Goal: Task Accomplishment & Management: Use online tool/utility

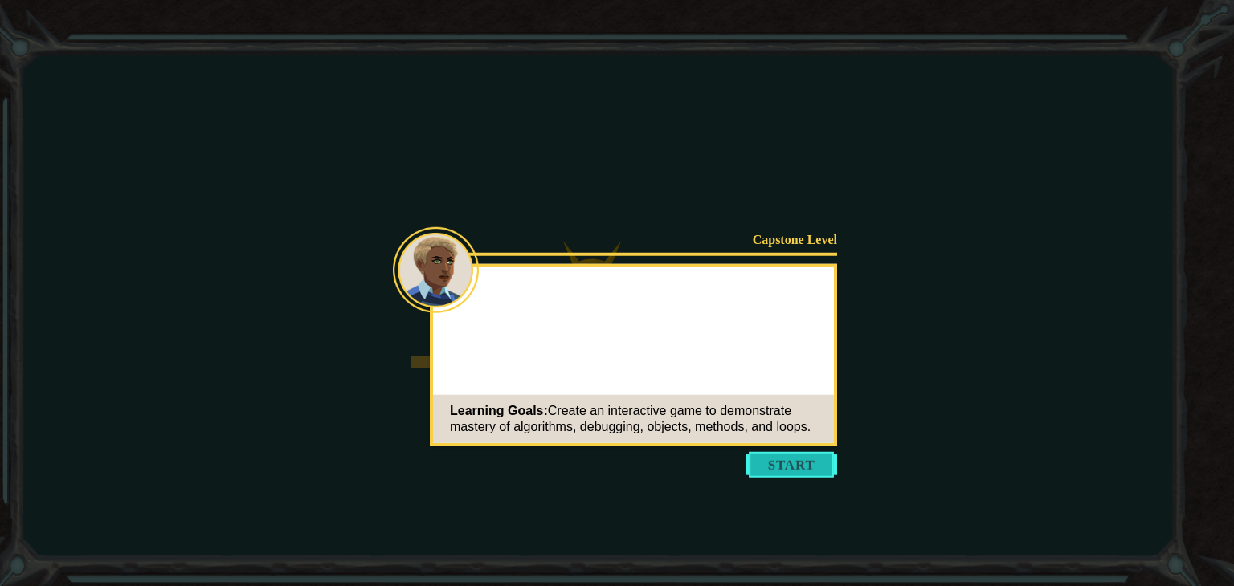
click at [784, 467] on button "Start" at bounding box center [791, 465] width 92 height 26
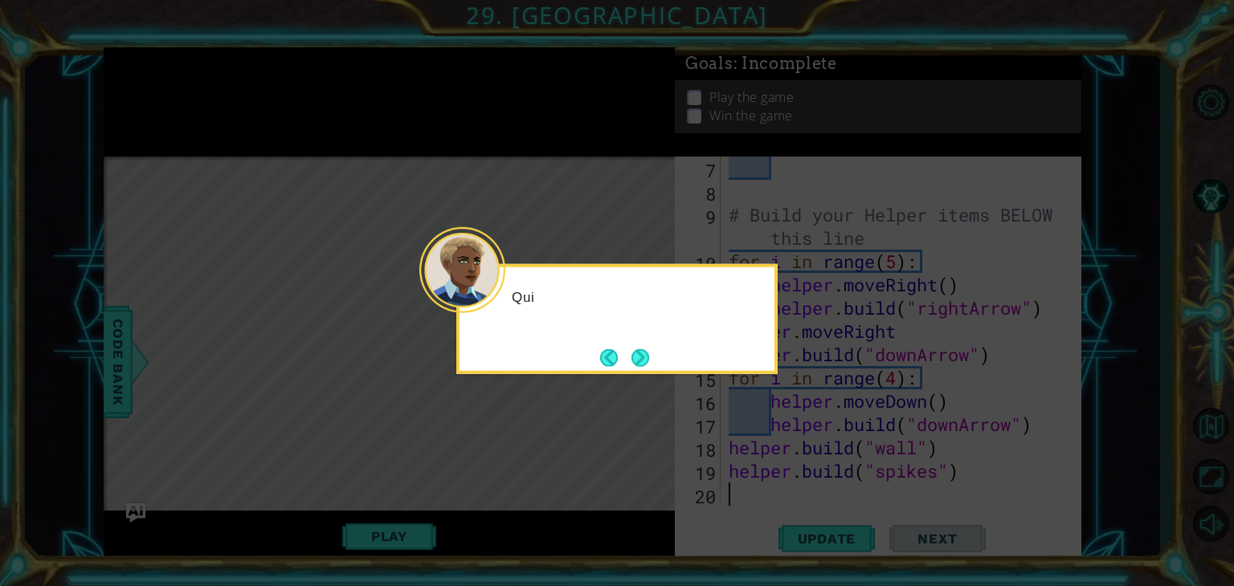
scroll to position [186, 0]
click at [643, 350] on button "Next" at bounding box center [640, 358] width 18 height 18
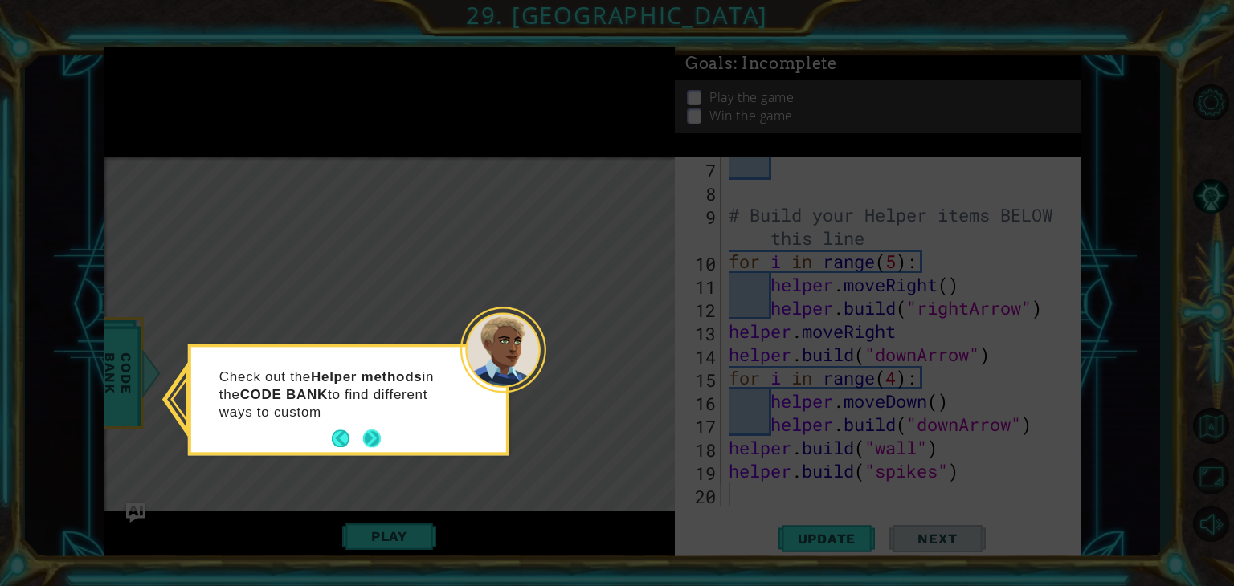
click at [367, 430] on button "Next" at bounding box center [372, 439] width 18 height 18
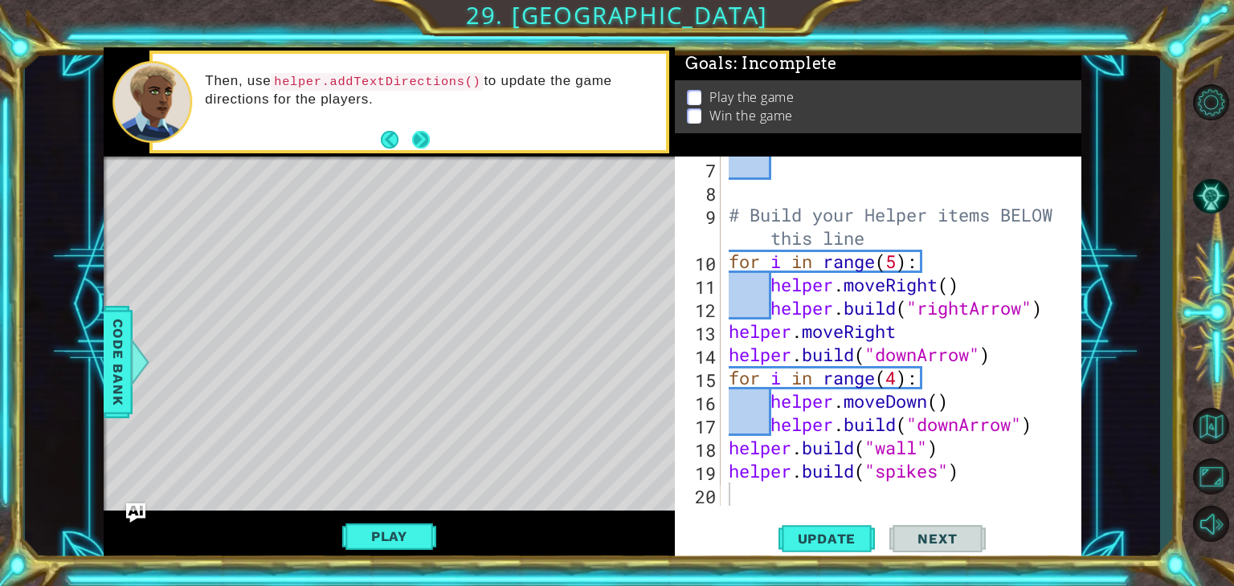
click at [425, 139] on button "Next" at bounding box center [421, 139] width 18 height 18
click at [425, 139] on button "Next" at bounding box center [421, 140] width 18 height 18
click at [750, 171] on div "# Build your Helper items BELOW this line for i in range ( 5 ) : helper . moveR…" at bounding box center [899, 355] width 348 height 396
click at [986, 470] on div "# Build your Helper items BELOW this line for i in range ( 5 ) : helper . moveR…" at bounding box center [899, 355] width 348 height 396
type textarea "[DOMAIN_NAME]("spikes")"
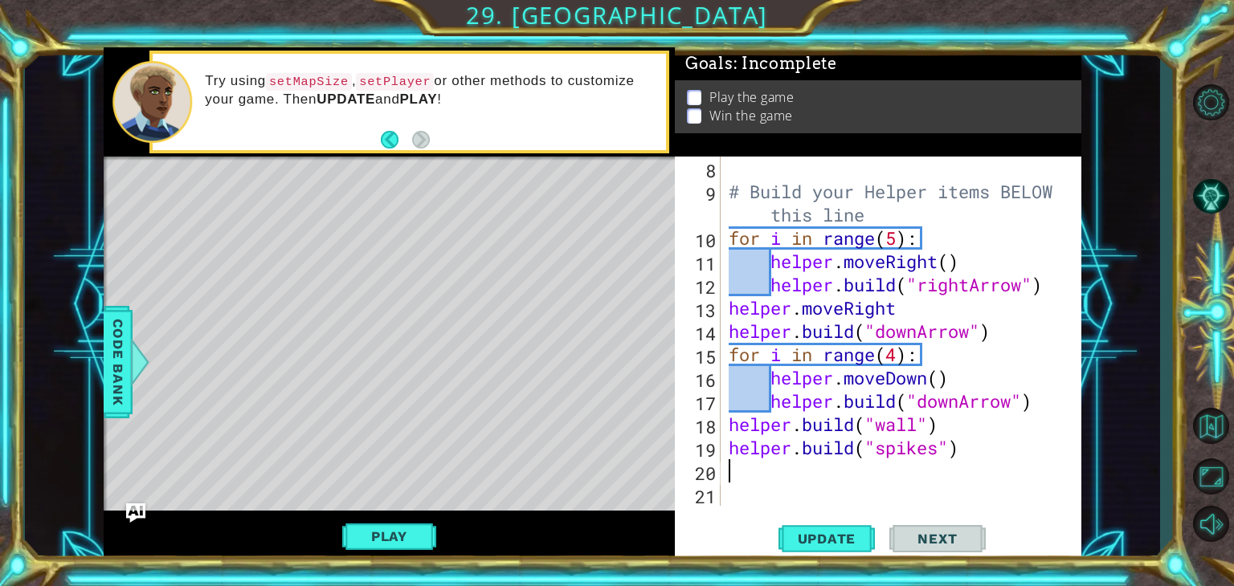
scroll to position [209, 0]
drag, startPoint x: 380, startPoint y: 133, endPoint x: 389, endPoint y: 136, distance: 9.2
click at [389, 136] on div "Try using setMapSize , setPlayer or other methods to customize your game. Then …" at bounding box center [409, 102] width 513 height 97
click at [389, 136] on button "Back" at bounding box center [396, 140] width 31 height 18
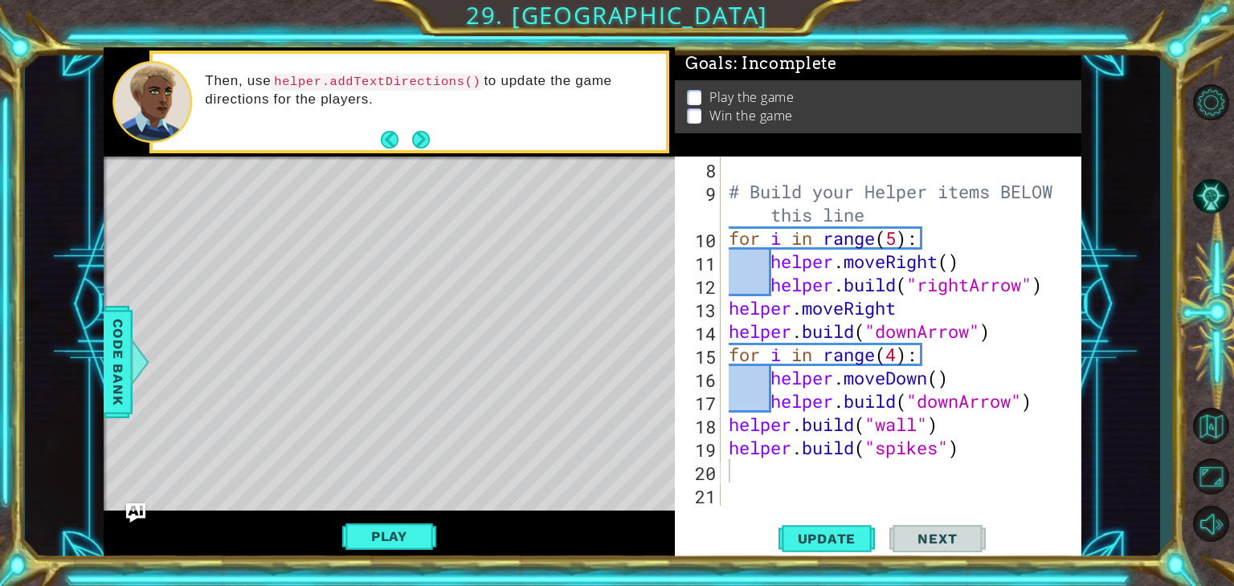
click at [389, 136] on button "Back" at bounding box center [396, 140] width 31 height 18
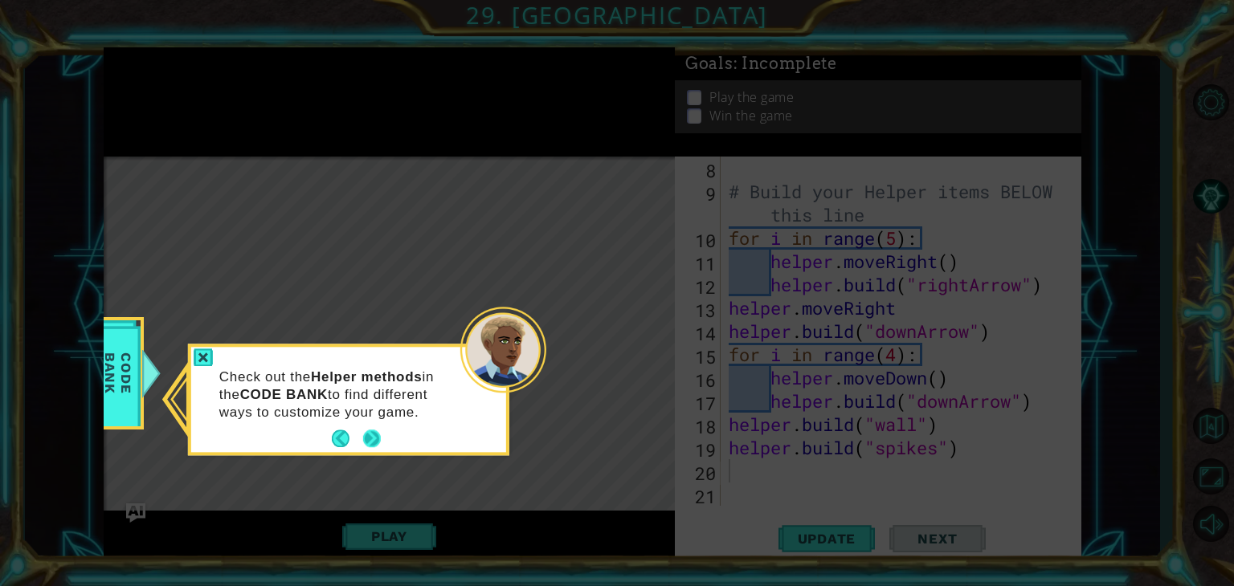
click at [371, 437] on button "Next" at bounding box center [372, 439] width 18 height 18
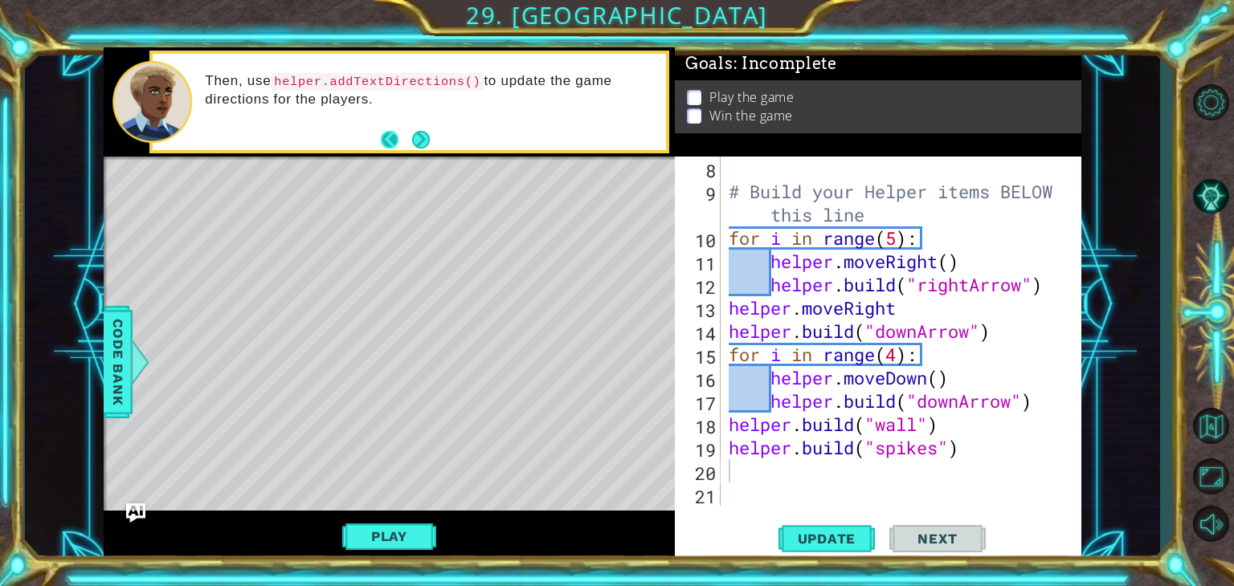
click at [412, 133] on button "Next" at bounding box center [421, 140] width 18 height 18
click at [409, 133] on footer at bounding box center [405, 140] width 49 height 24
click at [409, 133] on button "Back" at bounding box center [396, 140] width 31 height 18
click at [412, 133] on button "Next" at bounding box center [421, 139] width 18 height 18
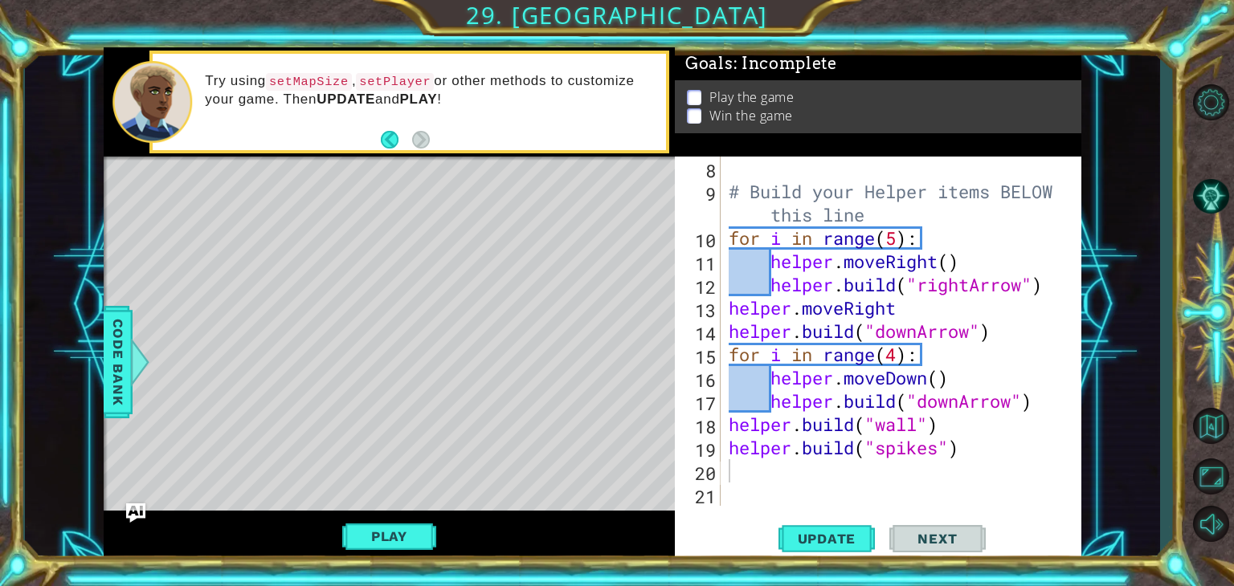
click at [409, 133] on button "Back" at bounding box center [396, 140] width 31 height 18
click at [381, 517] on div "Play" at bounding box center [389, 536] width 571 height 51
click at [390, 535] on button "Play" at bounding box center [389, 536] width 94 height 31
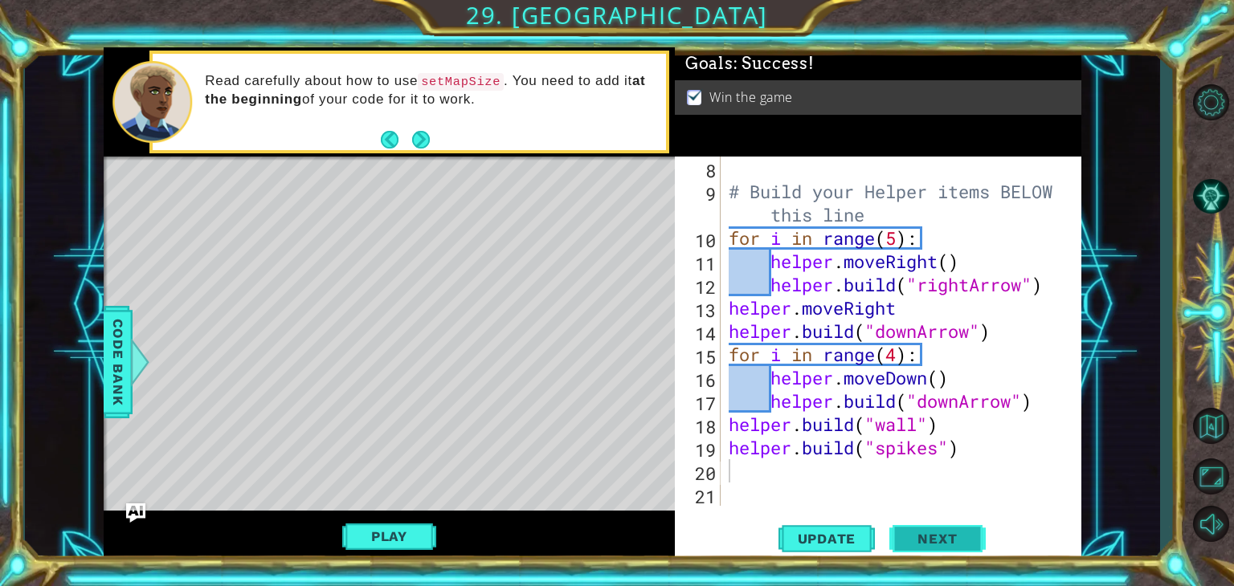
click at [943, 533] on span "Next" at bounding box center [936, 539] width 71 height 16
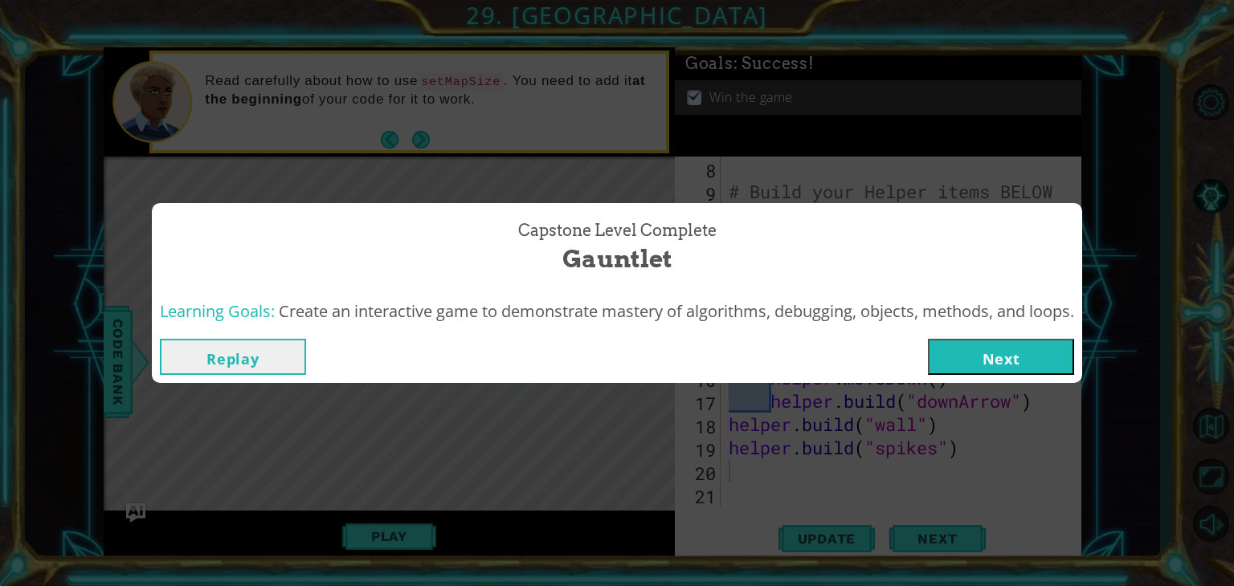
click at [1022, 357] on button "Next" at bounding box center [1001, 357] width 146 height 36
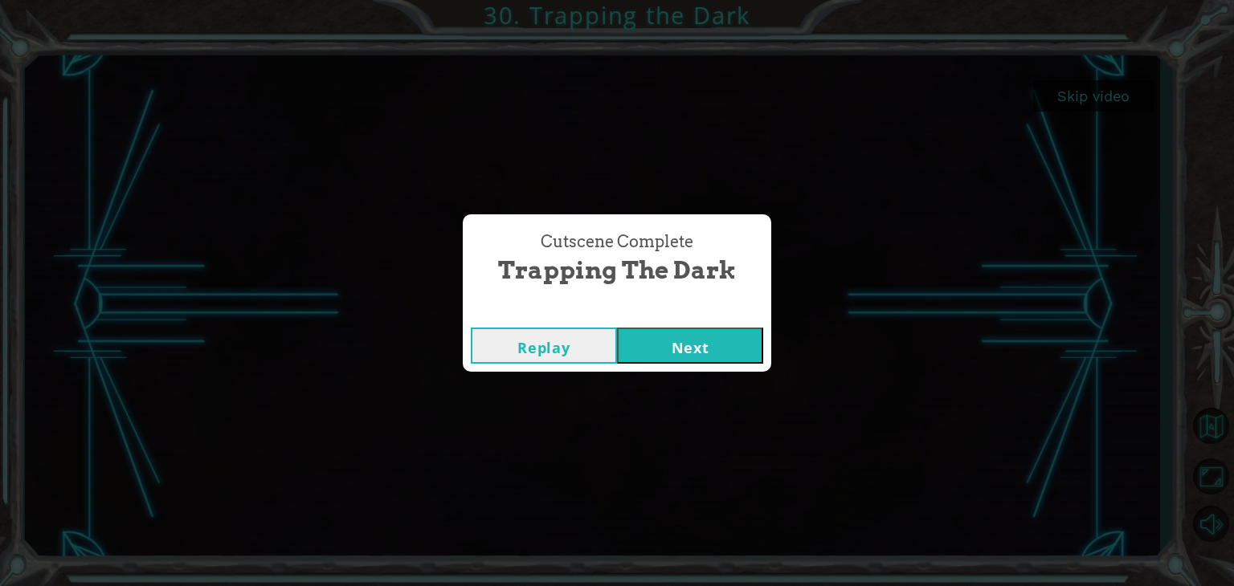
click at [694, 341] on button "Next" at bounding box center [690, 346] width 146 height 36
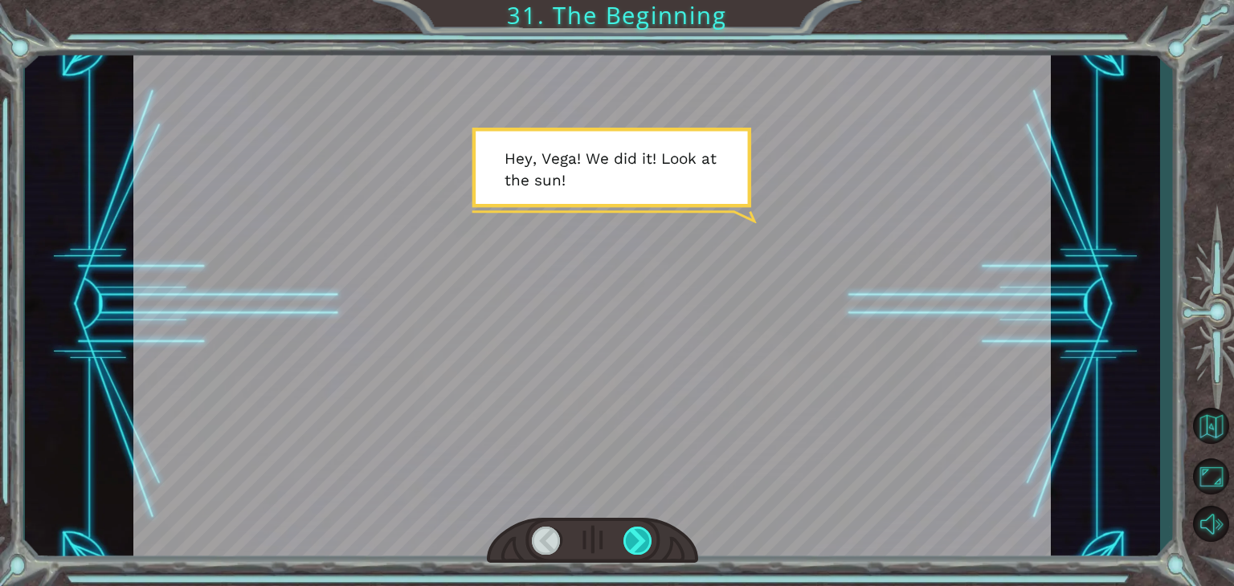
click at [630, 544] on div at bounding box center [637, 541] width 29 height 28
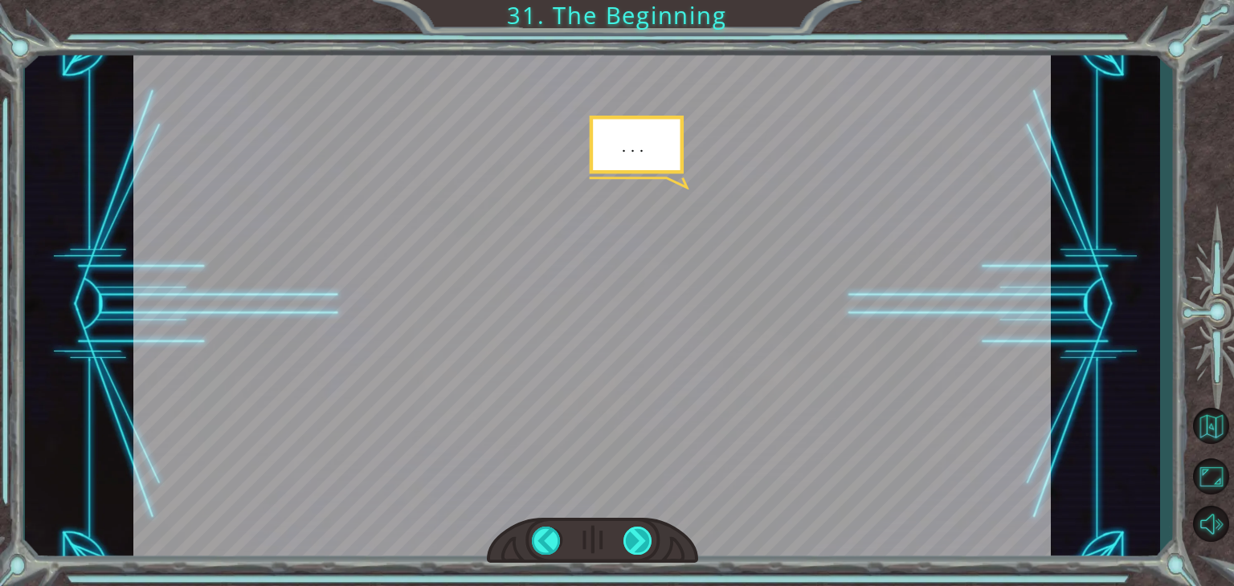
click at [630, 544] on div at bounding box center [637, 541] width 29 height 28
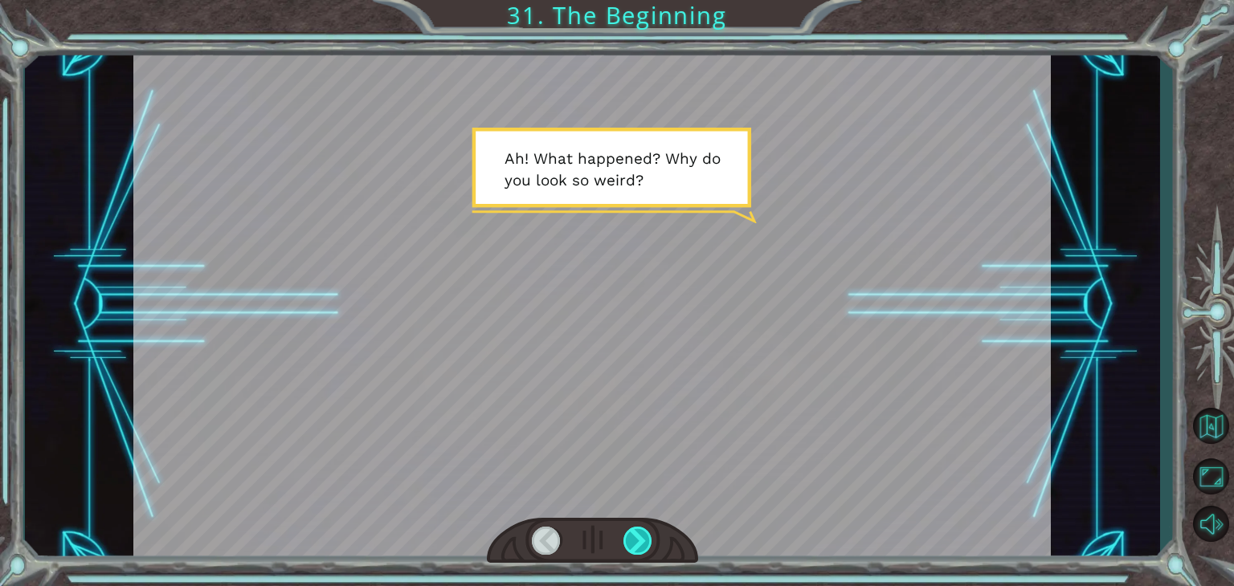
click at [630, 544] on div at bounding box center [637, 541] width 29 height 28
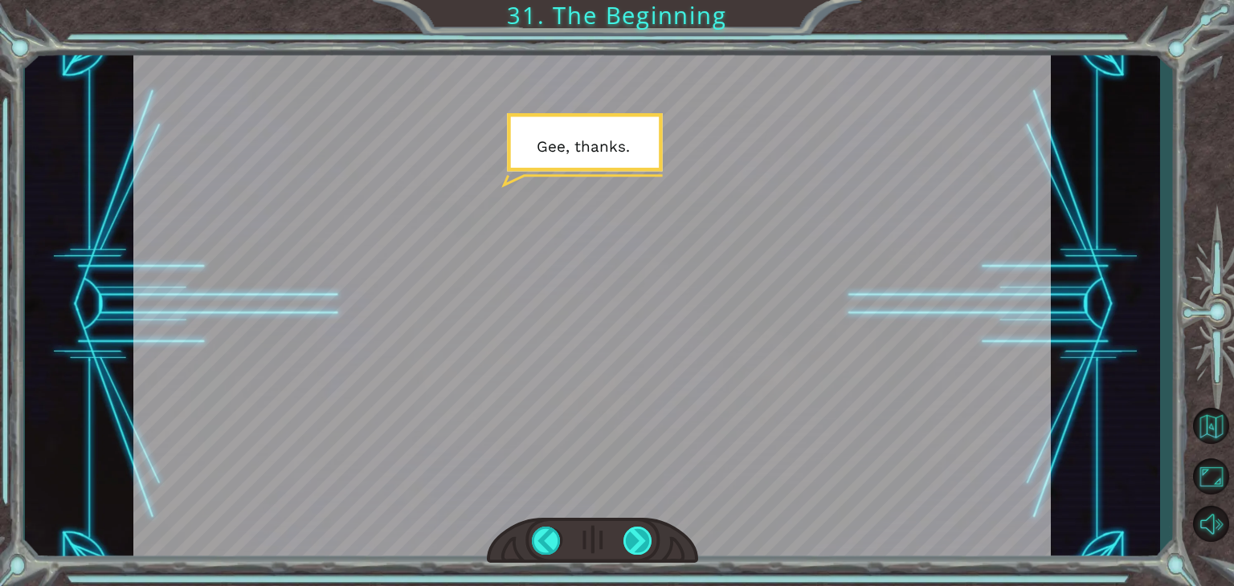
click at [630, 544] on div at bounding box center [637, 541] width 29 height 28
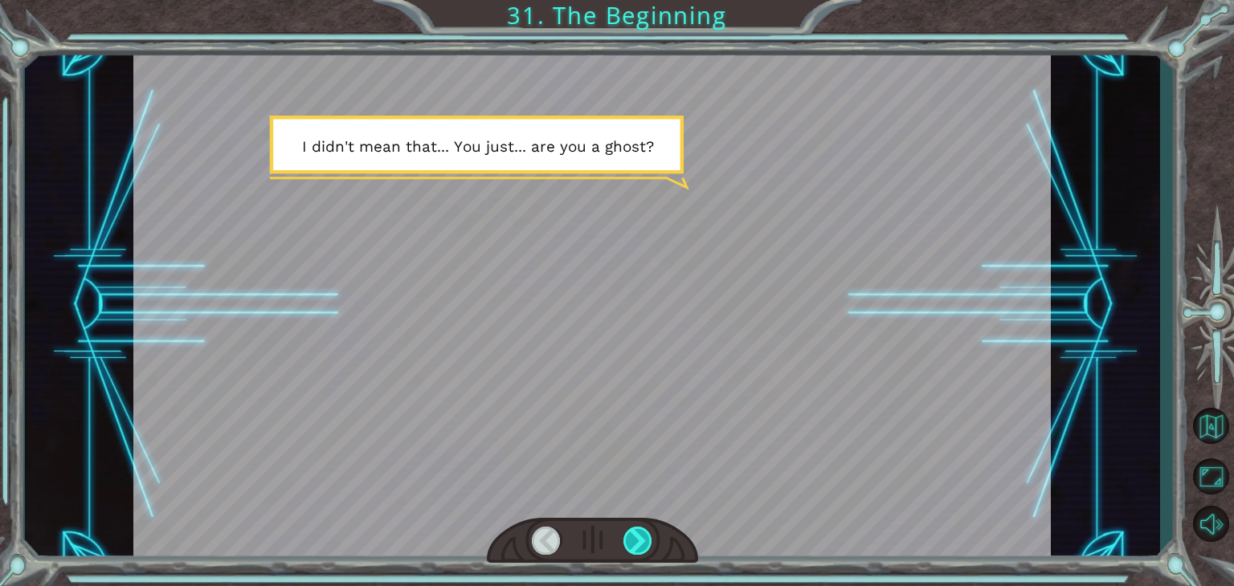
click at [630, 544] on div at bounding box center [637, 541] width 29 height 28
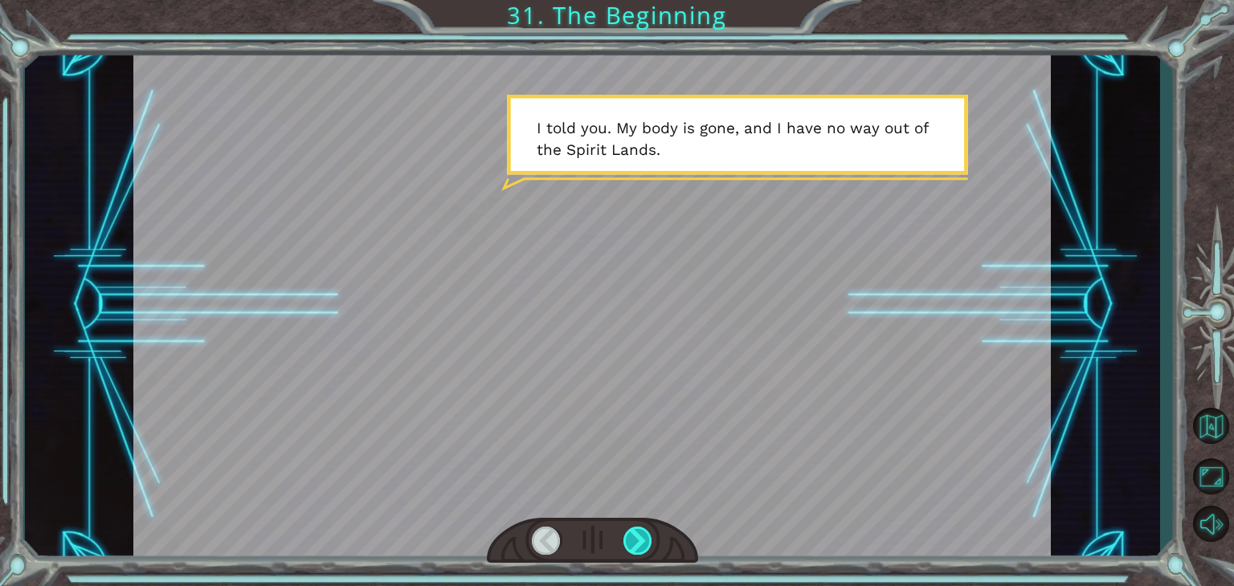
click at [630, 544] on div at bounding box center [637, 541] width 29 height 28
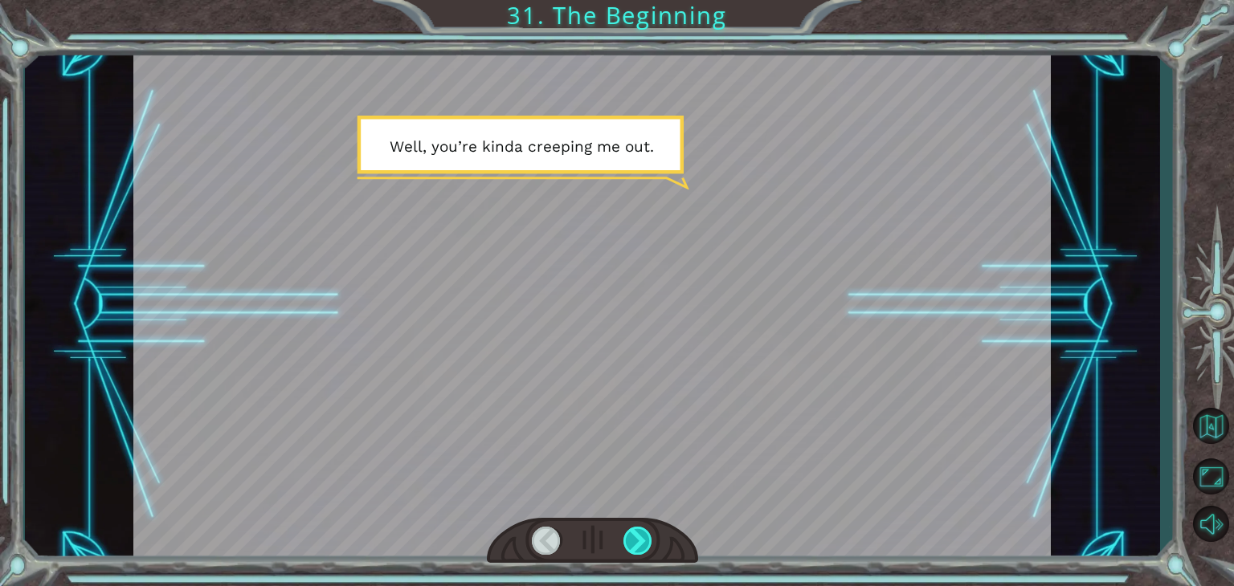
click at [630, 544] on div at bounding box center [637, 541] width 29 height 28
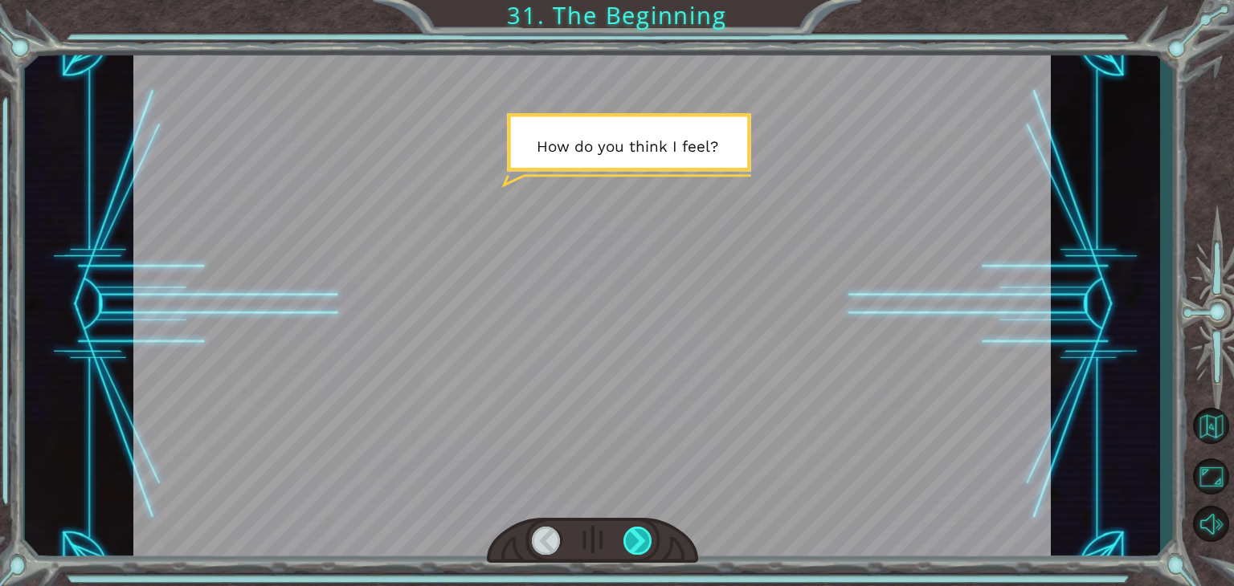
click at [630, 544] on div at bounding box center [637, 541] width 29 height 28
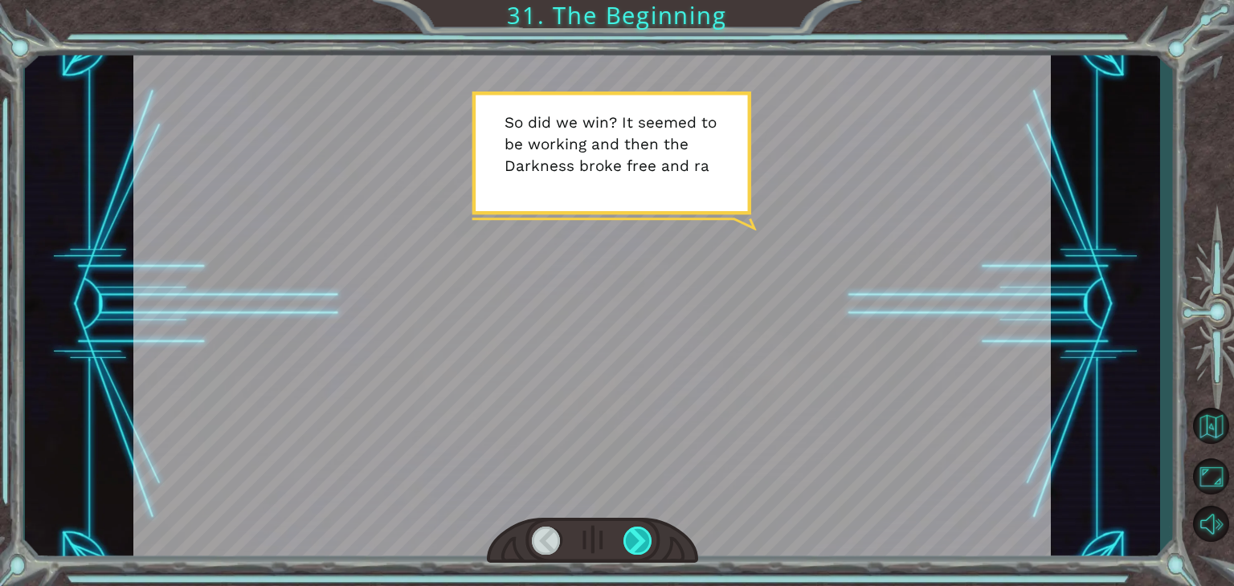
click at [630, 544] on div at bounding box center [637, 541] width 29 height 28
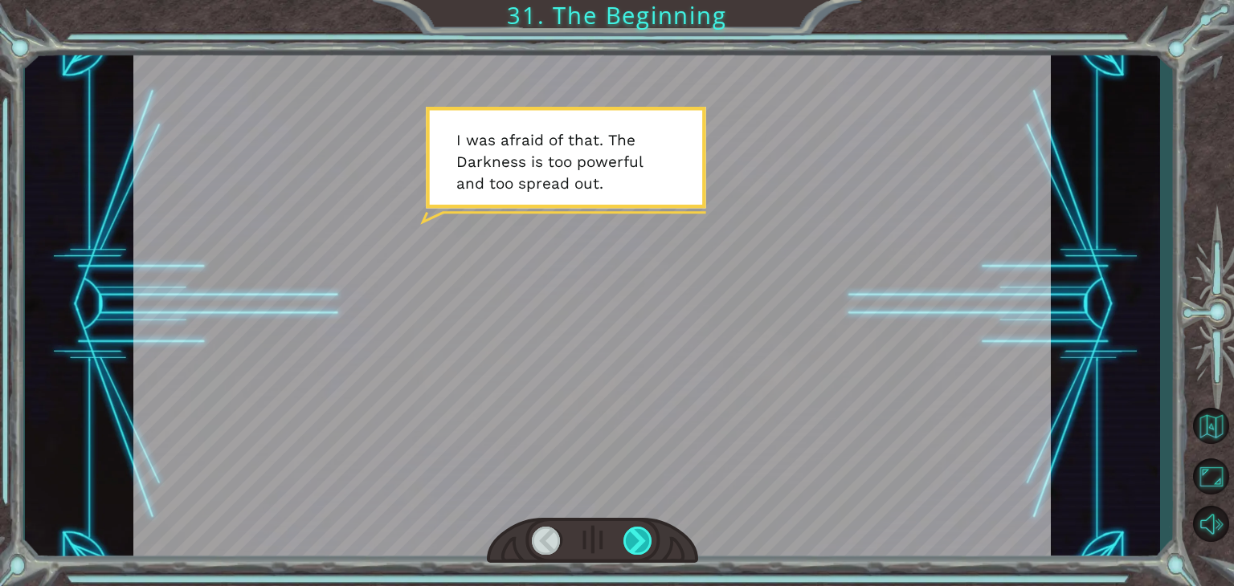
click at [630, 544] on div at bounding box center [637, 541] width 29 height 28
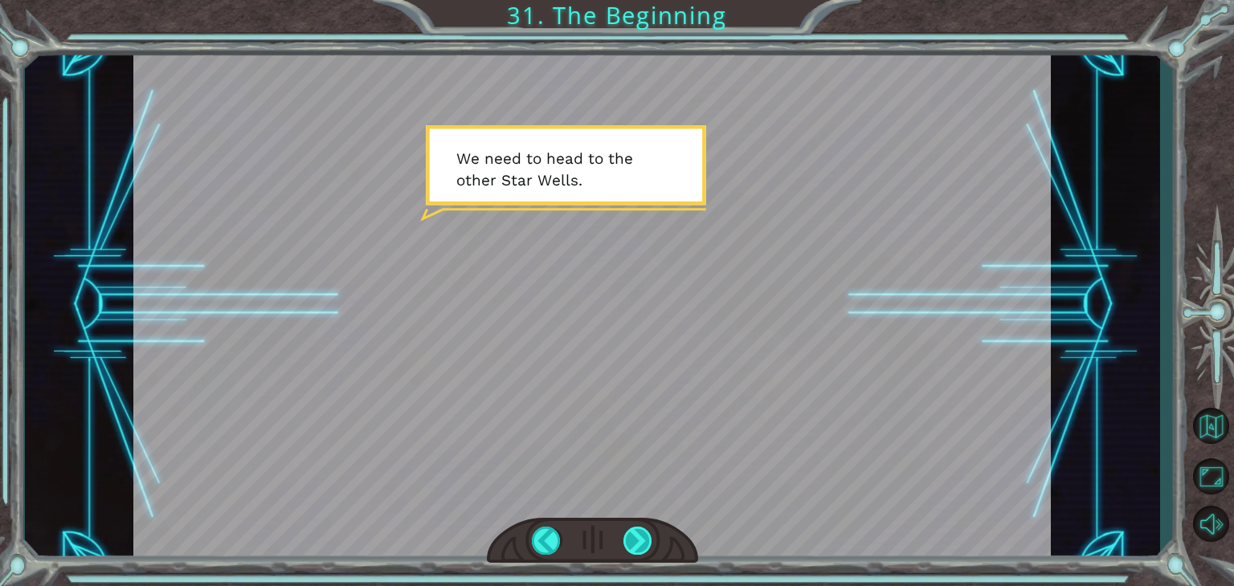
click at [630, 544] on div at bounding box center [637, 541] width 29 height 28
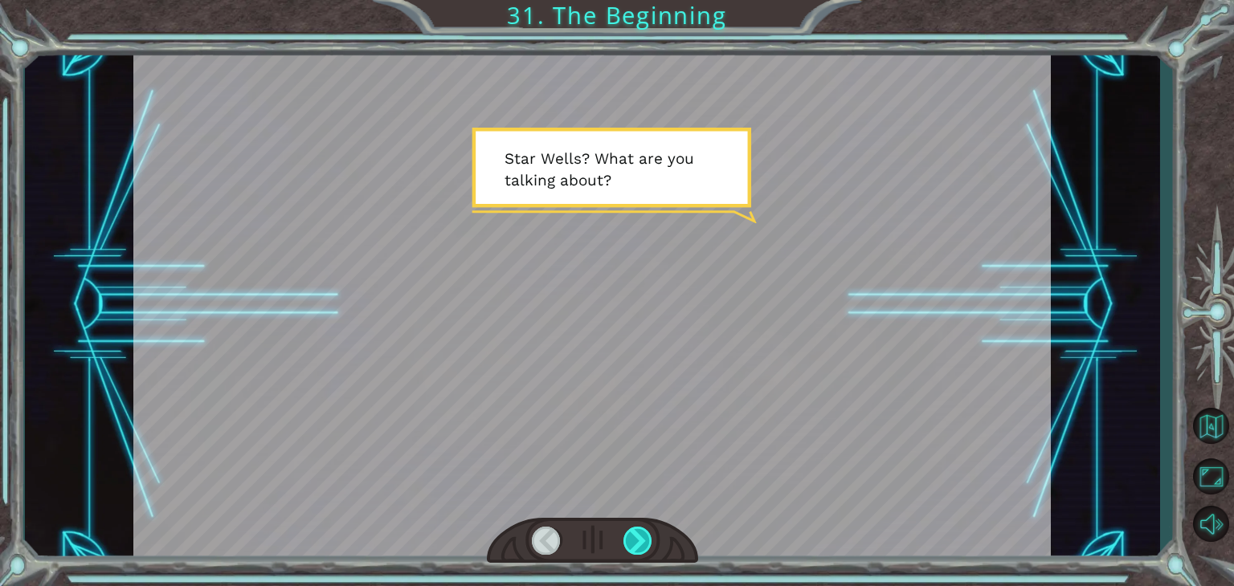
click at [630, 544] on div at bounding box center [637, 541] width 29 height 28
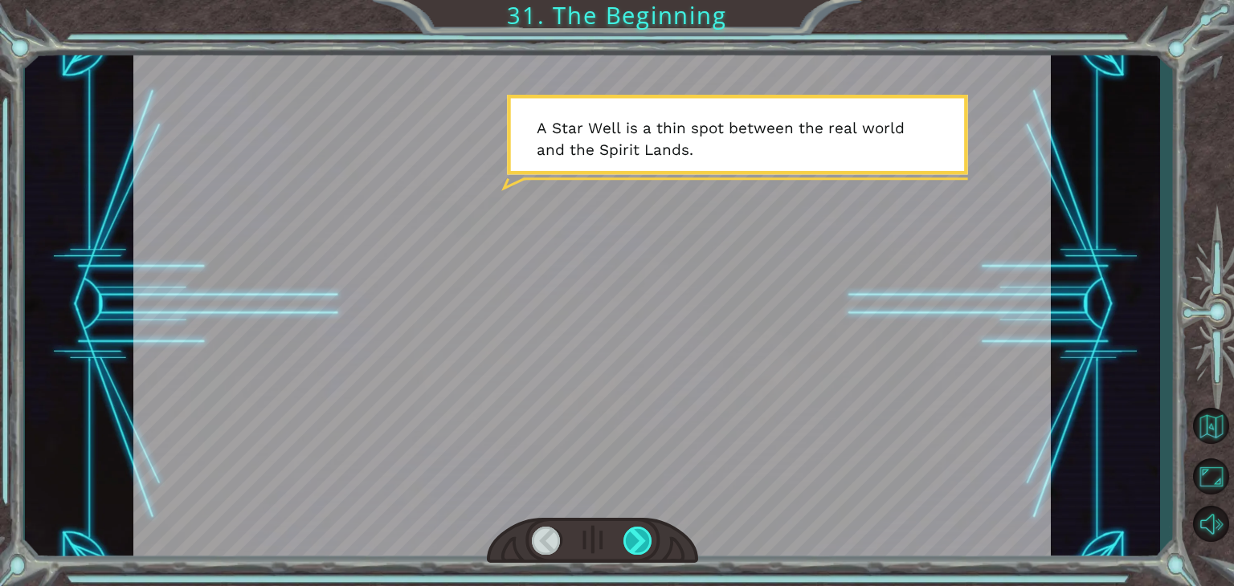
click at [630, 544] on div at bounding box center [637, 541] width 29 height 28
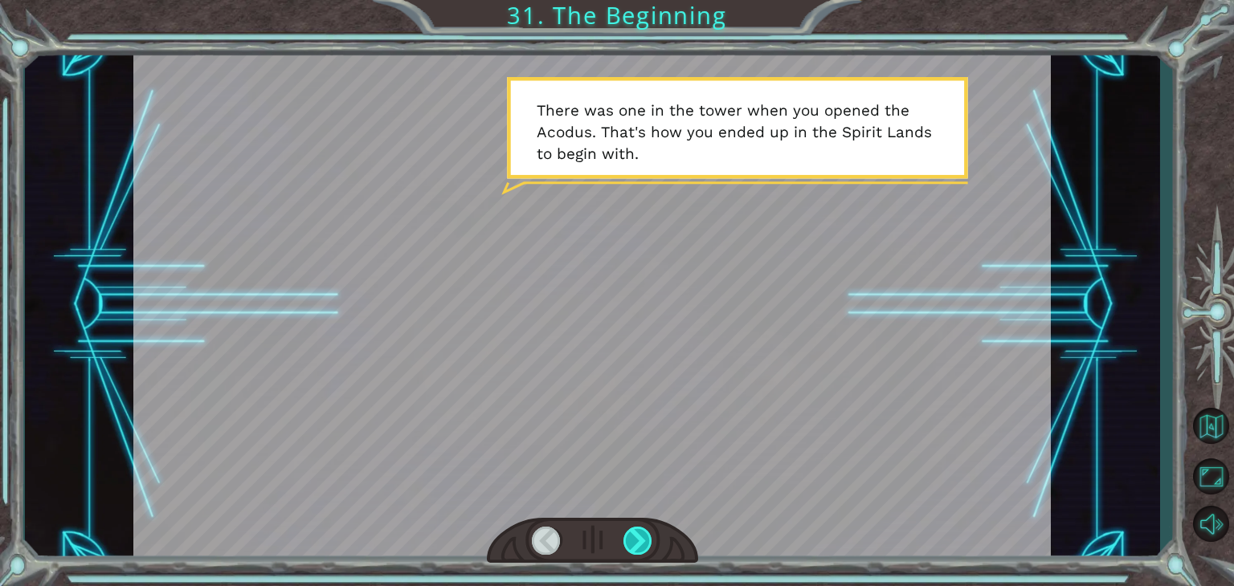
click at [630, 544] on div at bounding box center [637, 541] width 29 height 28
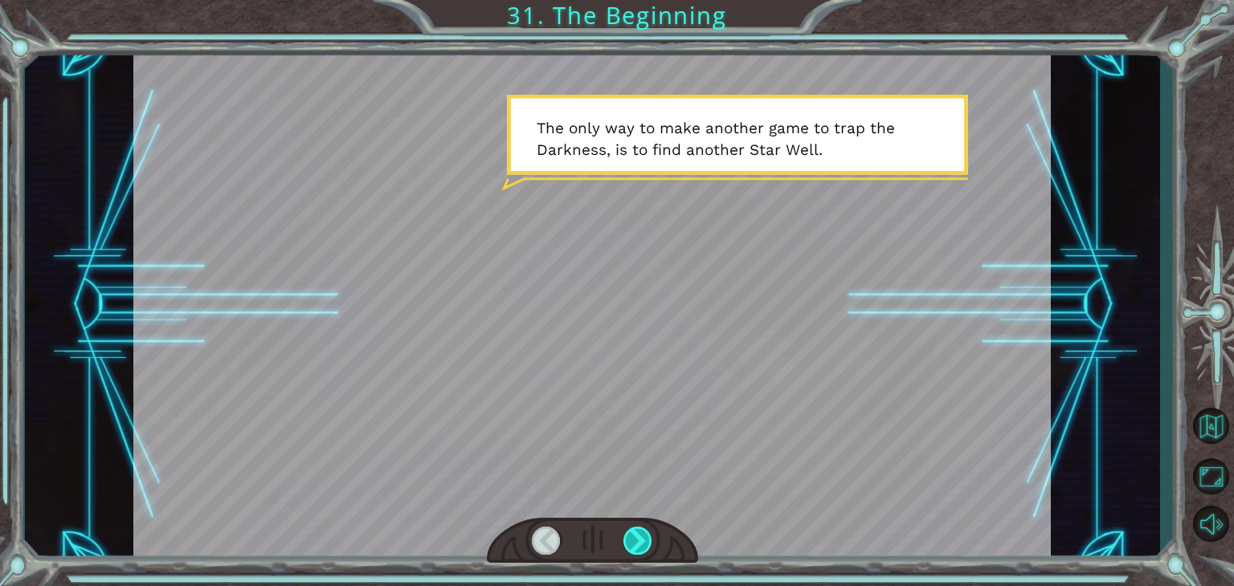
click at [630, 544] on div at bounding box center [637, 541] width 29 height 28
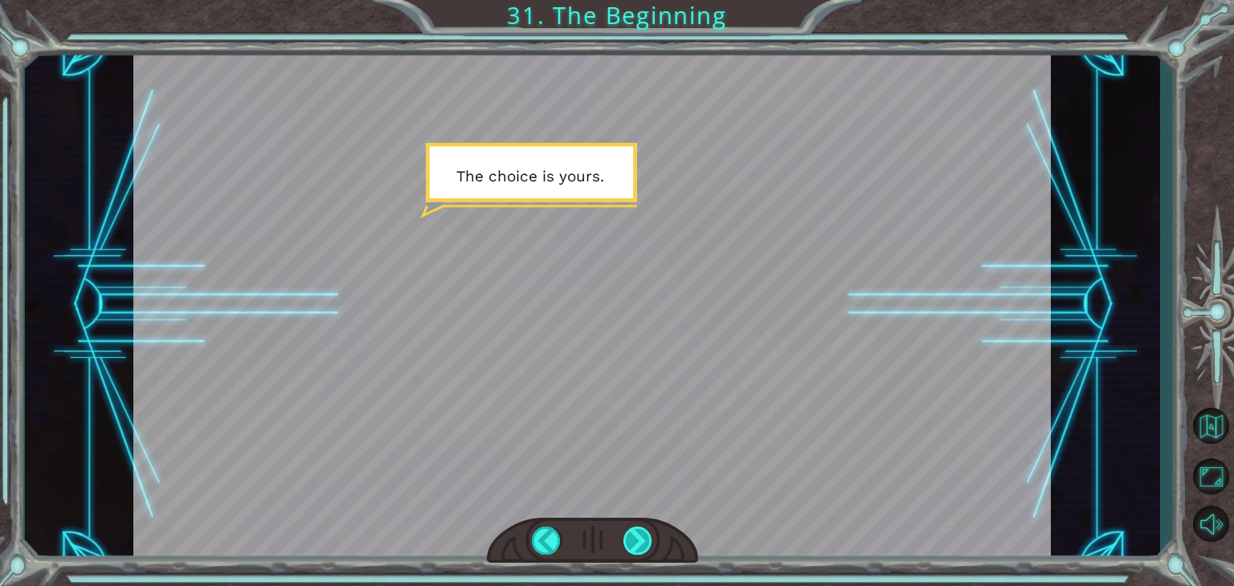
click at [630, 544] on div at bounding box center [637, 541] width 29 height 28
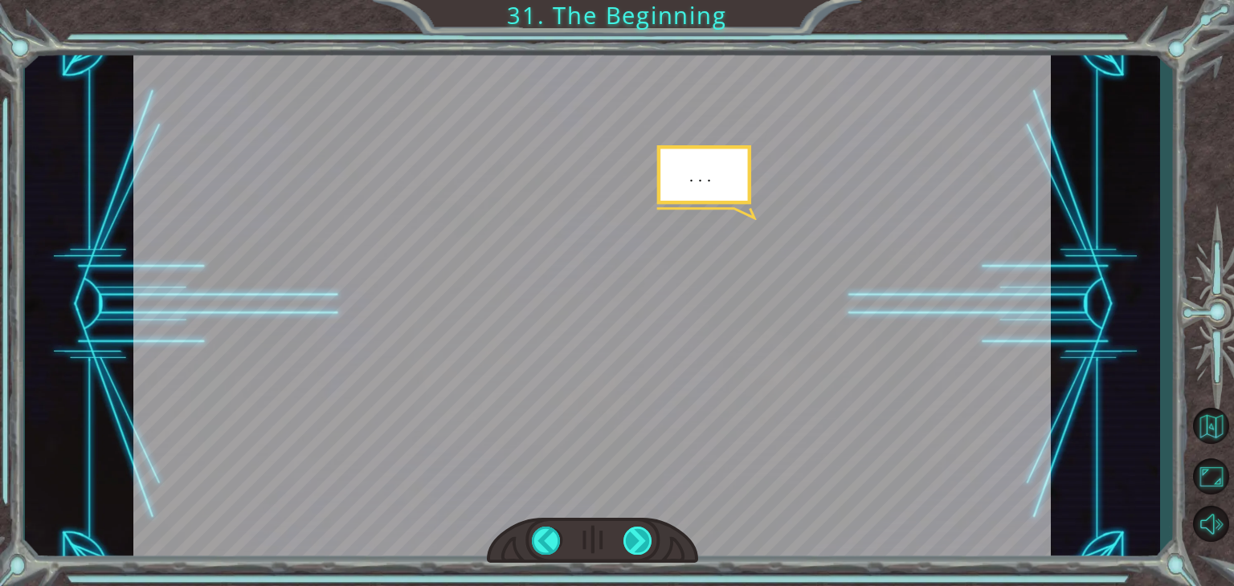
click at [630, 544] on div at bounding box center [637, 541] width 29 height 28
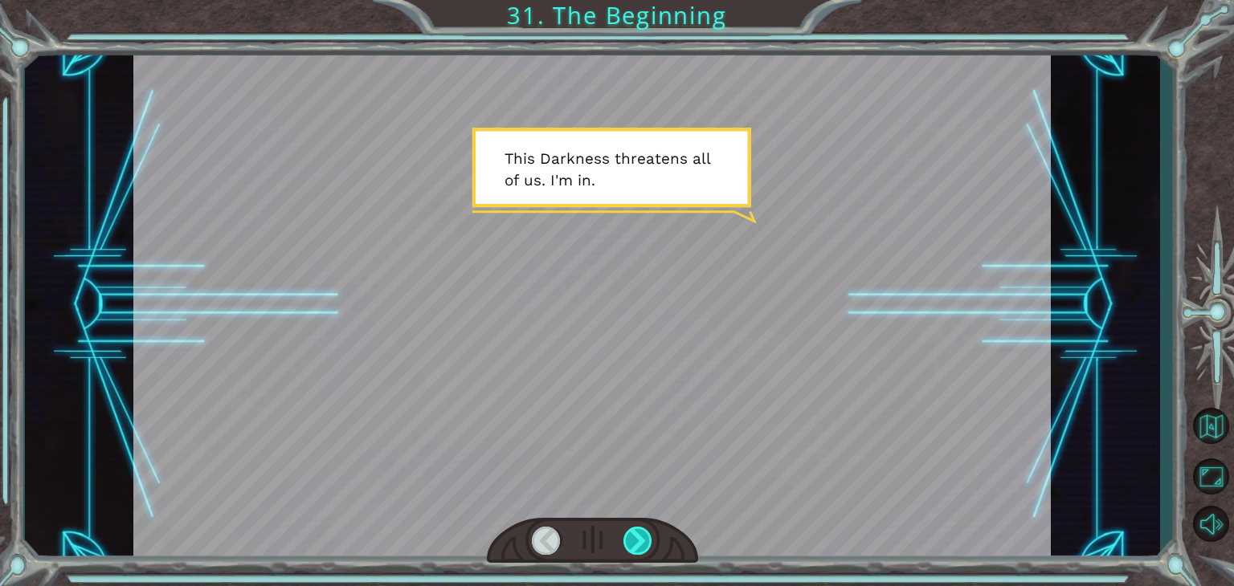
click at [630, 544] on div at bounding box center [637, 541] width 29 height 28
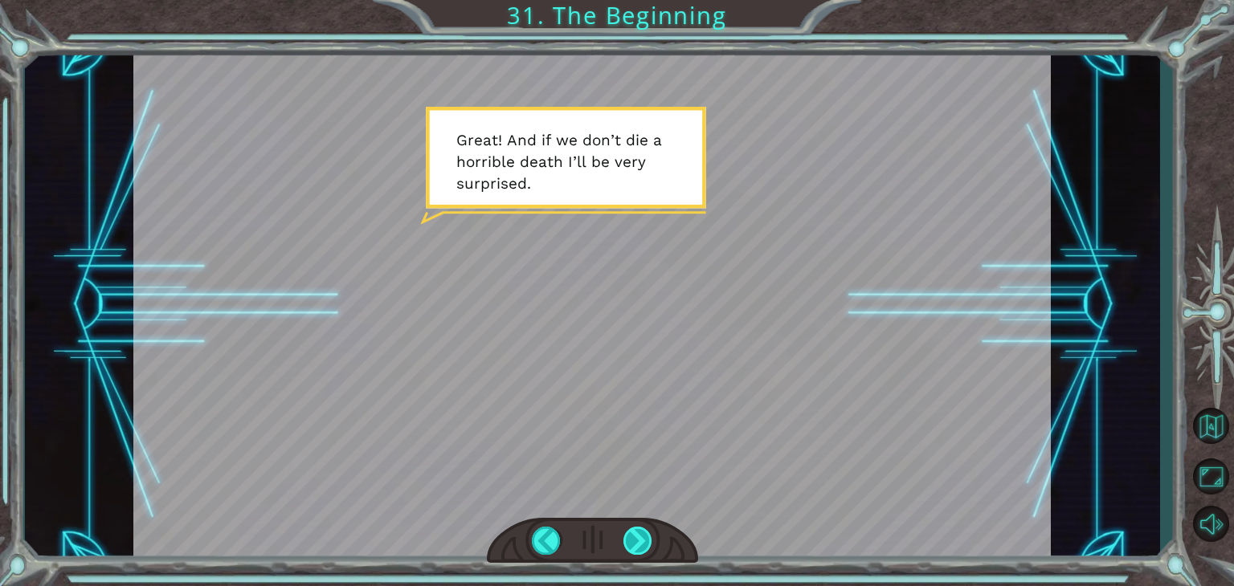
click at [630, 544] on div at bounding box center [637, 541] width 29 height 28
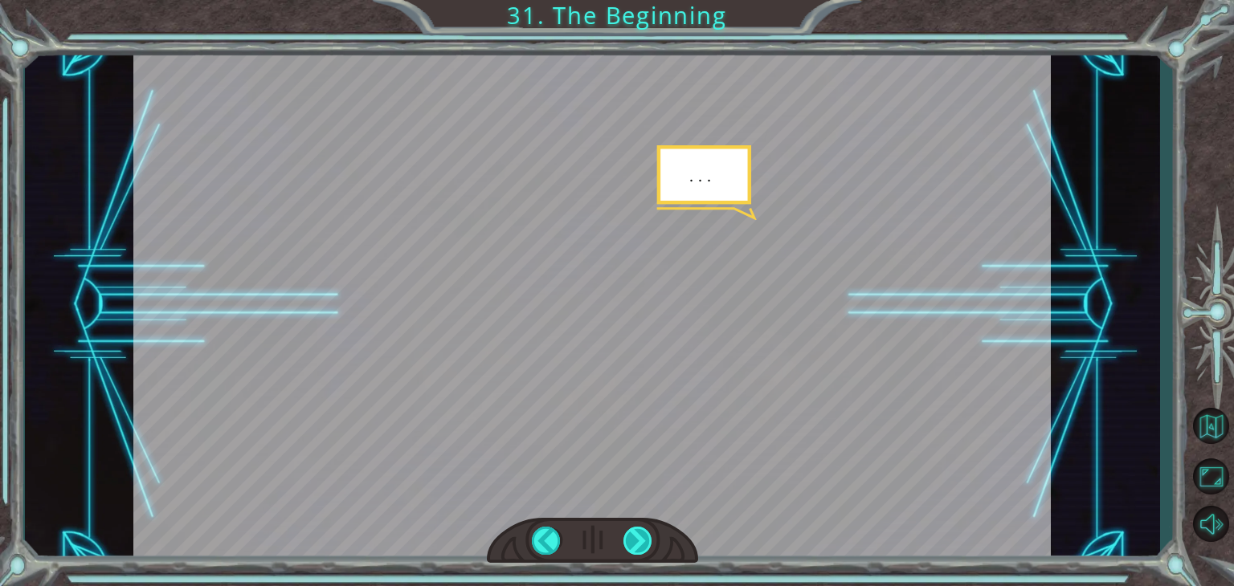
click at [630, 544] on div at bounding box center [637, 541] width 29 height 28
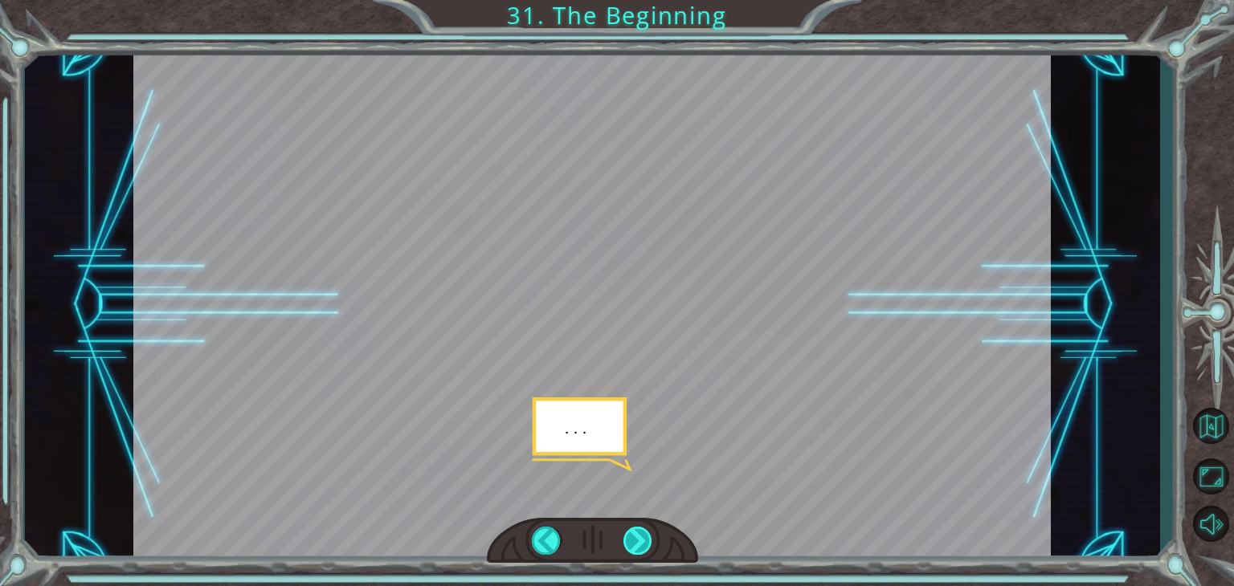
click at [630, 544] on div at bounding box center [637, 541] width 29 height 28
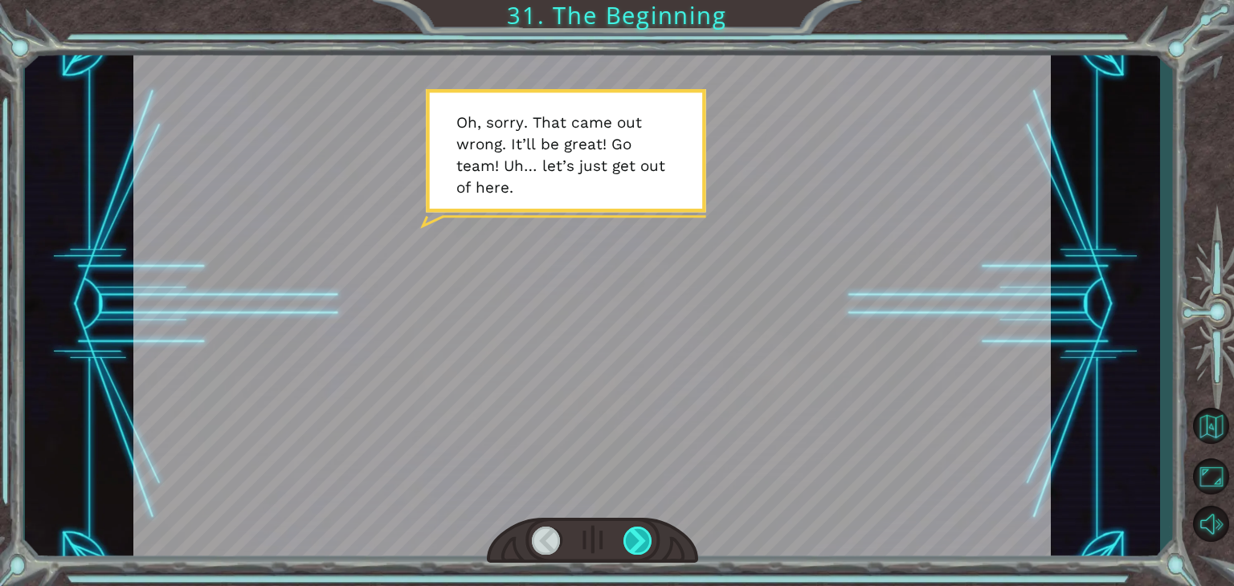
click at [630, 544] on div at bounding box center [637, 541] width 29 height 28
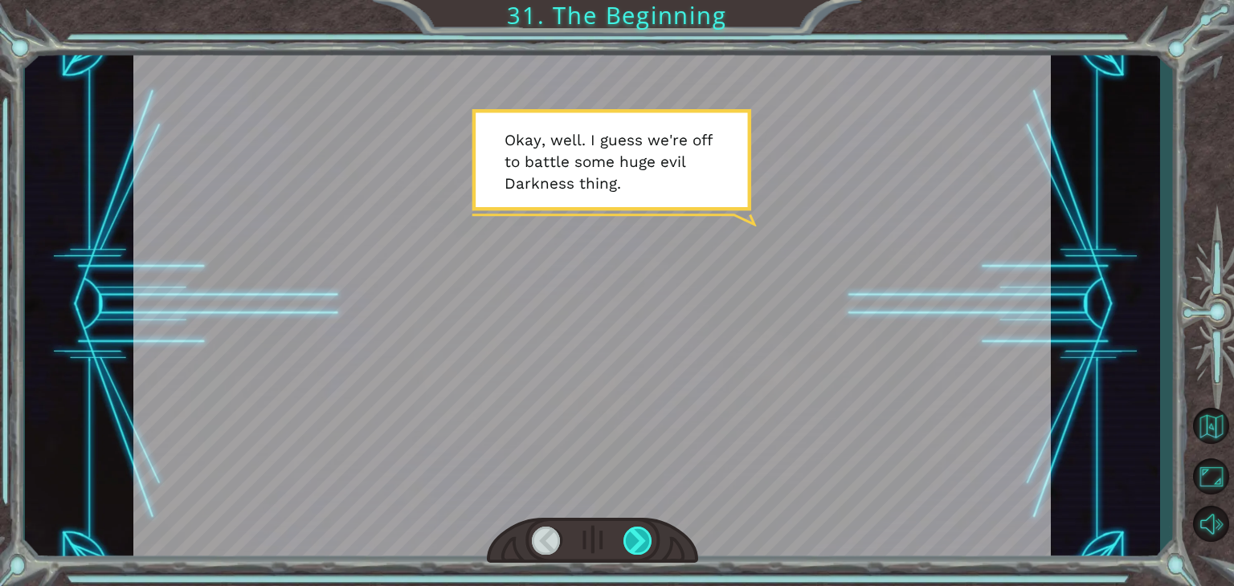
click at [630, 544] on div at bounding box center [637, 541] width 29 height 28
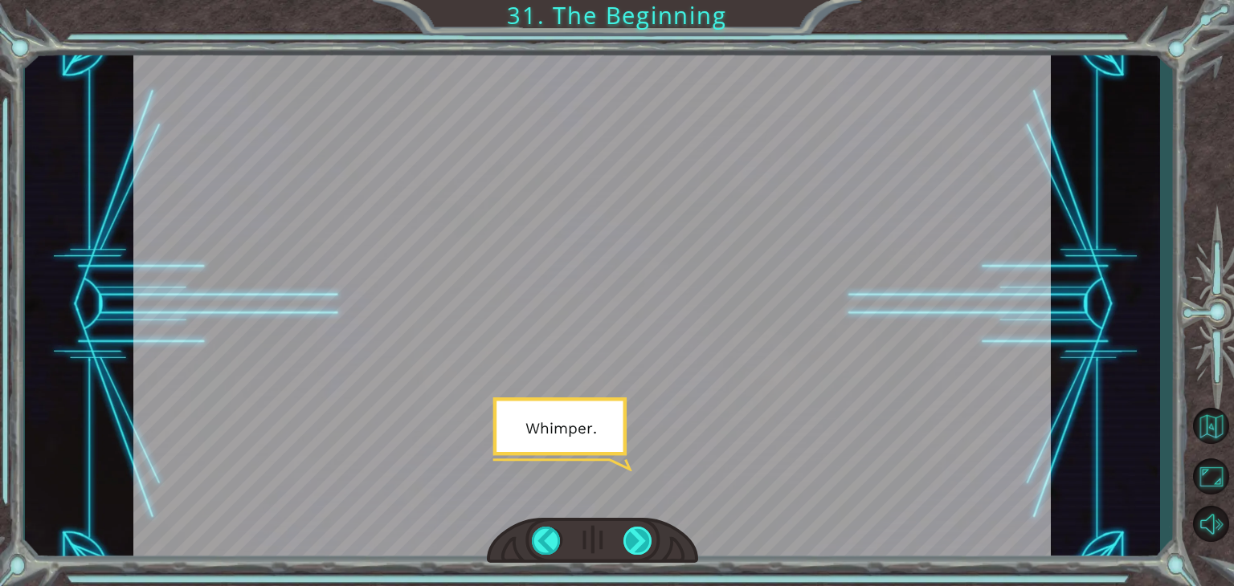
click at [630, 544] on div at bounding box center [637, 541] width 29 height 28
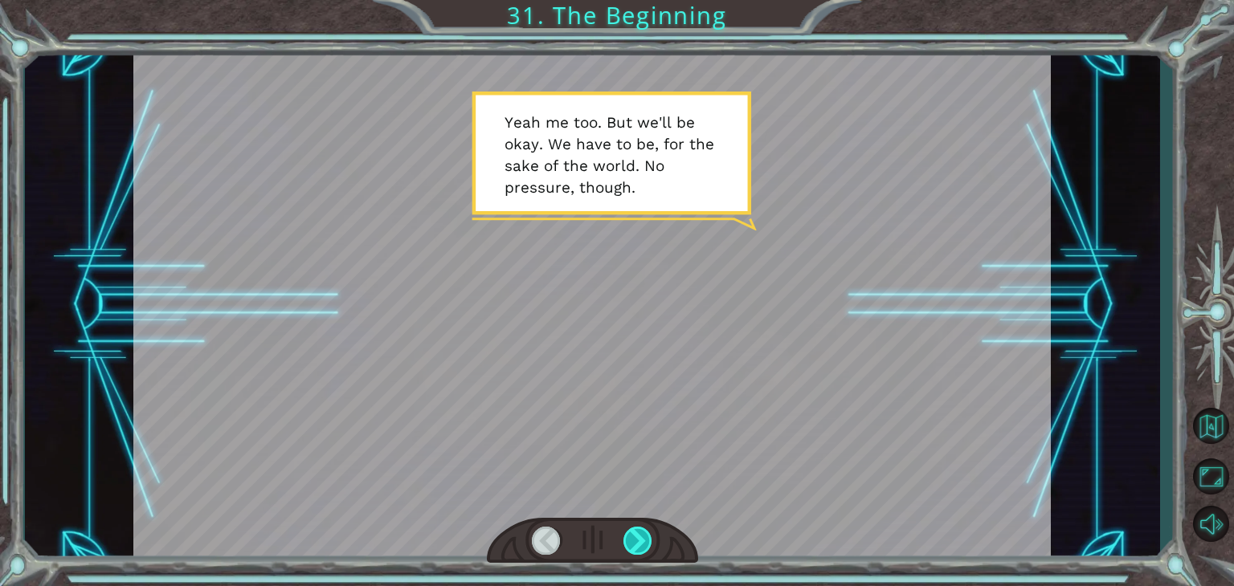
click at [630, 544] on div at bounding box center [637, 541] width 29 height 28
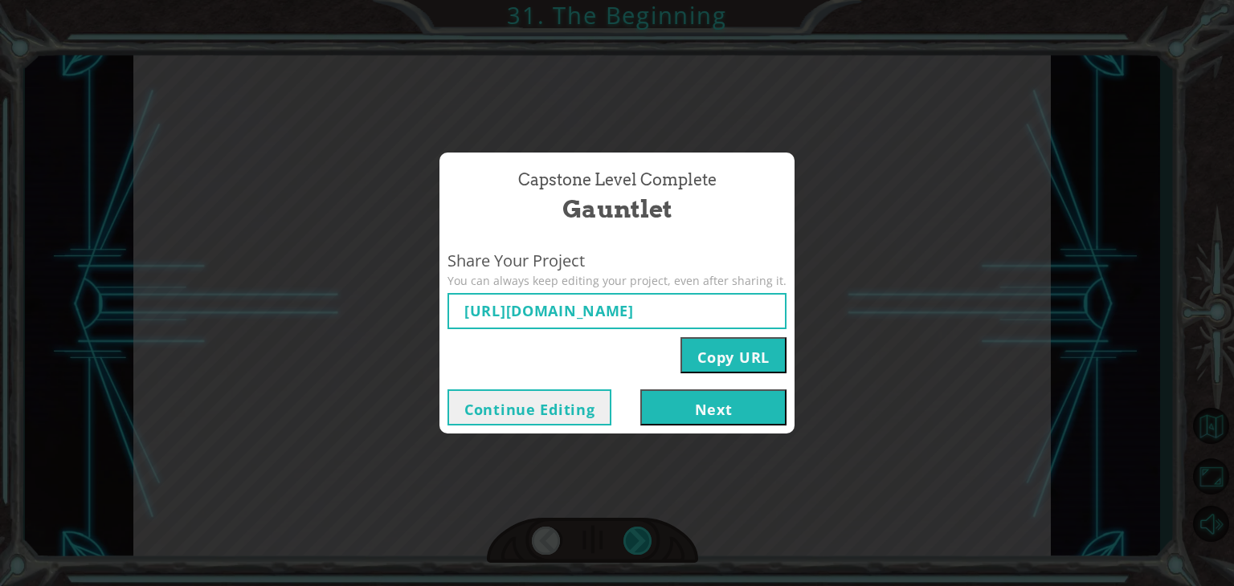
type input "[URL][DOMAIN_NAME]"
click at [716, 414] on button "Next" at bounding box center [713, 408] width 146 height 36
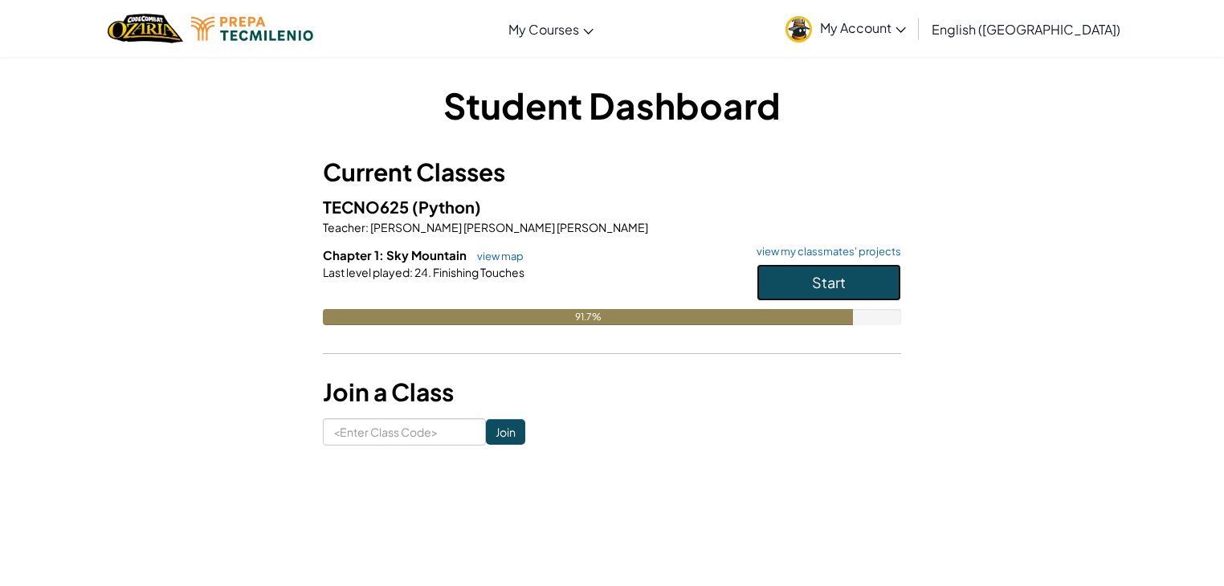
click at [864, 290] on button "Start" at bounding box center [829, 282] width 145 height 37
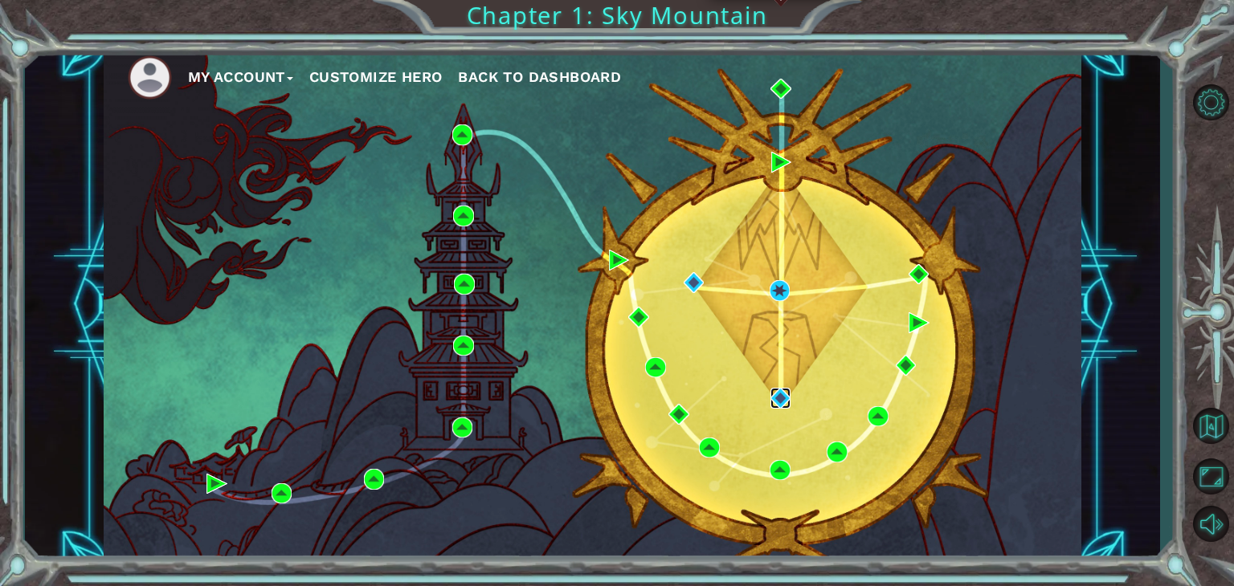
click at [778, 394] on img at bounding box center [780, 398] width 21 height 21
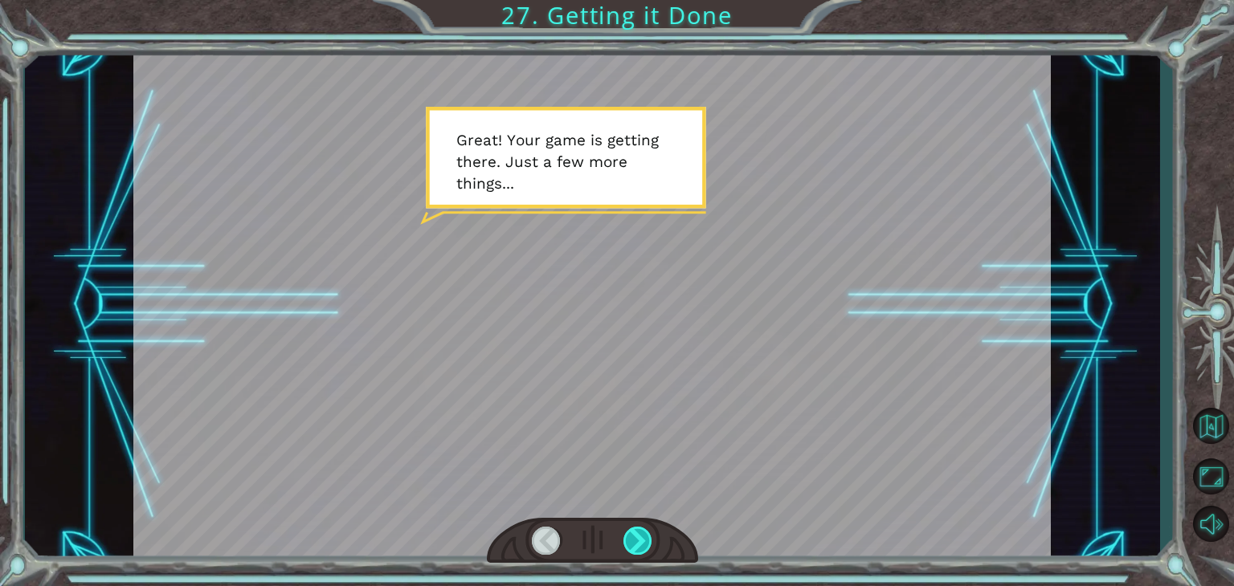
click at [626, 544] on div at bounding box center [637, 541] width 29 height 28
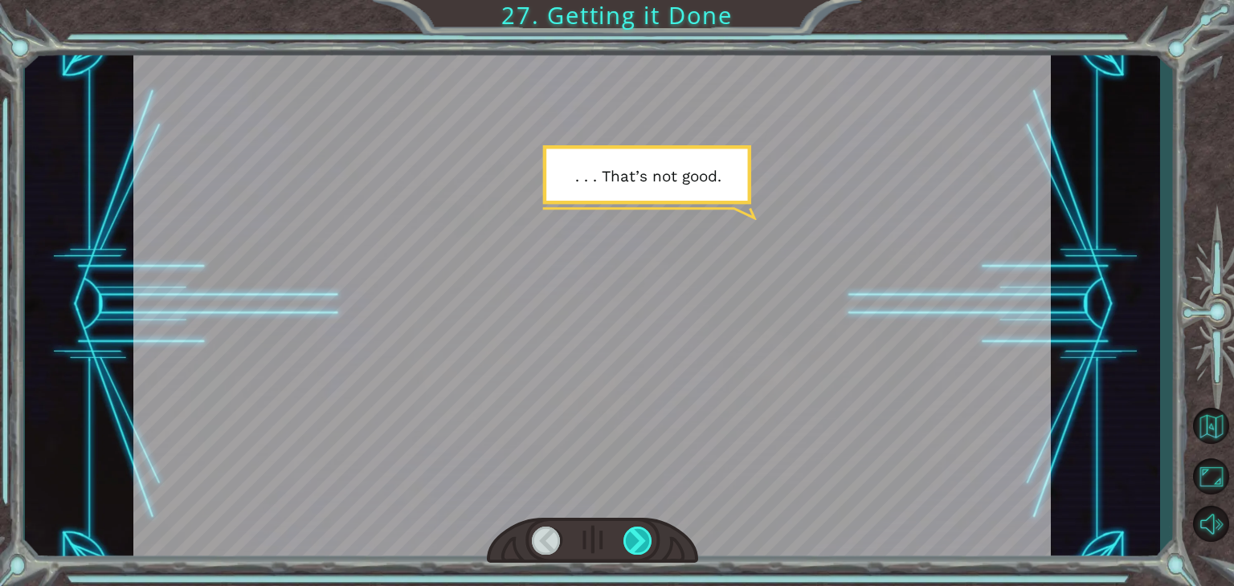
click at [626, 544] on div at bounding box center [637, 541] width 29 height 28
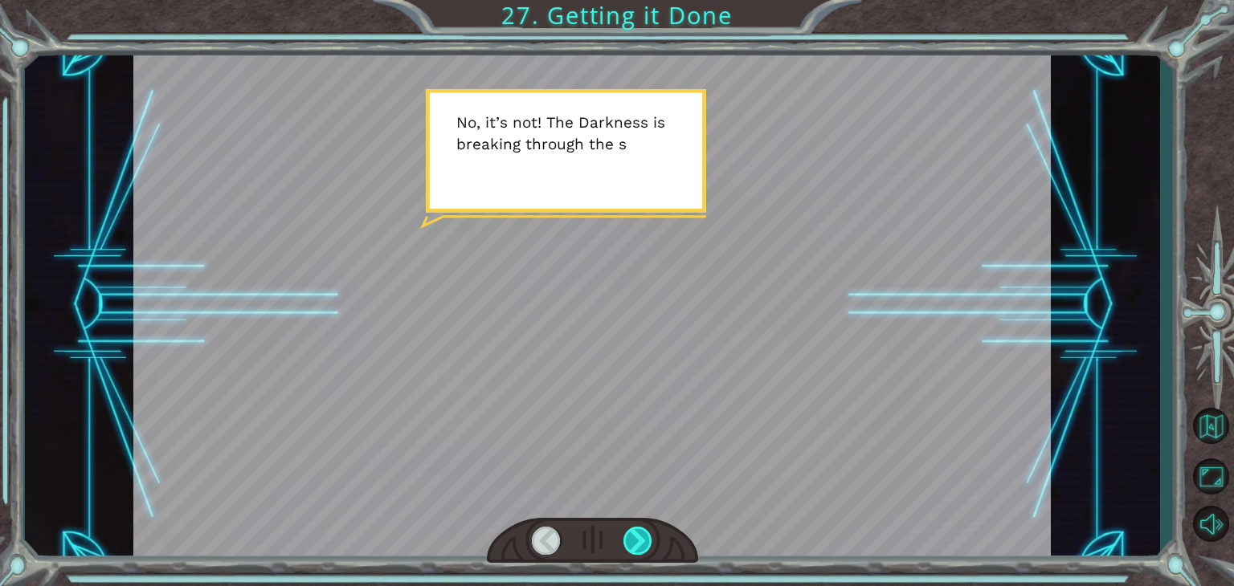
click at [626, 544] on div at bounding box center [637, 541] width 29 height 28
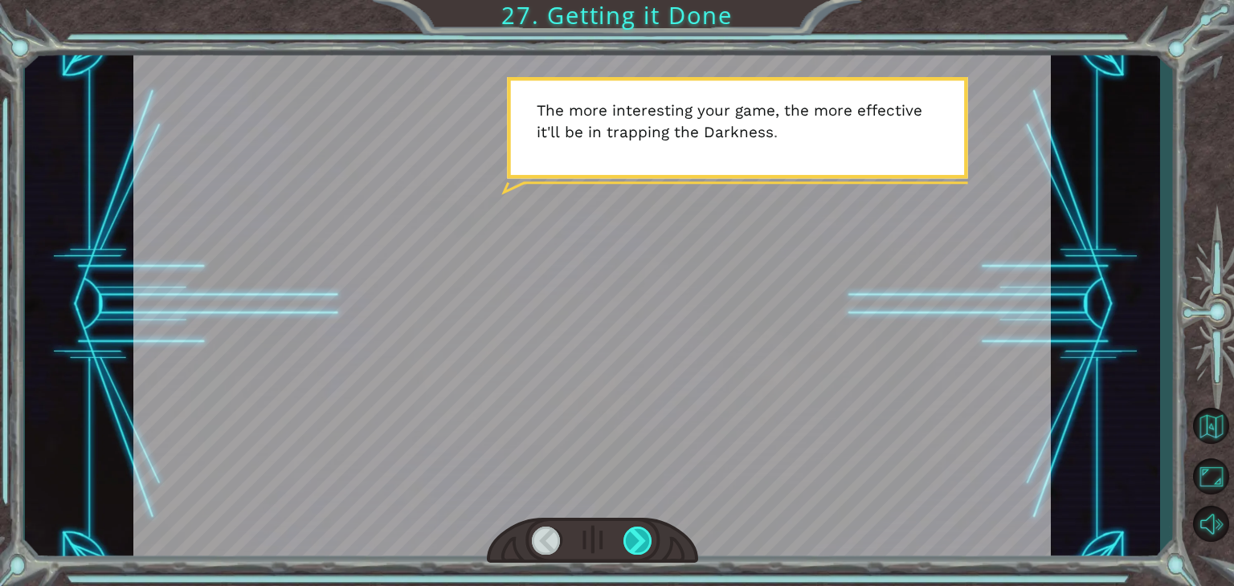
click at [626, 544] on div at bounding box center [637, 541] width 29 height 28
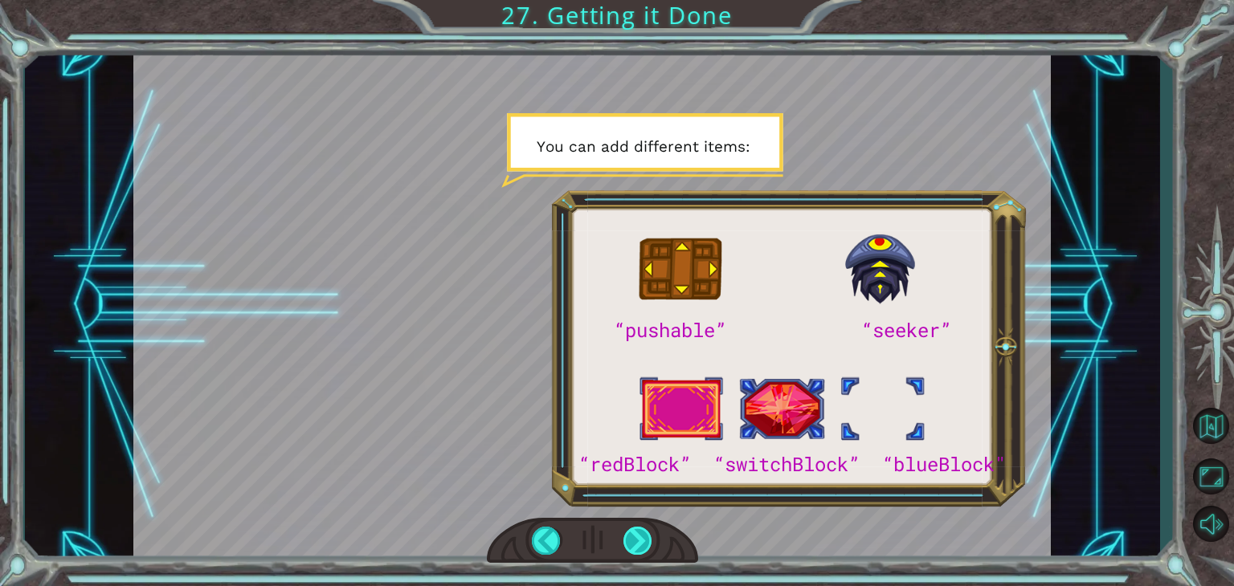
click at [626, 544] on div at bounding box center [637, 541] width 29 height 28
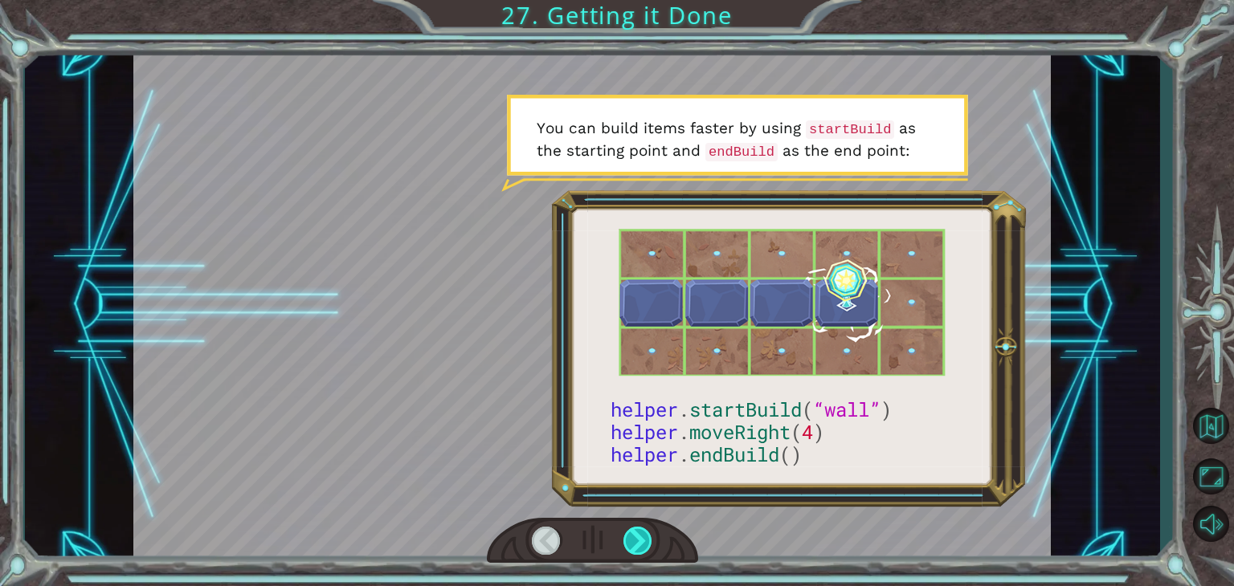
click at [626, 544] on div at bounding box center [637, 541] width 29 height 28
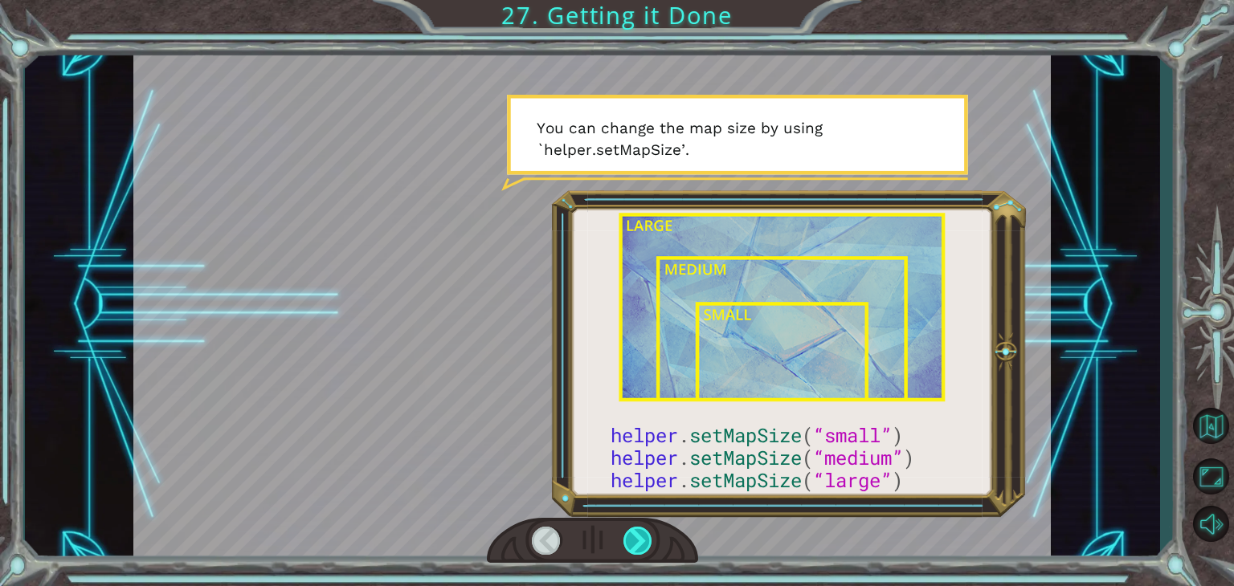
click at [626, 544] on div at bounding box center [637, 541] width 29 height 28
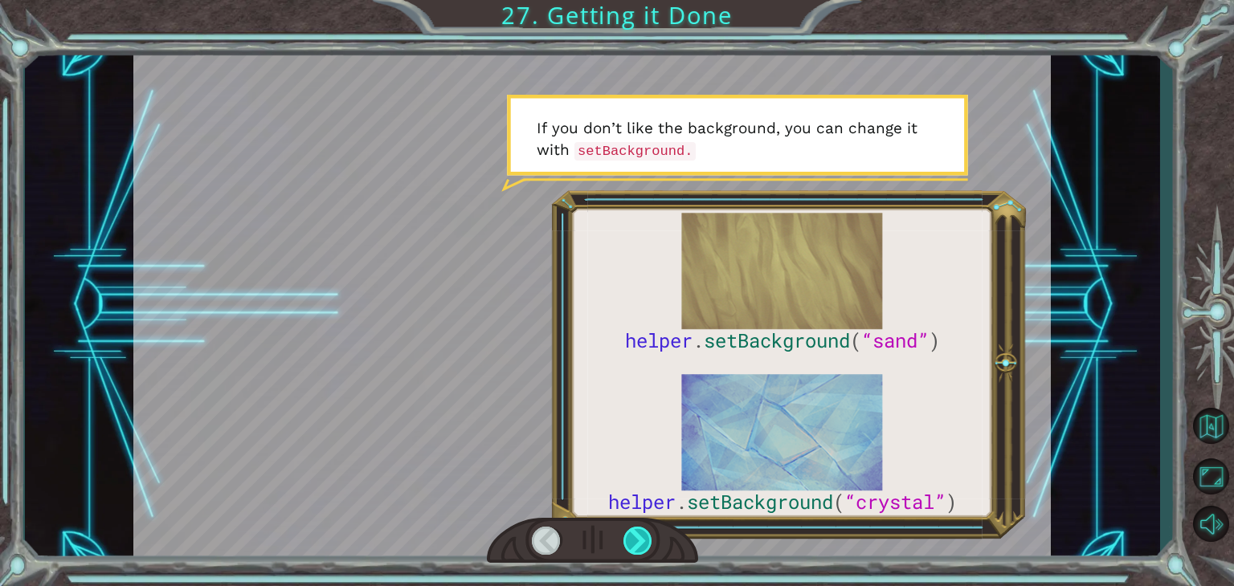
click at [626, 544] on div at bounding box center [637, 541] width 29 height 28
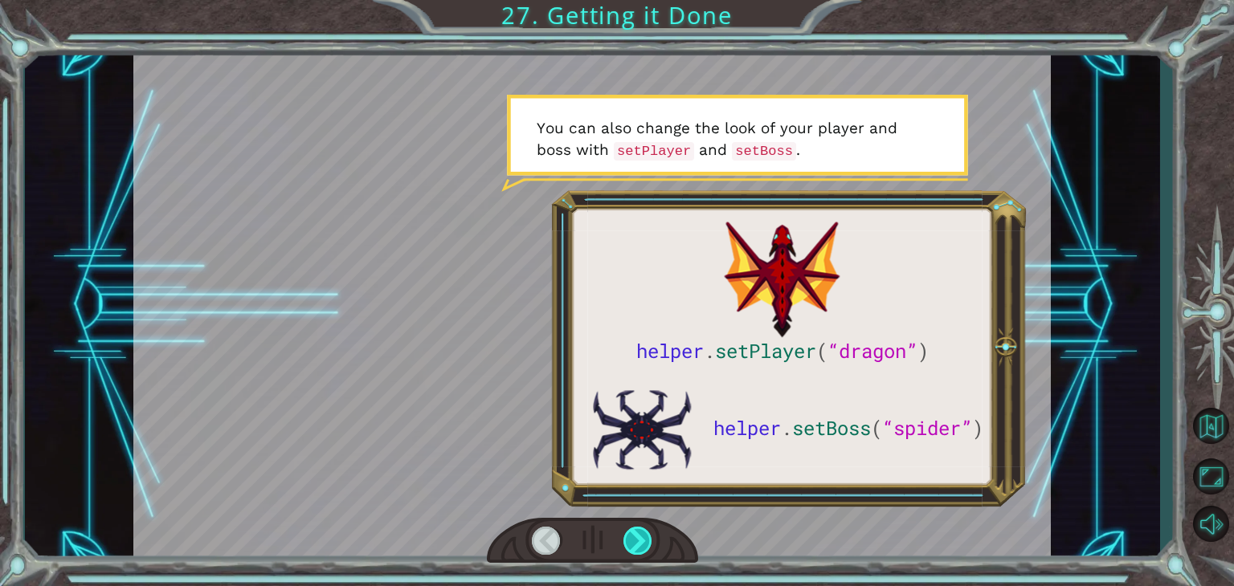
click at [626, 544] on div at bounding box center [637, 541] width 29 height 28
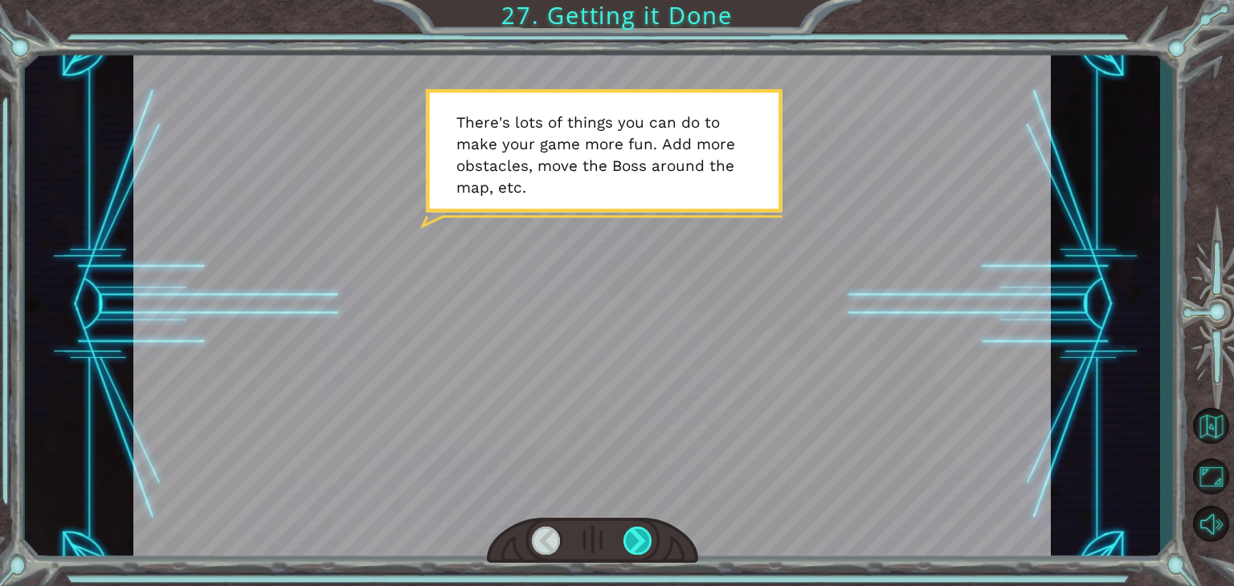
click at [626, 544] on div at bounding box center [637, 541] width 29 height 28
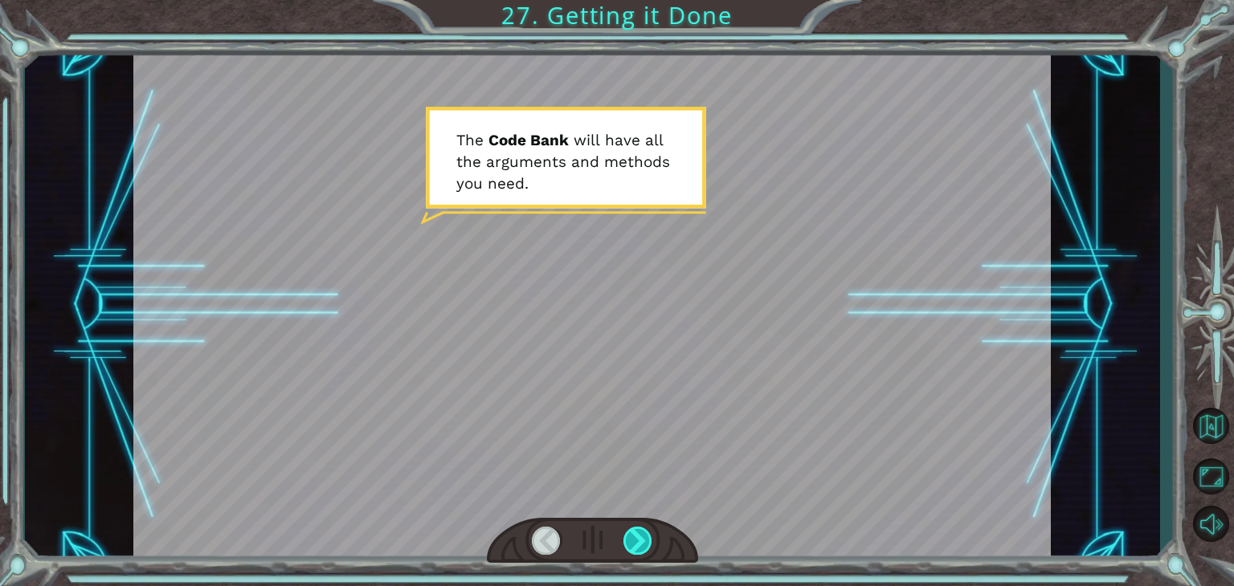
click at [626, 544] on div at bounding box center [637, 541] width 29 height 28
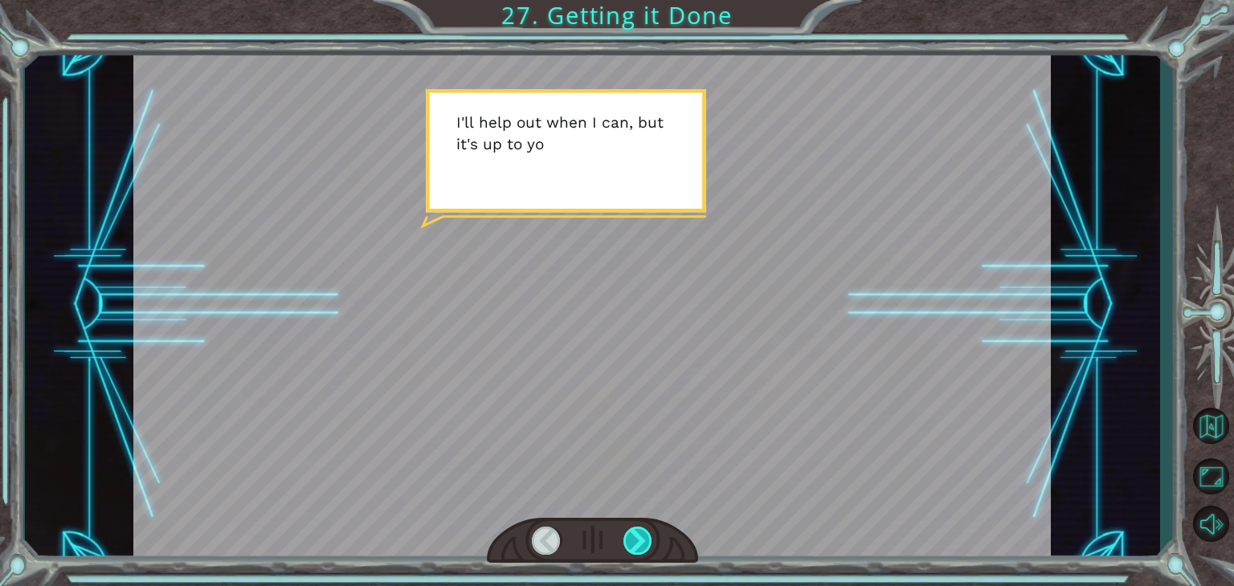
click at [626, 544] on div at bounding box center [637, 541] width 29 height 28
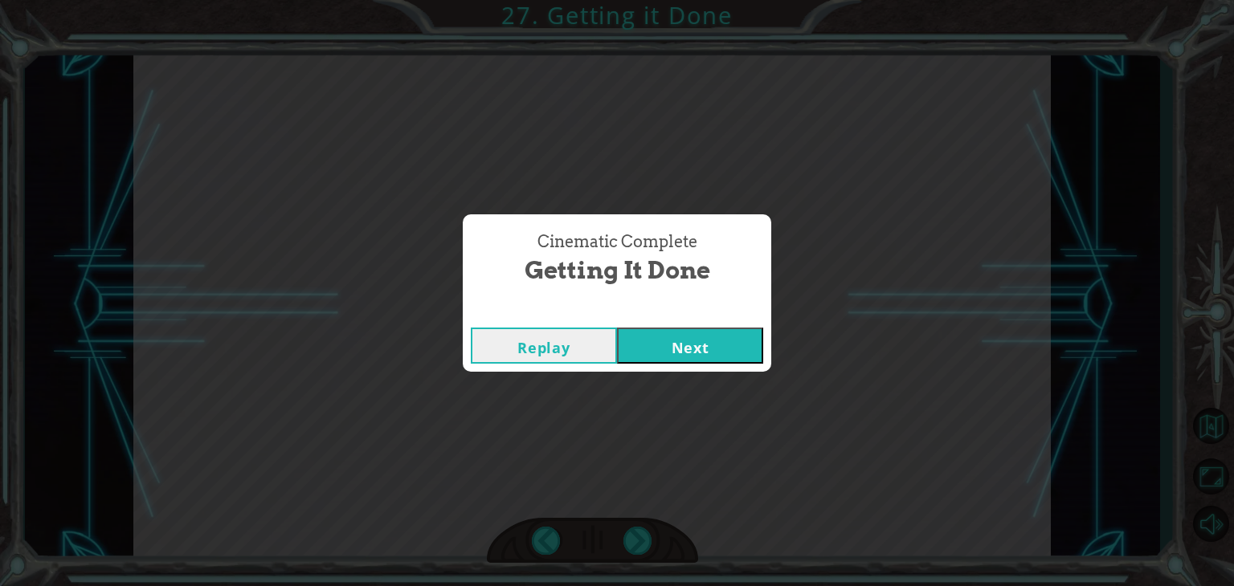
click at [690, 338] on button "Next" at bounding box center [690, 346] width 146 height 36
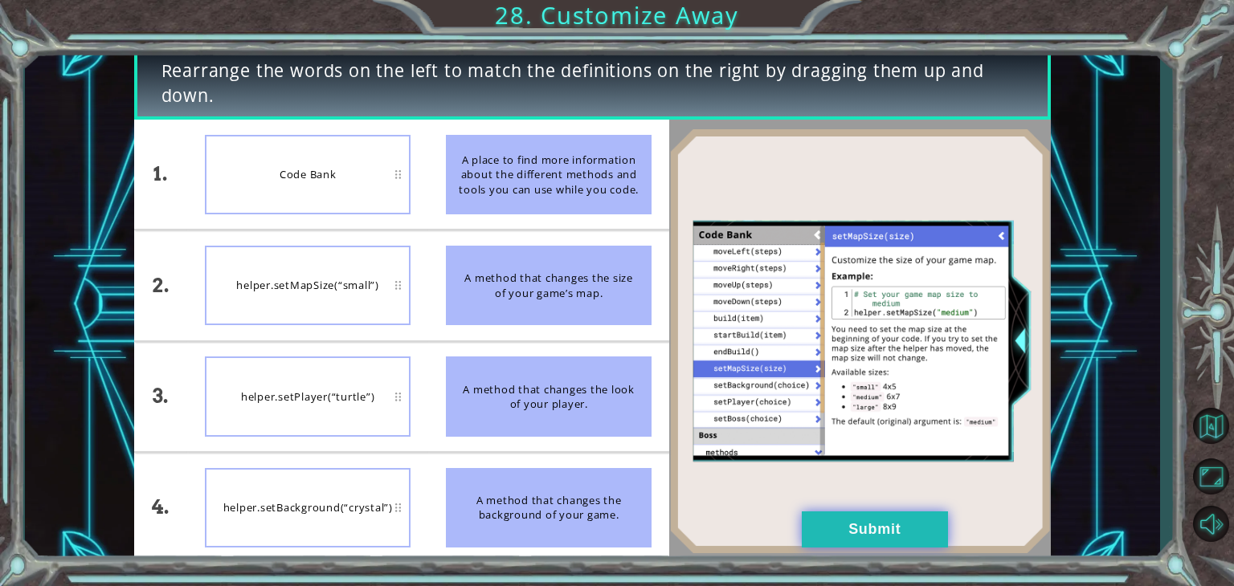
click at [846, 529] on button "Submit" at bounding box center [875, 530] width 146 height 36
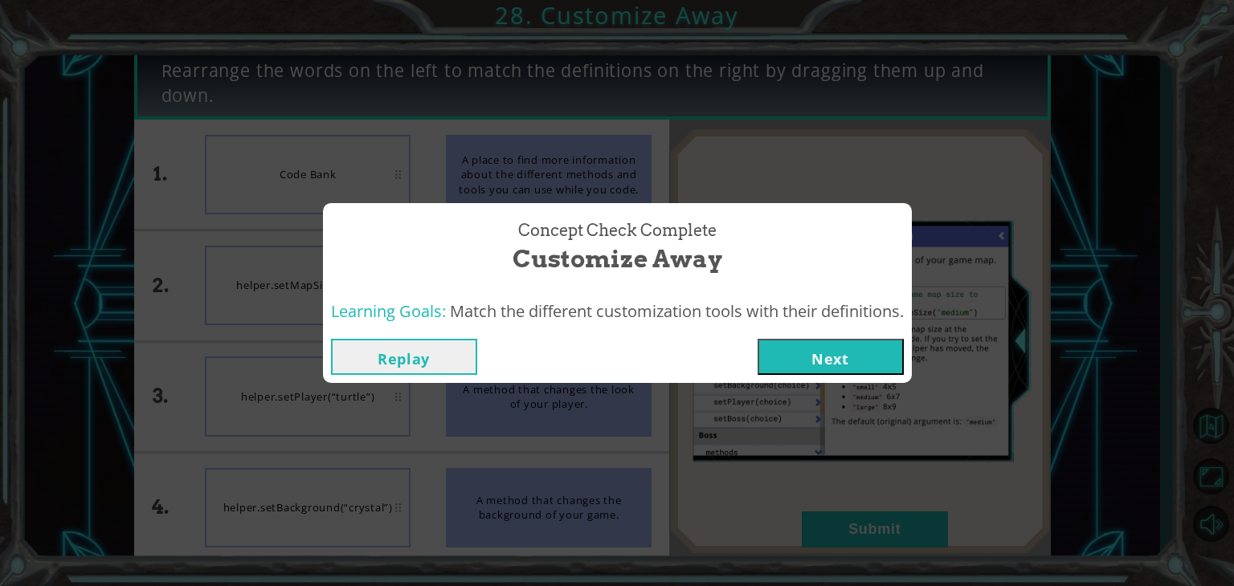
click at [806, 344] on button "Next" at bounding box center [830, 357] width 146 height 36
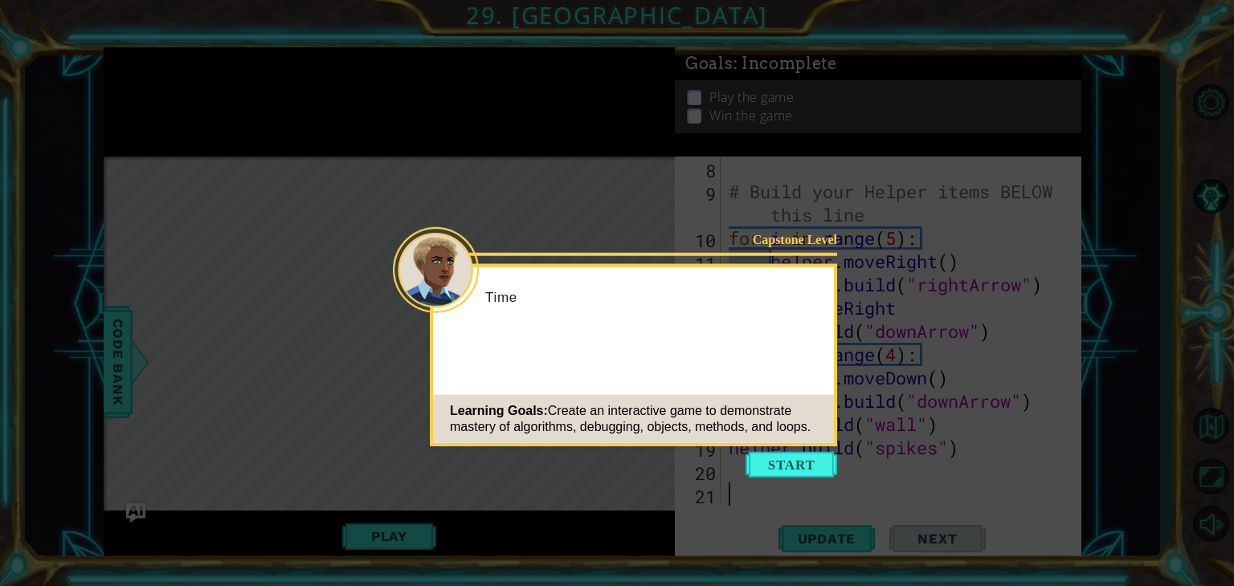
scroll to position [209, 0]
click at [794, 467] on button "Start" at bounding box center [791, 465] width 92 height 26
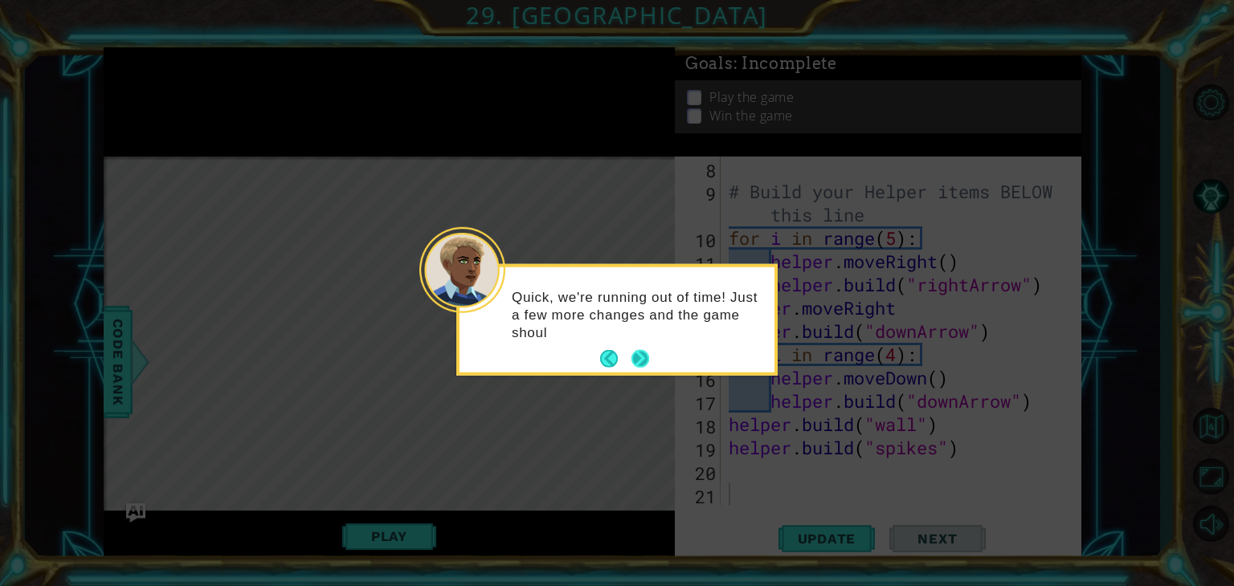
click at [639, 358] on button "Next" at bounding box center [640, 359] width 18 height 18
click at [639, 358] on button "Next" at bounding box center [640, 358] width 18 height 18
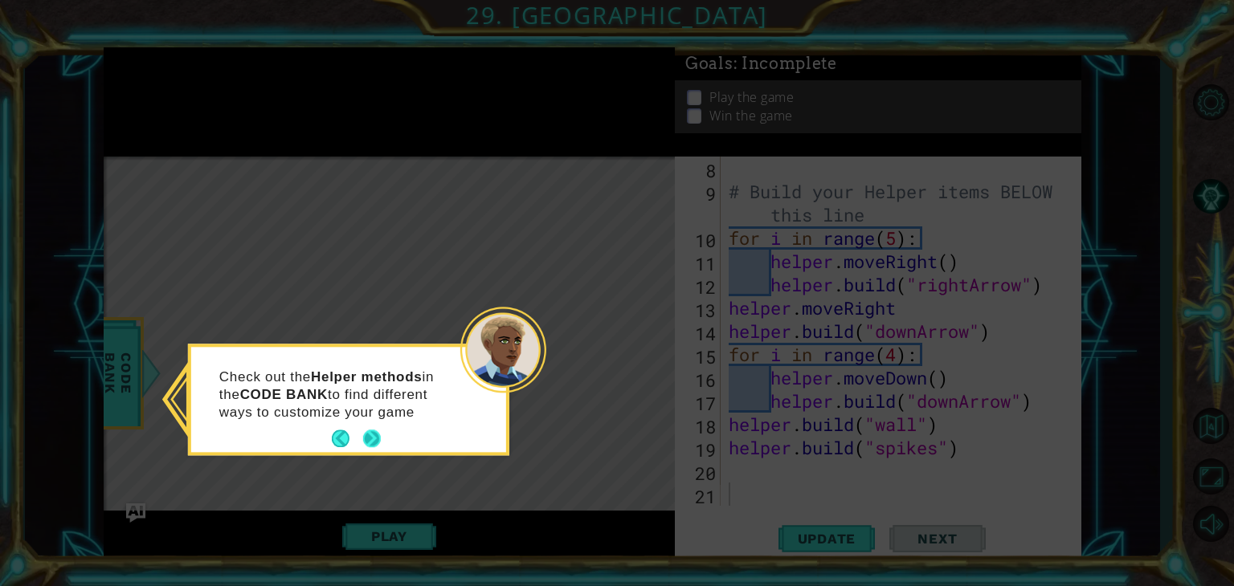
click at [373, 430] on button "Next" at bounding box center [372, 439] width 18 height 18
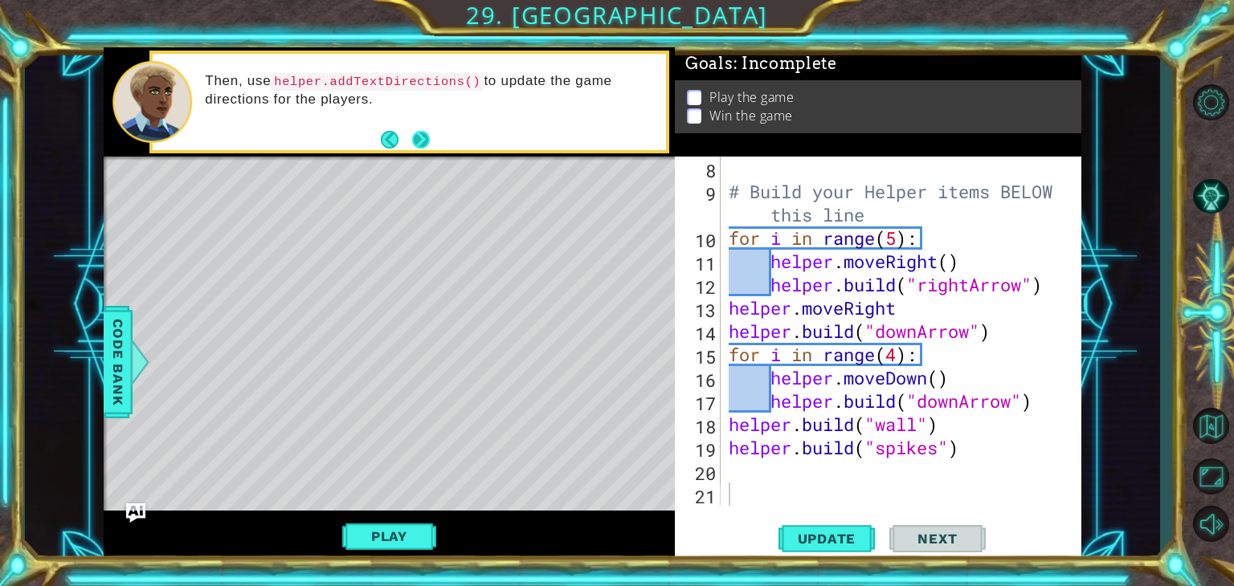
click at [422, 141] on button "Next" at bounding box center [421, 139] width 18 height 18
click at [421, 137] on button "Next" at bounding box center [421, 139] width 18 height 18
click at [734, 473] on div "# Build your Helper items BELOW this line for i in range ( 5 ) : helper . moveR…" at bounding box center [899, 355] width 348 height 396
click at [110, 345] on span "Code Bank" at bounding box center [118, 362] width 26 height 98
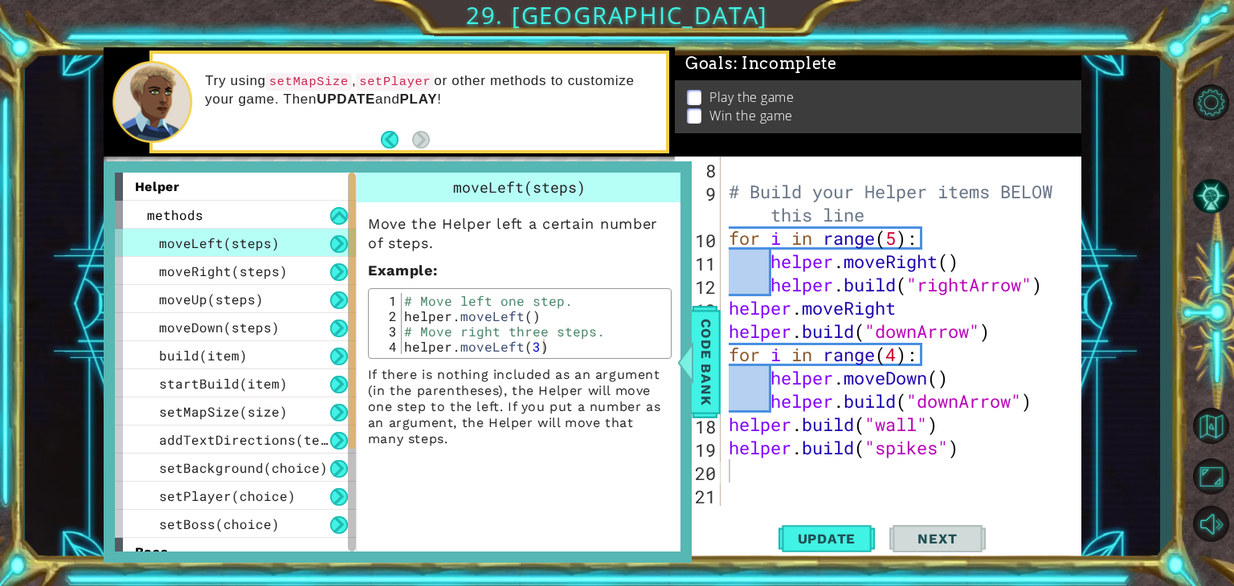
click at [780, 488] on div "# Build your Helper items BELOW this line for i in range ( 5 ) : helper . moveR…" at bounding box center [899, 355] width 348 height 396
click at [746, 463] on div "# Build your Helper items BELOW this line for i in range ( 5 ) : helper . moveR…" at bounding box center [899, 355] width 348 height 396
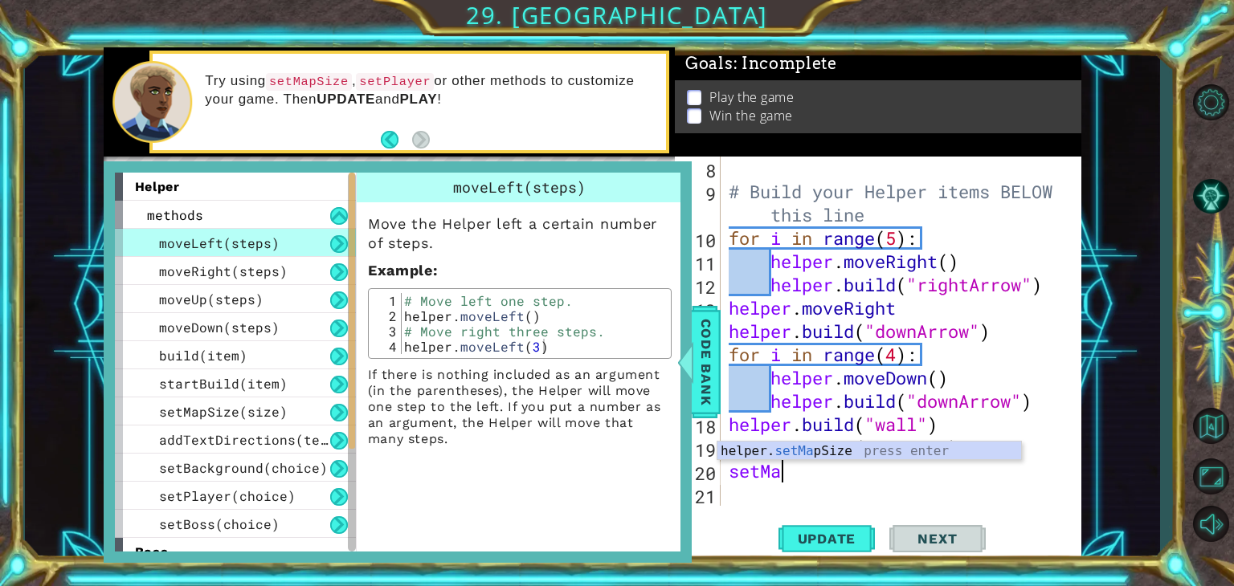
scroll to position [0, 2]
click at [822, 457] on div "helper. setMap Size press enter" at bounding box center [869, 471] width 304 height 58
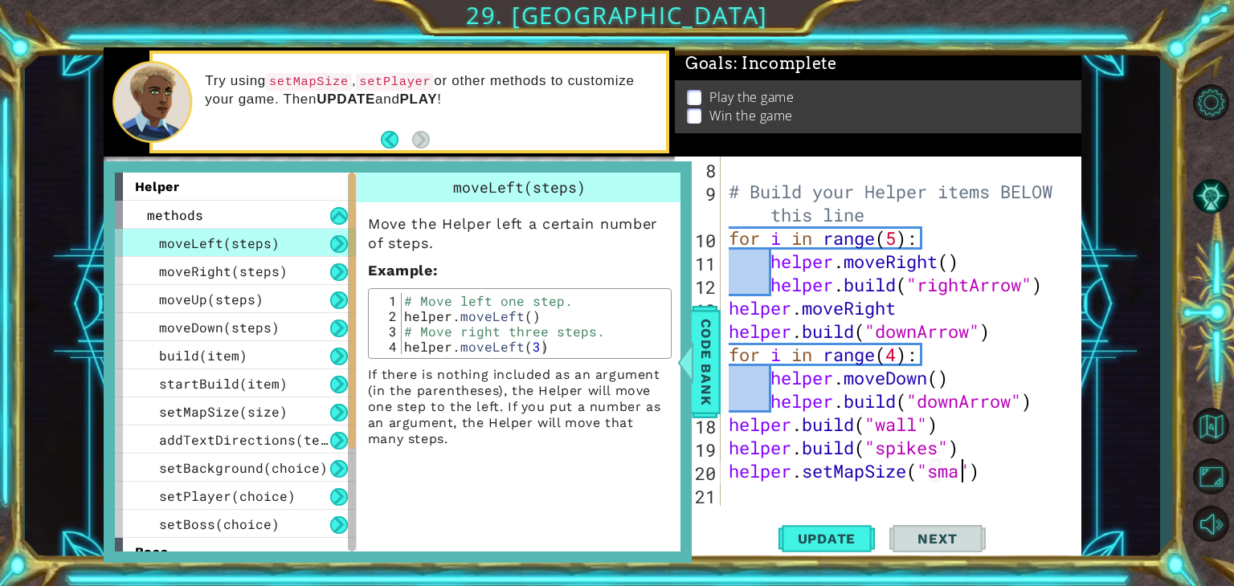
scroll to position [0, 10]
type textarea "helper.setMapSize("small")"
click at [763, 499] on div "# Build your Helper items BELOW this line for i in range ( 5 ) : helper . moveR…" at bounding box center [899, 355] width 348 height 396
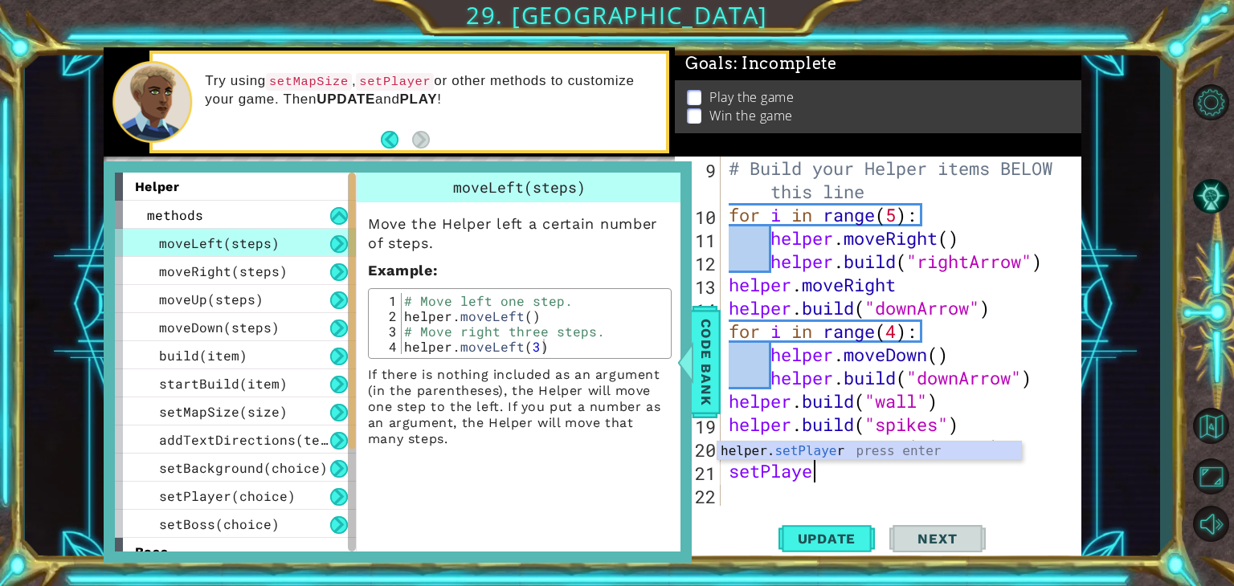
scroll to position [0, 3]
click at [769, 444] on div "helper. setPlayer press enter" at bounding box center [869, 471] width 304 height 58
type textarea "helper.setPlayer("dragon")"
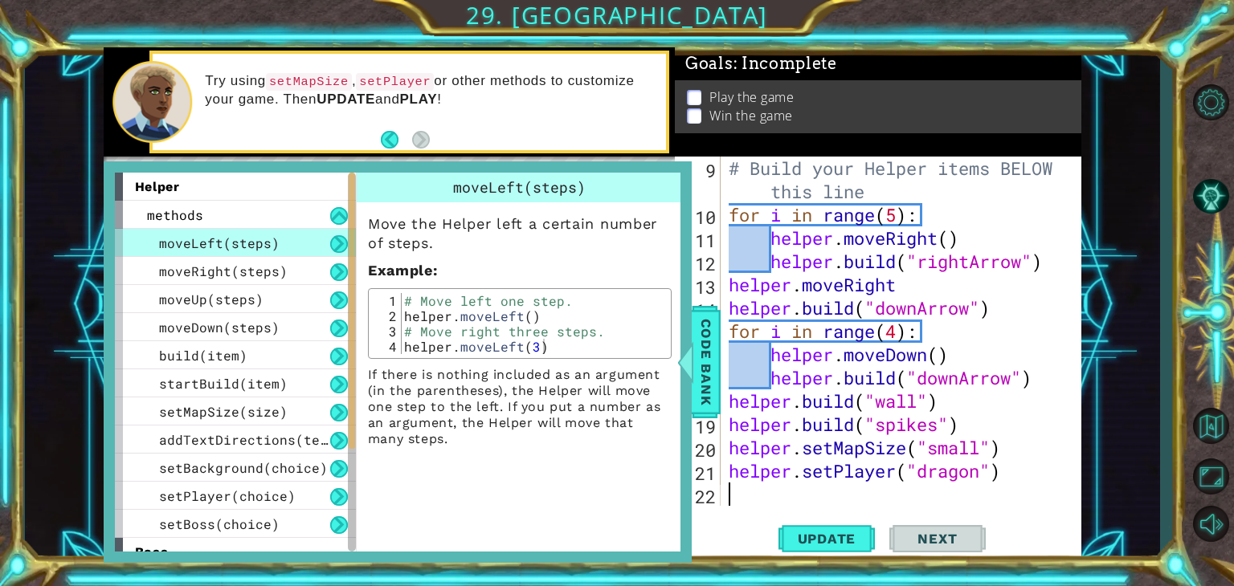
click at [744, 503] on div "# Build your Helper items BELOW this line for i in range ( 5 ) : helper . moveR…" at bounding box center [899, 366] width 348 height 419
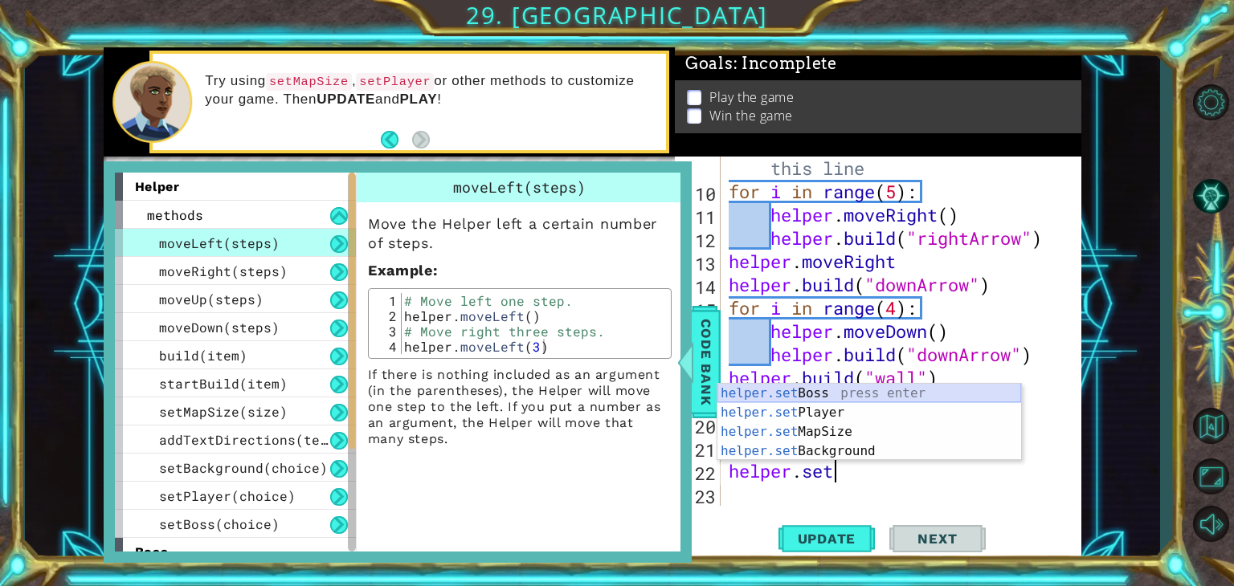
click at [869, 394] on div "helper.set Boss press enter helper.set Player press enter helper.set MapSize pr…" at bounding box center [869, 442] width 304 height 116
type textarea "helper.setBoss("bats")"
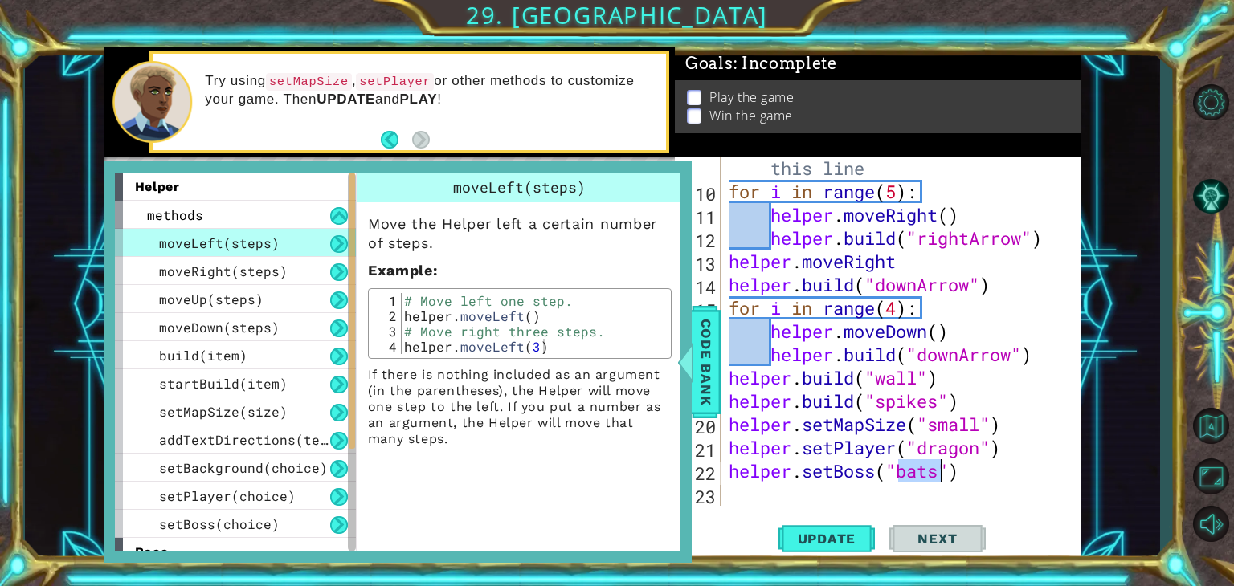
click at [989, 479] on div "# Build your Helper items BELOW this line for i in range ( 5 ) : helper . moveR…" at bounding box center [899, 342] width 348 height 419
click at [749, 499] on div "# Build your Helper items BELOW this line for i in range ( 5 ) : helper . moveR…" at bounding box center [899, 342] width 348 height 419
click at [263, 521] on span "setBoss(choice)" at bounding box center [219, 524] width 120 height 17
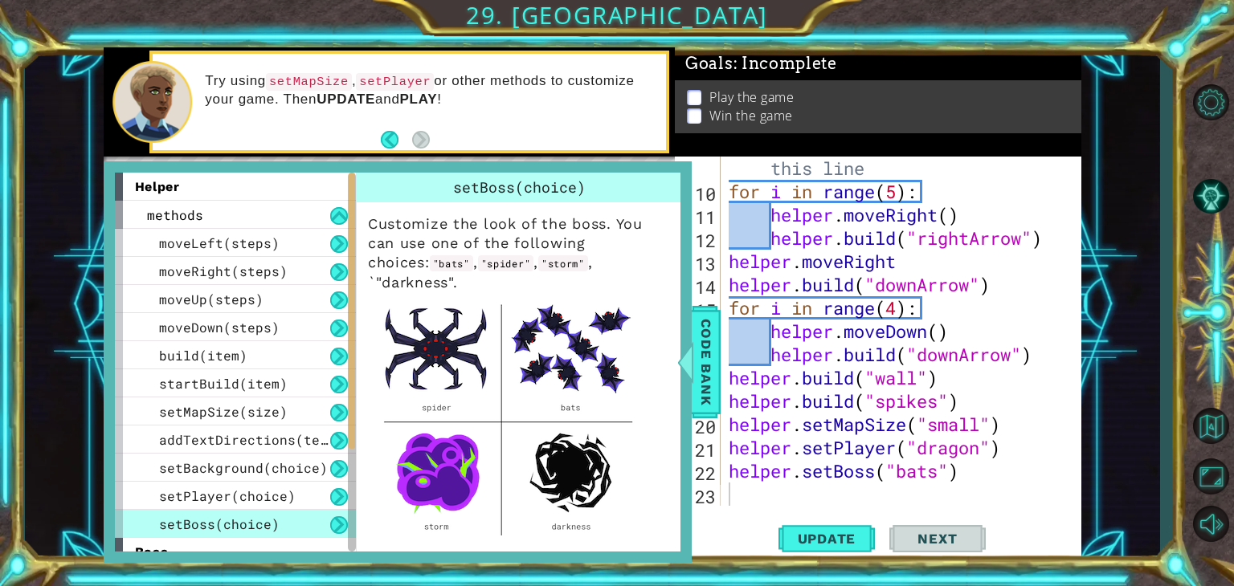
click at [938, 476] on div "# Build your Helper items BELOW this line for i in range ( 5 ) : helper . moveR…" at bounding box center [899, 342] width 348 height 419
click at [273, 463] on span "setBackground(choice)" at bounding box center [243, 467] width 169 height 17
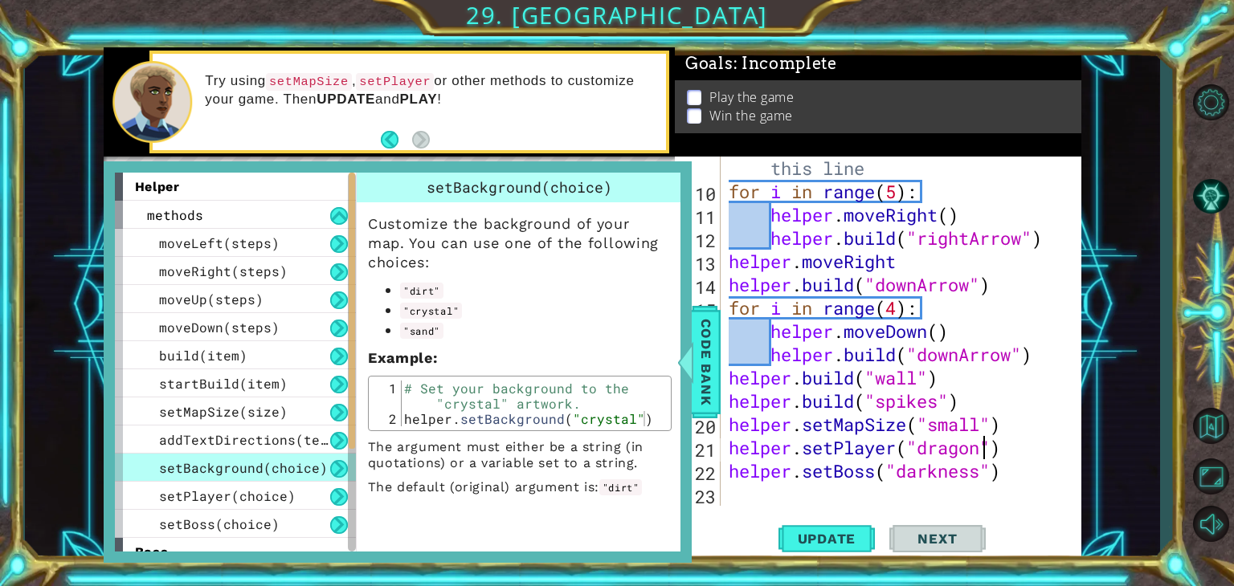
click at [978, 454] on div "# Build your Helper items BELOW this line for i in range ( 5 ) : helper . moveR…" at bounding box center [899, 342] width 348 height 419
click at [296, 491] on div "setPlayer(choice)" at bounding box center [235, 496] width 241 height 28
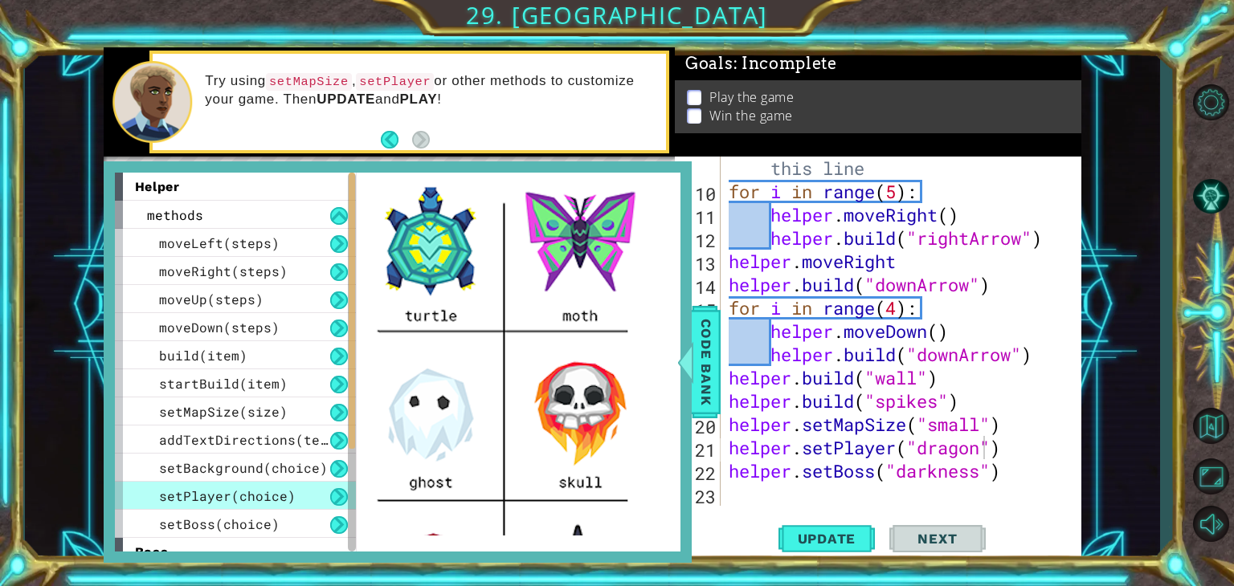
scroll to position [86, 0]
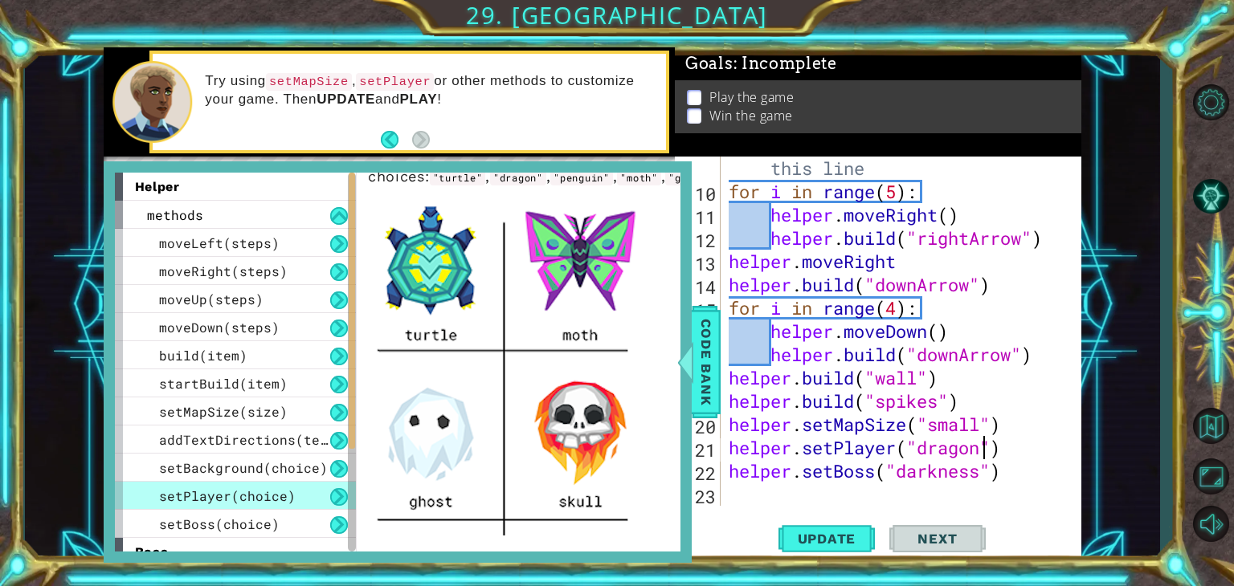
click at [987, 451] on div "# Build your Helper items BELOW this line for i in range ( 5 ) : helper . moveR…" at bounding box center [899, 342] width 348 height 419
type textarea "helper.setPlayer("moth")"
click at [240, 415] on span "setMapSize(size)" at bounding box center [223, 411] width 129 height 17
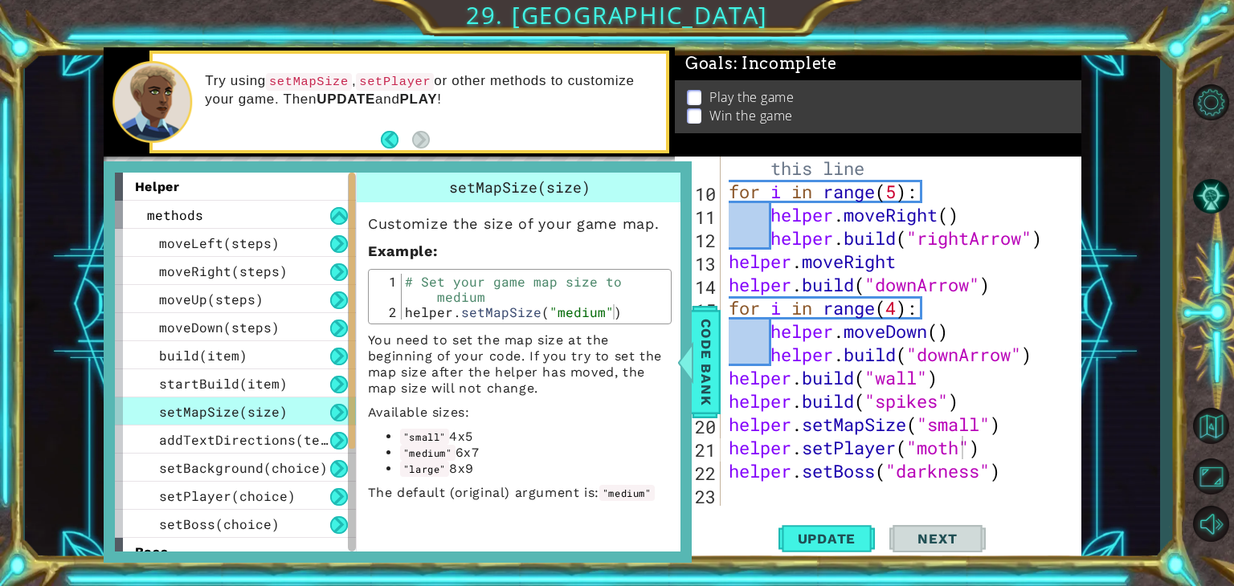
scroll to position [0, 0]
click at [746, 503] on div "# Build your Helper items BELOW this line for i in range ( 5 ) : helper . moveR…" at bounding box center [899, 342] width 348 height 419
click at [273, 471] on span "setBackground(choice)" at bounding box center [243, 467] width 169 height 17
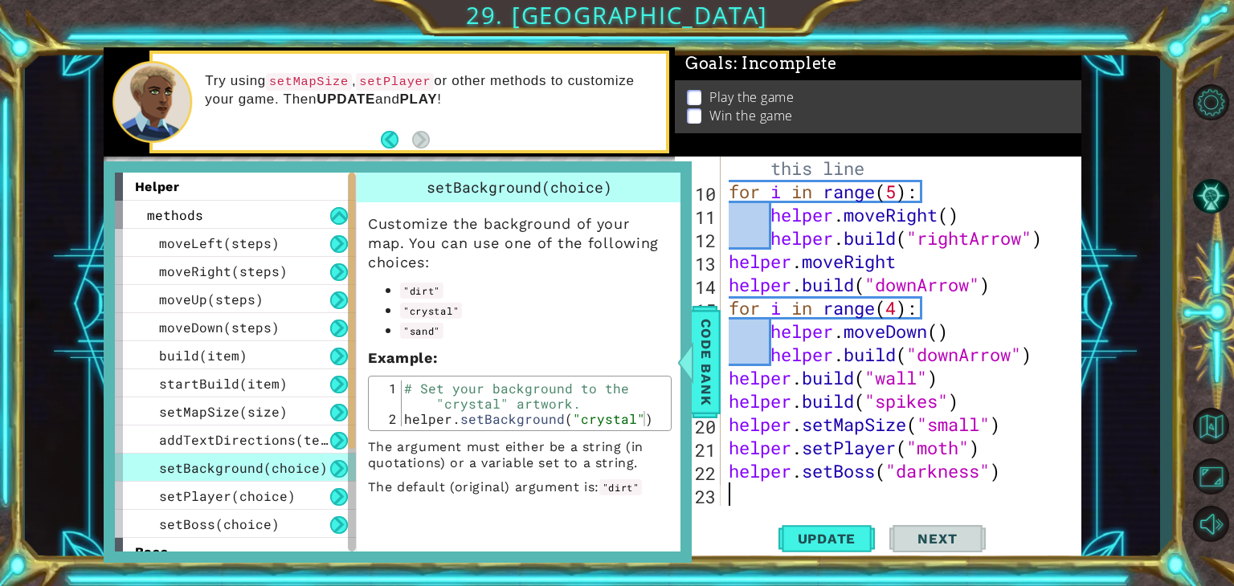
click at [739, 496] on div "# Build your Helper items BELOW this line for i in range ( 5 ) : helper . moveR…" at bounding box center [899, 342] width 348 height 419
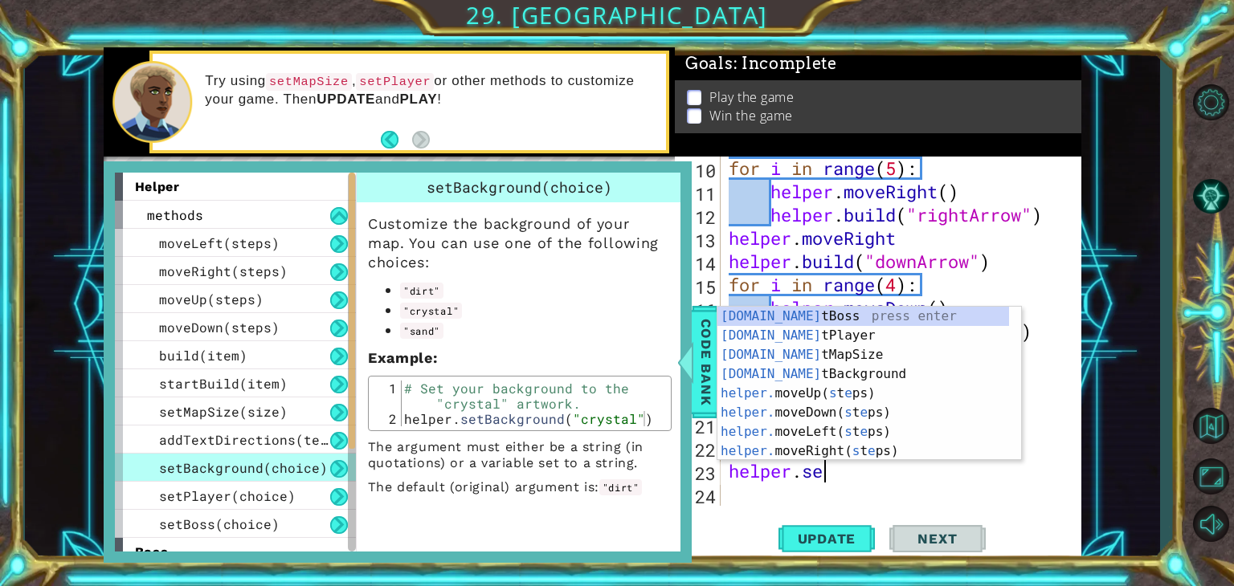
scroll to position [0, 3]
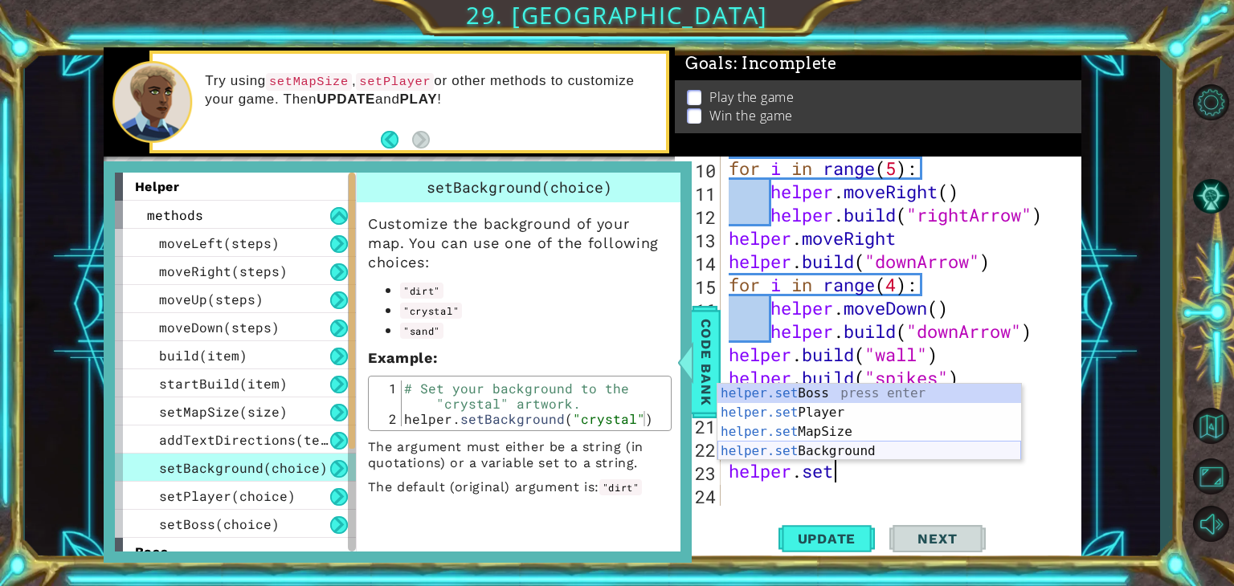
click at [864, 451] on div "helper.set Boss press enter helper.set Player press enter helper.set MapSize pr…" at bounding box center [869, 442] width 304 height 116
type textarea "helper.setBackground("crystal")"
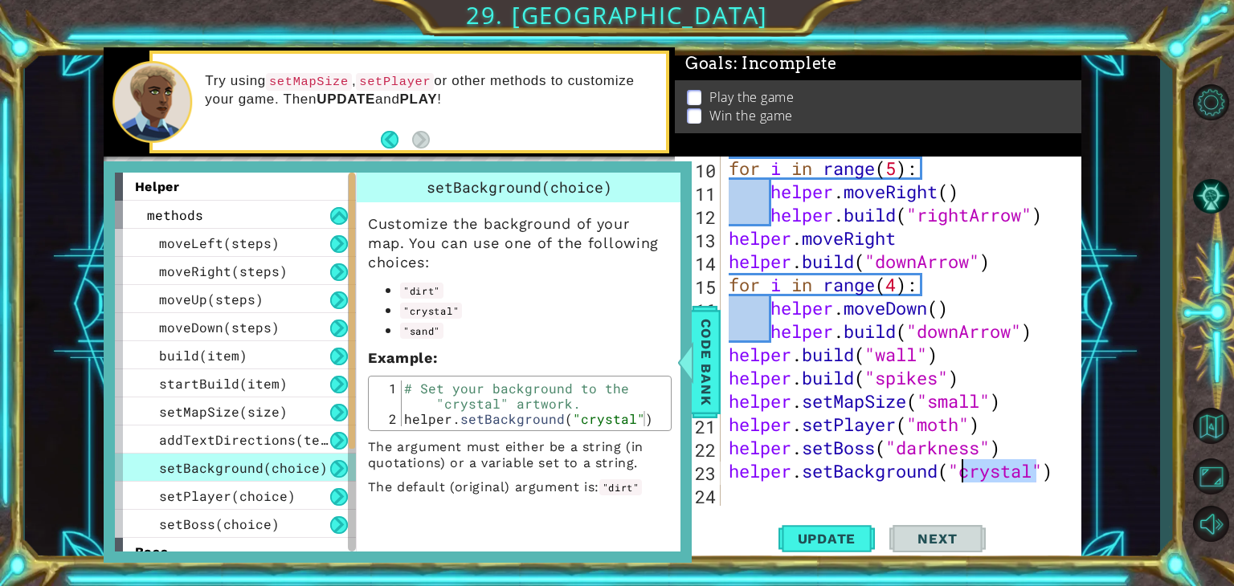
drag, startPoint x: 1033, startPoint y: 473, endPoint x: 965, endPoint y: 474, distance: 67.5
click at [965, 474] on div "for i in range ( 5 ) : helper . moveRight ( ) helper . build ( "rightArrow" ) h…" at bounding box center [899, 355] width 348 height 396
click at [749, 489] on div "for i in range ( 5 ) : helper . moveRight ( ) helper . build ( "rightArrow" ) h…" at bounding box center [899, 355] width 348 height 396
click at [817, 535] on span "Update" at bounding box center [826, 539] width 91 height 16
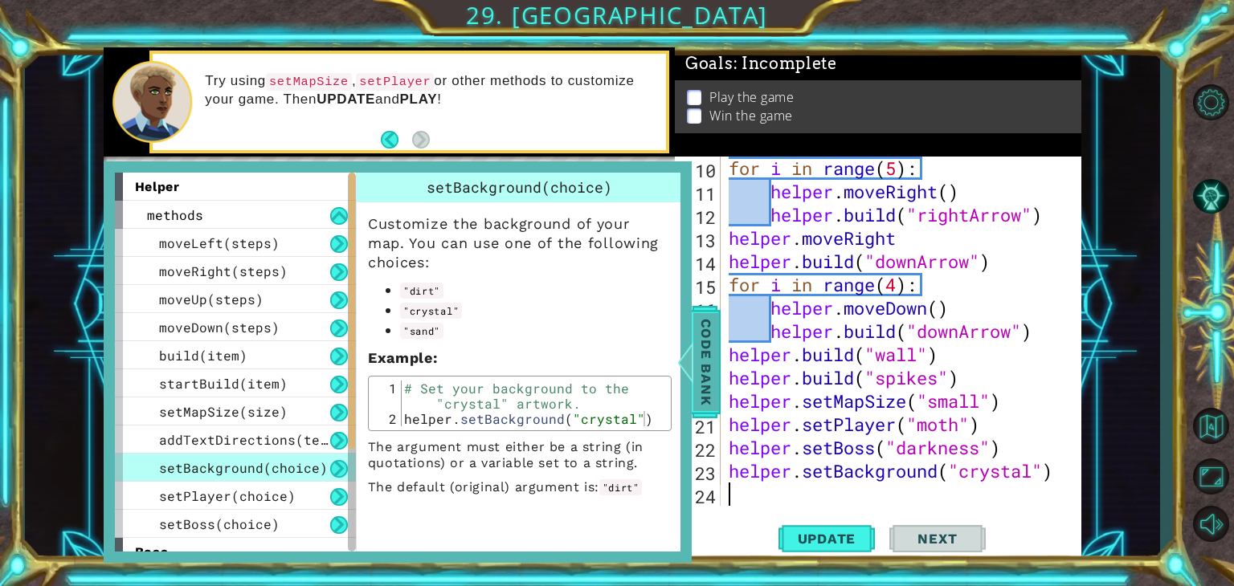
click at [713, 356] on span "Code Bank" at bounding box center [706, 362] width 26 height 98
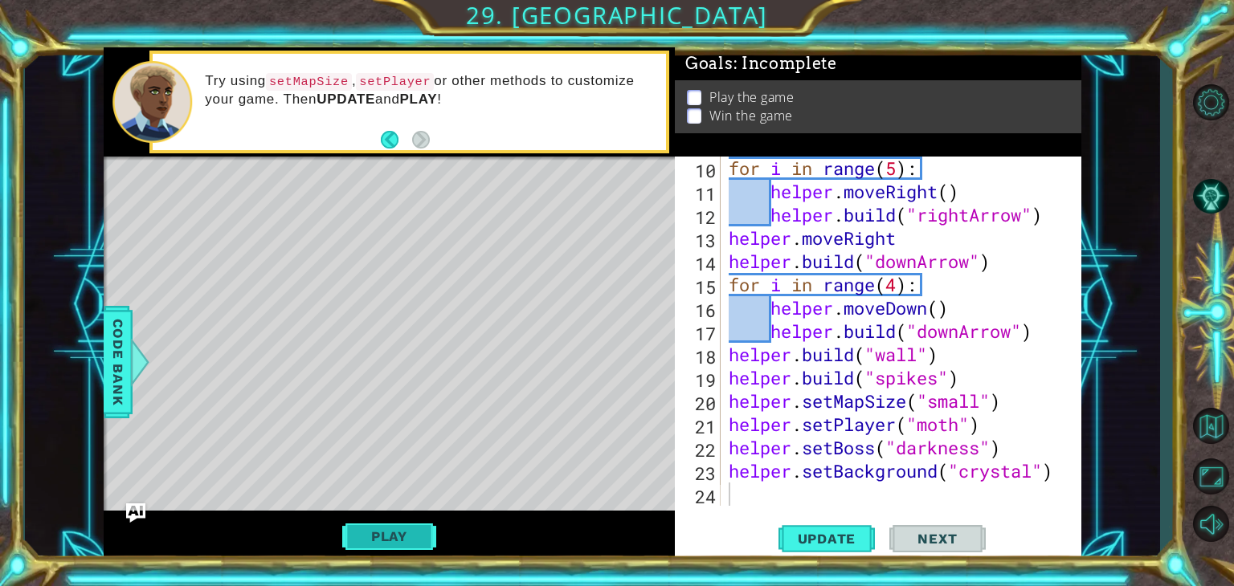
click at [392, 532] on button "Play" at bounding box center [389, 536] width 94 height 31
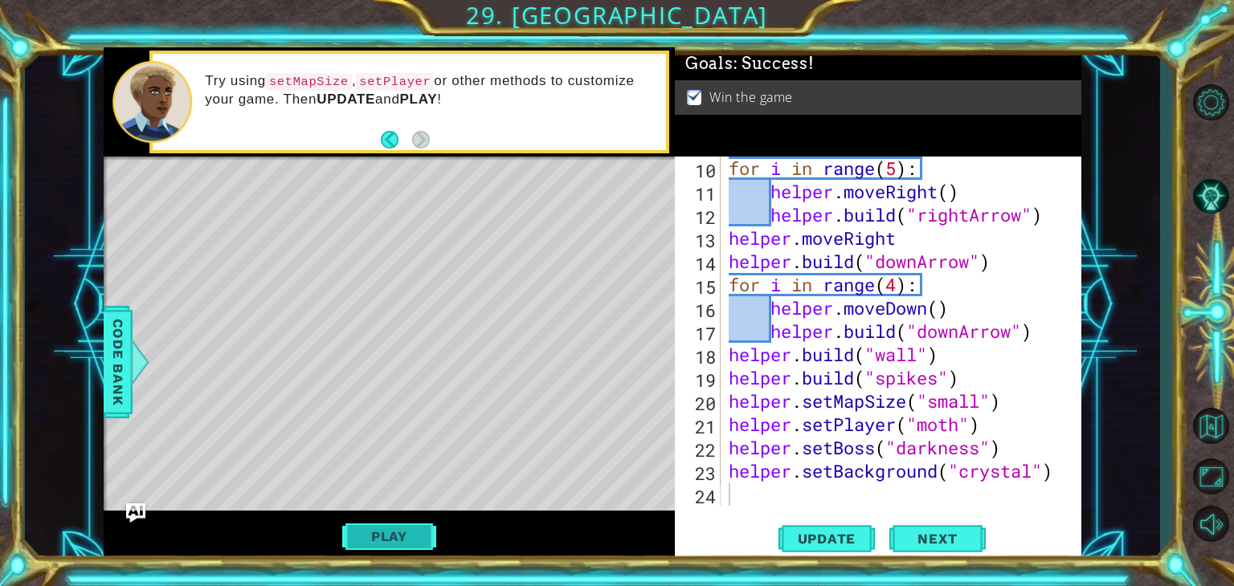
click at [416, 534] on button "Play" at bounding box center [389, 536] width 94 height 31
click at [941, 540] on span "Next" at bounding box center [936, 540] width 71 height 16
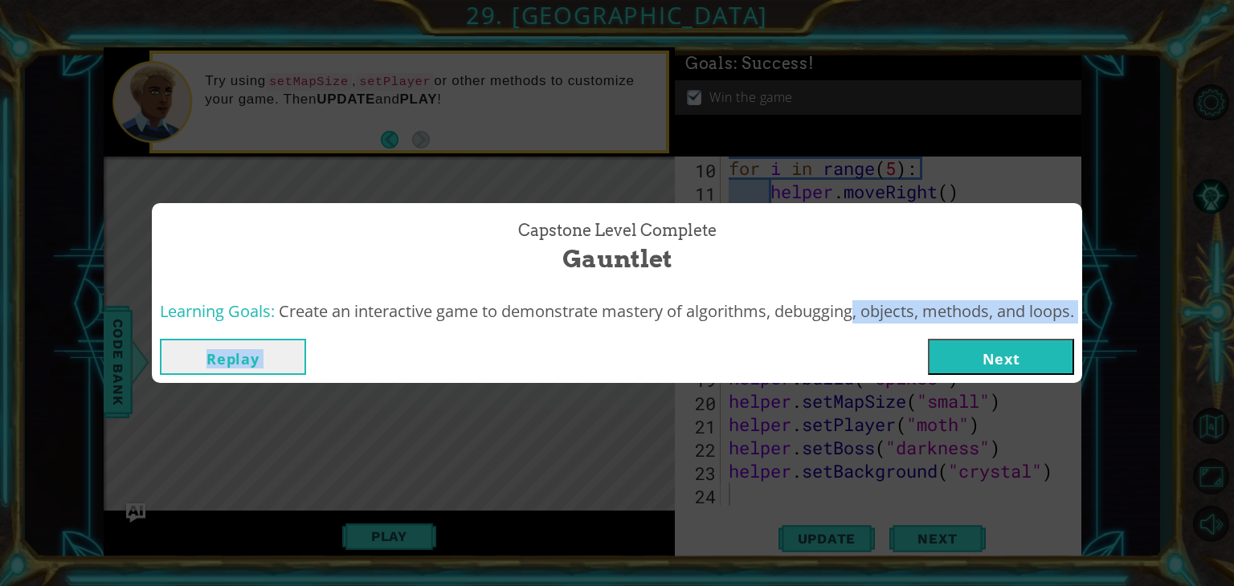
drag, startPoint x: 842, startPoint y: 327, endPoint x: 954, endPoint y: 363, distance: 118.1
click at [954, 363] on div "Capstone Level Complete Gauntlet Learning Goals: Create an interactive game to …" at bounding box center [617, 293] width 930 height 181
click at [954, 363] on button "Next" at bounding box center [1001, 357] width 146 height 36
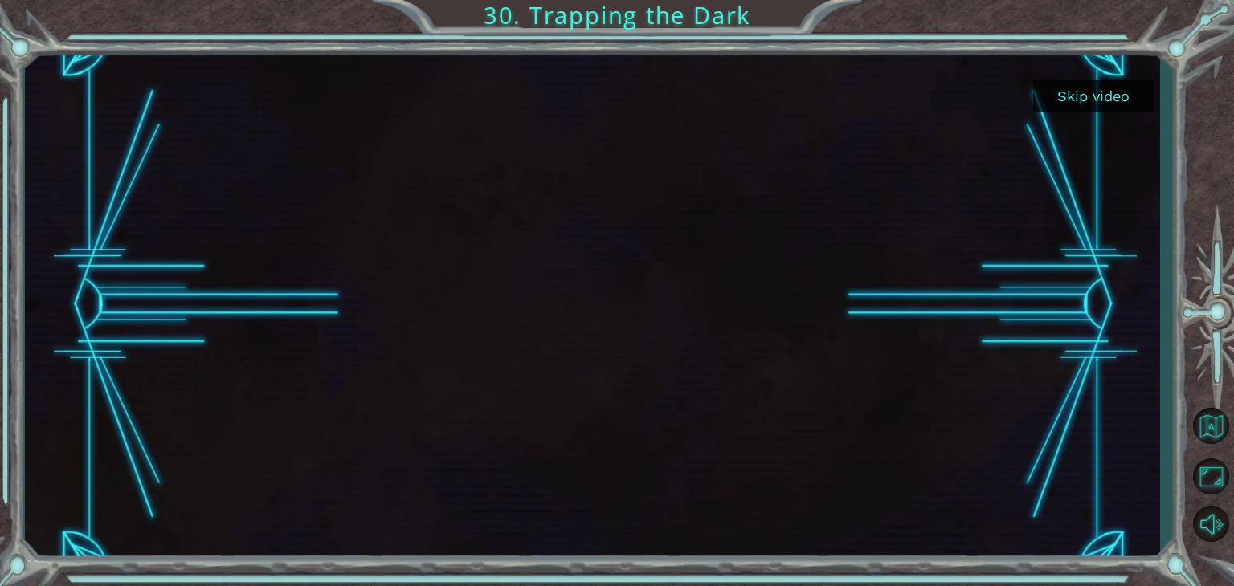
click at [1105, 92] on button "Skip video" at bounding box center [1093, 95] width 120 height 31
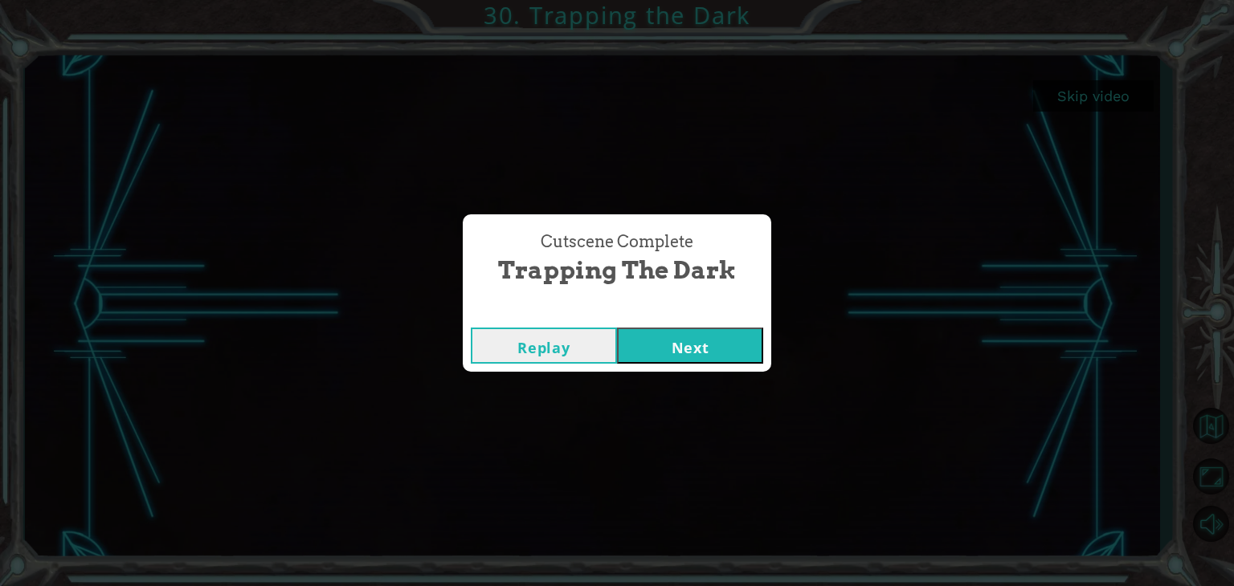
click at [667, 356] on button "Next" at bounding box center [690, 346] width 146 height 36
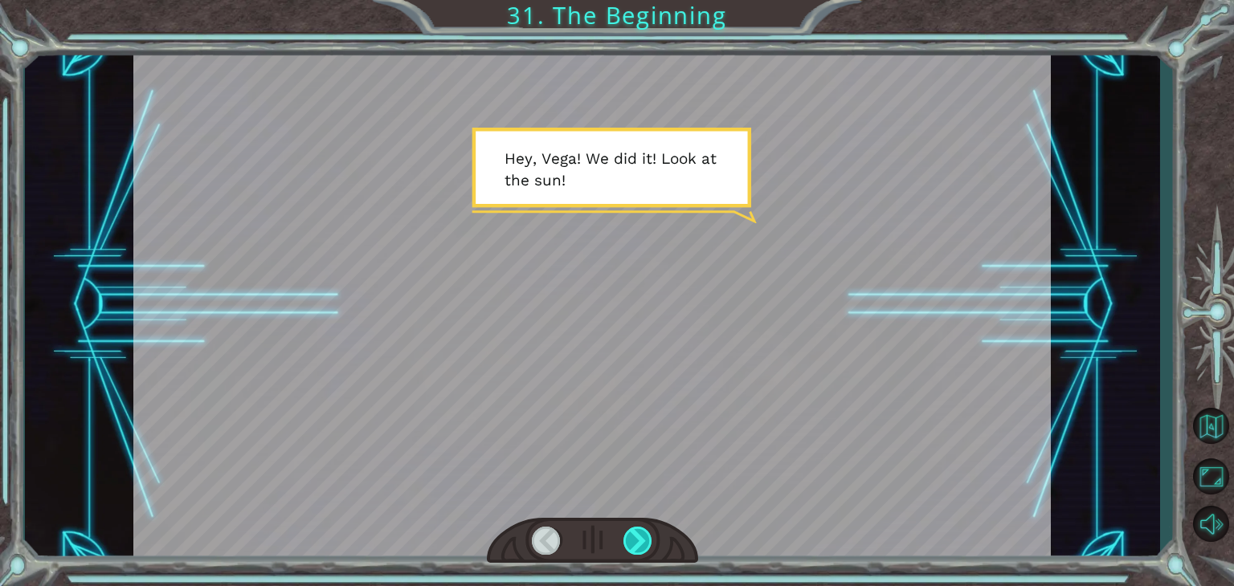
click at [642, 544] on div at bounding box center [637, 541] width 29 height 28
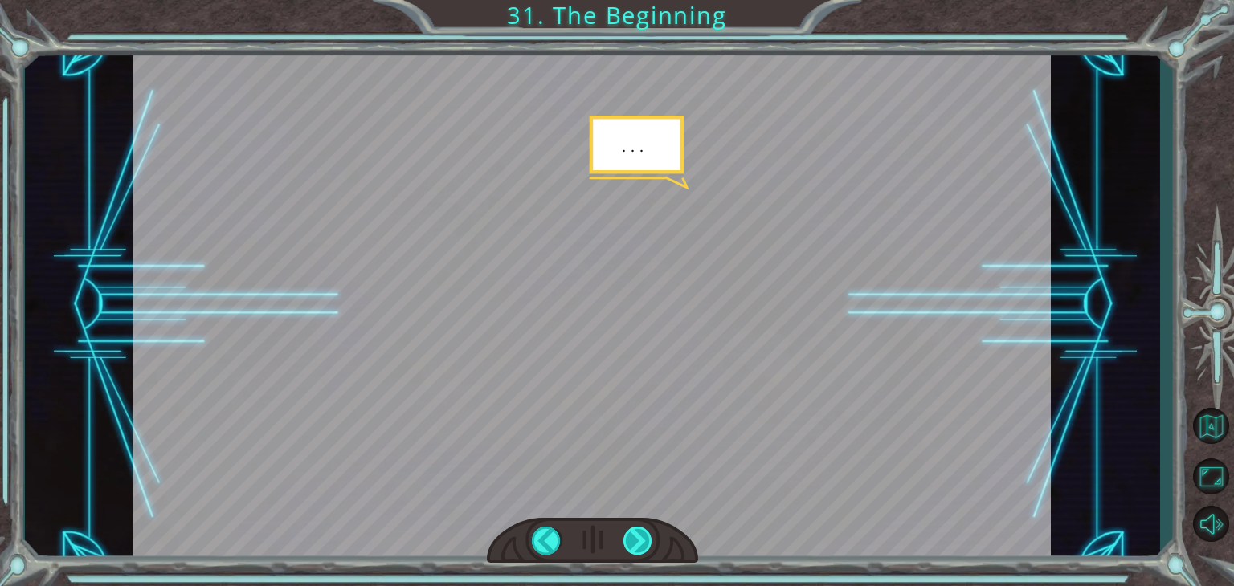
click at [642, 544] on div at bounding box center [637, 541] width 29 height 28
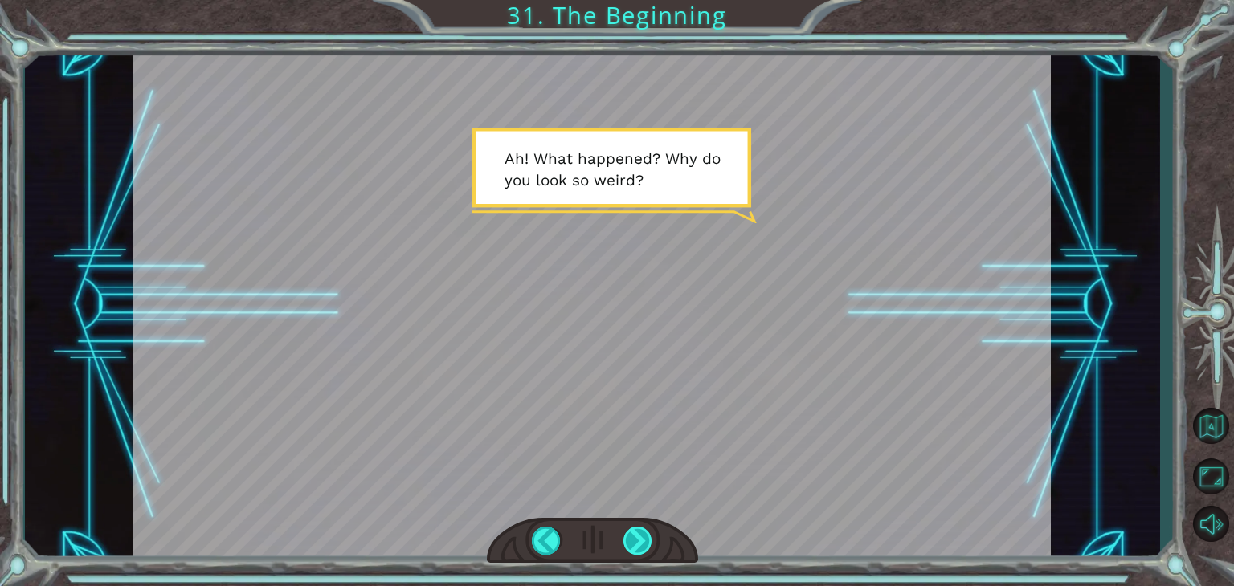
click at [642, 544] on div at bounding box center [637, 541] width 29 height 28
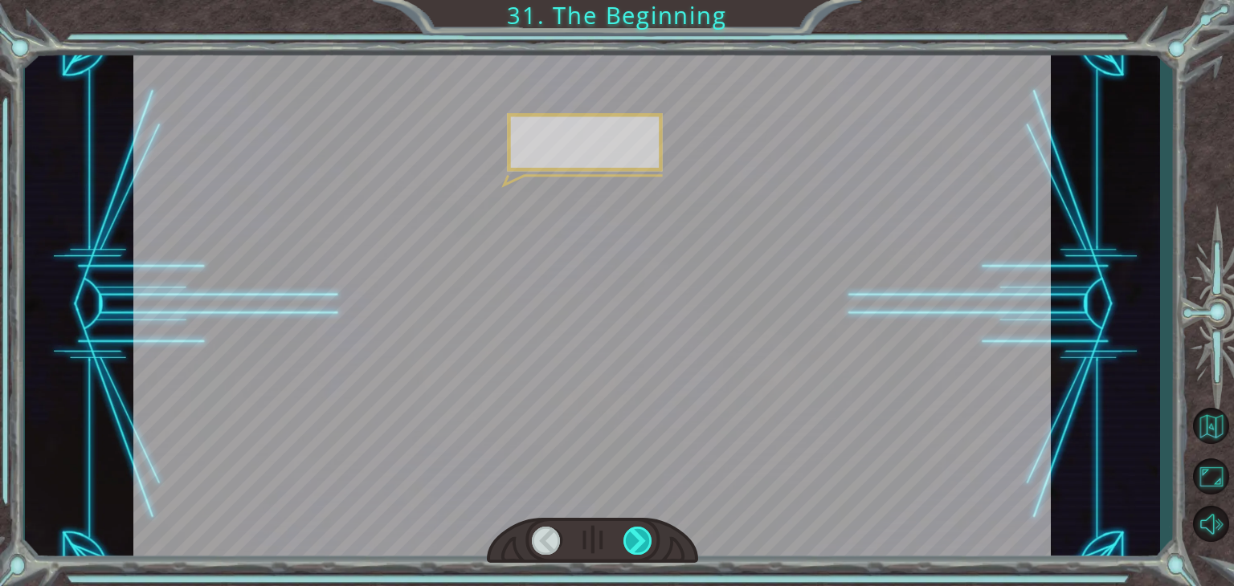
click at [642, 544] on div at bounding box center [637, 541] width 29 height 28
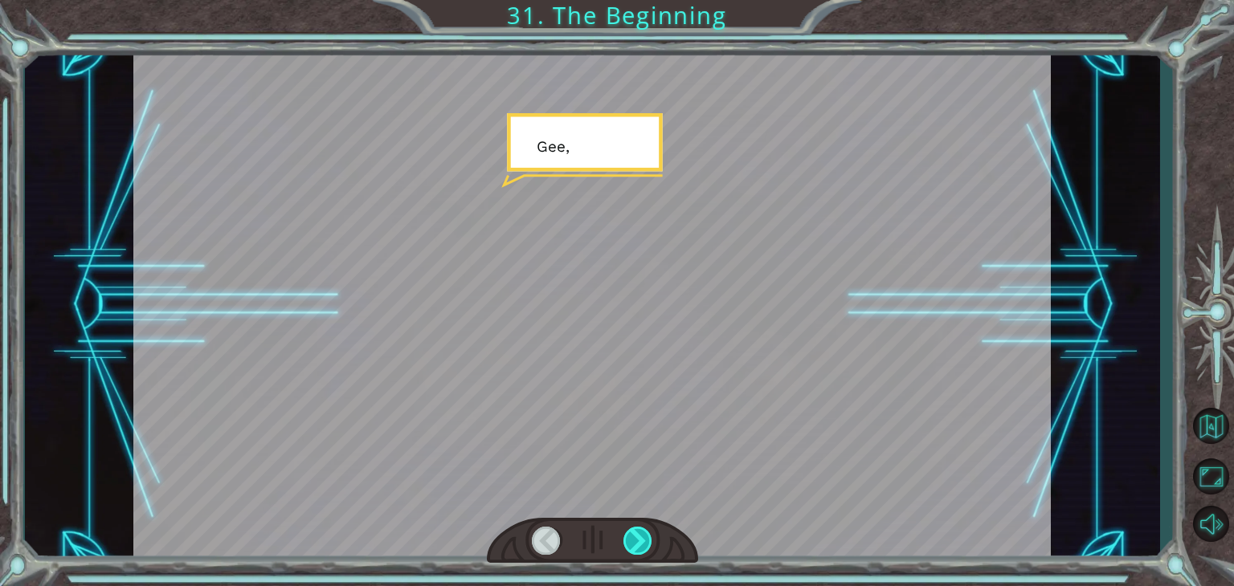
click at [642, 544] on div at bounding box center [637, 541] width 29 height 28
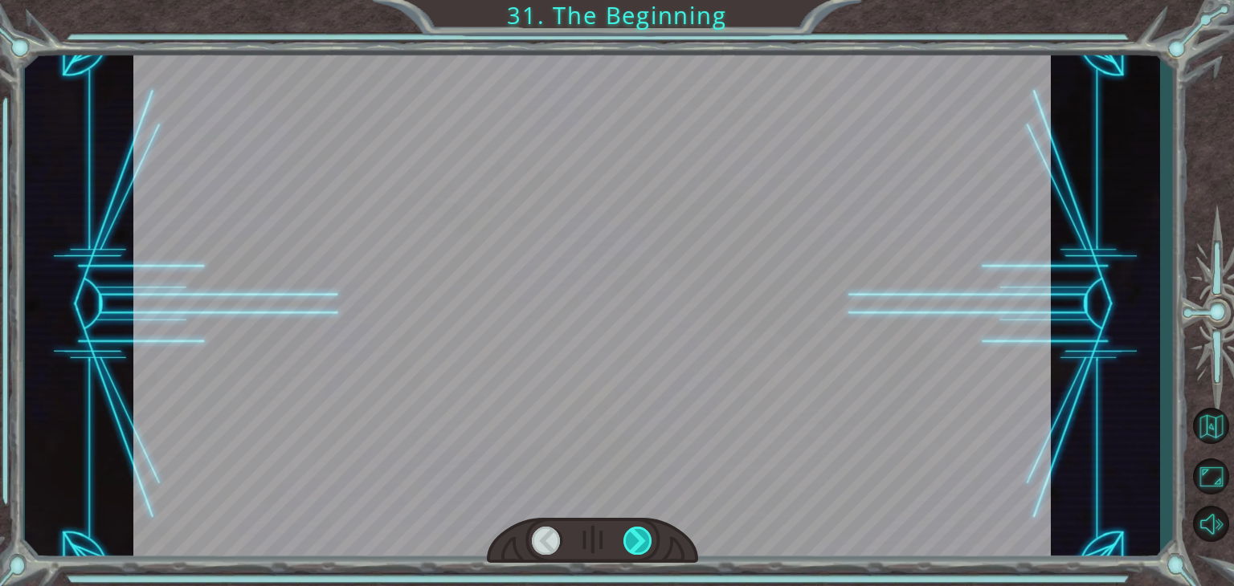
click at [642, 544] on div at bounding box center [637, 541] width 29 height 28
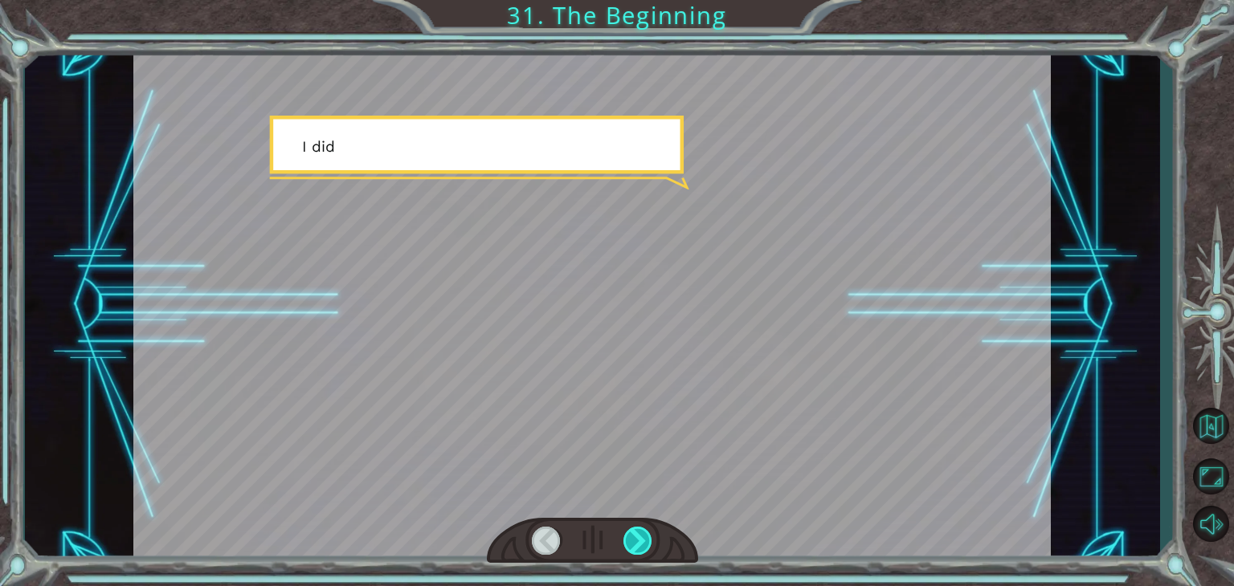
click at [642, 544] on div at bounding box center [637, 541] width 29 height 28
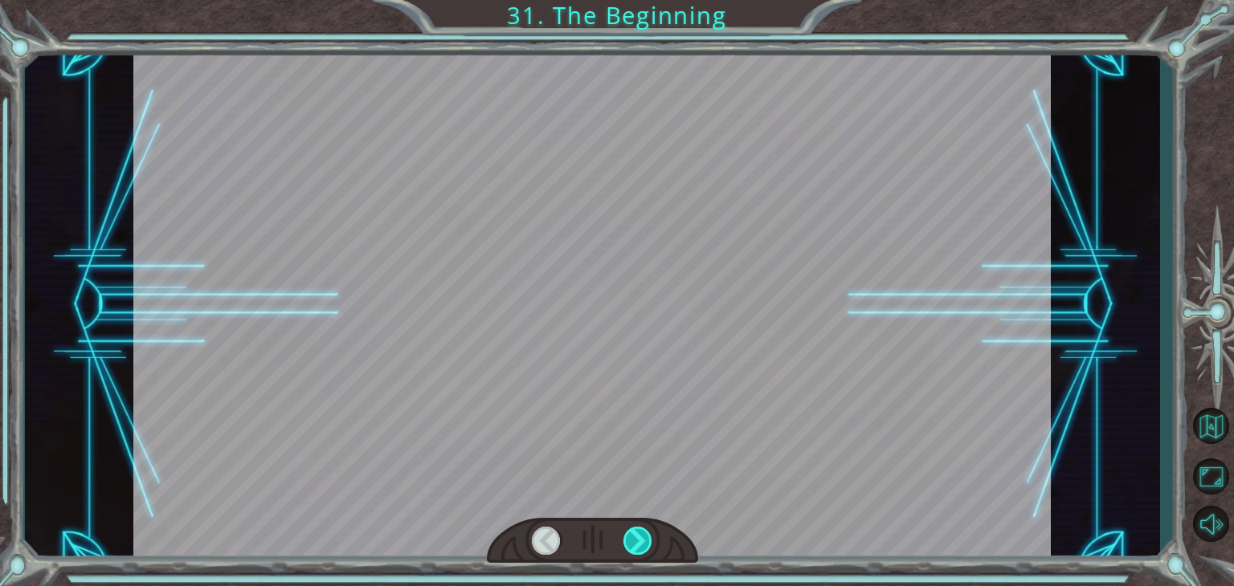
click at [642, 544] on div at bounding box center [637, 541] width 29 height 28
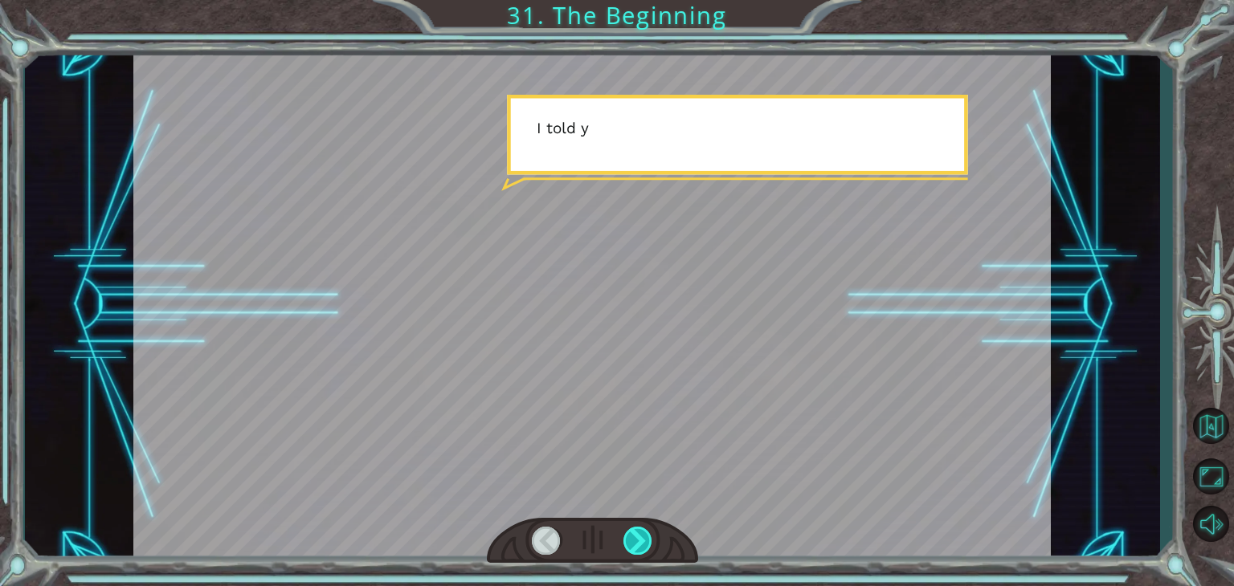
click at [642, 544] on div at bounding box center [637, 541] width 29 height 28
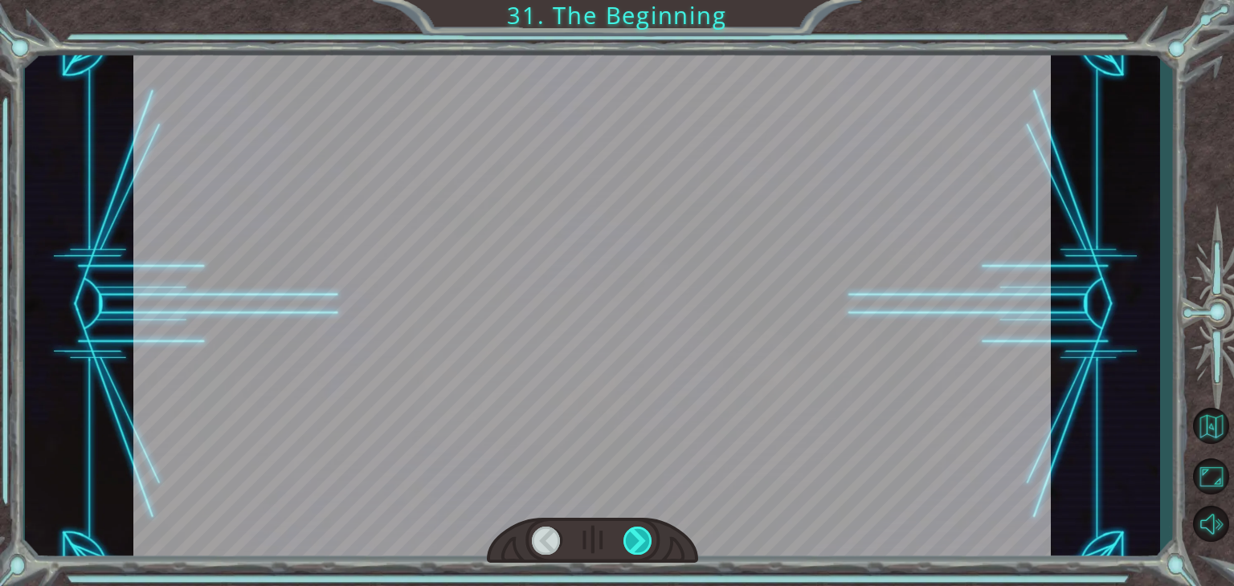
click at [642, 544] on div at bounding box center [637, 541] width 29 height 28
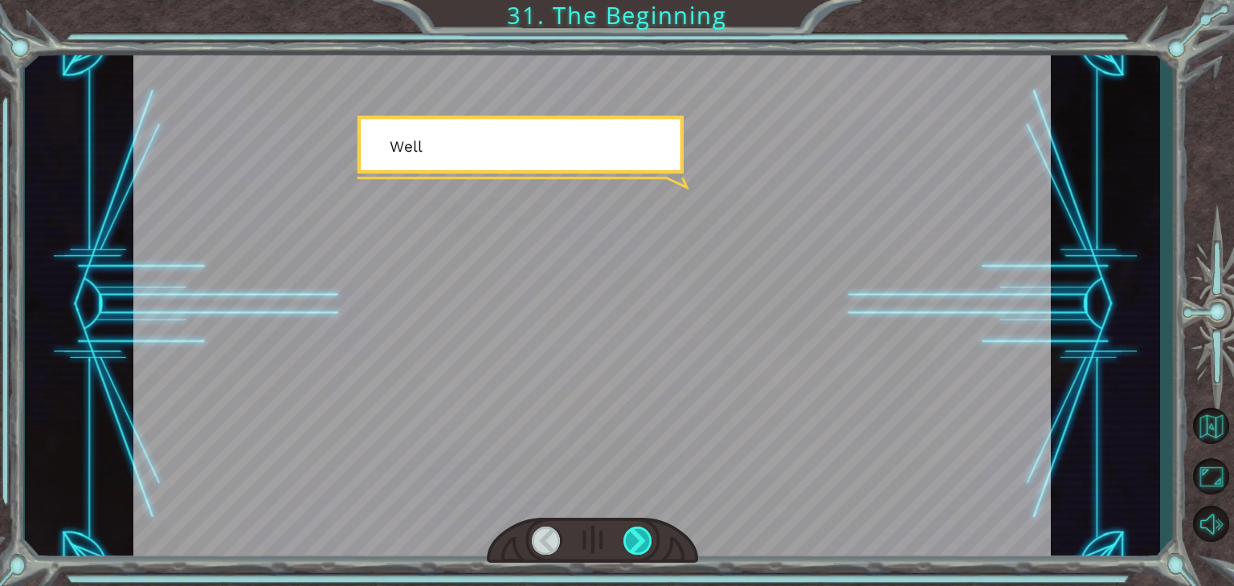
click at [642, 544] on div at bounding box center [637, 541] width 29 height 28
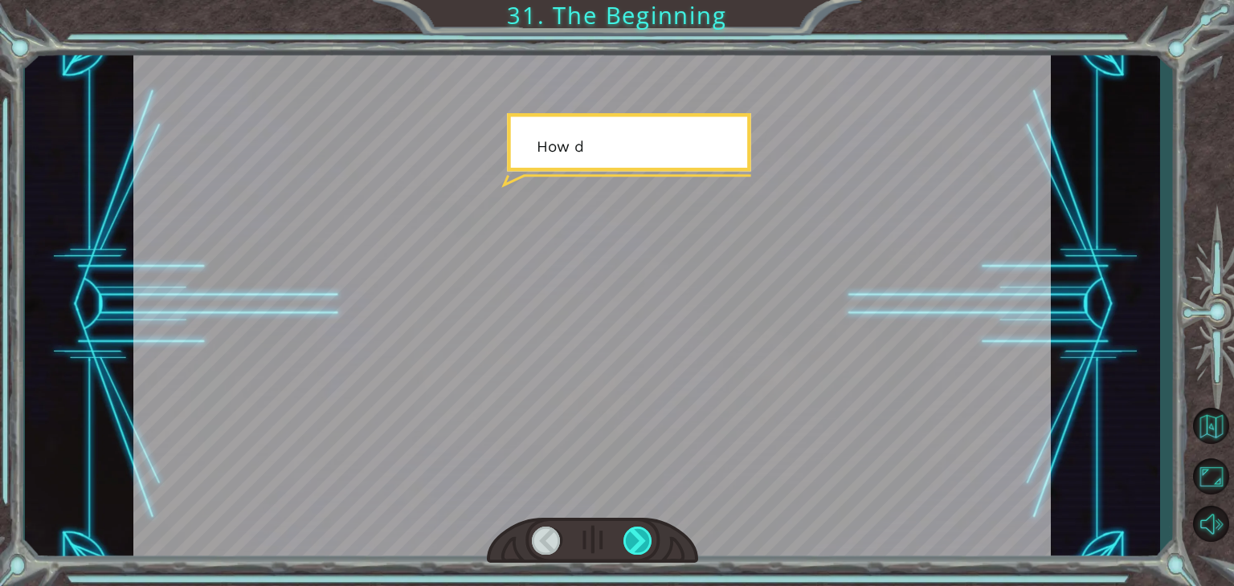
click at [642, 544] on div at bounding box center [637, 541] width 29 height 28
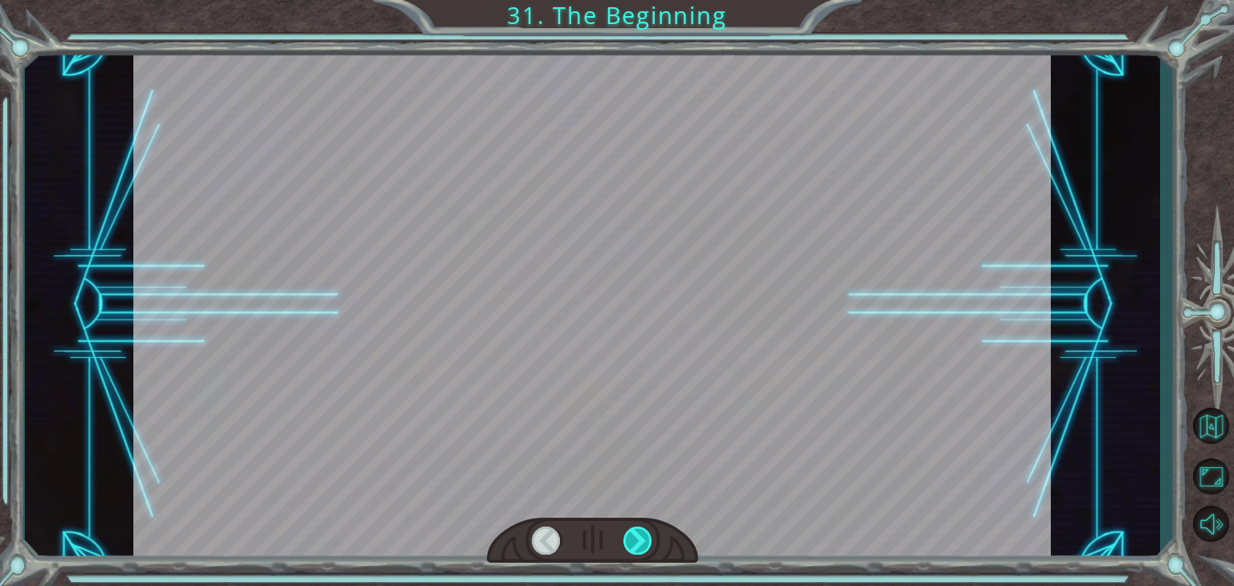
click at [642, 544] on div at bounding box center [637, 541] width 29 height 28
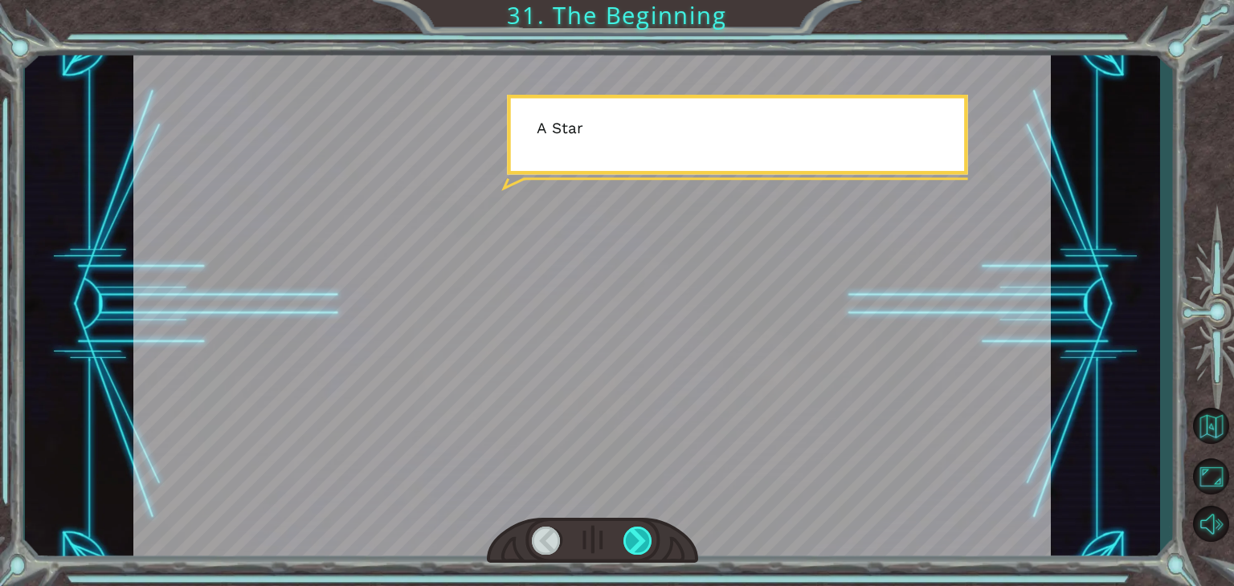
click at [642, 544] on div at bounding box center [637, 541] width 29 height 28
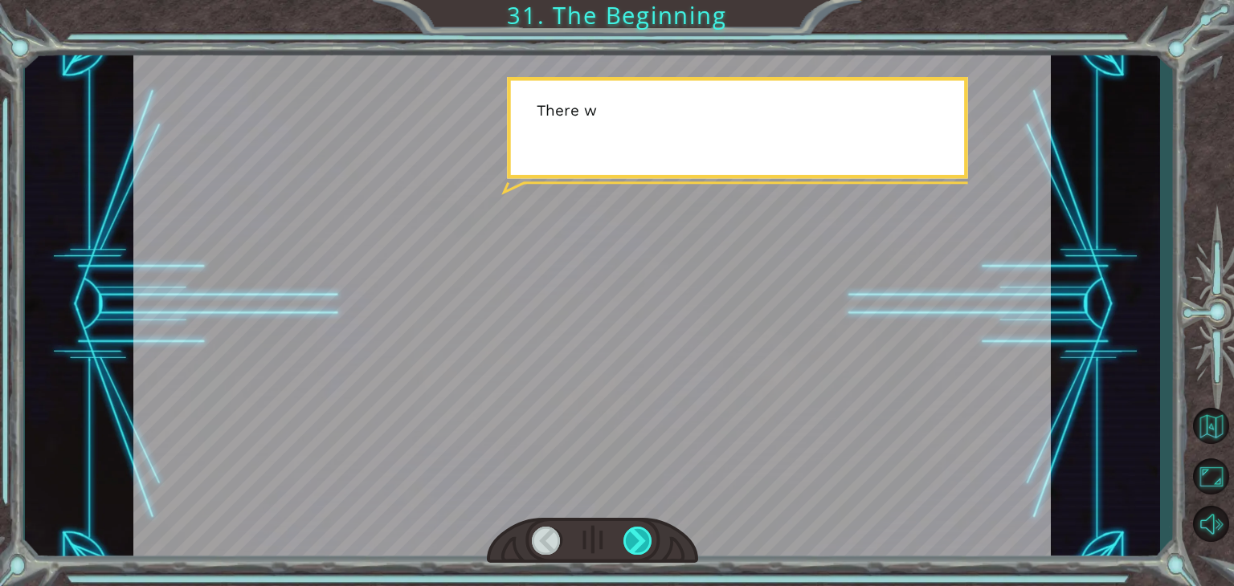
click at [642, 544] on div at bounding box center [637, 541] width 29 height 28
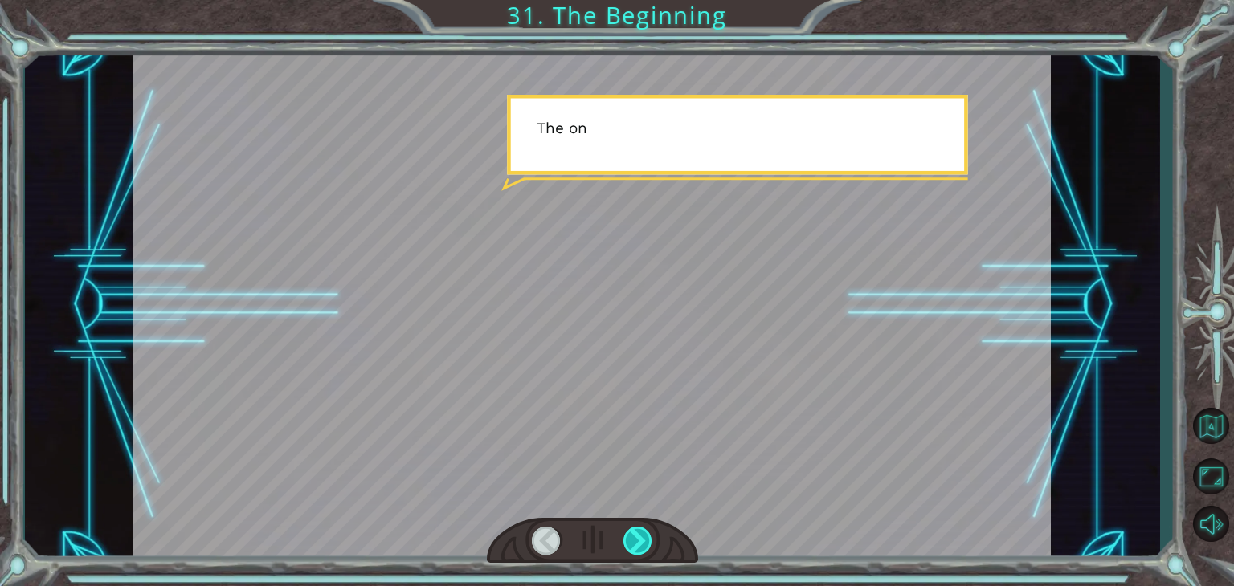
click at [642, 544] on div at bounding box center [637, 541] width 29 height 28
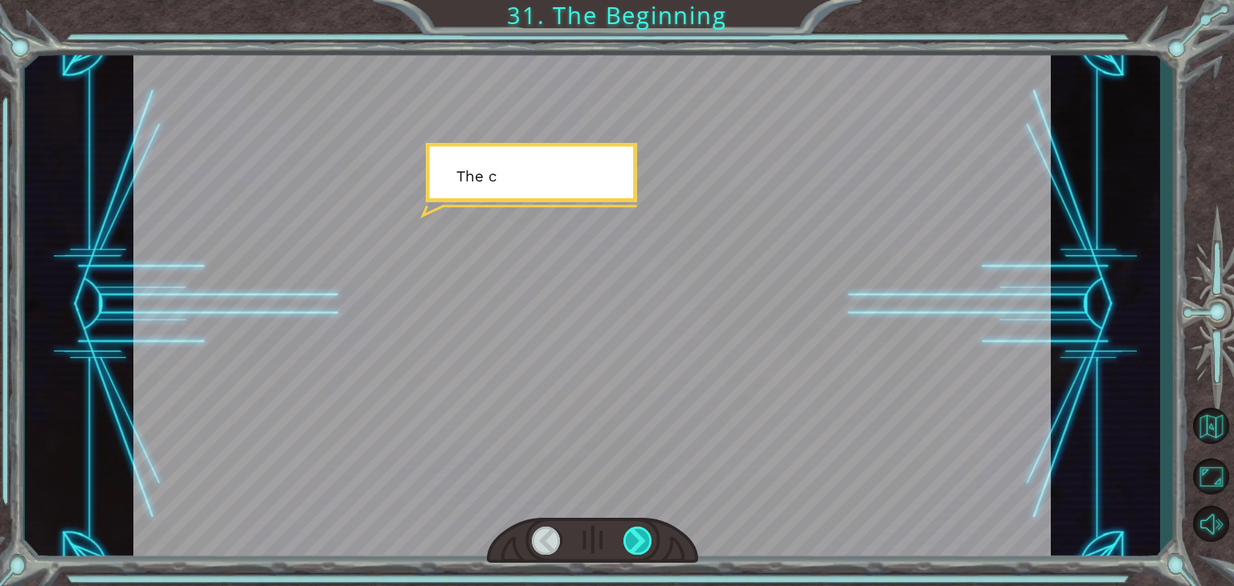
click at [642, 544] on div at bounding box center [637, 541] width 29 height 28
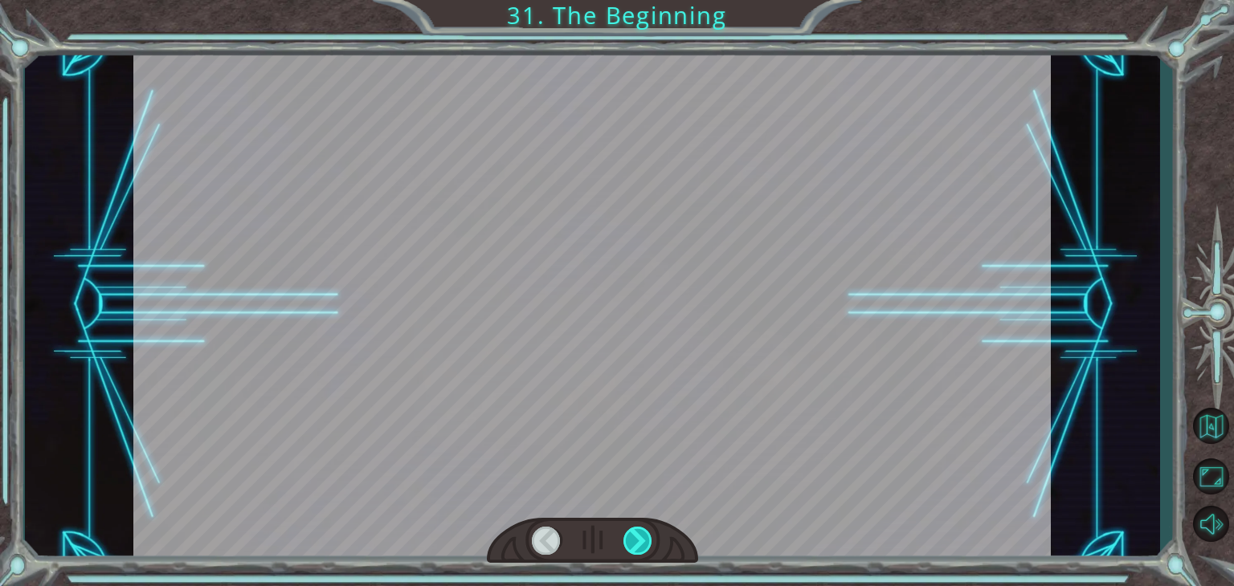
click at [642, 544] on div at bounding box center [637, 541] width 29 height 28
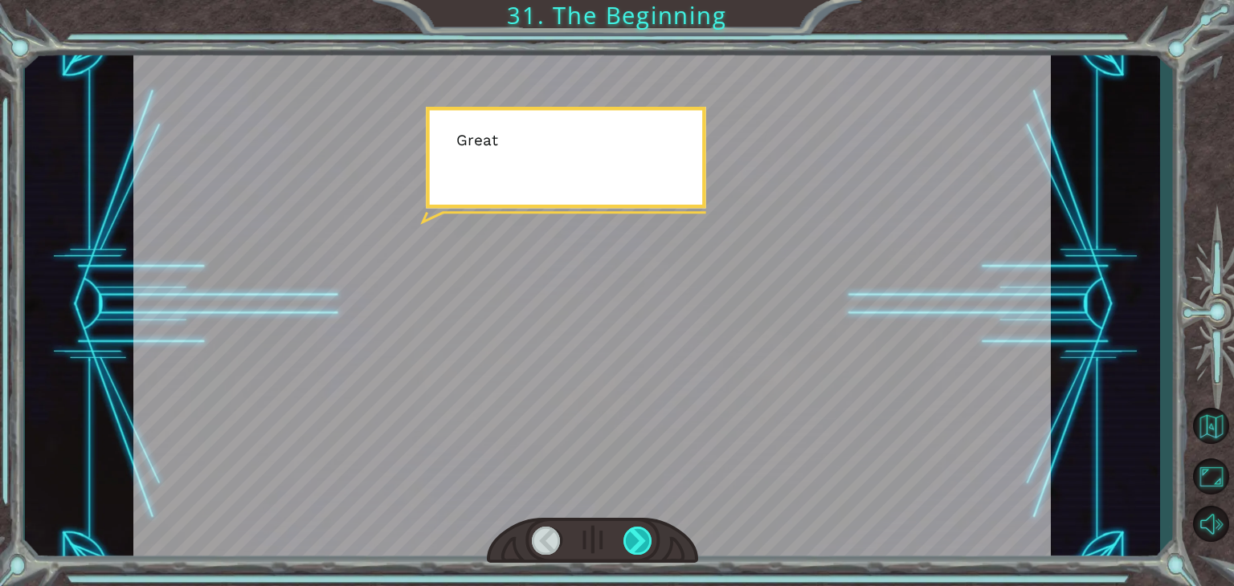
click at [642, 544] on div at bounding box center [637, 541] width 29 height 28
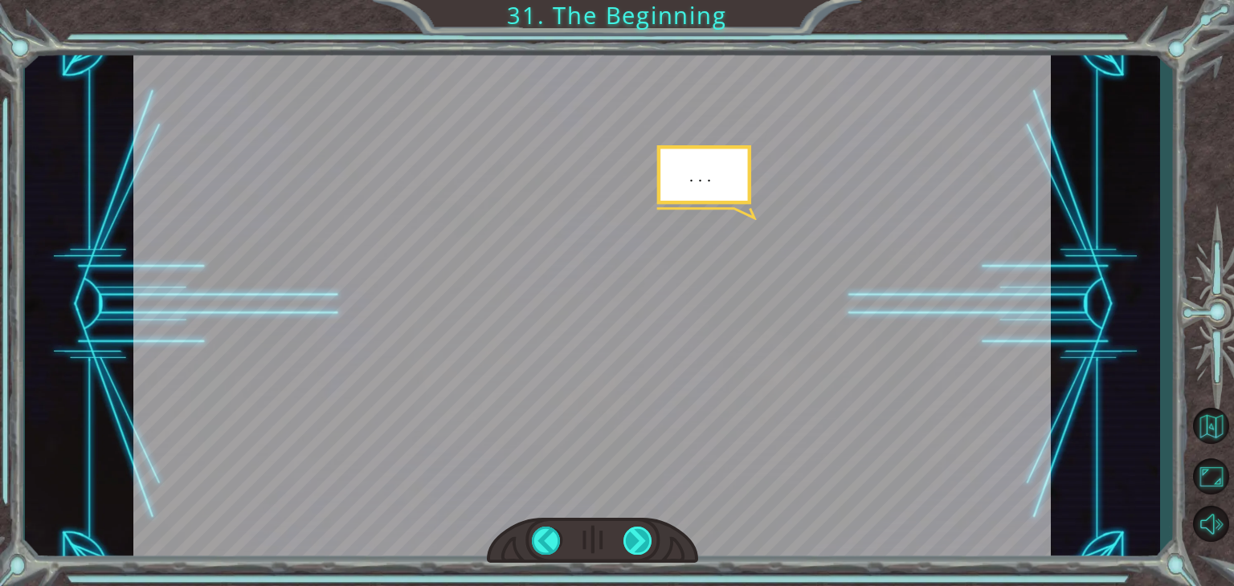
click at [642, 544] on div at bounding box center [637, 541] width 29 height 28
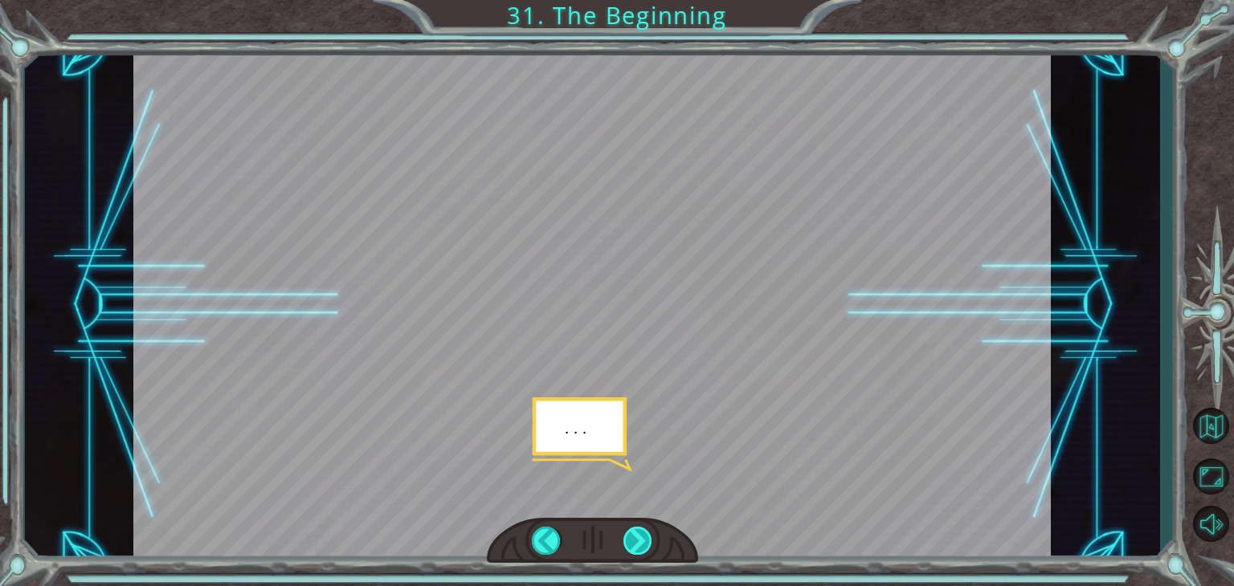
click at [642, 544] on div at bounding box center [637, 541] width 29 height 28
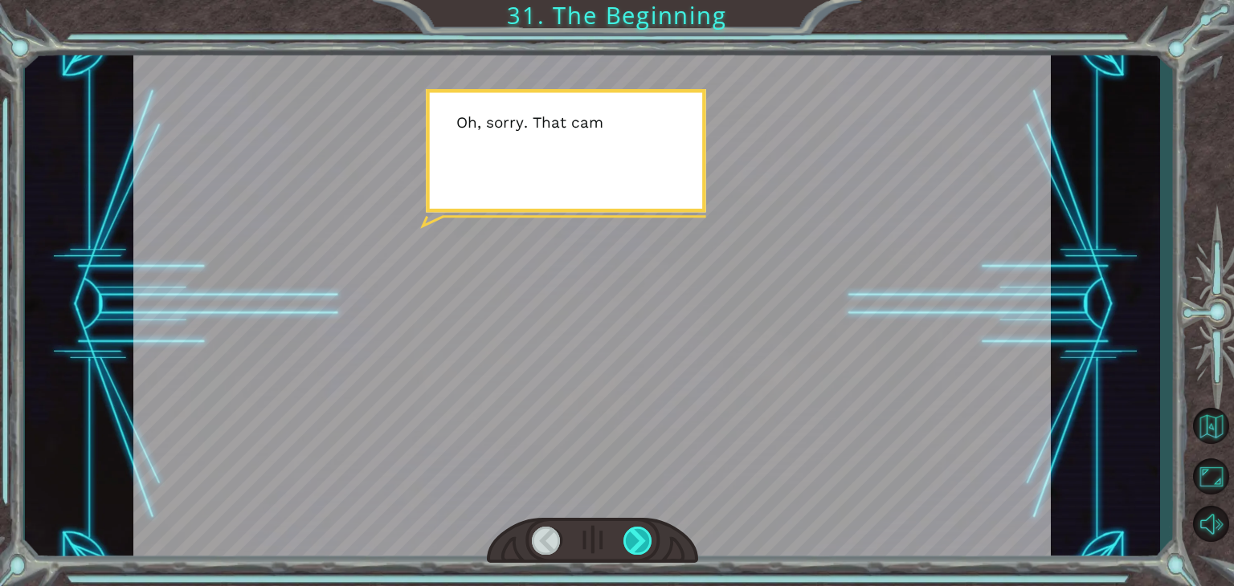
click at [642, 544] on div at bounding box center [637, 541] width 29 height 28
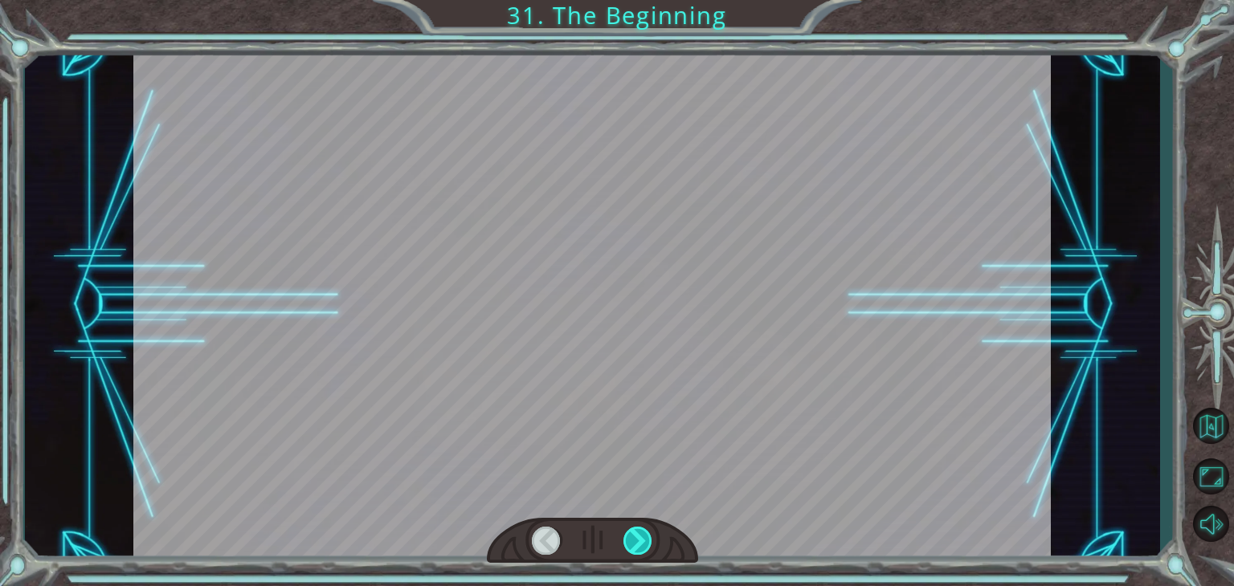
click at [642, 544] on div at bounding box center [637, 541] width 29 height 28
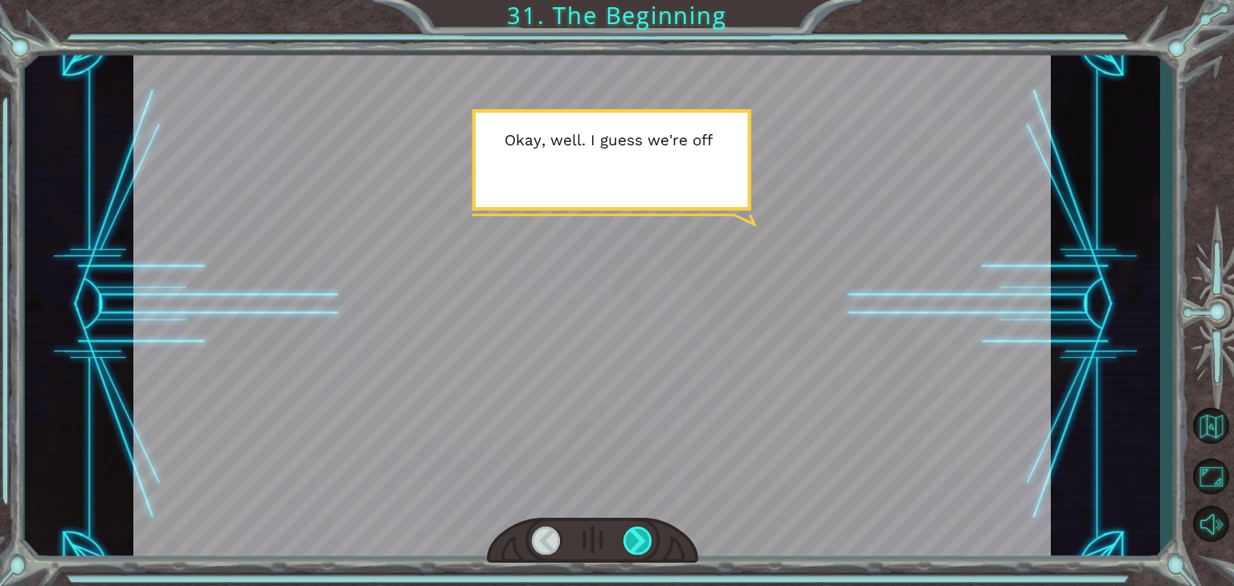
click at [642, 544] on div at bounding box center [637, 541] width 29 height 28
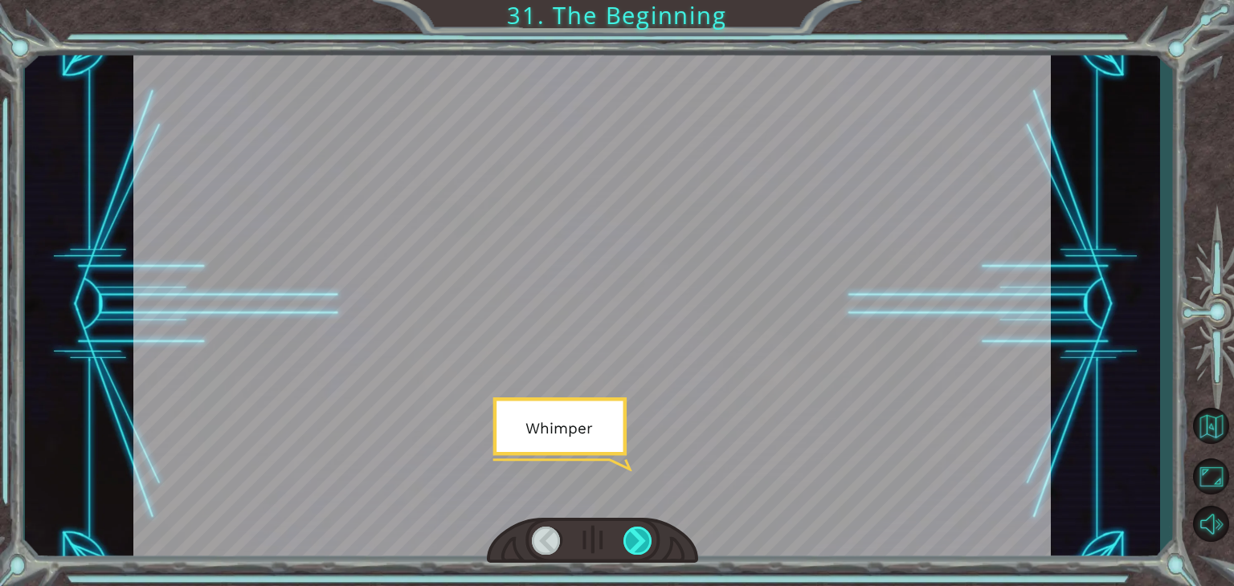
click at [642, 544] on div at bounding box center [637, 541] width 29 height 28
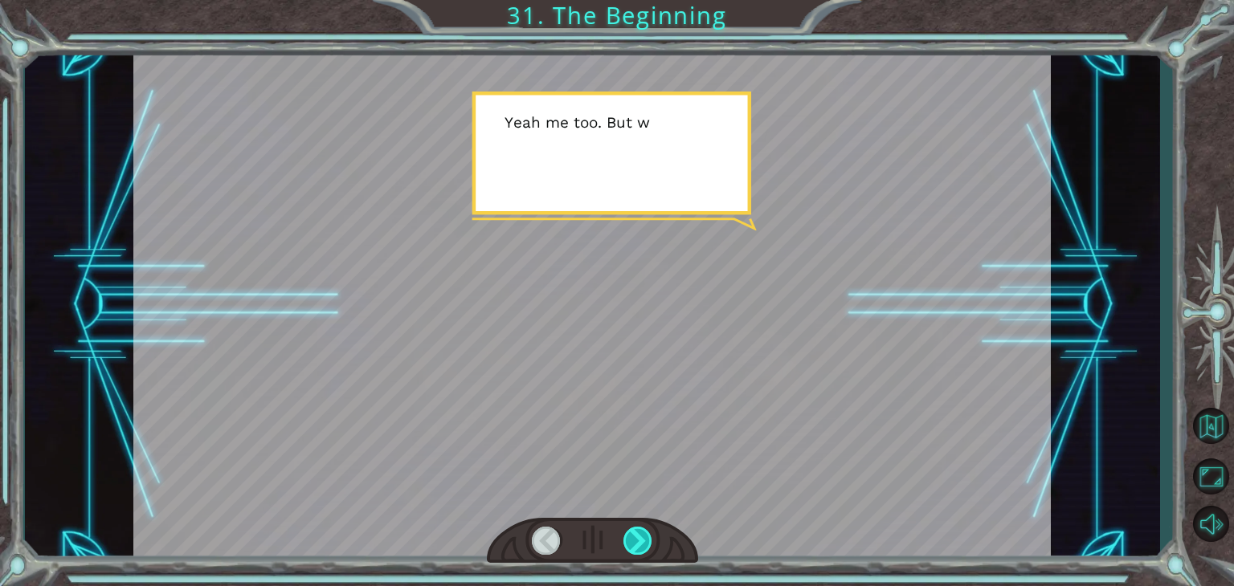
click at [642, 544] on div at bounding box center [637, 541] width 29 height 28
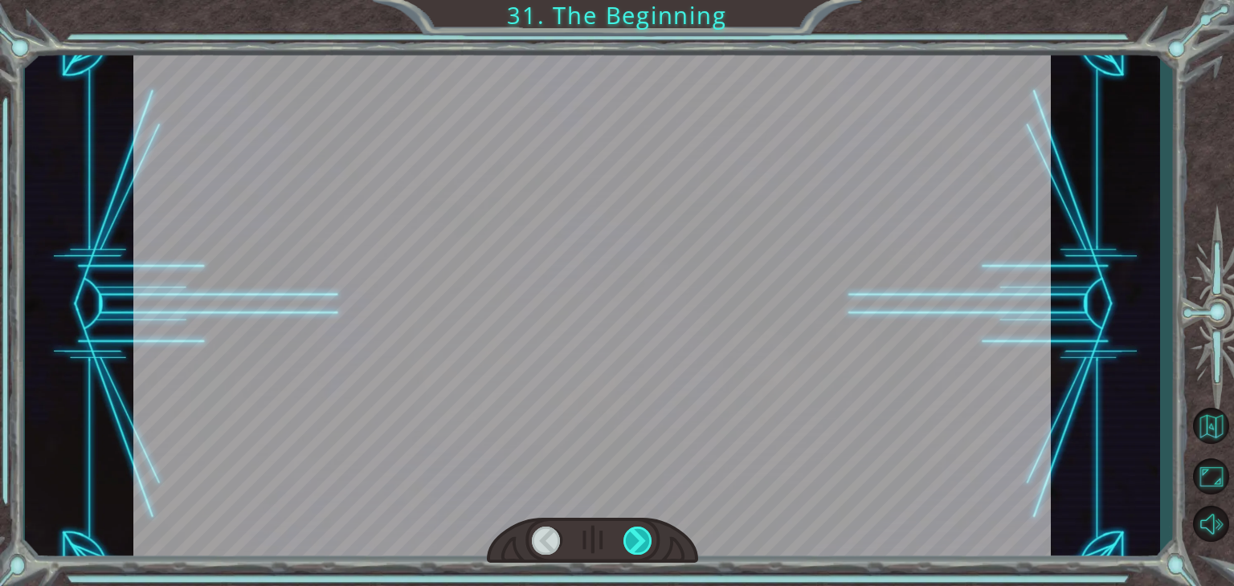
click at [642, 544] on div at bounding box center [637, 541] width 29 height 28
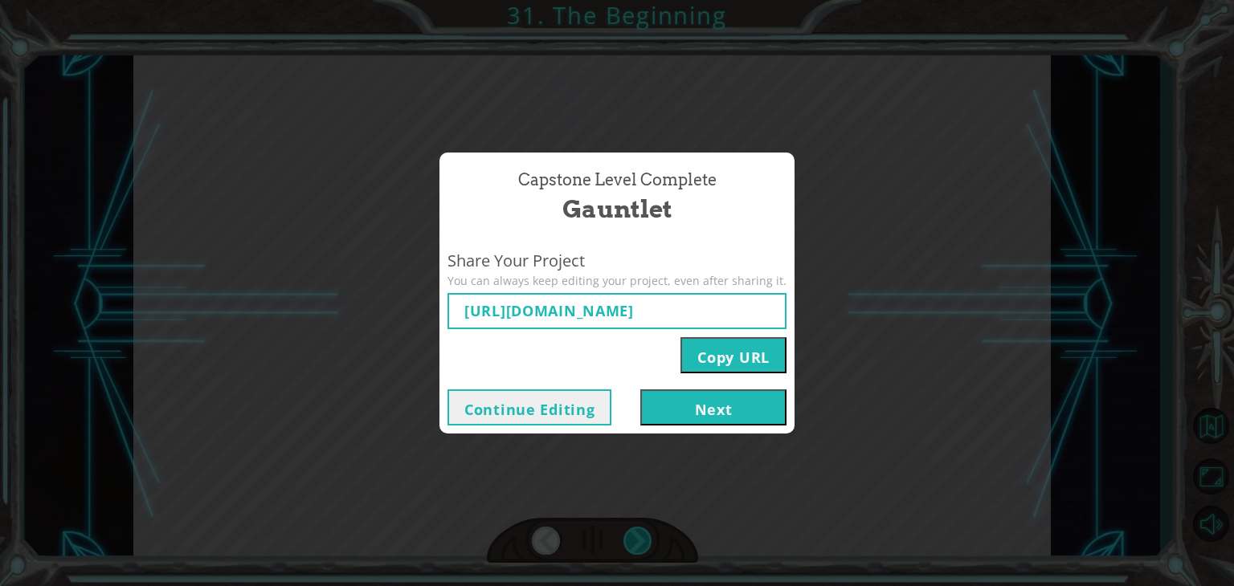
type input "[URL][DOMAIN_NAME]"
click at [685, 414] on button "Next" at bounding box center [713, 408] width 146 height 36
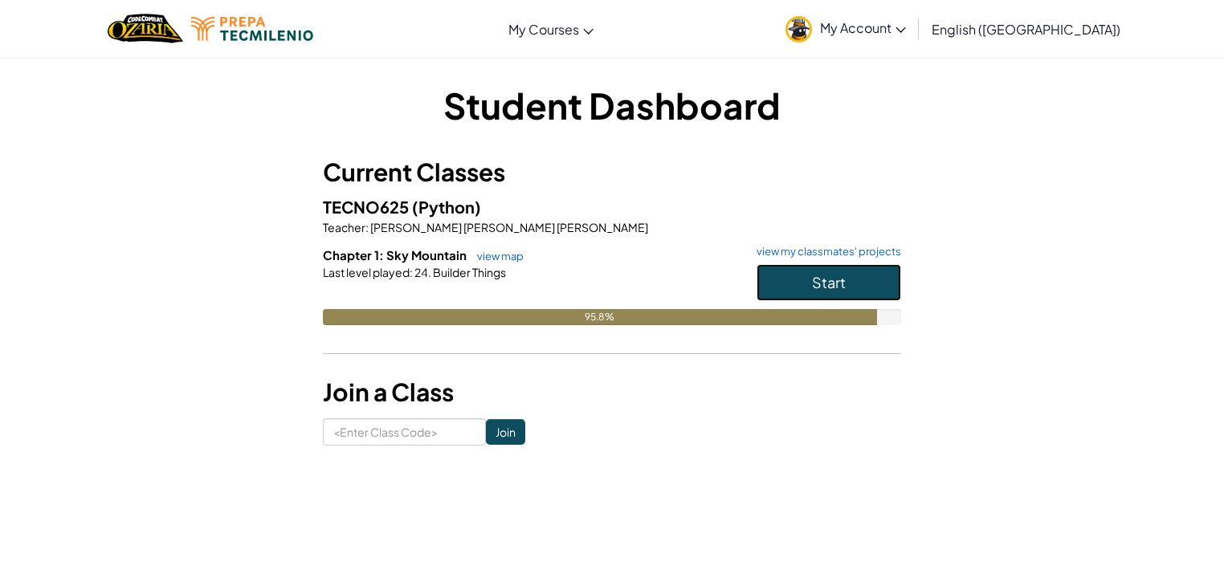
click at [794, 277] on button "Start" at bounding box center [829, 282] width 145 height 37
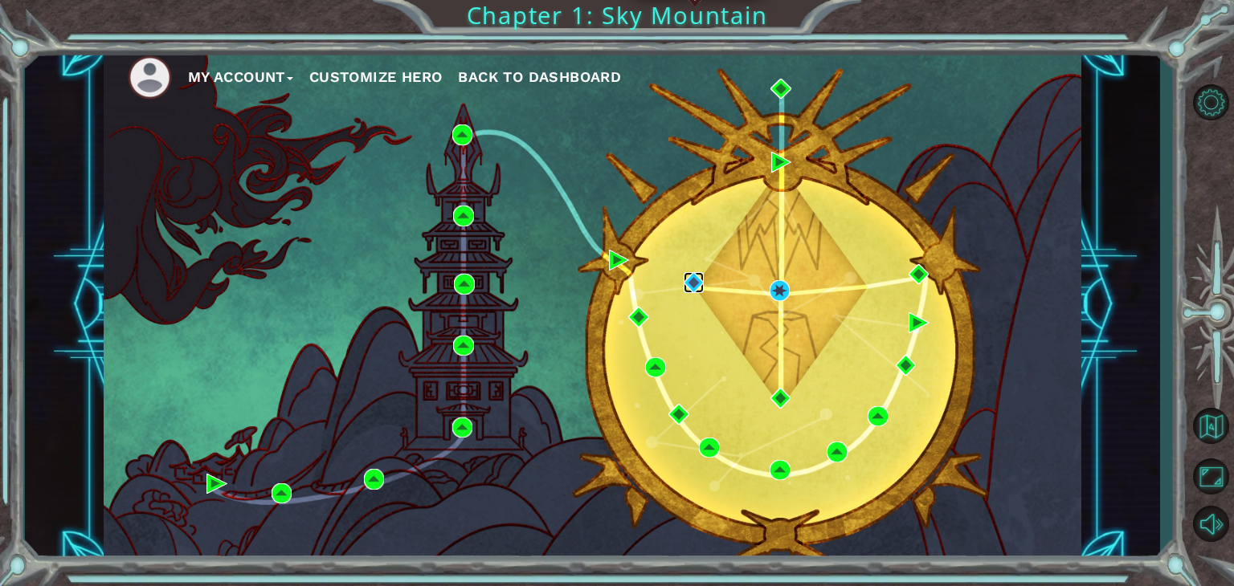
click at [692, 277] on img at bounding box center [693, 282] width 21 height 21
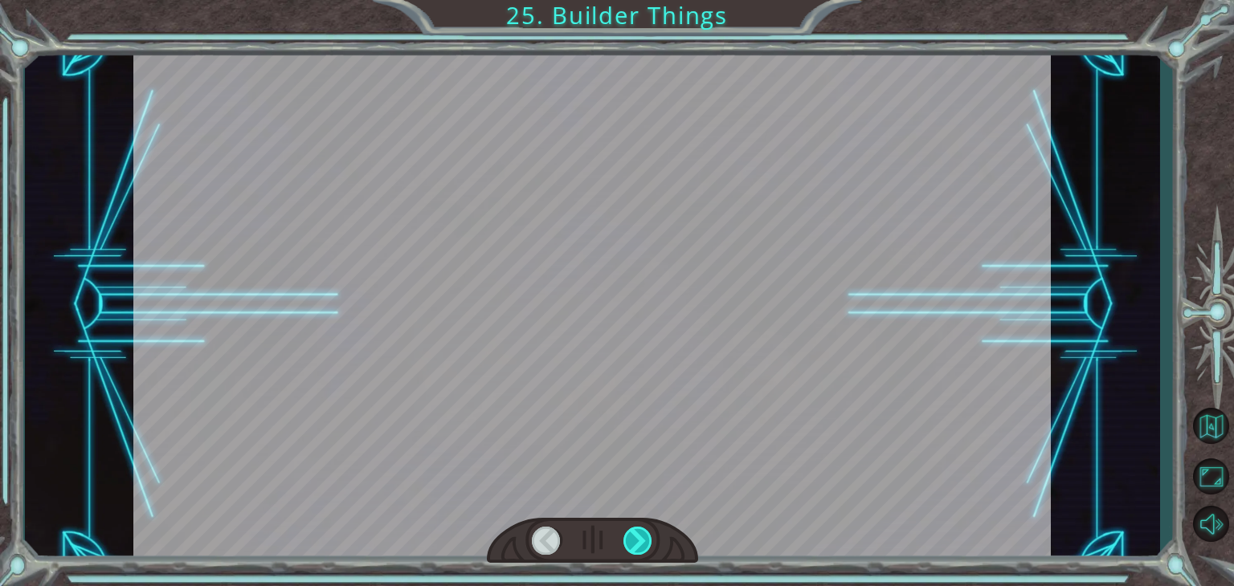
click at [643, 547] on div at bounding box center [637, 541] width 29 height 28
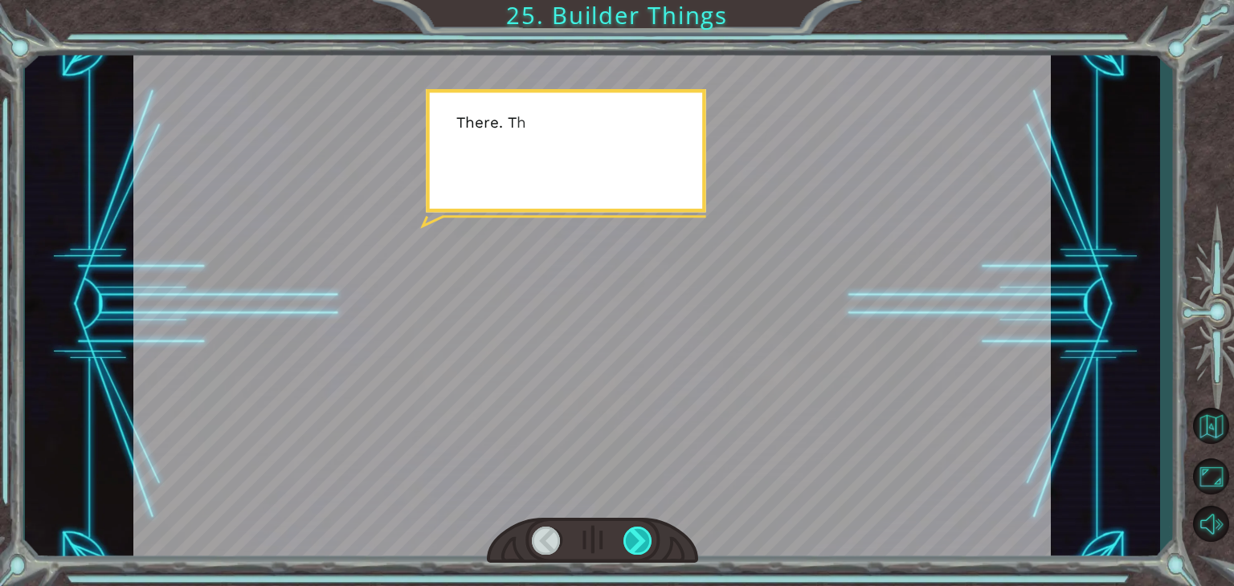
click at [643, 547] on div at bounding box center [637, 541] width 29 height 28
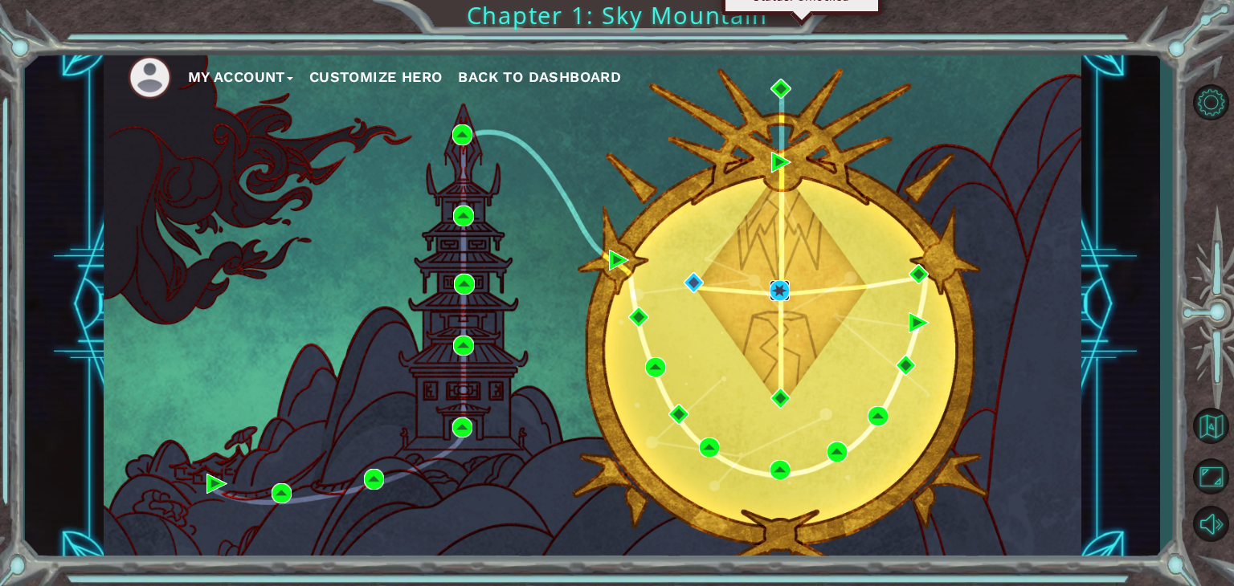
click at [773, 287] on img at bounding box center [779, 290] width 21 height 21
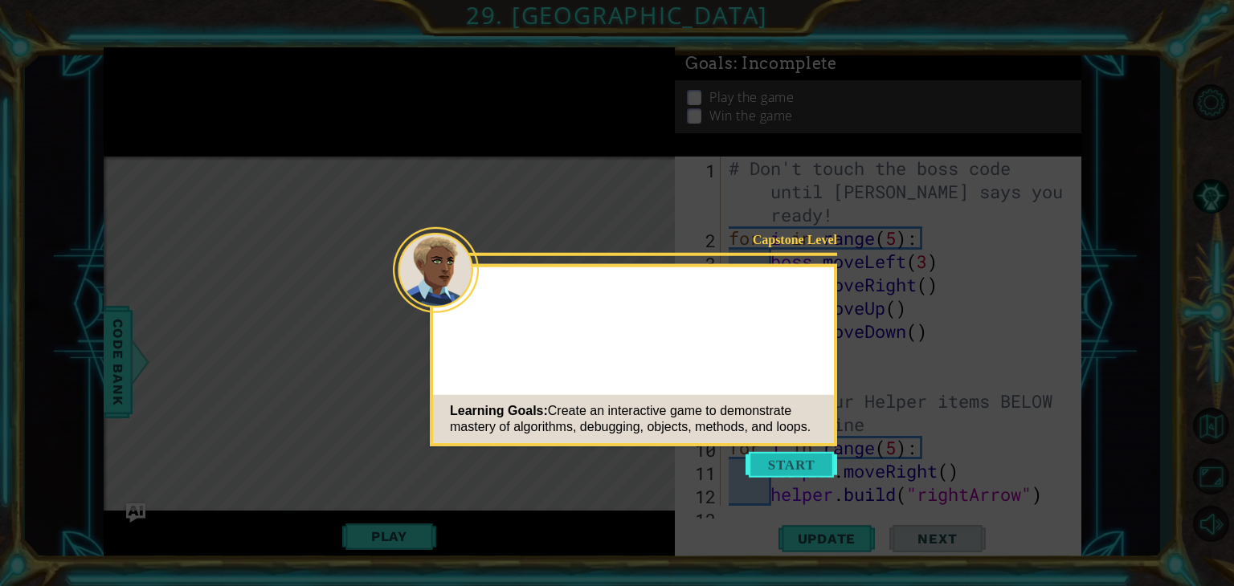
click at [793, 470] on button "Start" at bounding box center [791, 465] width 92 height 26
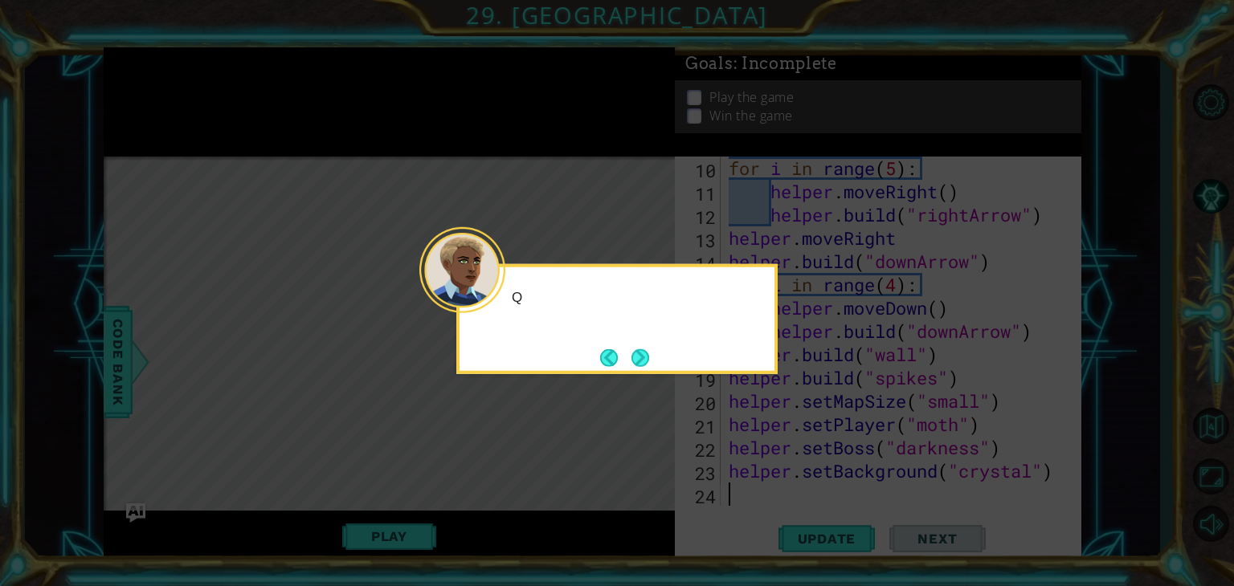
scroll to position [279, 0]
click at [514, 296] on p "Q" at bounding box center [637, 297] width 251 height 18
click at [635, 361] on button "Next" at bounding box center [640, 358] width 18 height 18
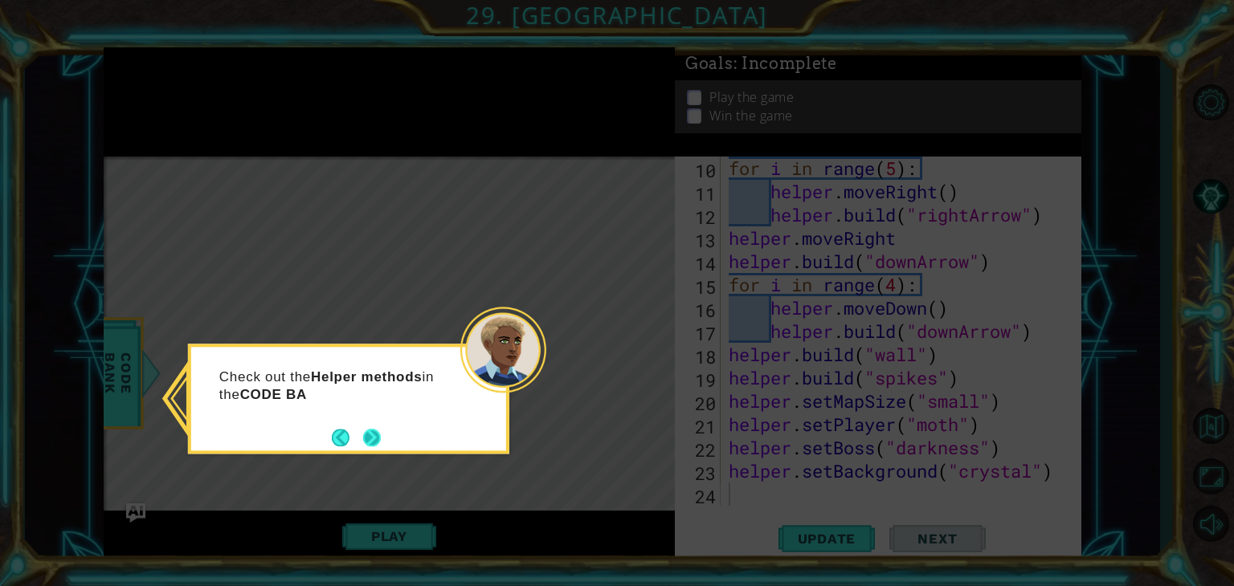
click at [367, 430] on button "Next" at bounding box center [372, 438] width 18 height 18
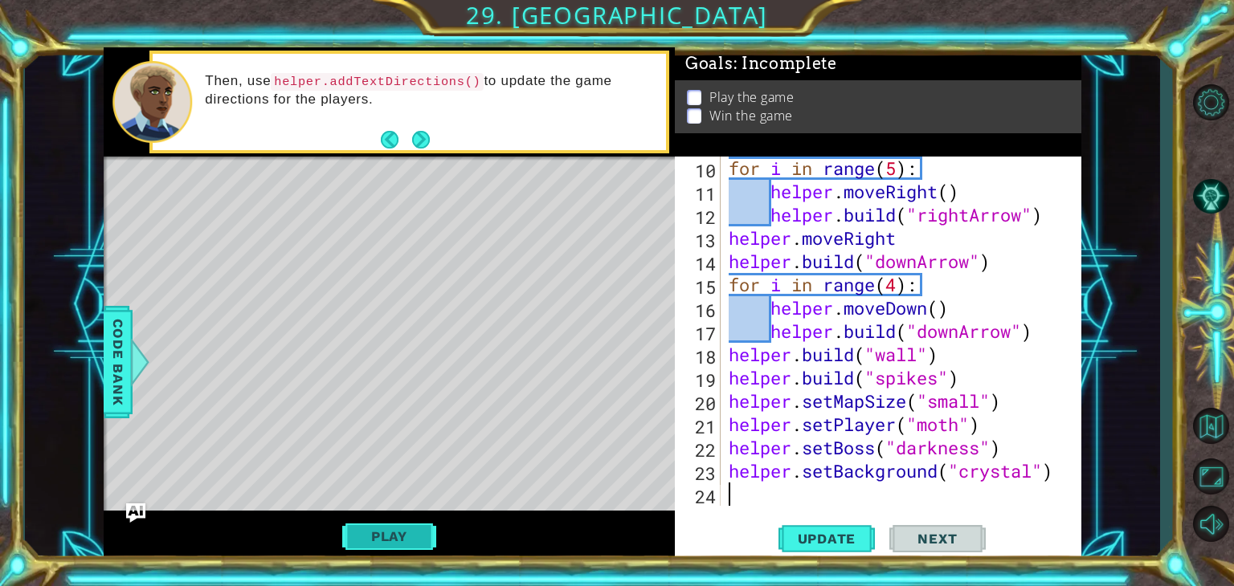
click at [369, 549] on button "Play" at bounding box center [389, 536] width 94 height 31
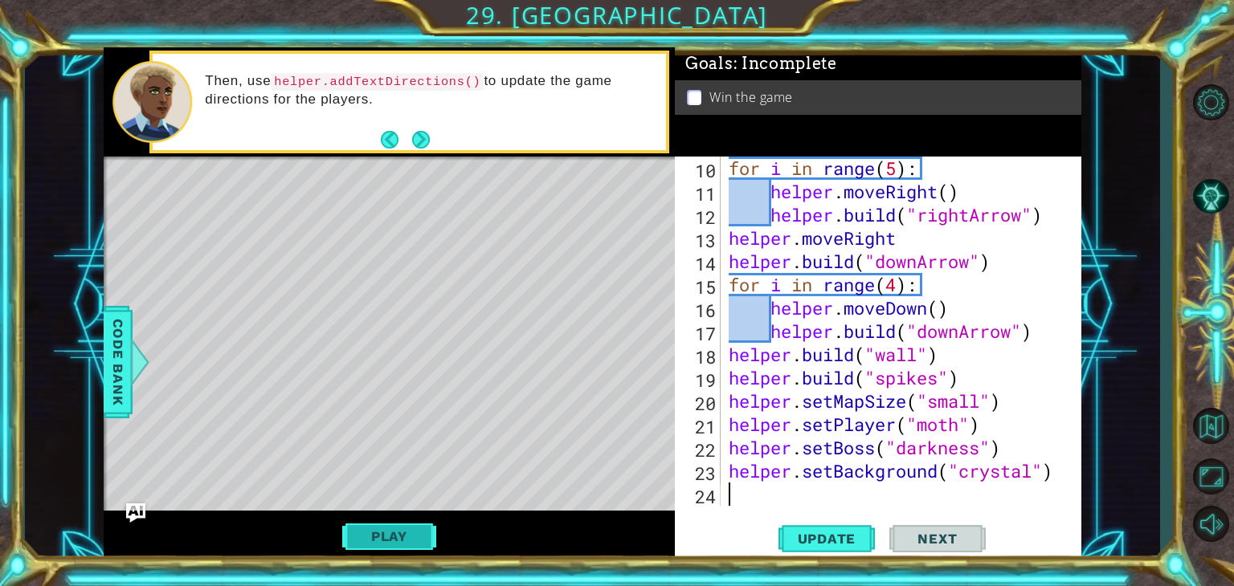
click at [398, 540] on button "Play" at bounding box center [389, 536] width 94 height 31
click at [916, 550] on button "Next" at bounding box center [937, 539] width 96 height 41
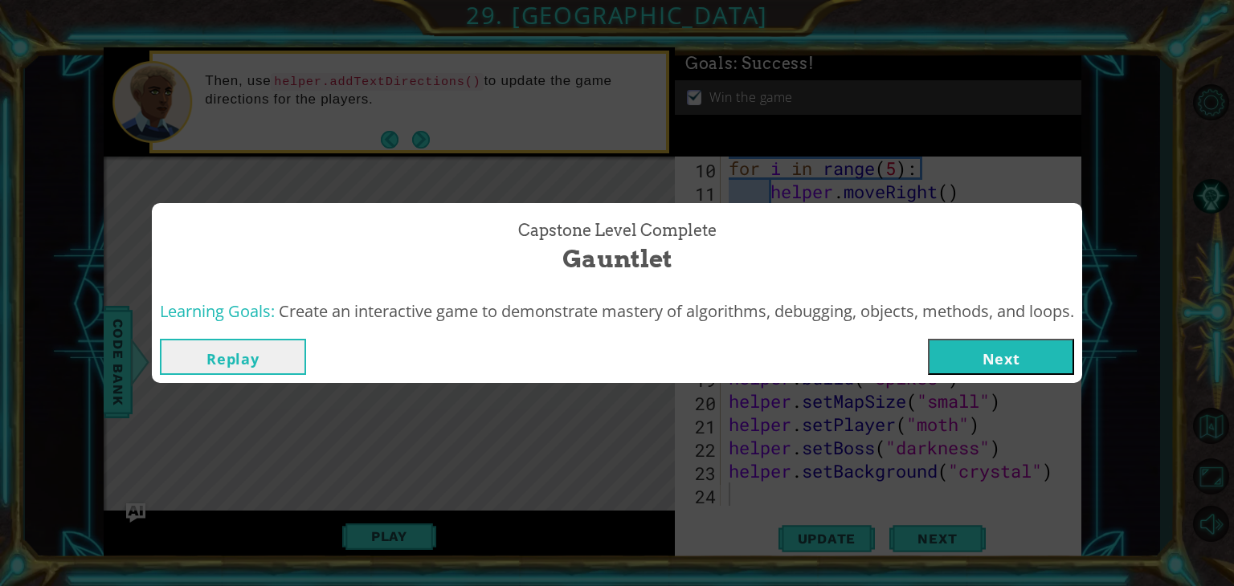
click at [993, 351] on button "Next" at bounding box center [1001, 357] width 146 height 36
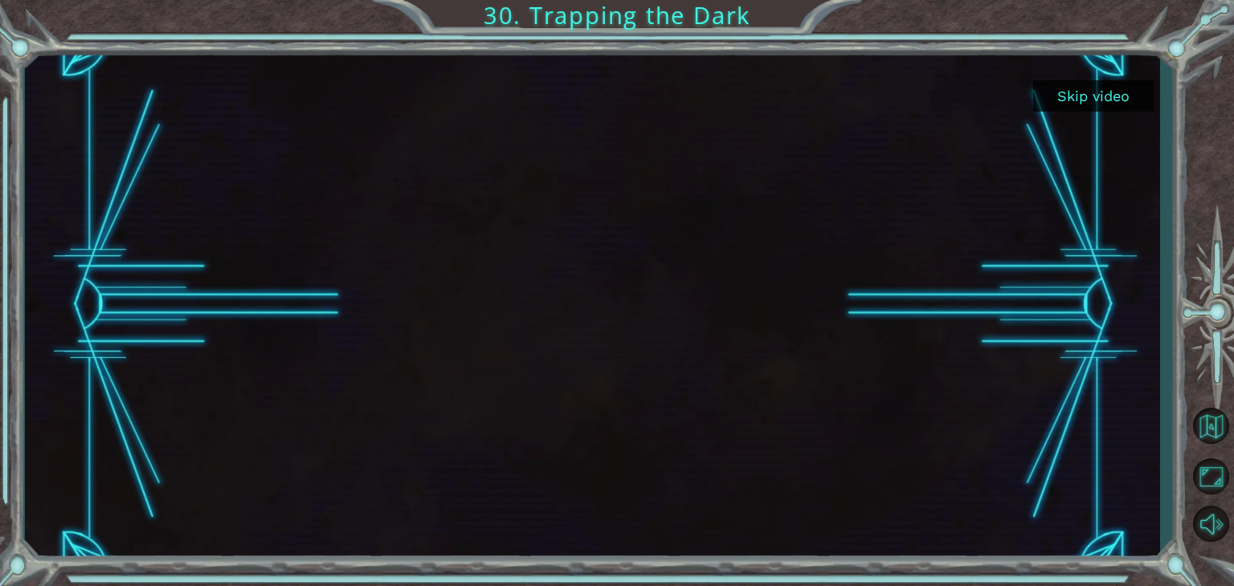
click at [1108, 97] on button "Skip video" at bounding box center [1093, 95] width 120 height 31
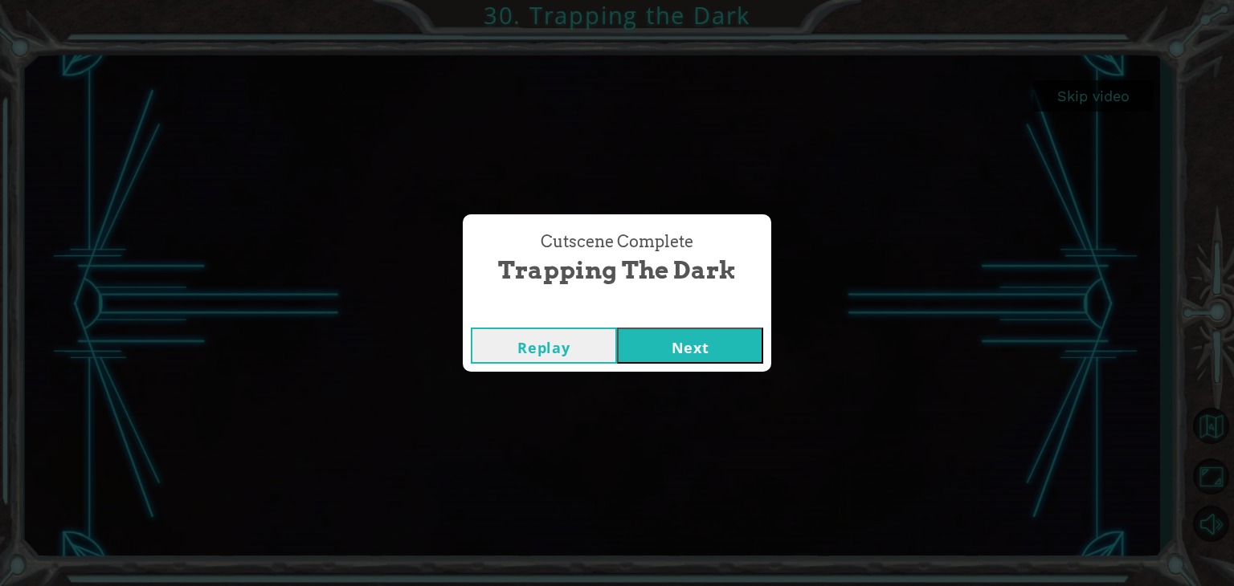
click at [682, 351] on button "Next" at bounding box center [690, 346] width 146 height 36
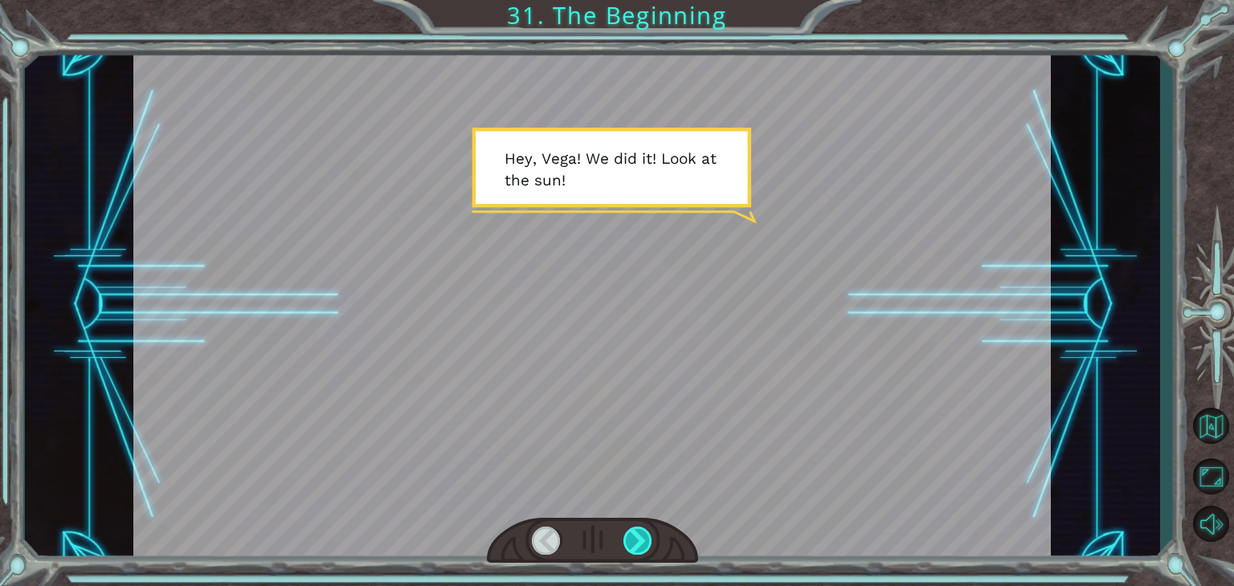
click at [630, 531] on div at bounding box center [637, 541] width 29 height 28
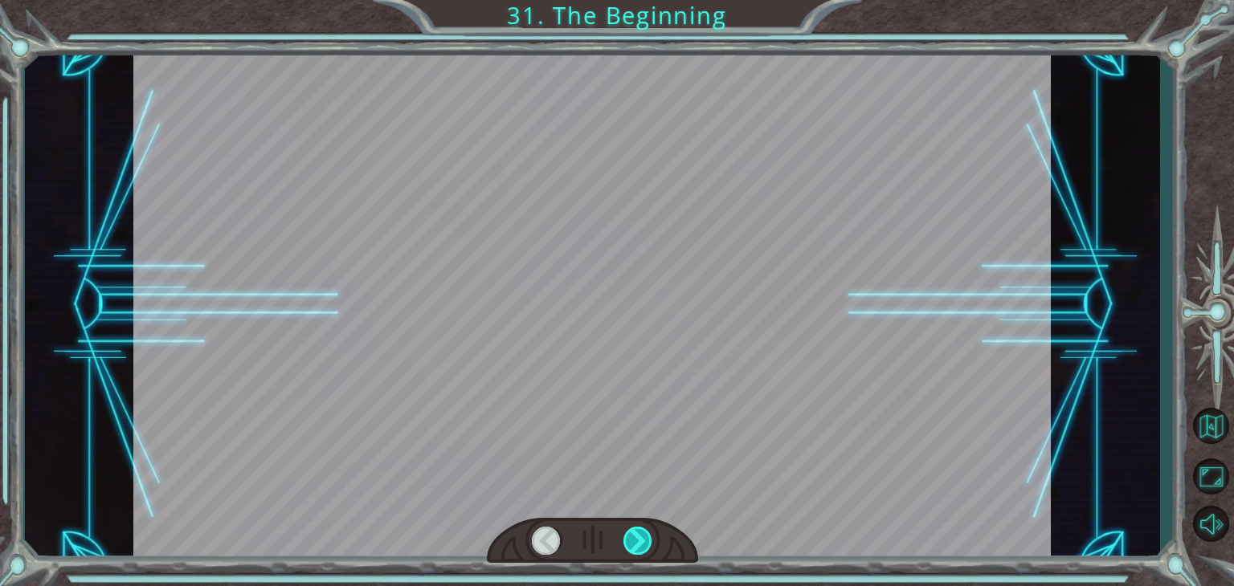
click at [630, 531] on div at bounding box center [637, 541] width 29 height 28
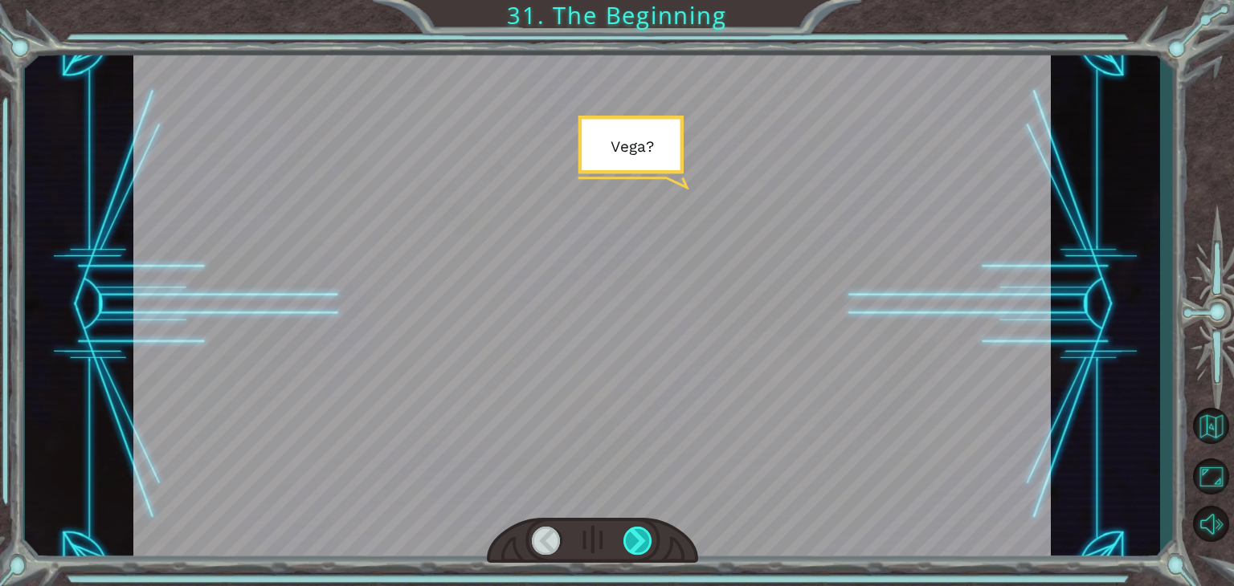
click at [630, 531] on div at bounding box center [637, 541] width 29 height 28
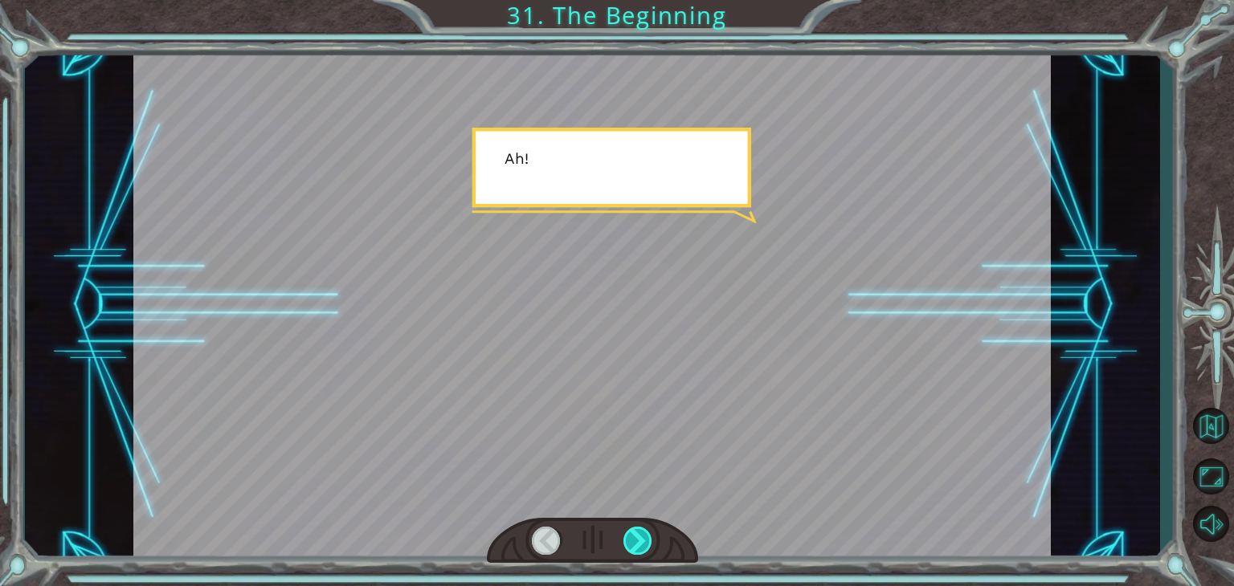
click at [630, 531] on div at bounding box center [637, 541] width 29 height 28
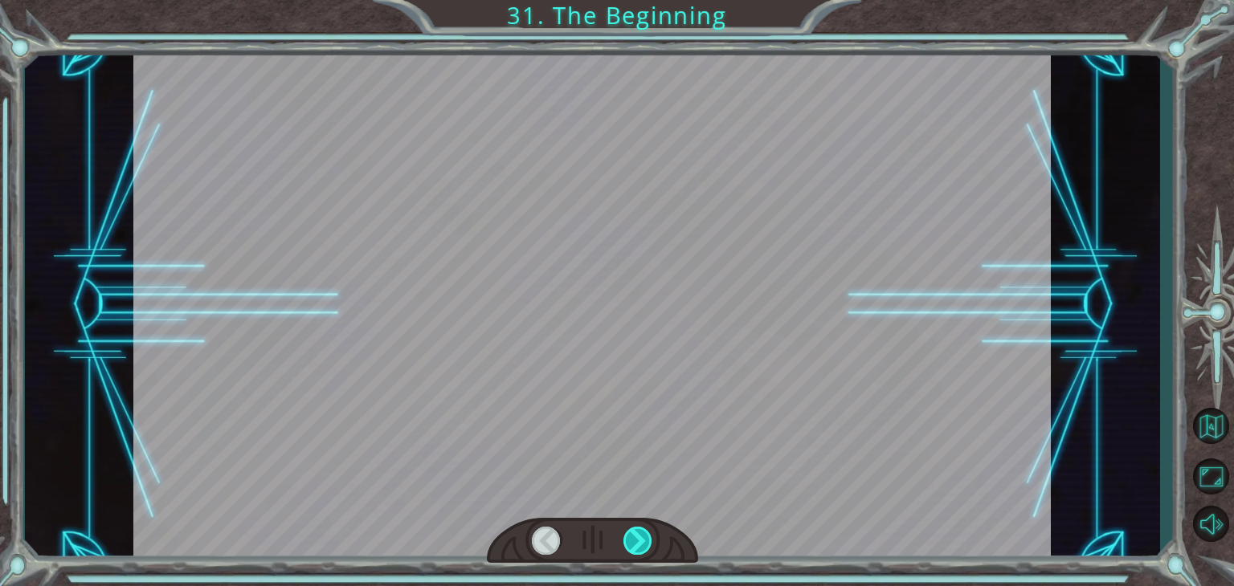
click at [630, 531] on div at bounding box center [637, 541] width 29 height 28
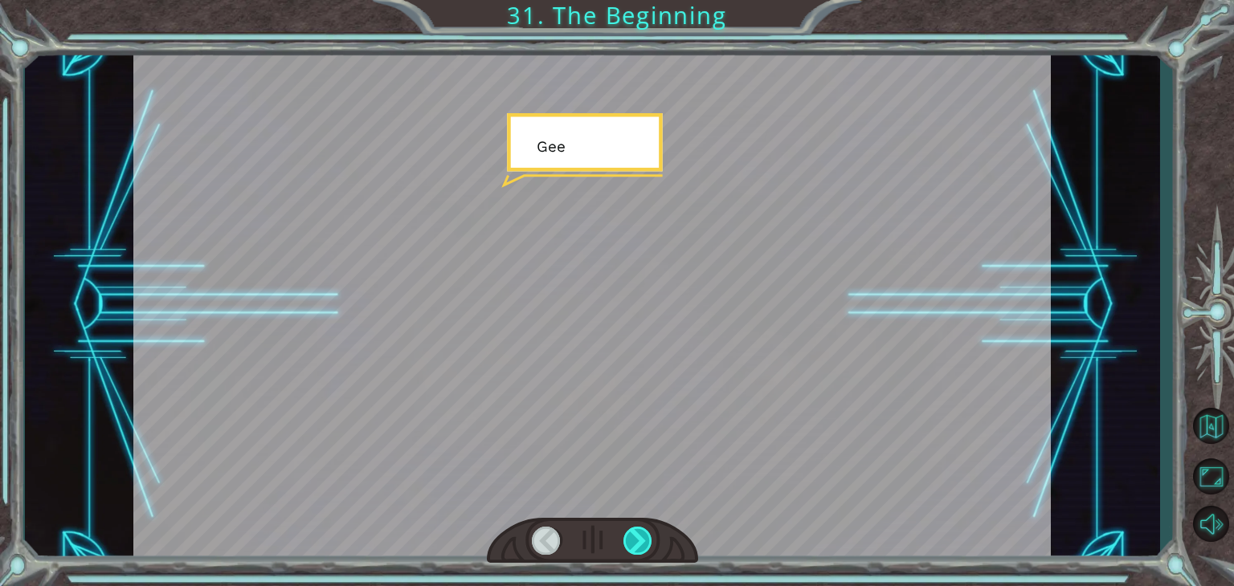
click at [630, 531] on div at bounding box center [637, 541] width 29 height 28
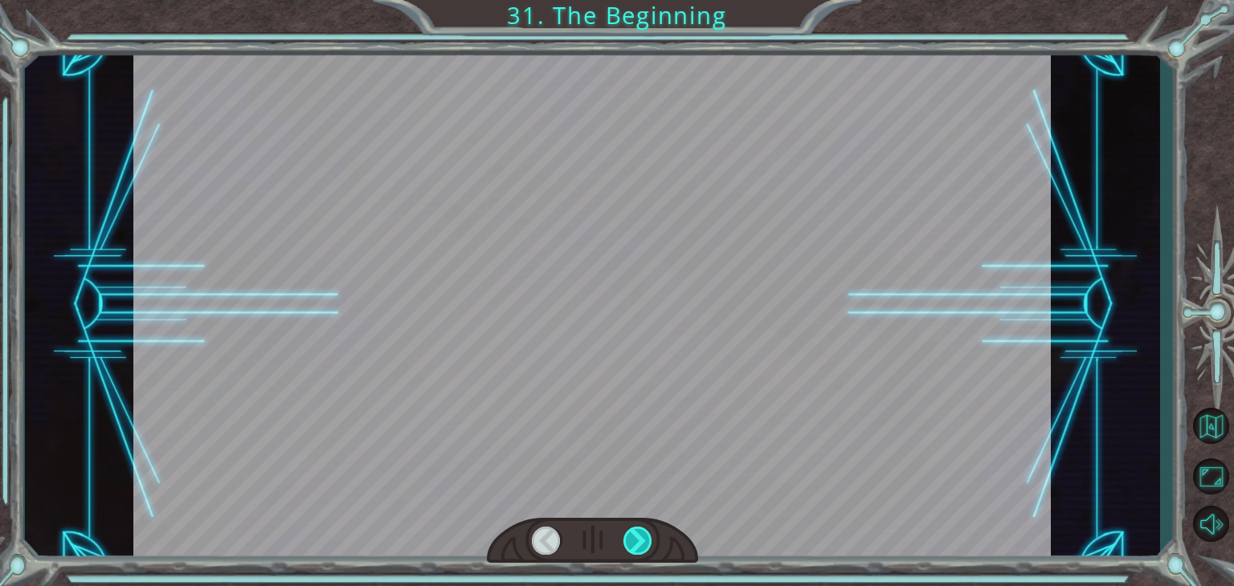
click at [630, 531] on div at bounding box center [637, 541] width 29 height 28
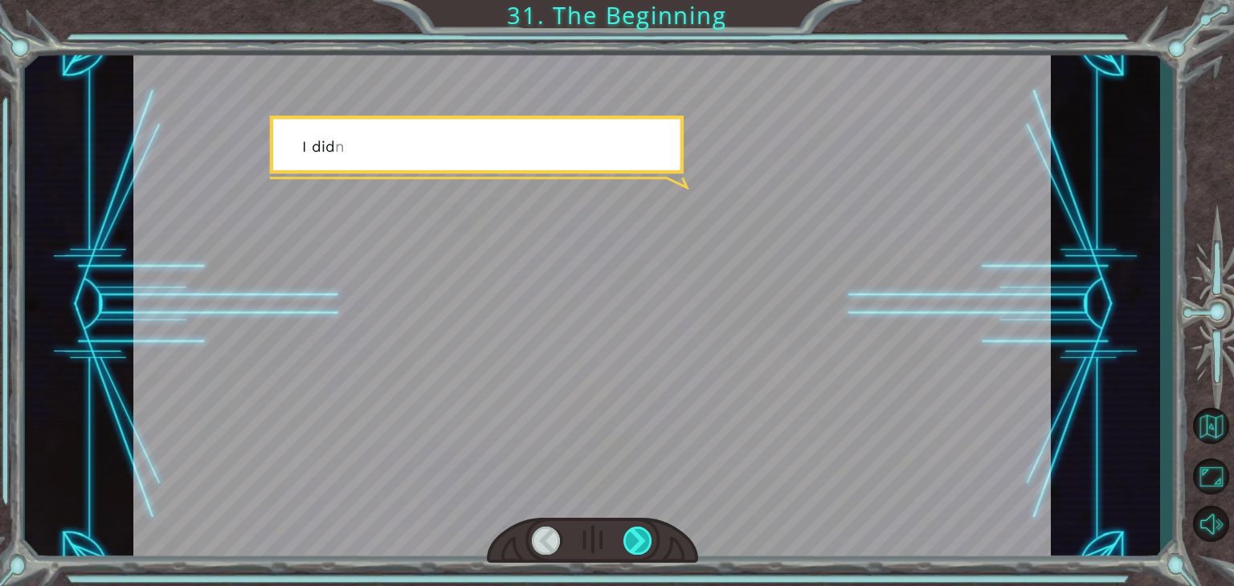
click at [630, 531] on div at bounding box center [637, 541] width 29 height 28
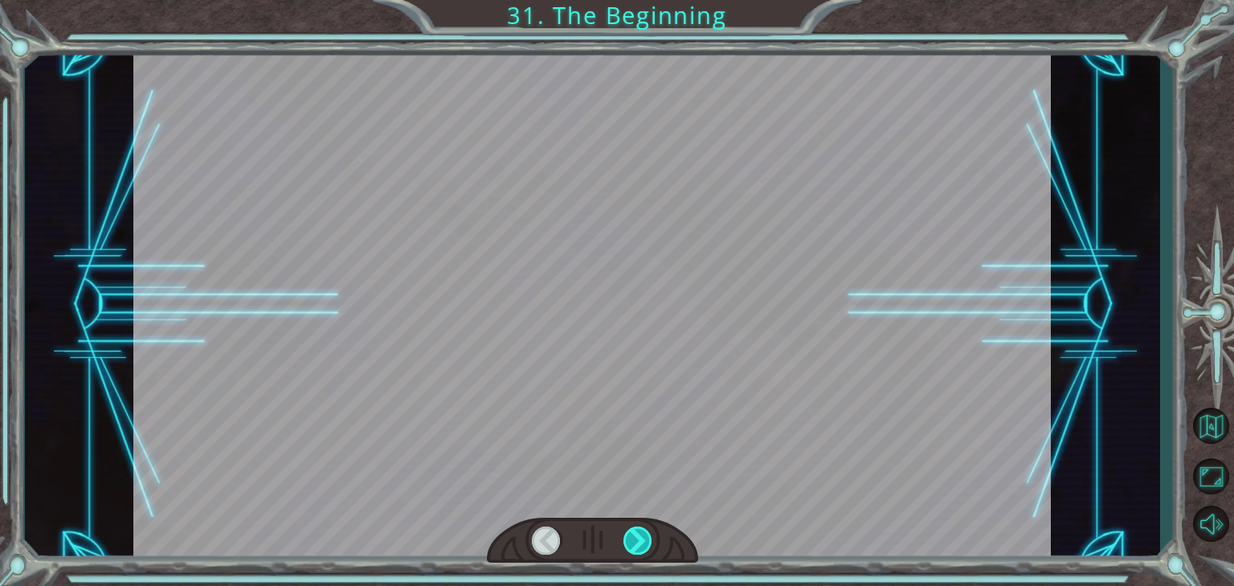
click at [630, 531] on div at bounding box center [637, 541] width 29 height 28
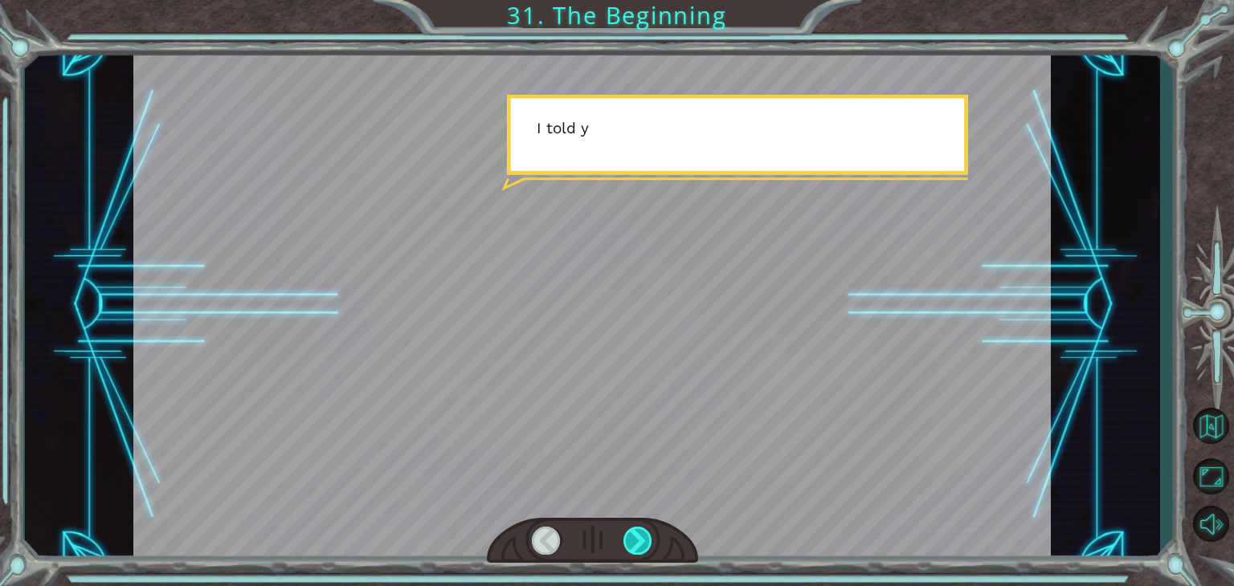
click at [630, 531] on div at bounding box center [637, 541] width 29 height 28
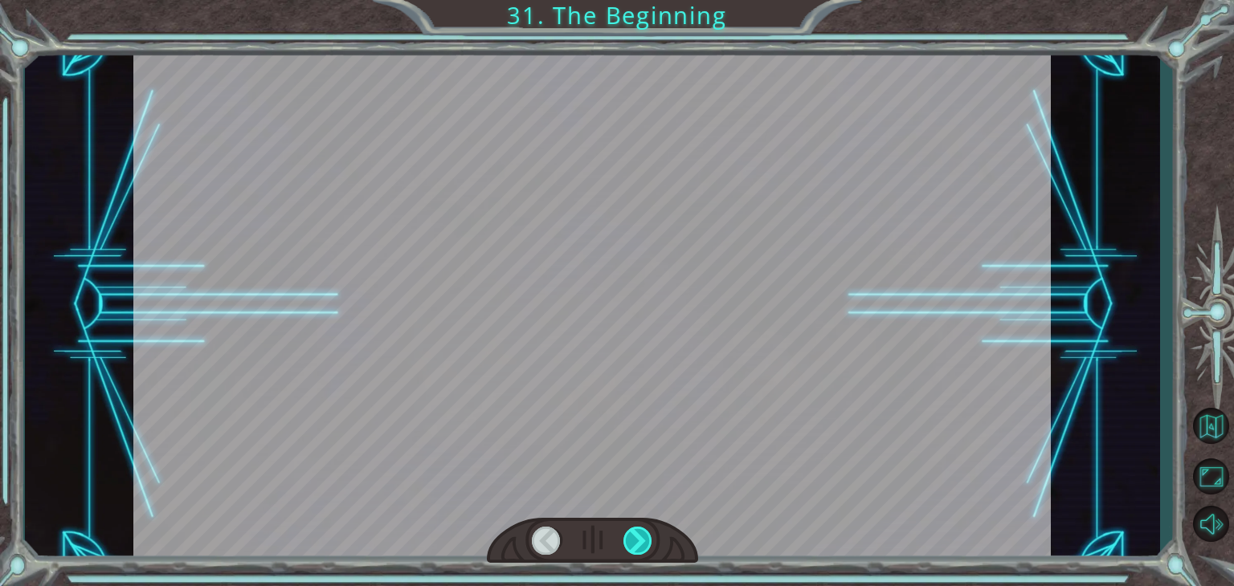
click at [630, 531] on div at bounding box center [637, 541] width 29 height 28
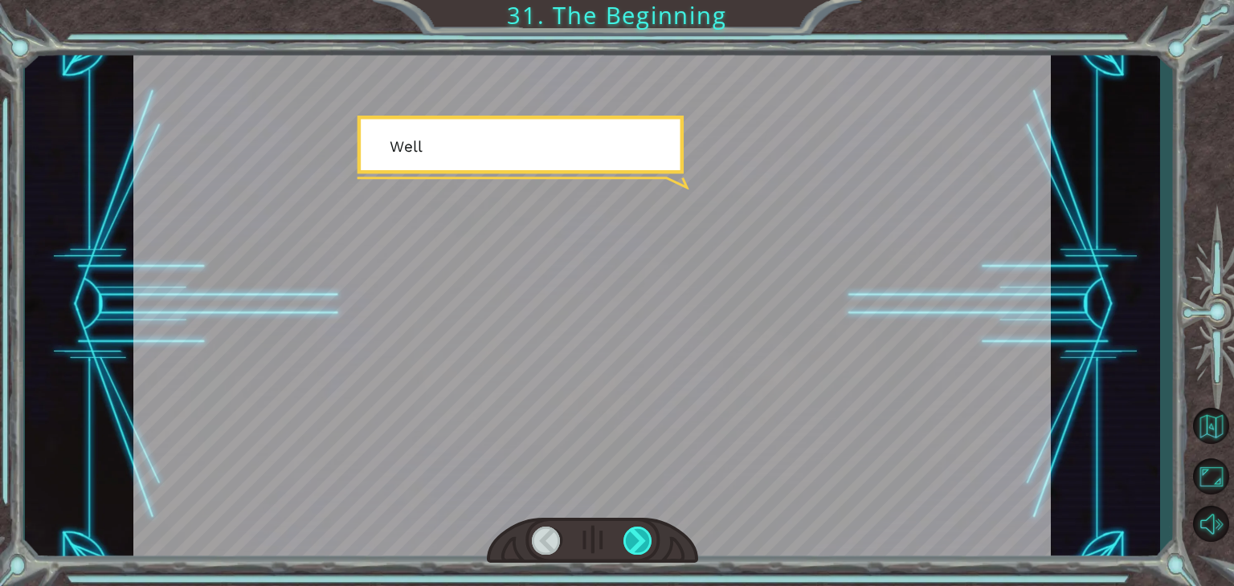
click at [630, 531] on div at bounding box center [637, 541] width 29 height 28
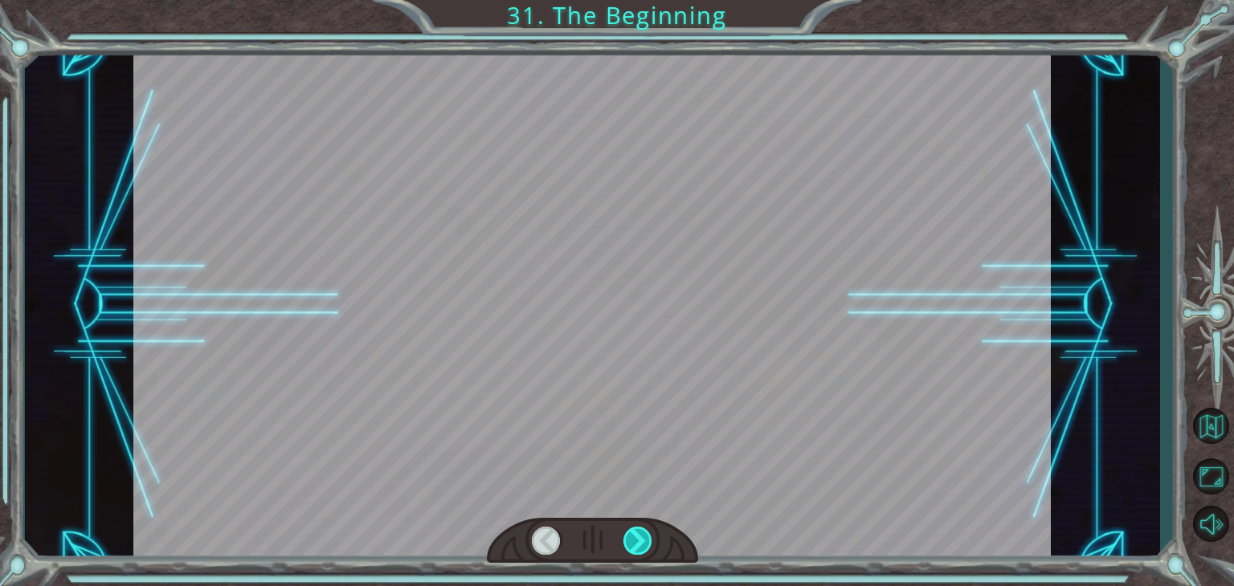
click at [630, 531] on div at bounding box center [637, 541] width 29 height 28
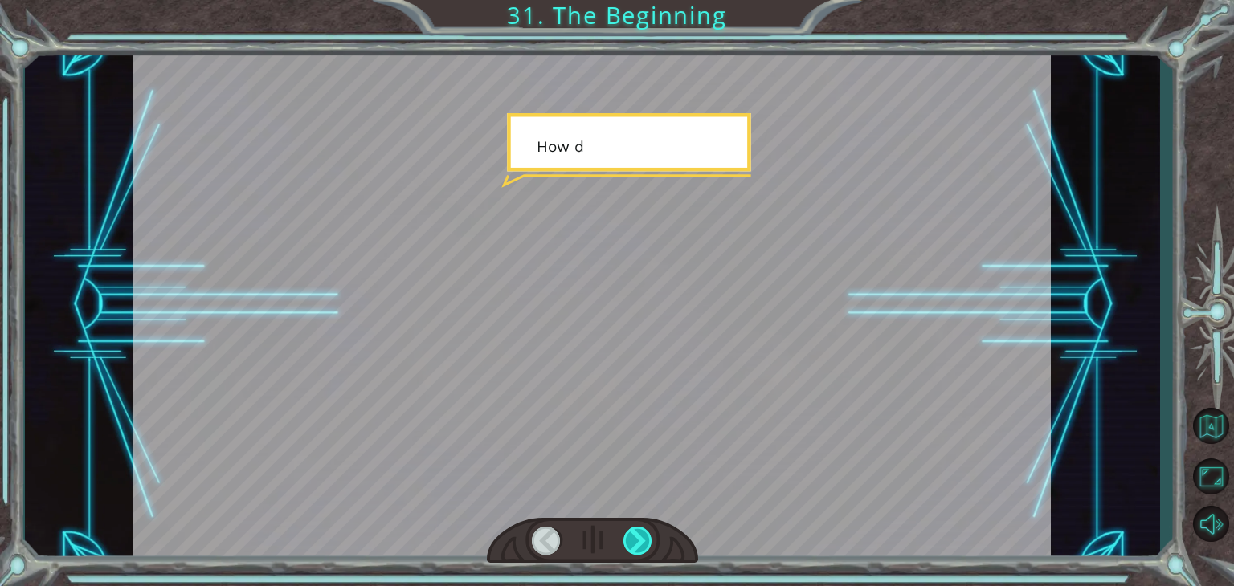
click at [630, 531] on div at bounding box center [637, 541] width 29 height 28
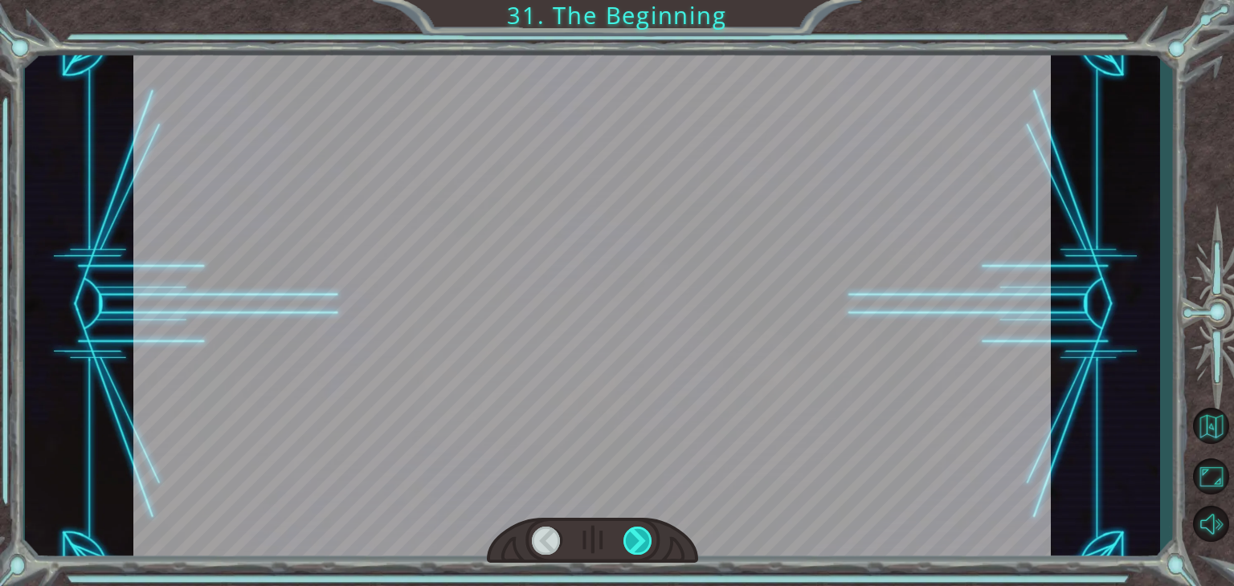
click at [630, 531] on div at bounding box center [637, 541] width 29 height 28
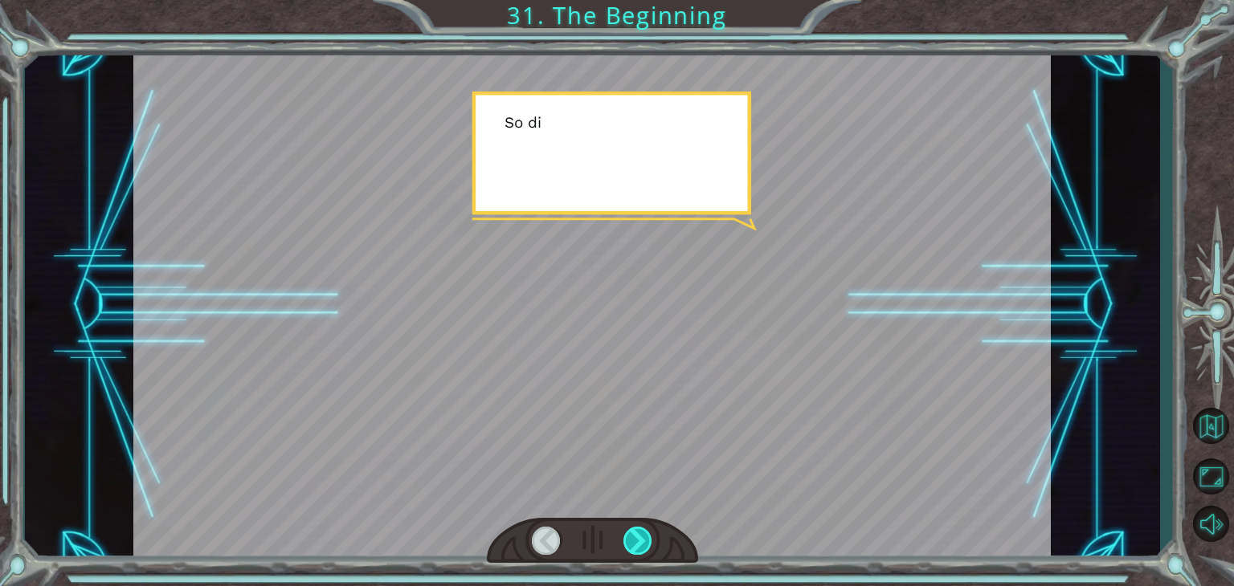
click at [630, 531] on div at bounding box center [637, 541] width 29 height 28
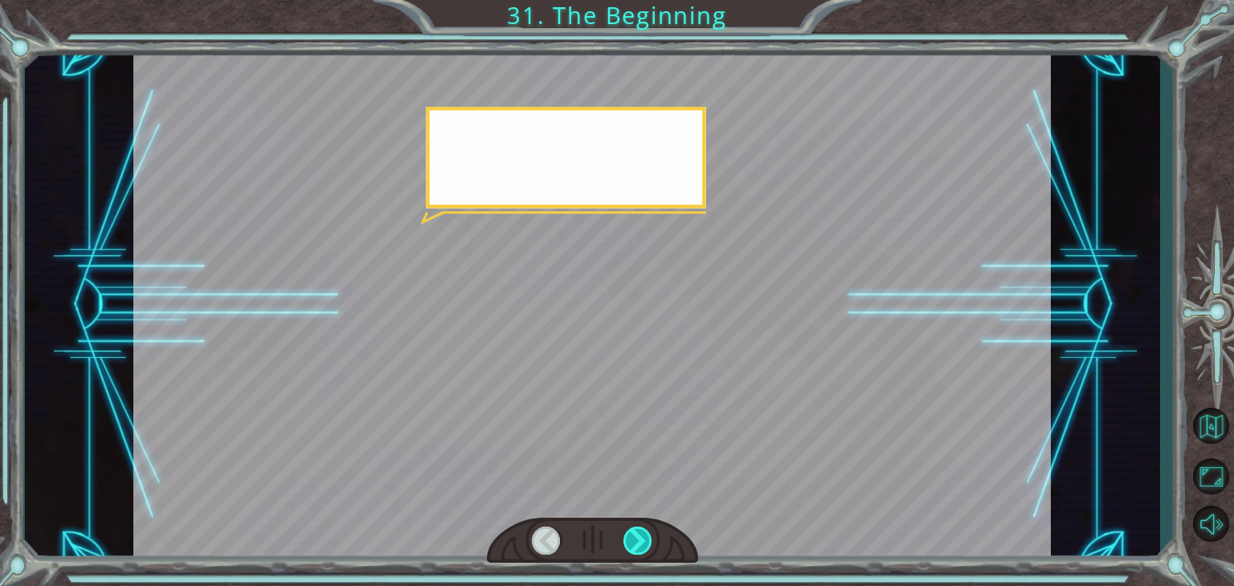
click at [630, 531] on div at bounding box center [637, 541] width 29 height 28
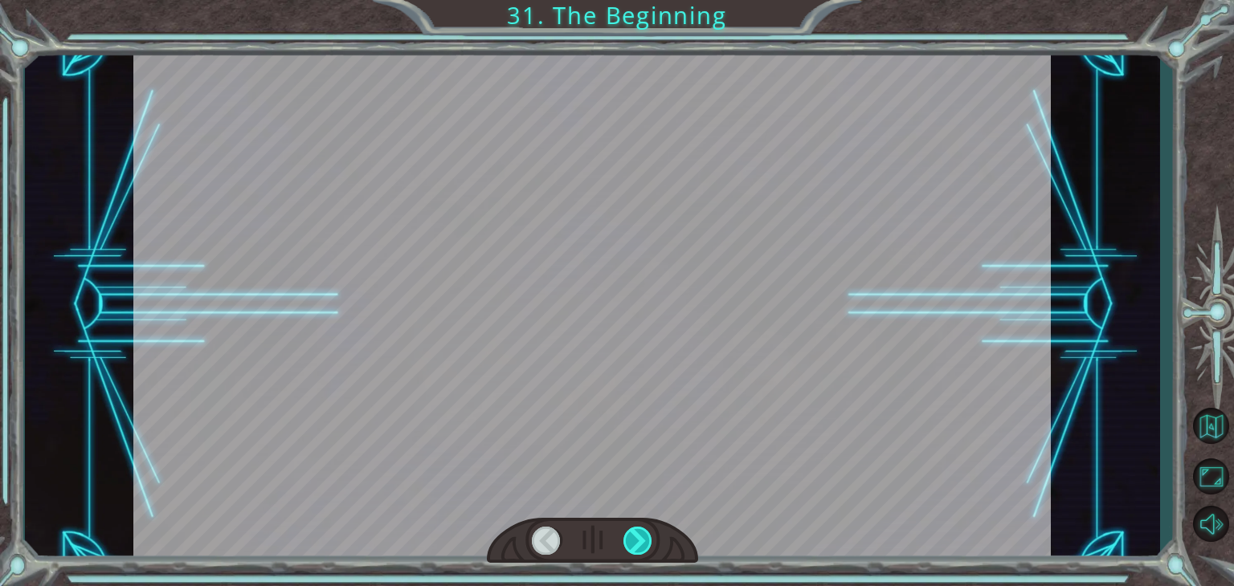
click at [630, 531] on div at bounding box center [637, 541] width 29 height 28
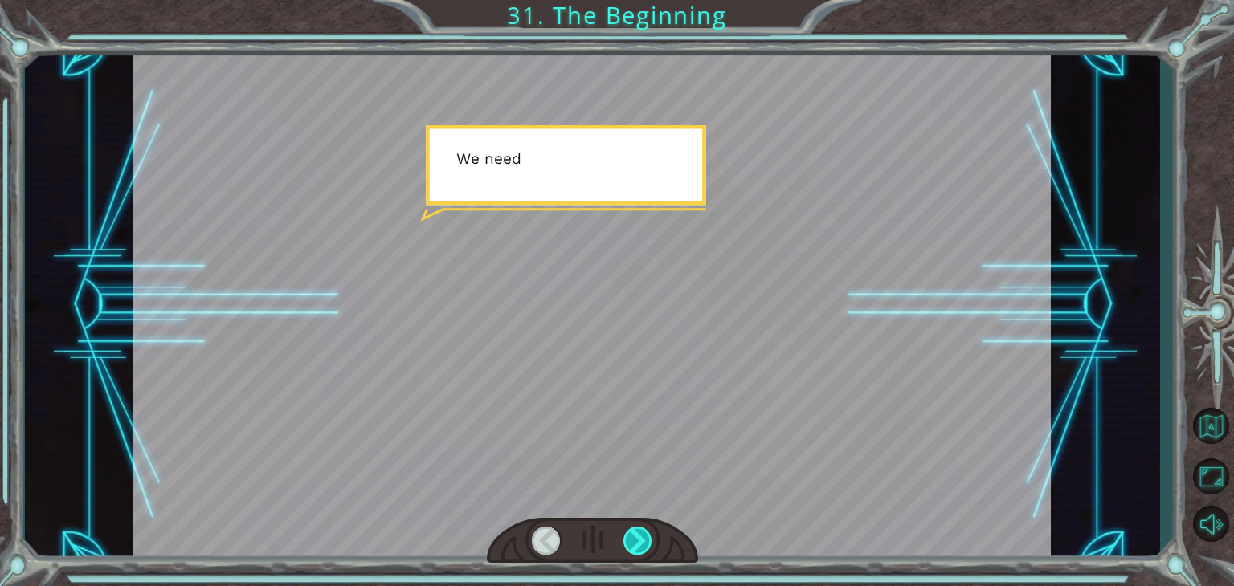
click at [630, 531] on div at bounding box center [637, 541] width 29 height 28
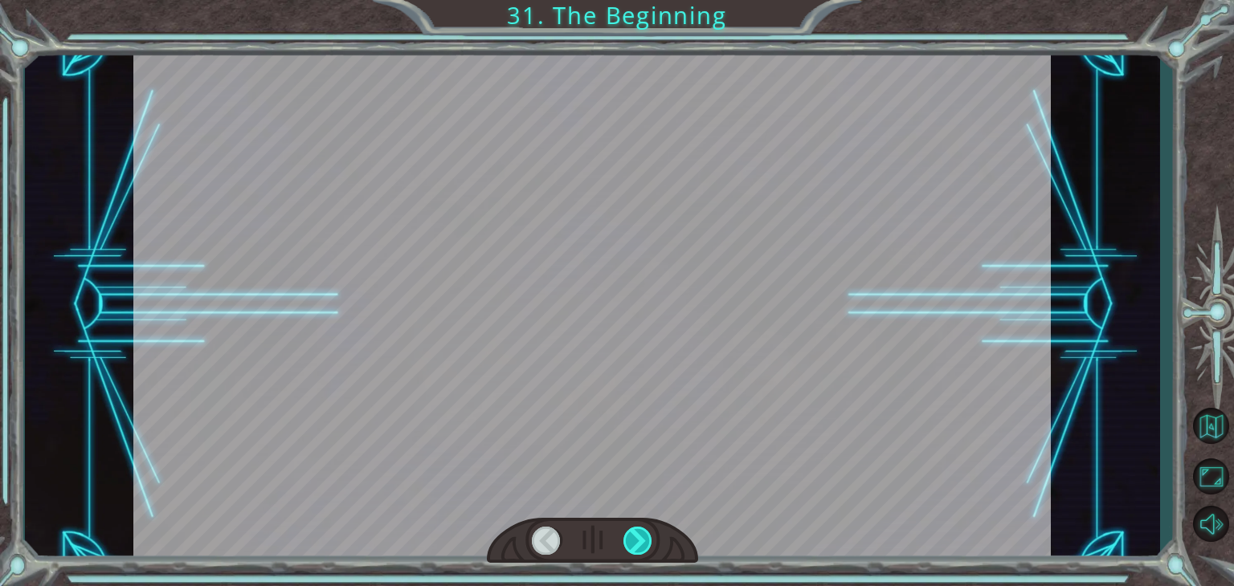
click at [630, 531] on div at bounding box center [637, 541] width 29 height 28
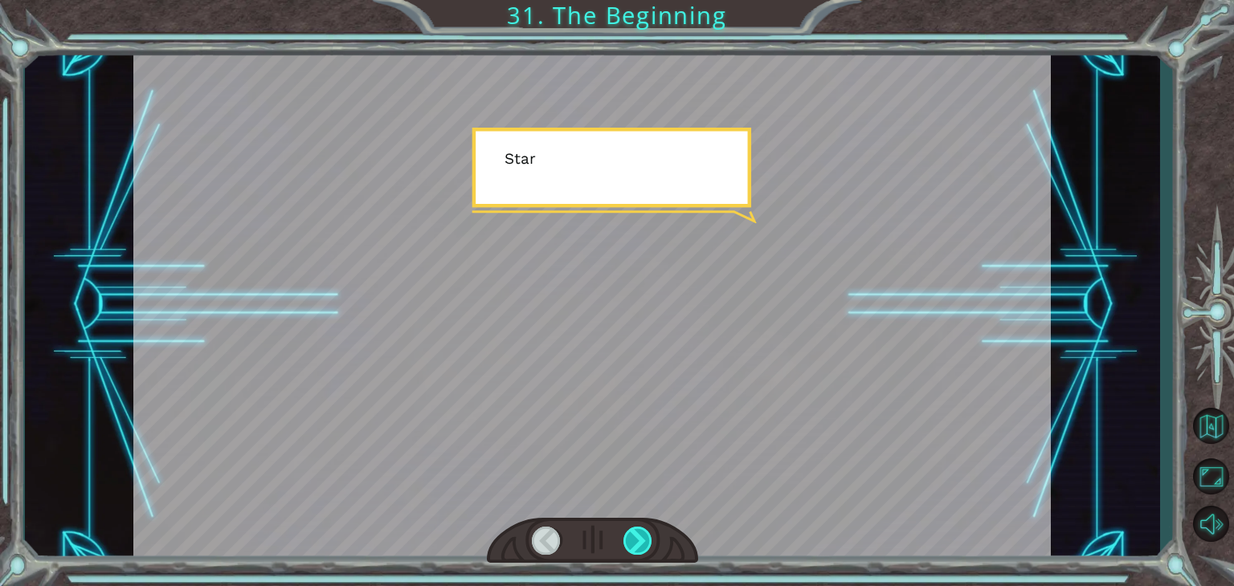
click at [630, 531] on div at bounding box center [637, 541] width 29 height 28
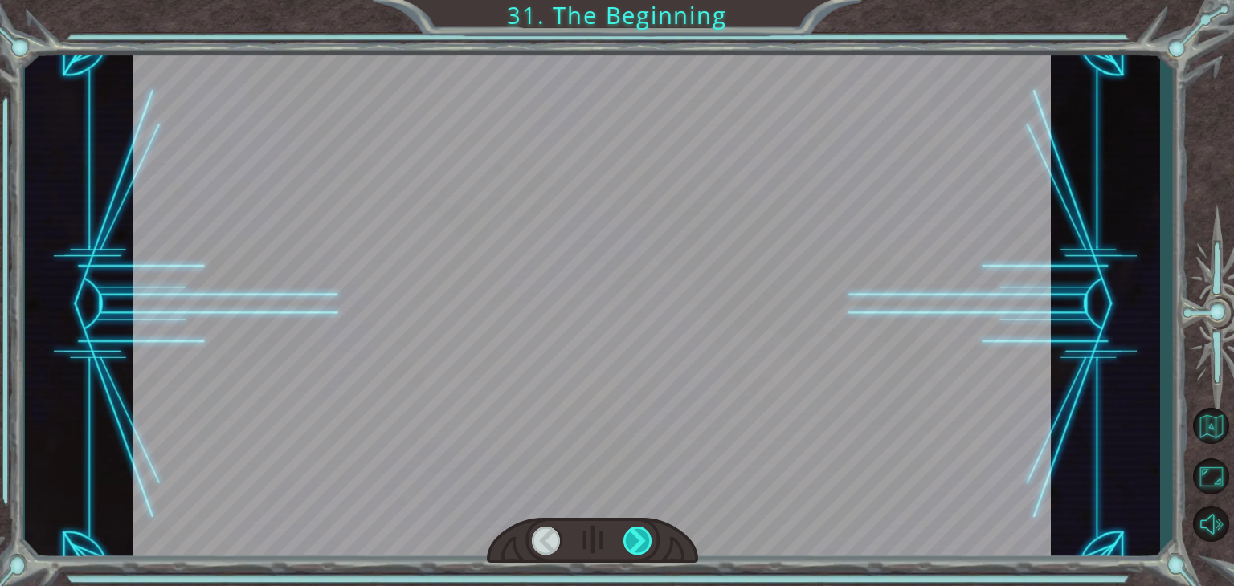
click at [630, 531] on div at bounding box center [637, 541] width 29 height 28
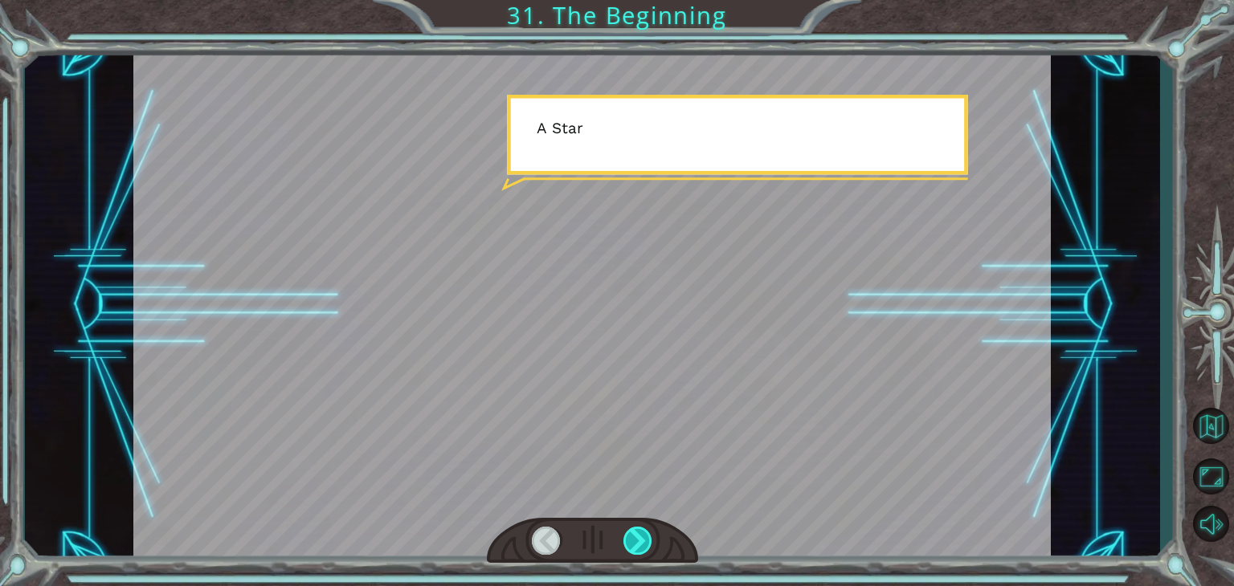
click at [630, 531] on div at bounding box center [637, 541] width 29 height 28
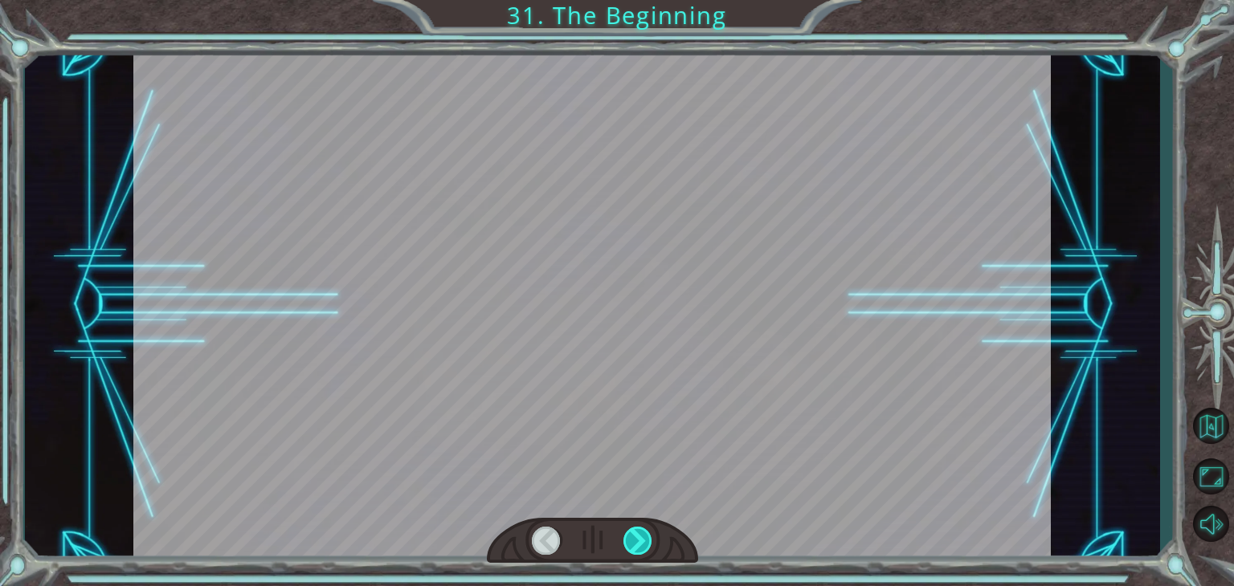
click at [630, 531] on div at bounding box center [637, 541] width 29 height 28
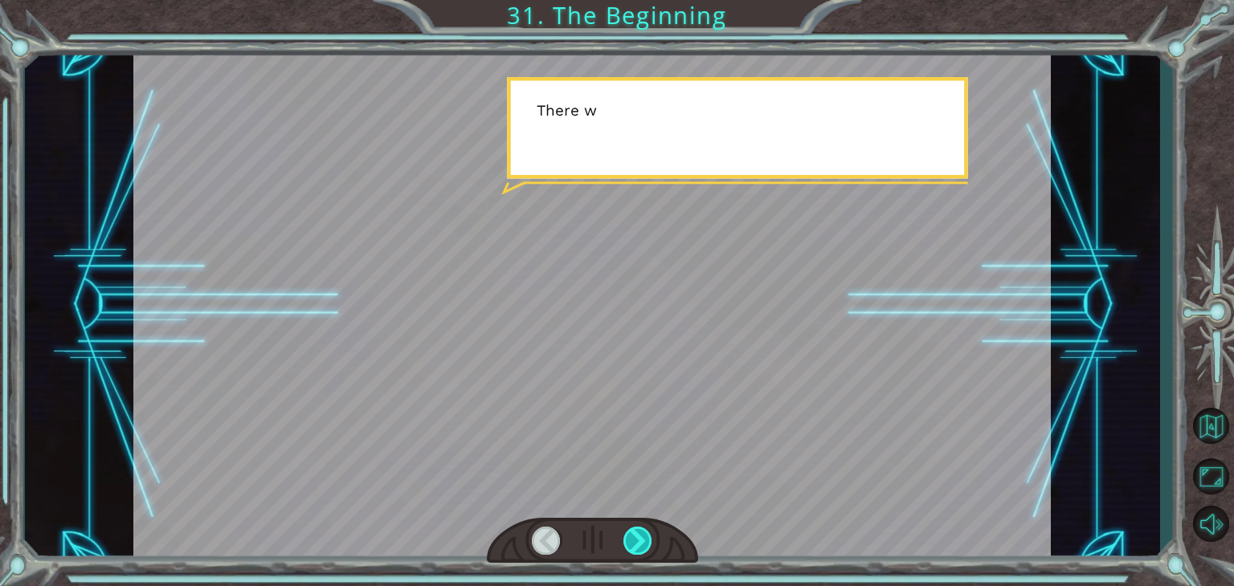
click at [630, 531] on div at bounding box center [637, 541] width 29 height 28
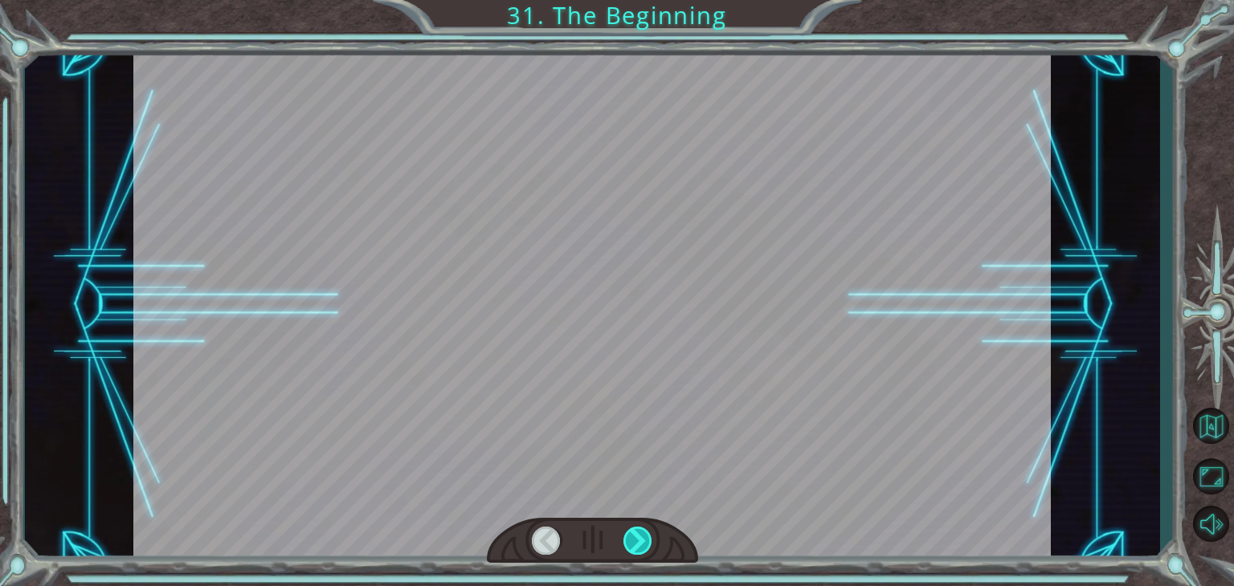
click at [630, 531] on div at bounding box center [637, 541] width 29 height 28
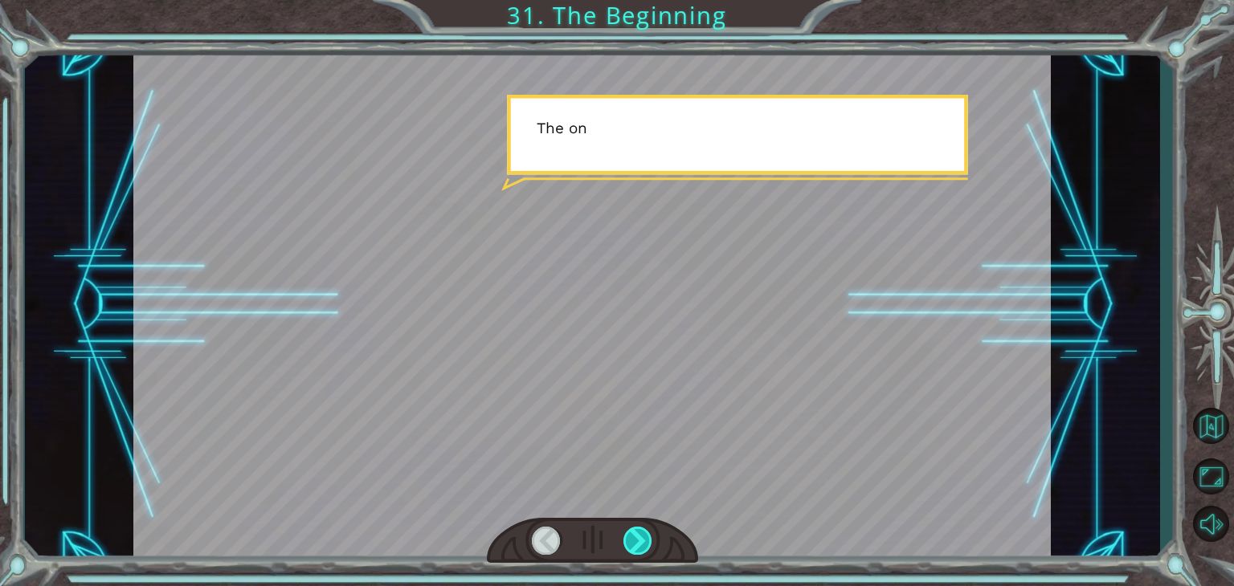
click at [630, 531] on div at bounding box center [637, 541] width 29 height 28
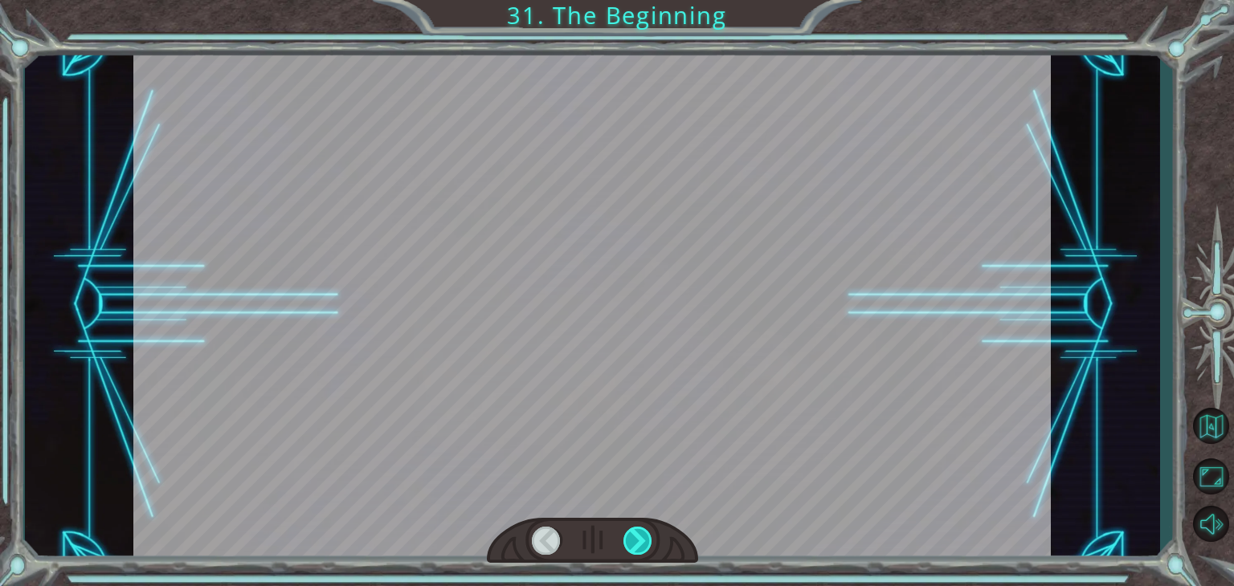
click at [630, 531] on div at bounding box center [637, 541] width 29 height 28
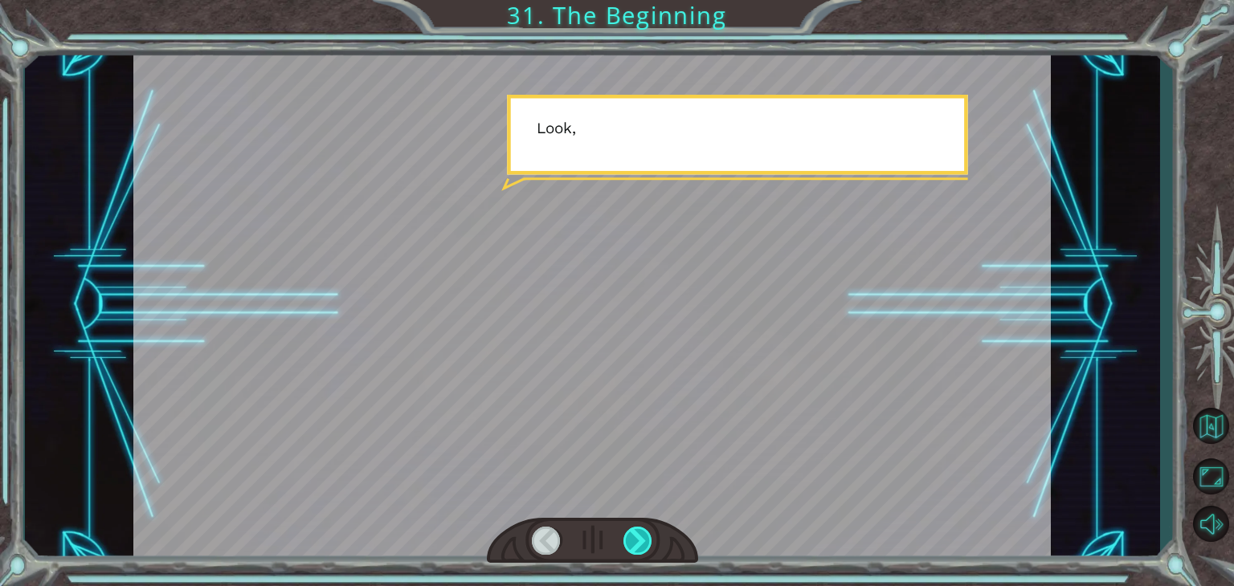
click at [630, 531] on div at bounding box center [637, 541] width 29 height 28
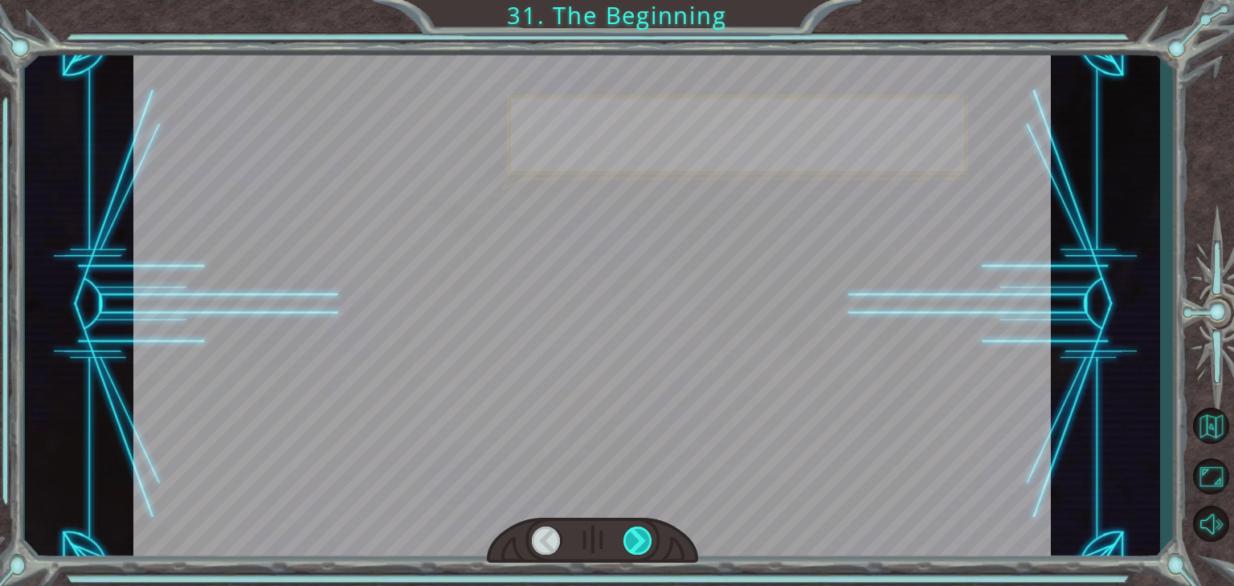
click at [630, 531] on div at bounding box center [637, 541] width 29 height 28
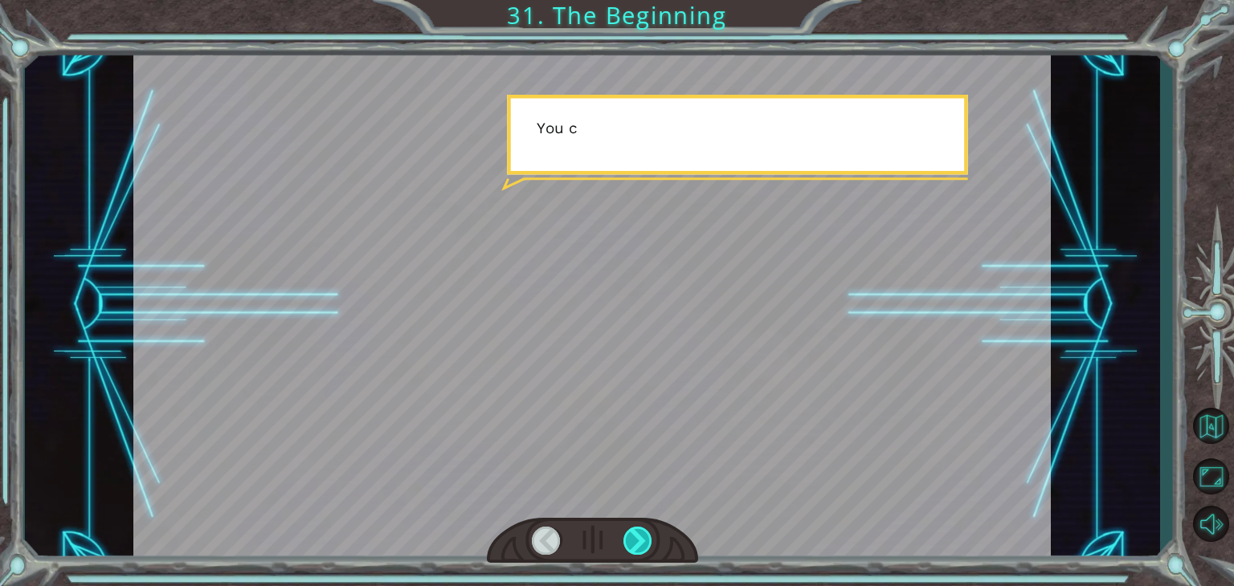
click at [630, 531] on div at bounding box center [637, 541] width 29 height 28
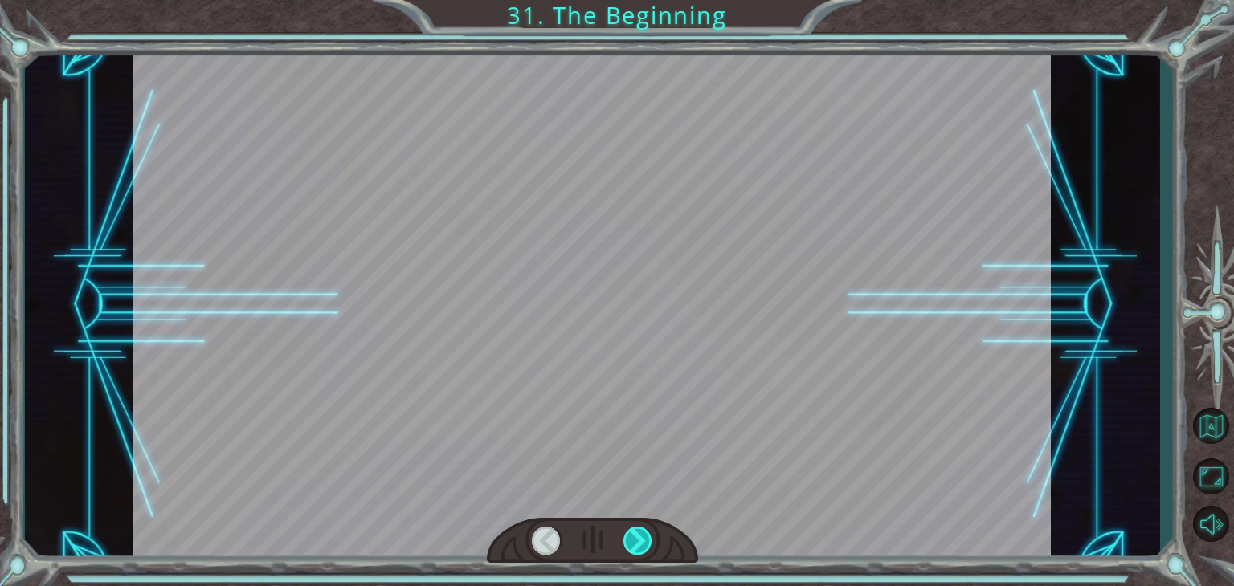
click at [630, 531] on div at bounding box center [637, 541] width 29 height 28
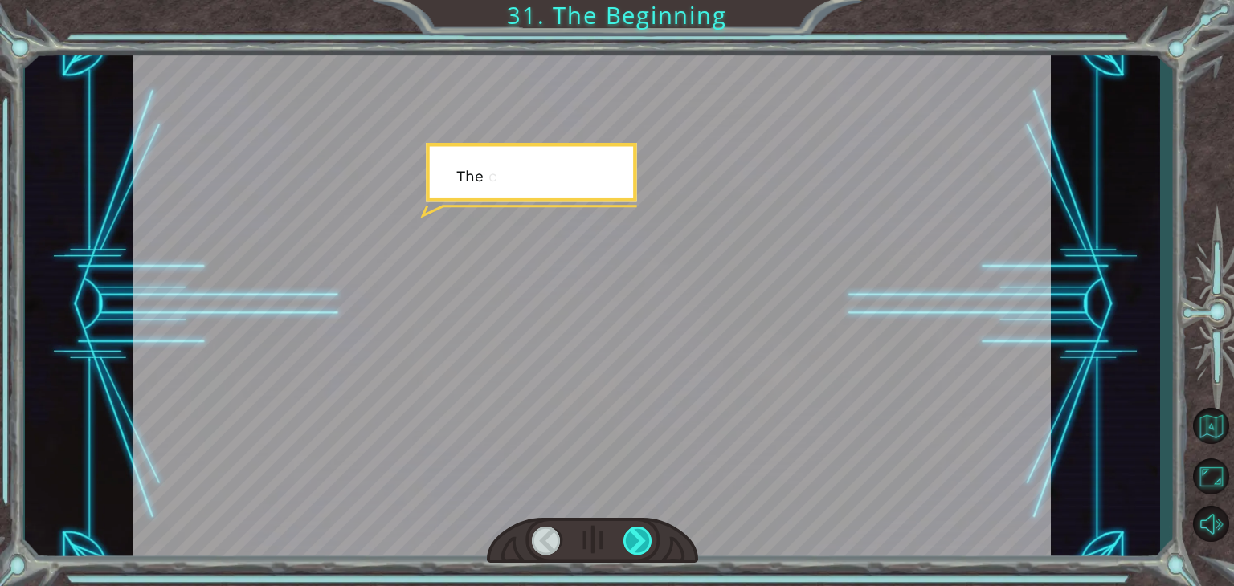
click at [630, 531] on div at bounding box center [637, 541] width 29 height 28
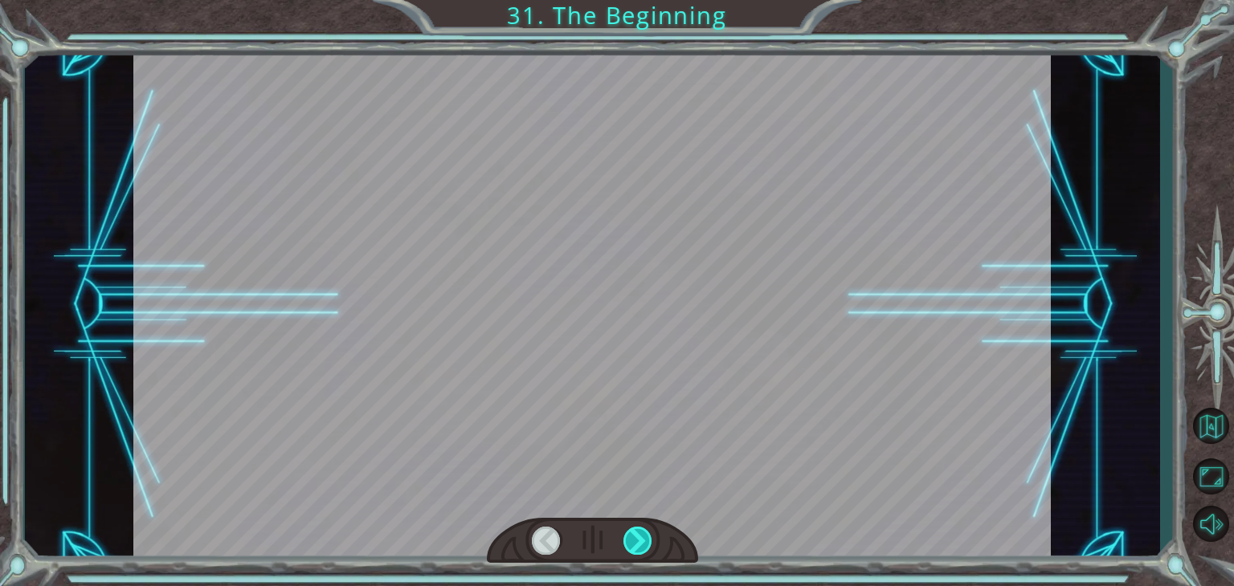
click at [630, 531] on div at bounding box center [637, 541] width 29 height 28
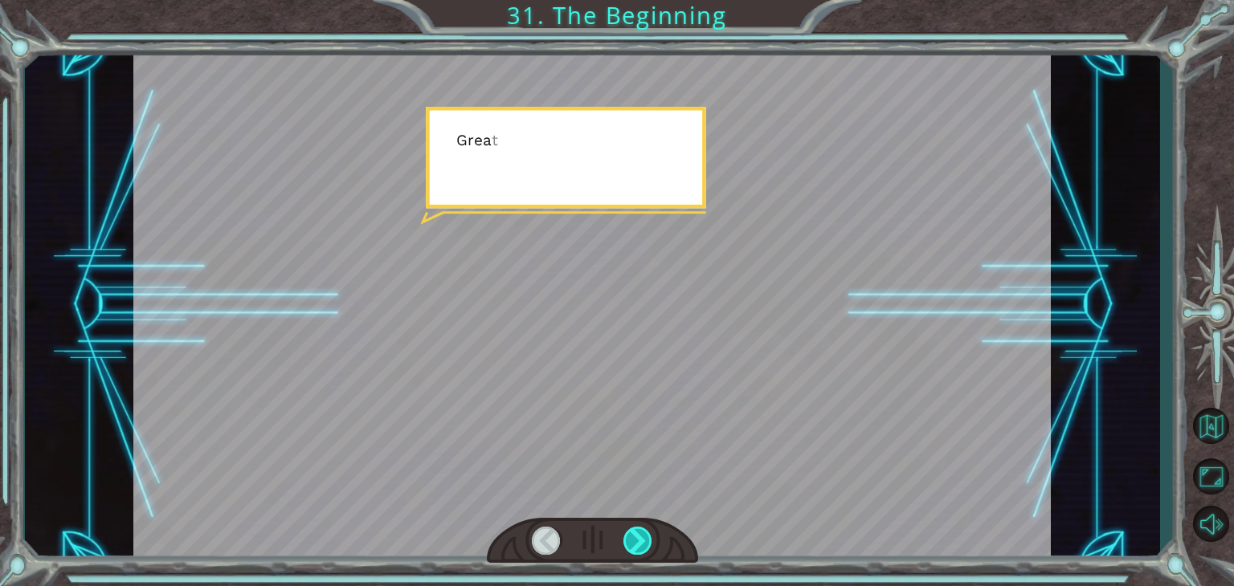
click at [630, 531] on div at bounding box center [637, 541] width 29 height 28
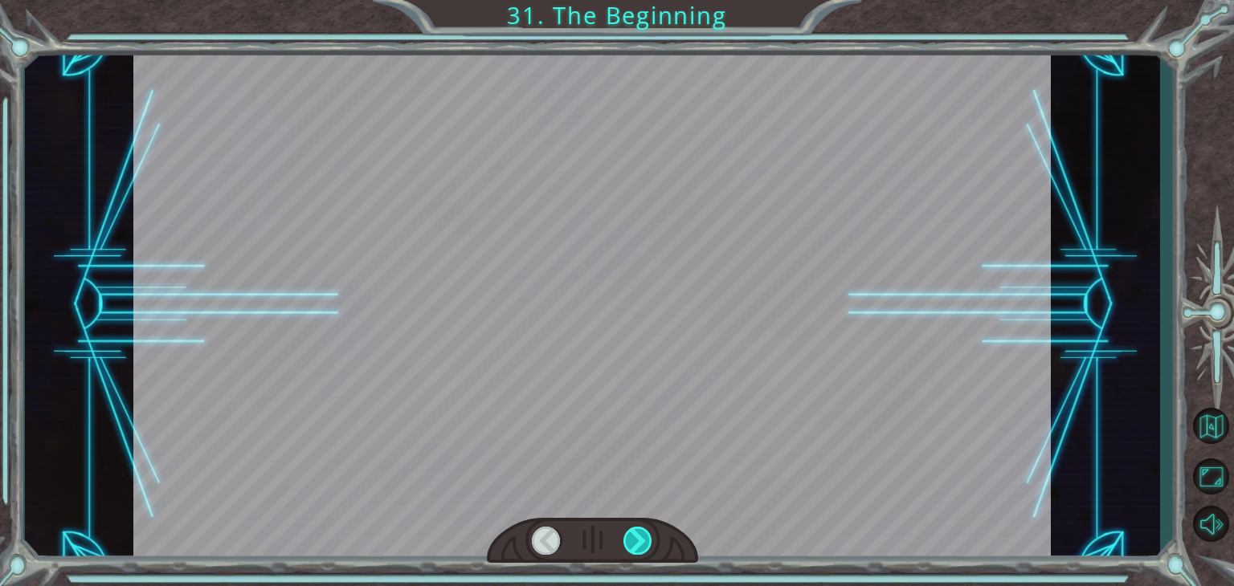
click at [630, 531] on div at bounding box center [637, 541] width 29 height 28
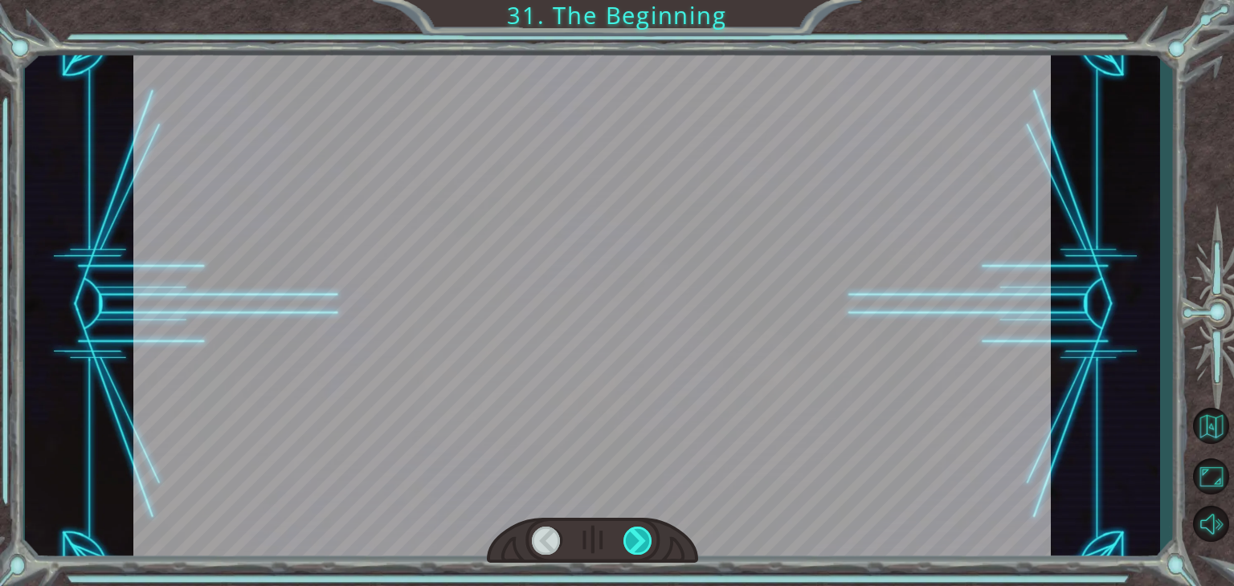
click at [630, 531] on div at bounding box center [637, 541] width 29 height 28
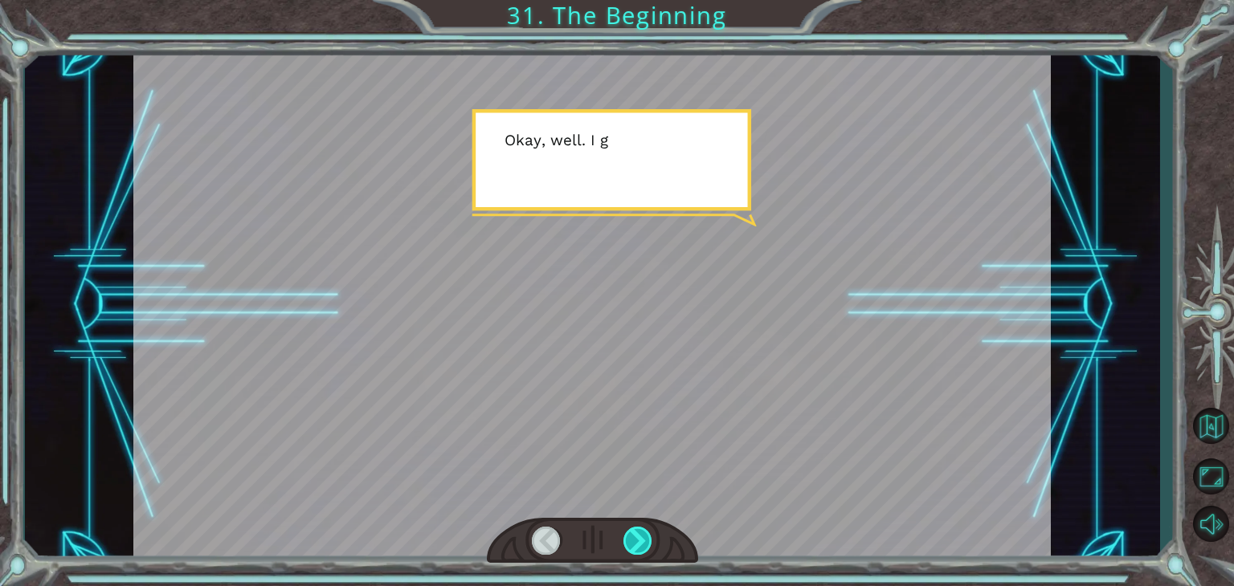
click at [630, 531] on div at bounding box center [637, 541] width 29 height 28
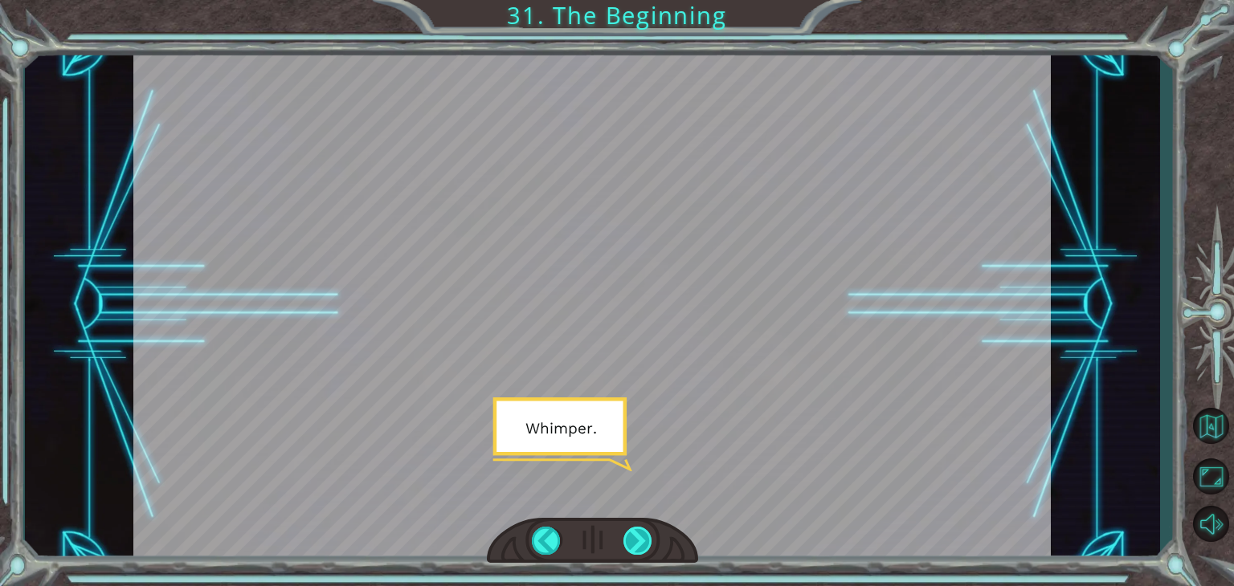
click at [630, 531] on div at bounding box center [637, 541] width 29 height 28
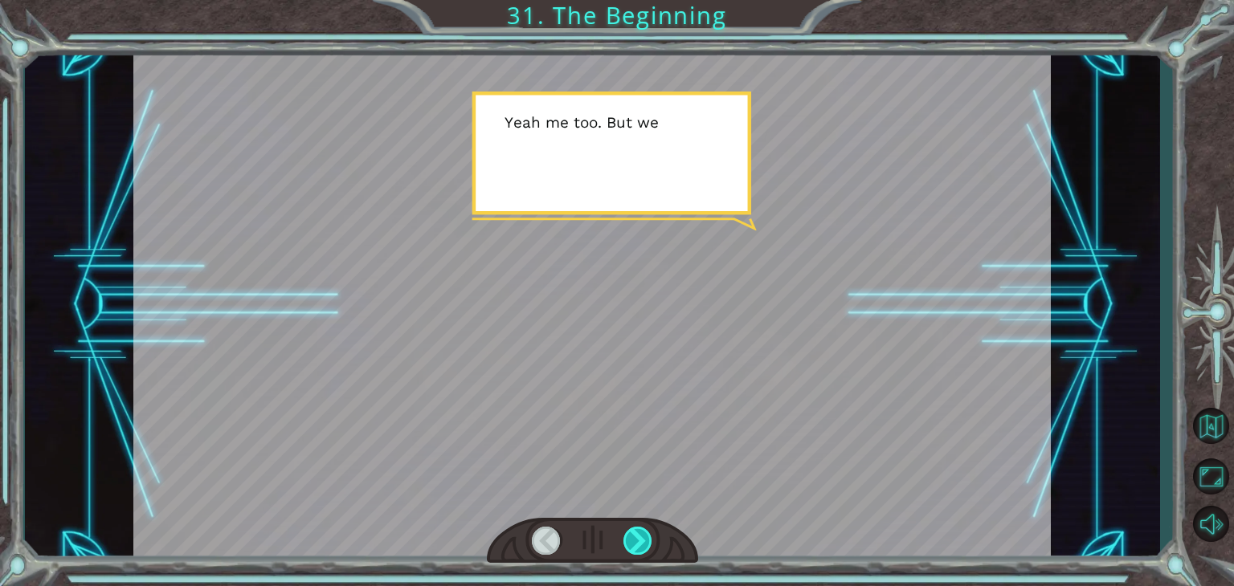
click at [630, 531] on div at bounding box center [637, 541] width 29 height 28
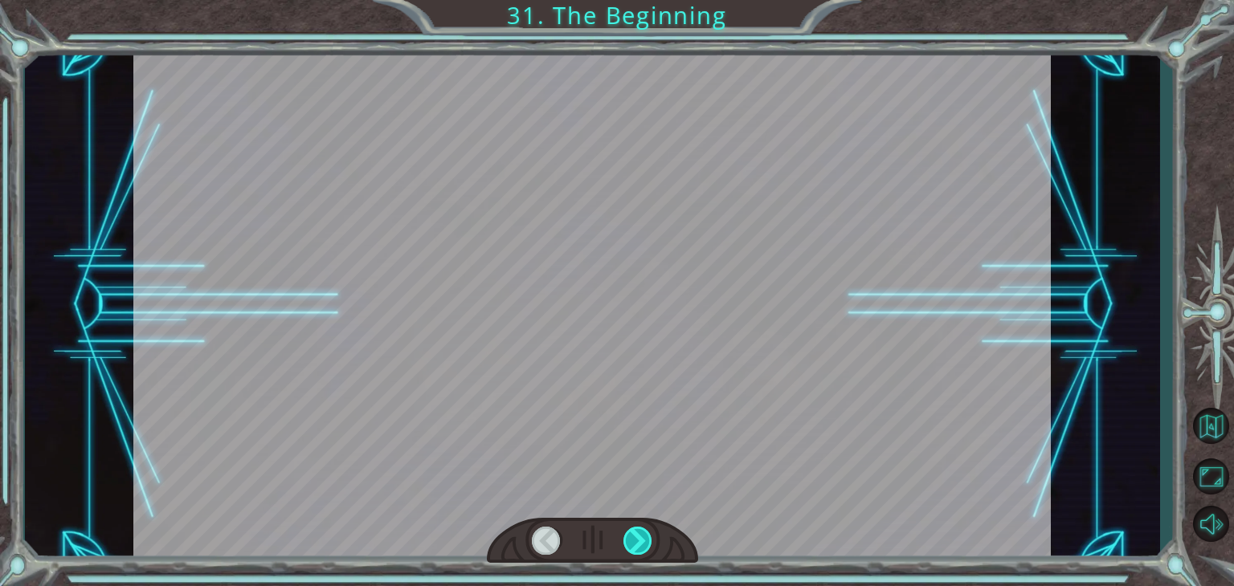
click at [630, 531] on div at bounding box center [637, 541] width 29 height 28
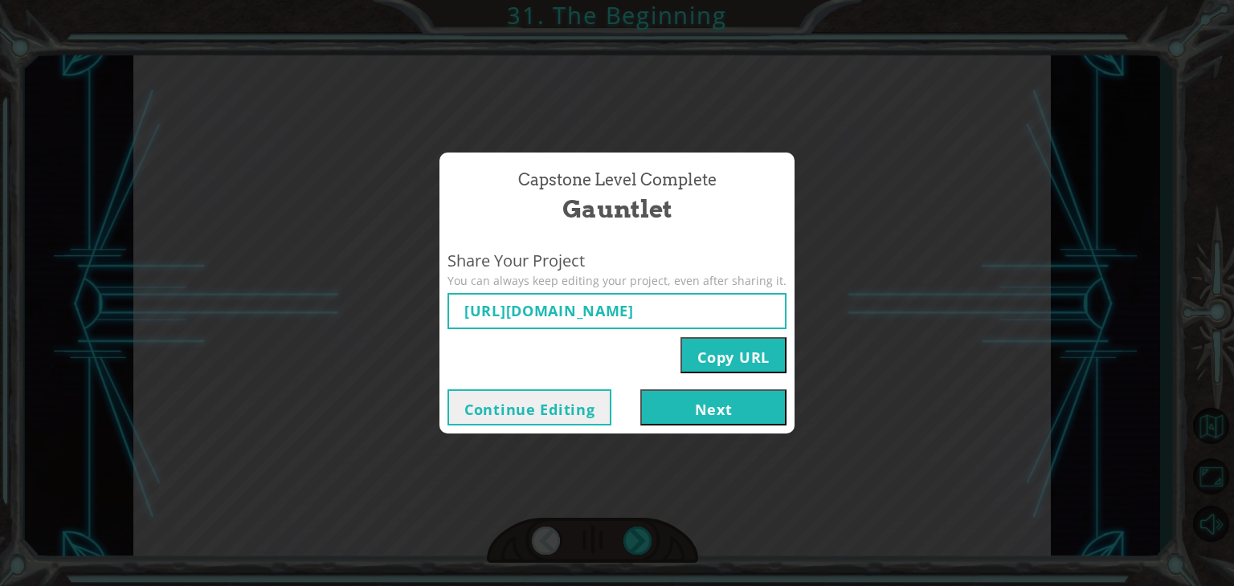
type input "[URL][DOMAIN_NAME]"
click at [720, 360] on button "Copy URL" at bounding box center [733, 355] width 106 height 36
drag, startPoint x: 694, startPoint y: 411, endPoint x: 663, endPoint y: 411, distance: 31.3
click at [663, 411] on button "Next" at bounding box center [713, 408] width 146 height 36
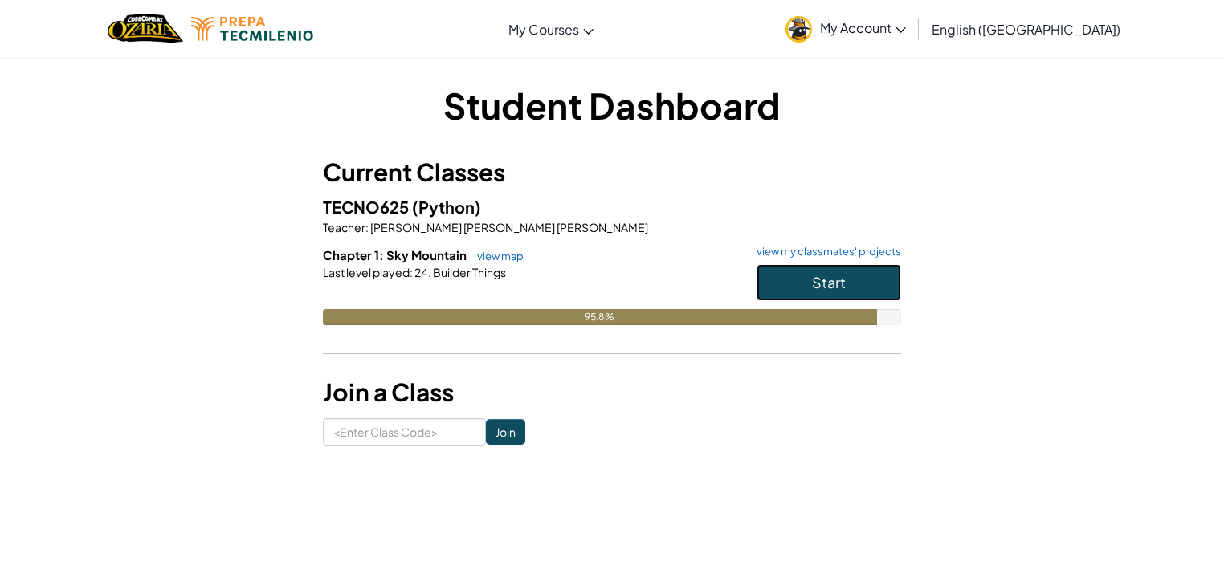
click at [806, 279] on button "Start" at bounding box center [829, 282] width 145 height 37
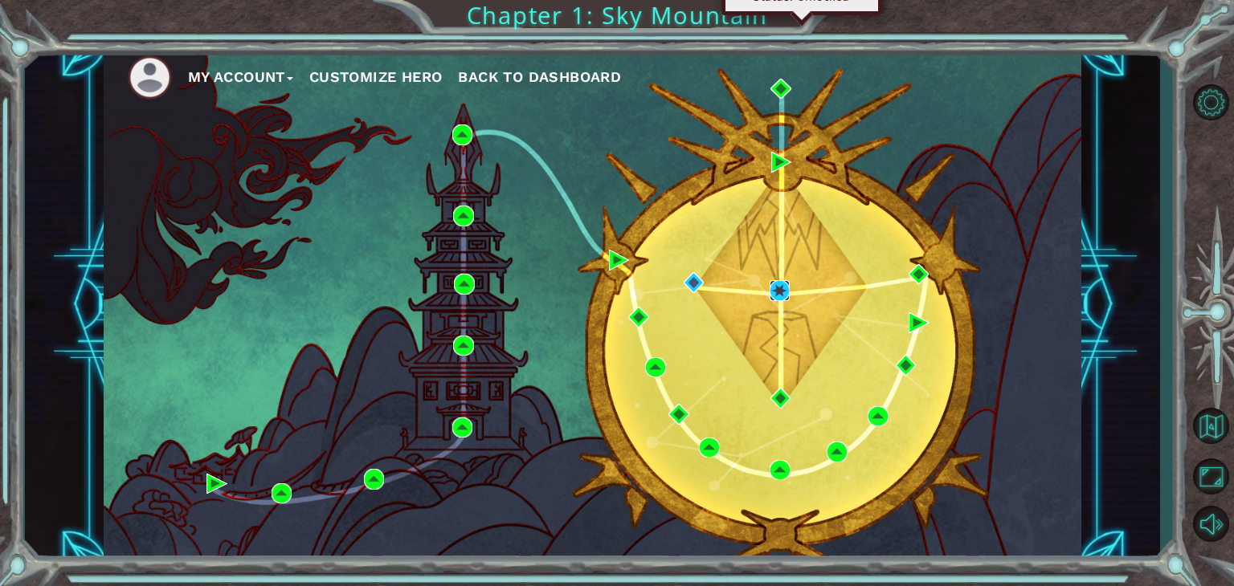
click at [781, 297] on img at bounding box center [779, 290] width 21 height 21
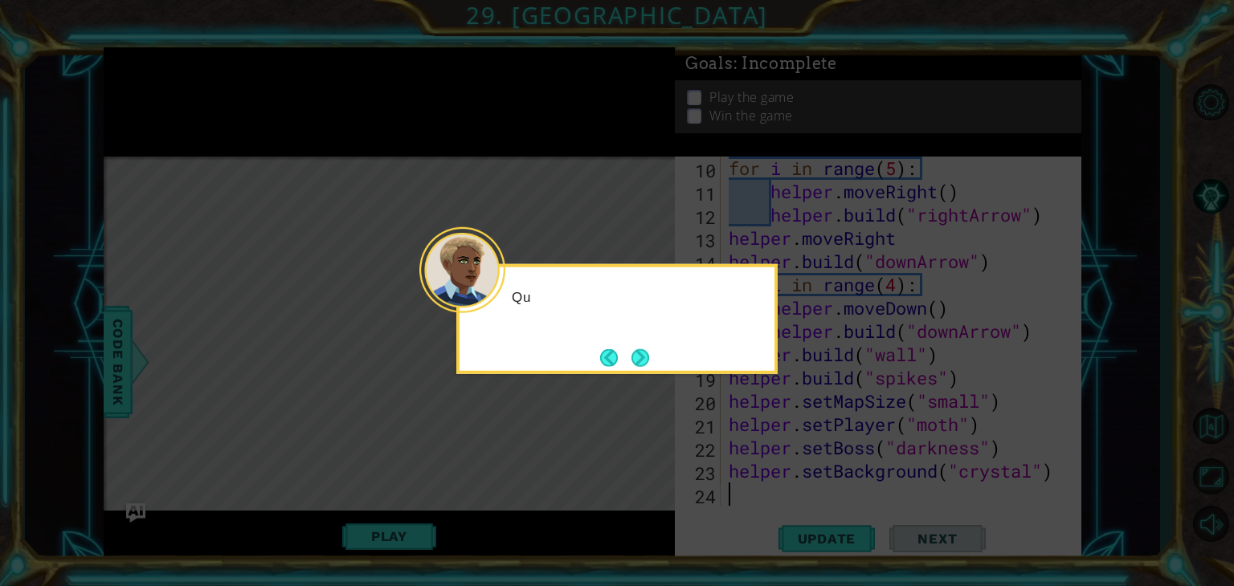
scroll to position [279, 0]
click at [652, 359] on div "Quick, we're running out of t" at bounding box center [616, 319] width 321 height 110
click at [649, 358] on button "Next" at bounding box center [640, 358] width 18 height 18
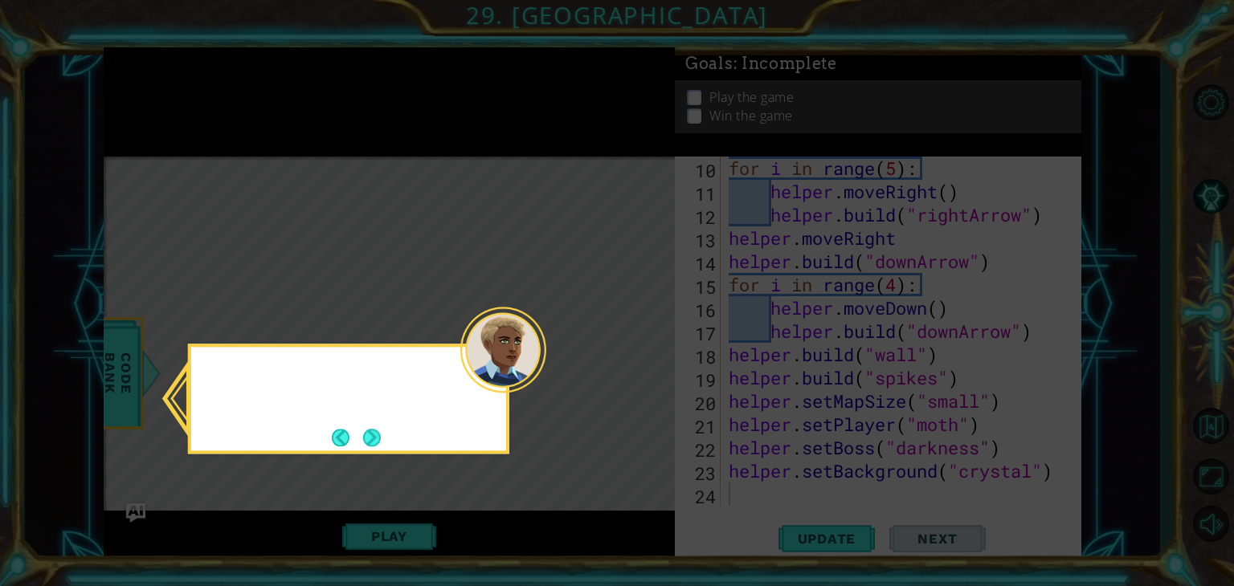
click at [650, 358] on icon at bounding box center [617, 293] width 1234 height 586
click at [367, 437] on button "Next" at bounding box center [372, 438] width 18 height 18
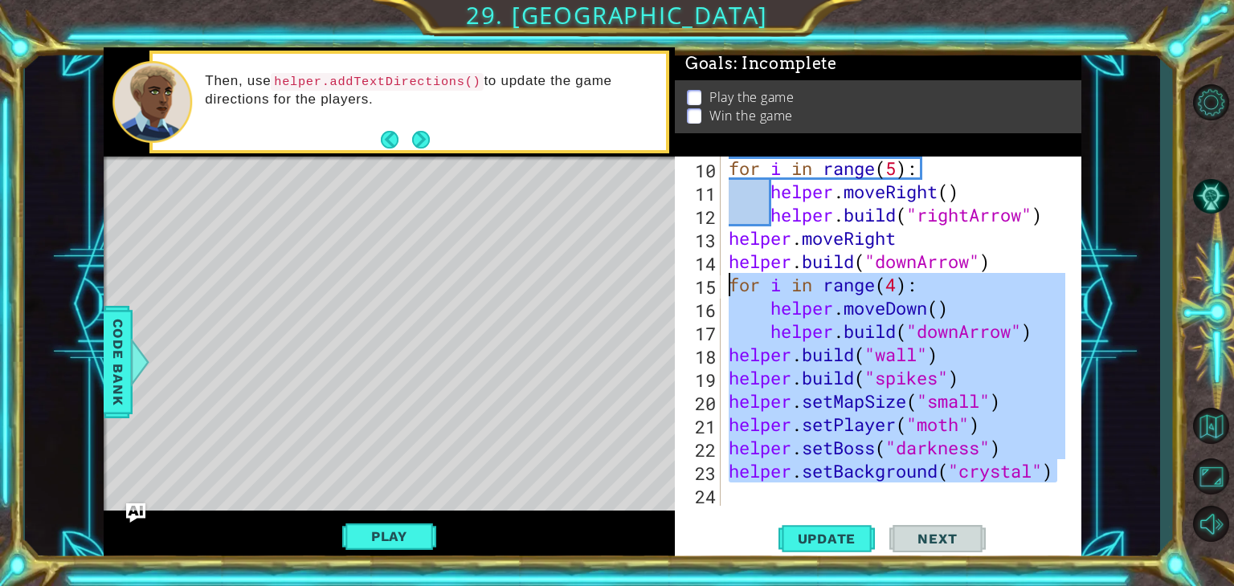
drag, startPoint x: 1057, startPoint y: 475, endPoint x: 731, endPoint y: 284, distance: 378.0
click at [731, 284] on div "for i in range ( 5 ) : helper . moveRight ( ) helper . build ( "rightArrow" ) h…" at bounding box center [899, 355] width 348 height 396
type textarea "for i in range(4): helper.moveDown()"
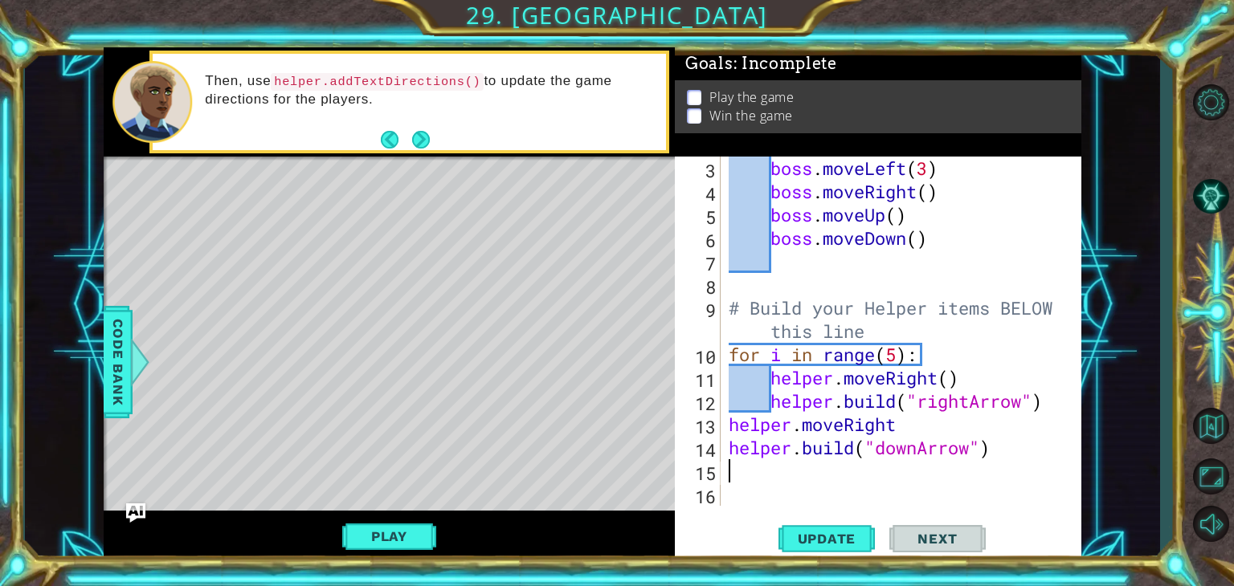
click at [808, 272] on div "boss . moveLeft ( 3 ) boss . moveRight ( ) boss . moveUp ( ) boss . moveDown ( …" at bounding box center [899, 355] width 348 height 396
click at [818, 540] on span "Update" at bounding box center [826, 539] width 91 height 16
click at [1029, 471] on div "boss . moveLeft ( 3 ) boss . moveRight ( ) boss . moveUp ( ) boss . moveDown ( …" at bounding box center [899, 355] width 348 height 396
click at [739, 373] on div "boss . moveLeft ( 3 ) boss . moveRight ( ) boss . moveUp ( ) boss . moveDown ( …" at bounding box center [899, 355] width 348 height 396
type textarea "helper.moveRight()"
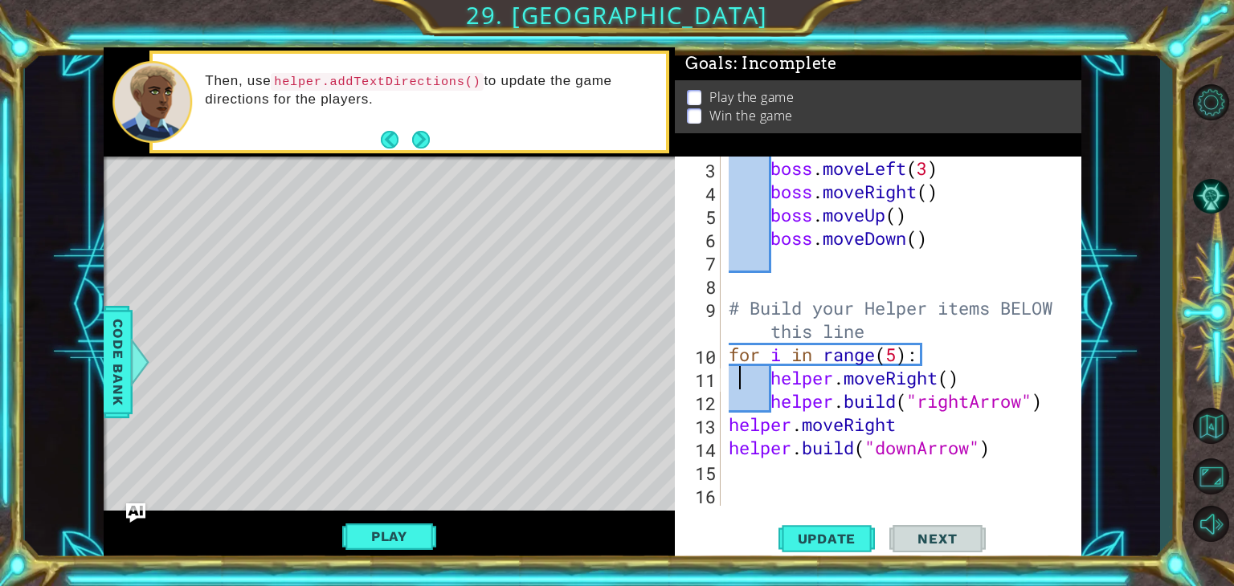
click at [739, 270] on div "boss . moveLeft ( 3 ) boss . moveRight ( ) boss . moveUp ( ) boss . moveDown ( …" at bounding box center [899, 355] width 348 height 396
click at [395, 534] on button "Play" at bounding box center [389, 536] width 94 height 31
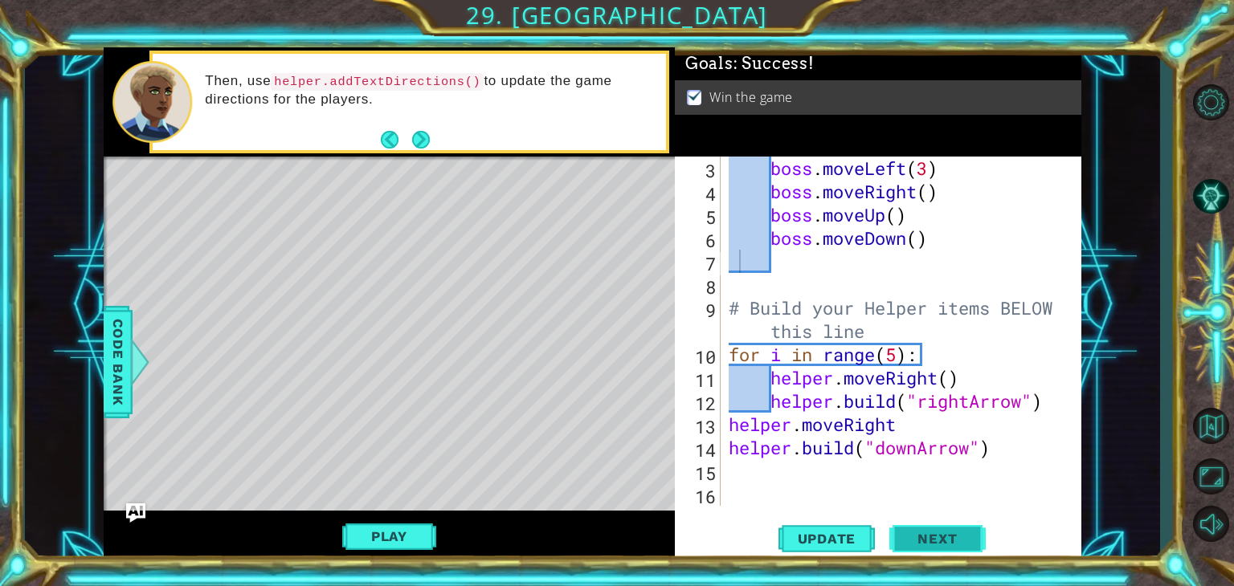
click at [939, 545] on span "Next" at bounding box center [936, 540] width 71 height 16
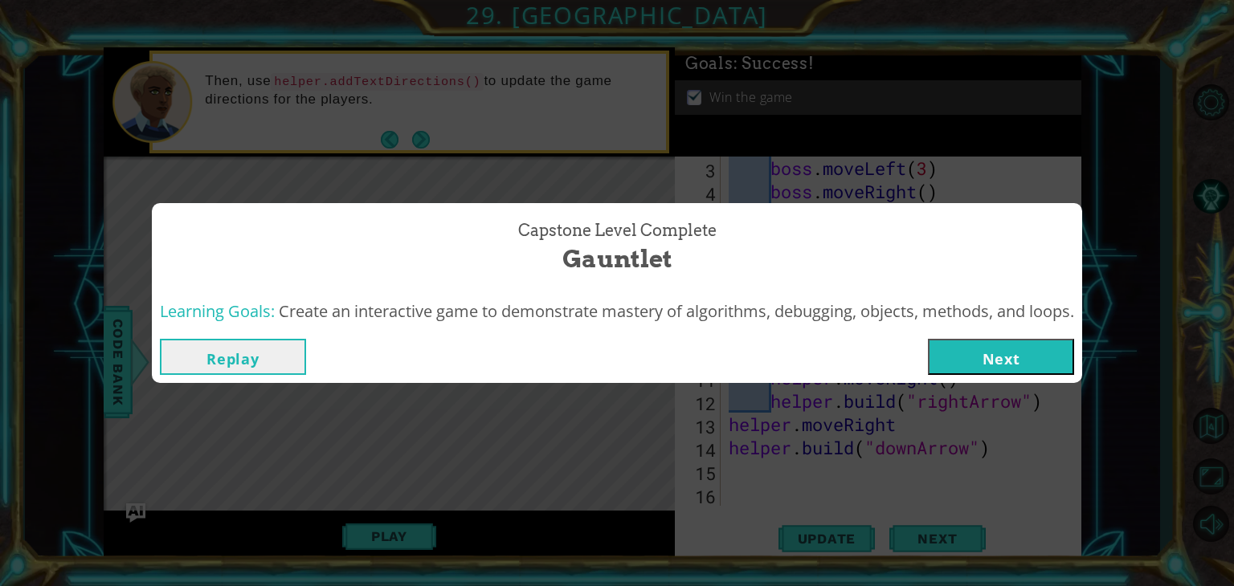
click at [1013, 359] on button "Next" at bounding box center [1001, 357] width 146 height 36
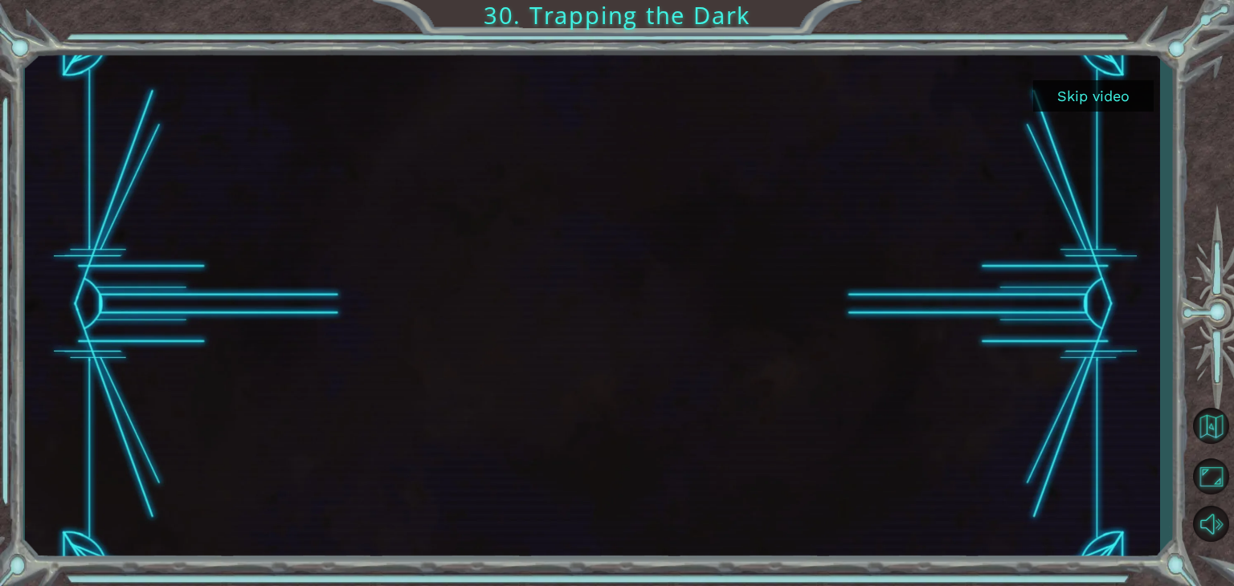
click at [1077, 102] on button "Skip video" at bounding box center [1093, 95] width 120 height 31
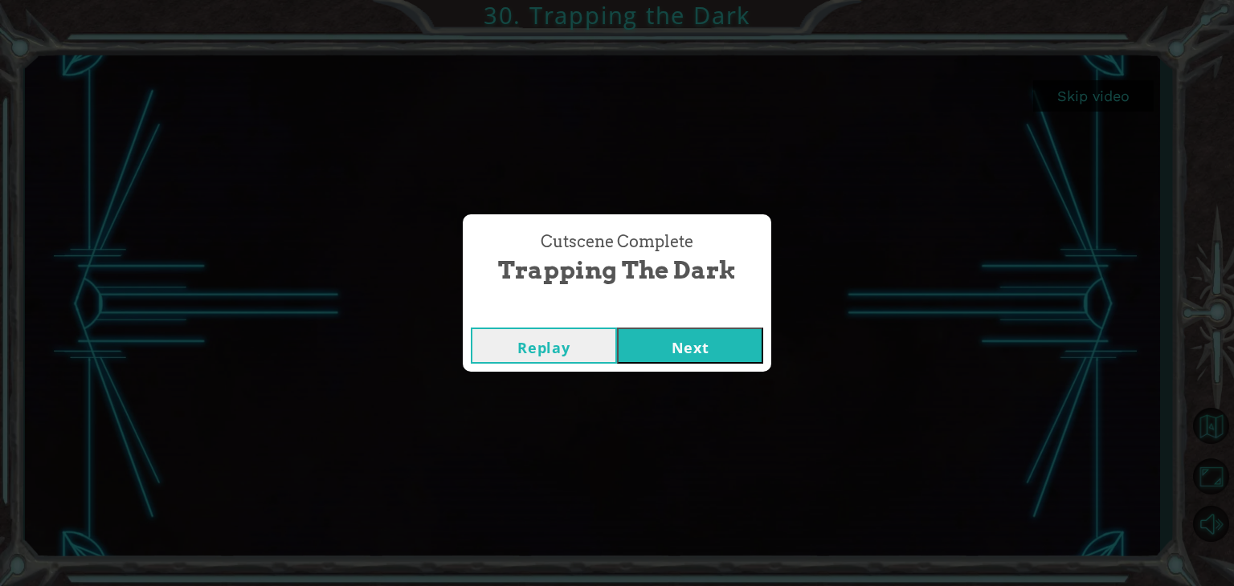
click at [697, 349] on button "Next" at bounding box center [690, 346] width 146 height 36
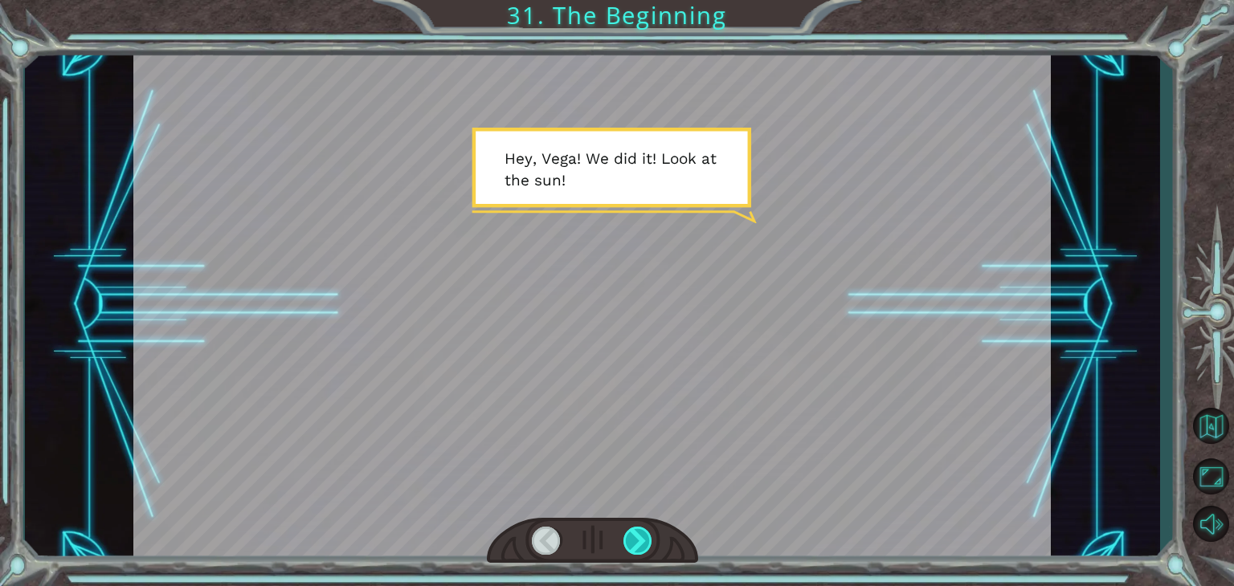
click at [639, 541] on div at bounding box center [637, 541] width 29 height 28
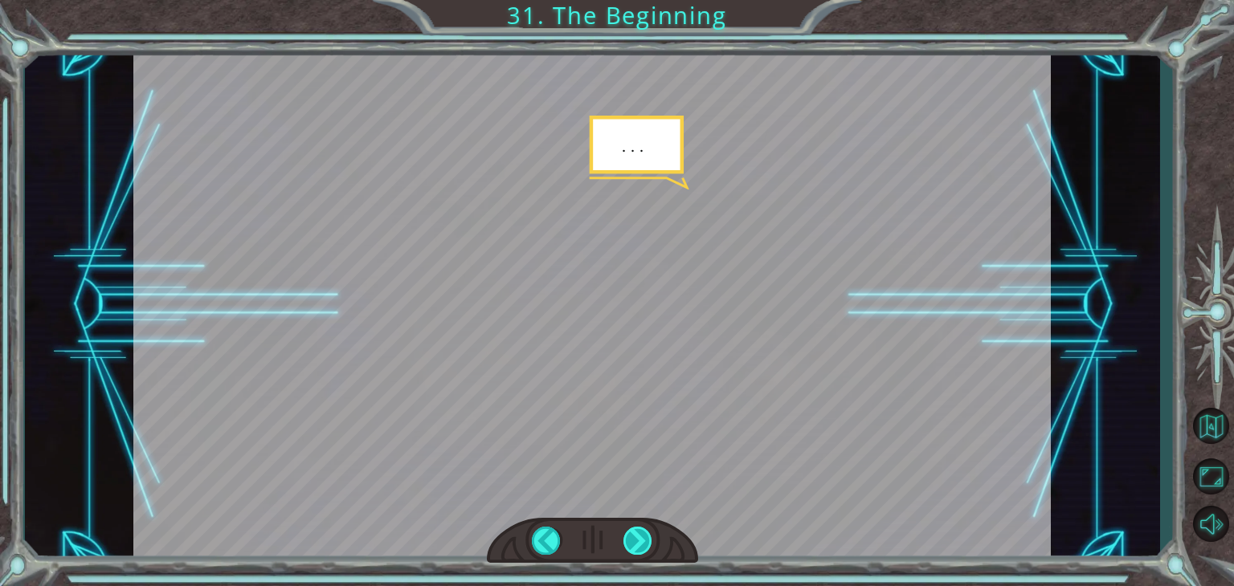
click at [639, 541] on div at bounding box center [637, 541] width 29 height 28
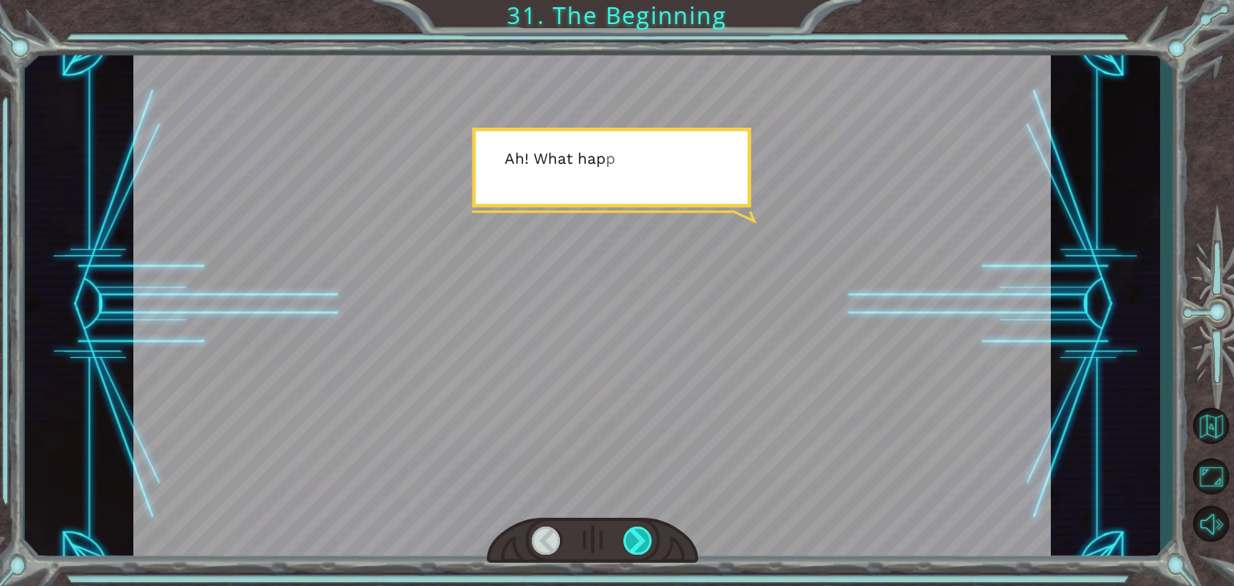
click at [639, 541] on div at bounding box center [637, 541] width 29 height 28
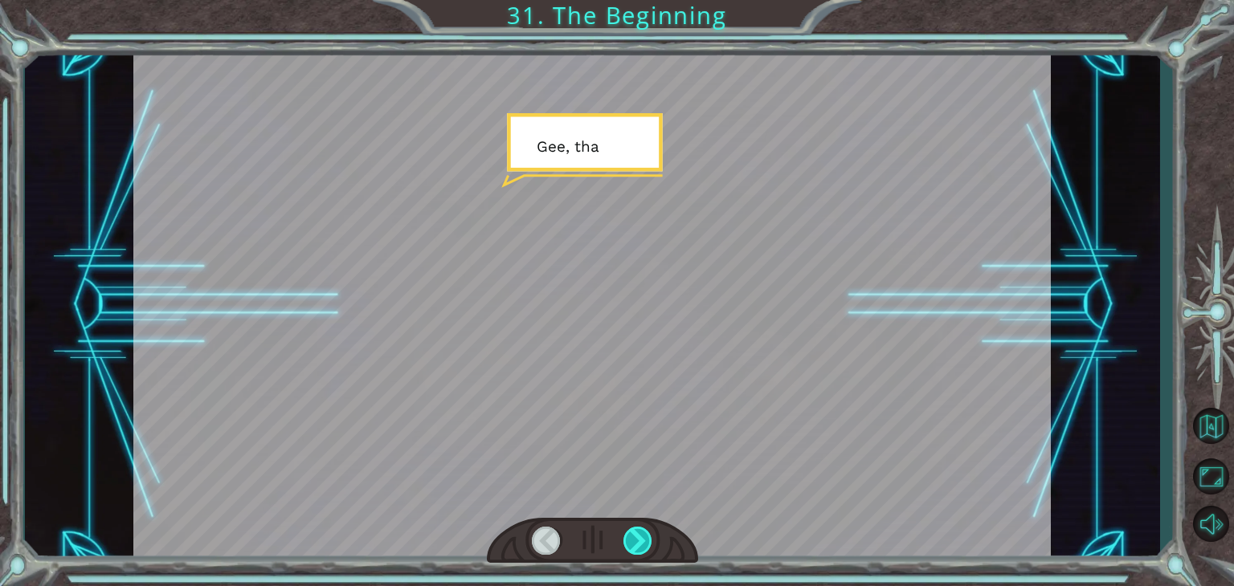
click at [639, 541] on div at bounding box center [637, 541] width 29 height 28
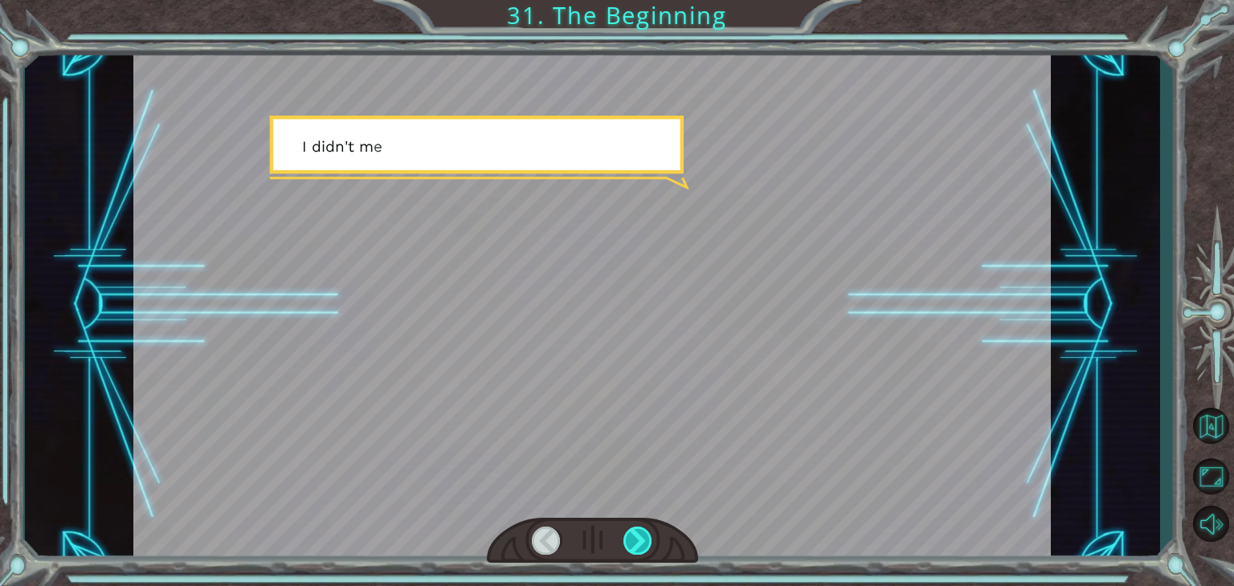
click at [639, 541] on div at bounding box center [637, 541] width 29 height 28
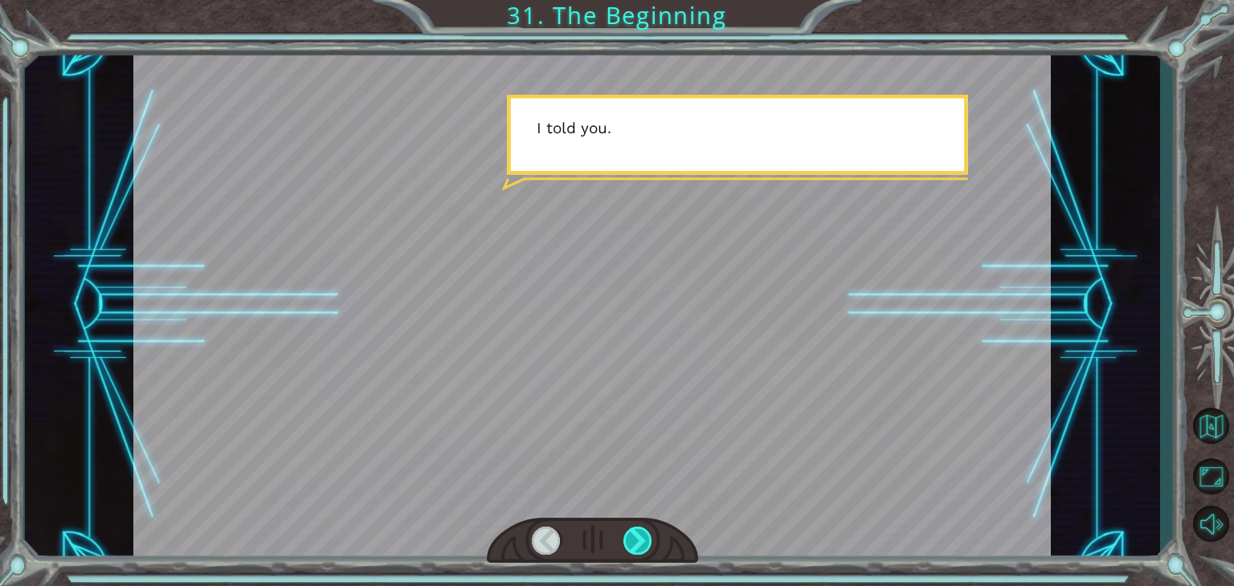
click at [639, 541] on div at bounding box center [637, 541] width 29 height 28
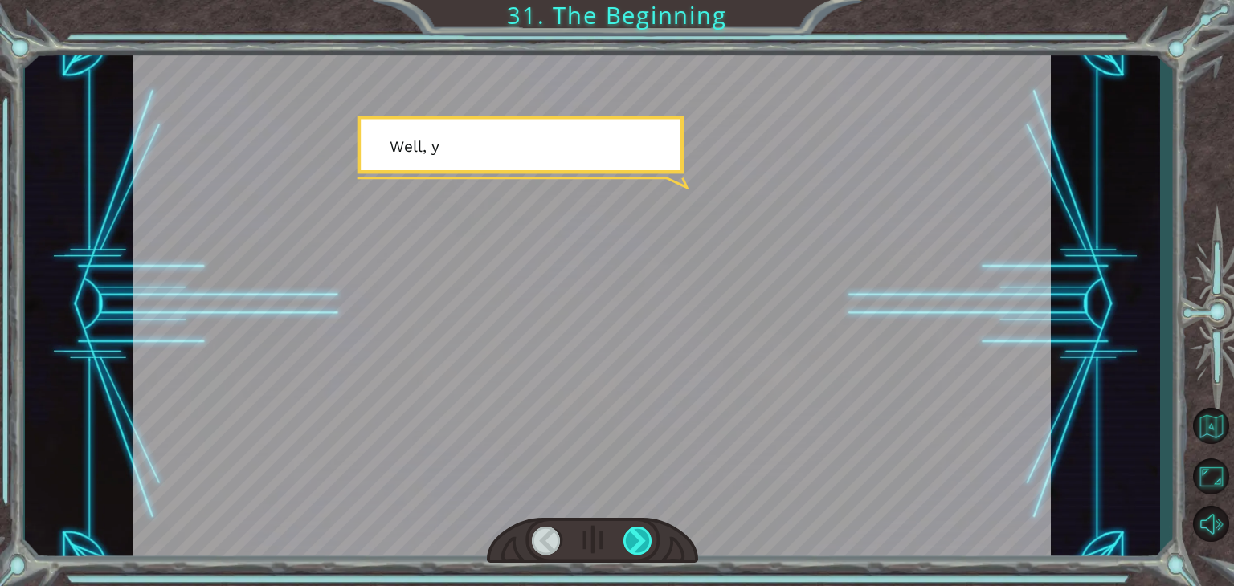
click at [639, 541] on div at bounding box center [637, 541] width 29 height 28
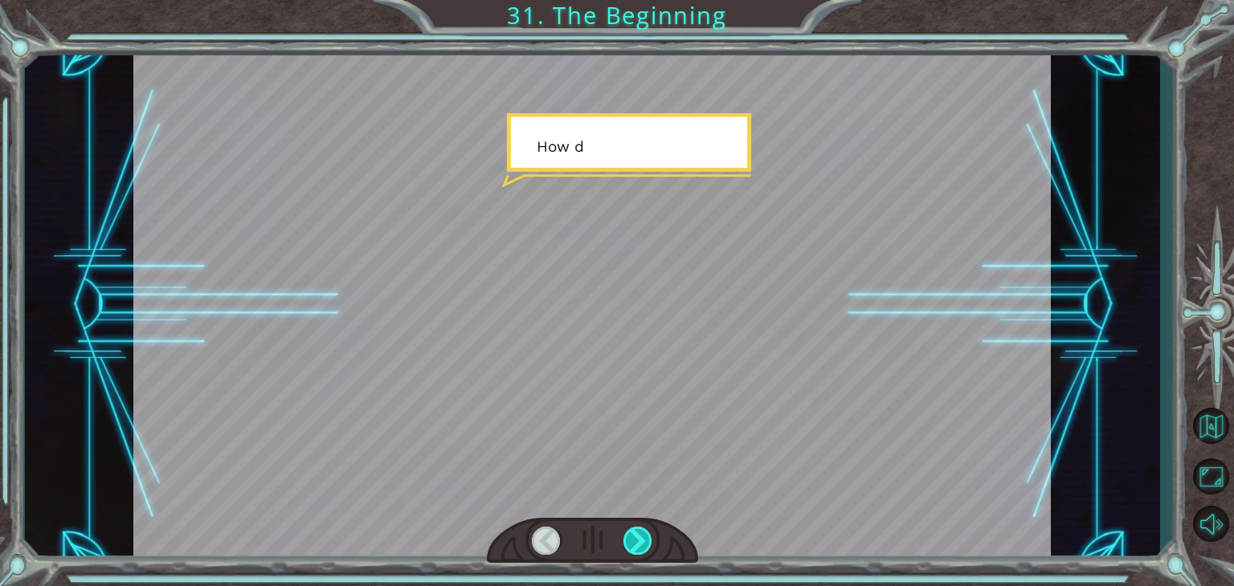
click at [639, 541] on div at bounding box center [637, 541] width 29 height 28
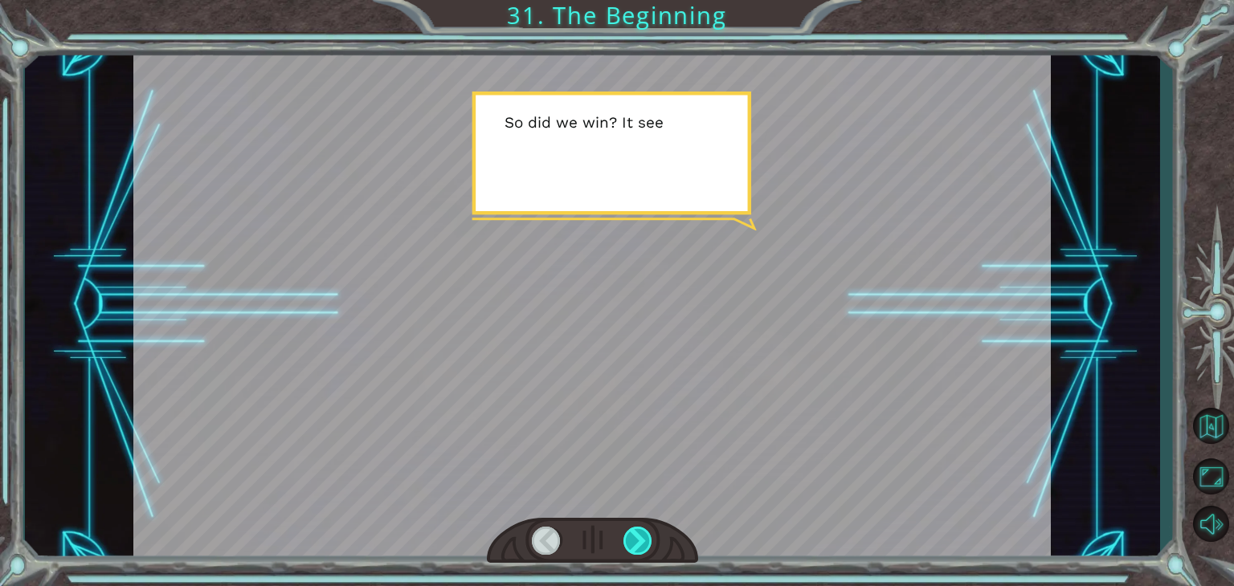
click at [639, 541] on div at bounding box center [637, 541] width 29 height 28
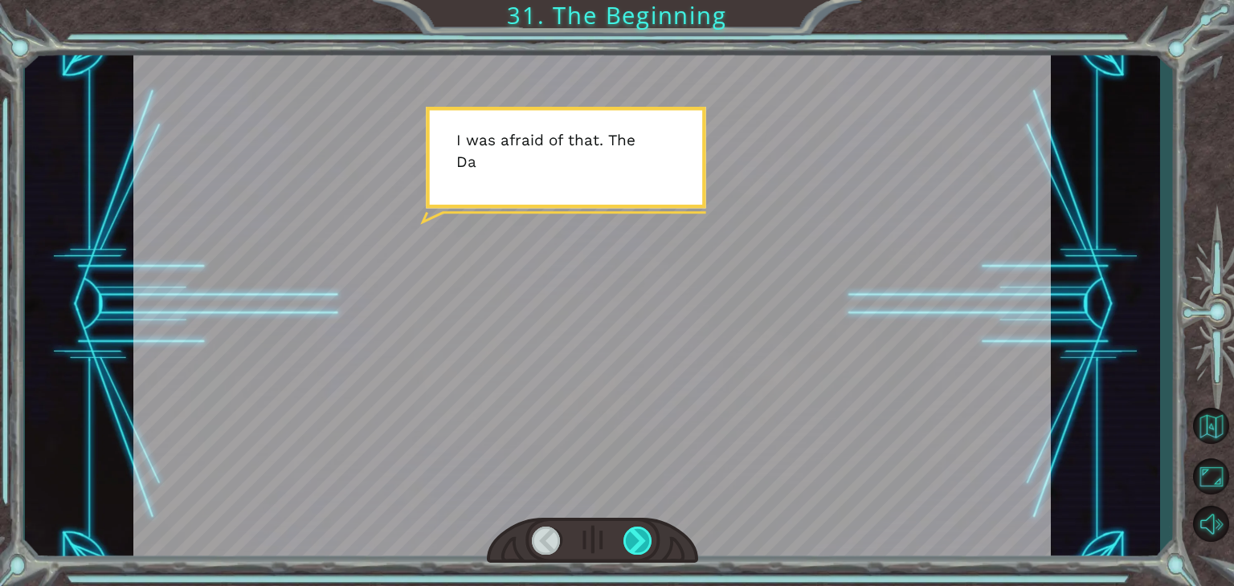
click at [639, 541] on div at bounding box center [637, 541] width 29 height 28
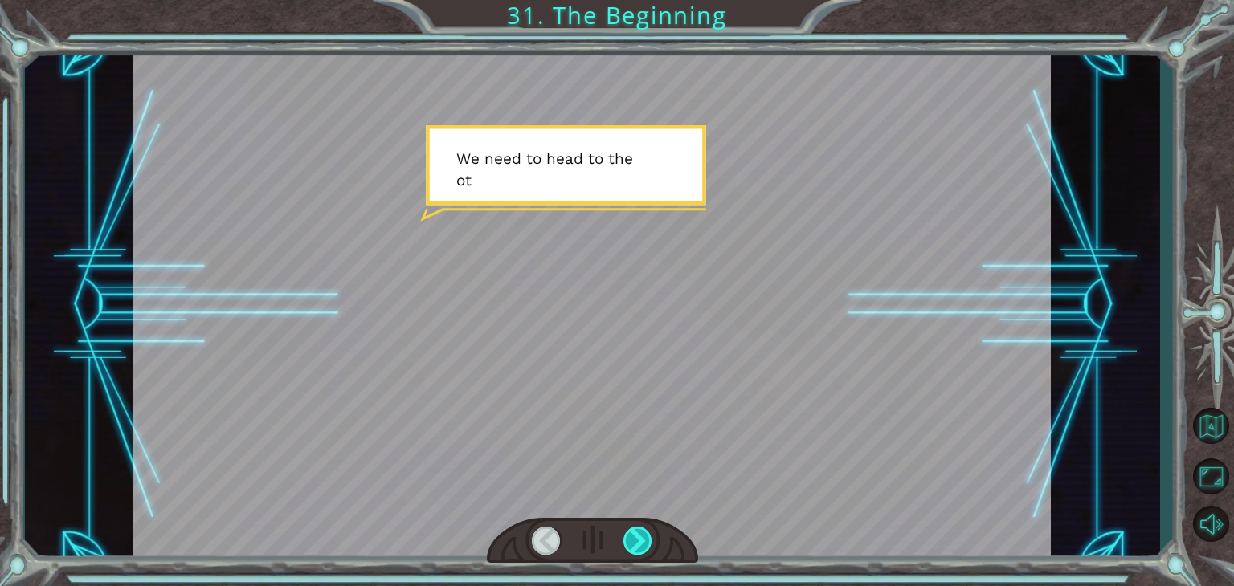
click at [639, 541] on div at bounding box center [637, 541] width 29 height 28
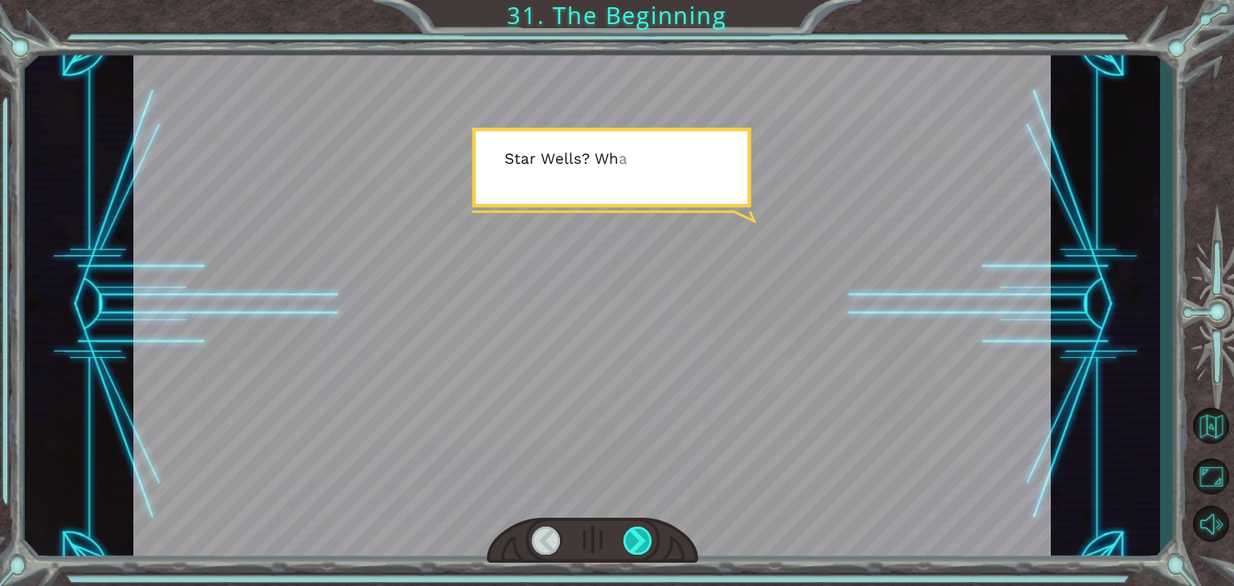
click at [639, 541] on div at bounding box center [637, 541] width 29 height 28
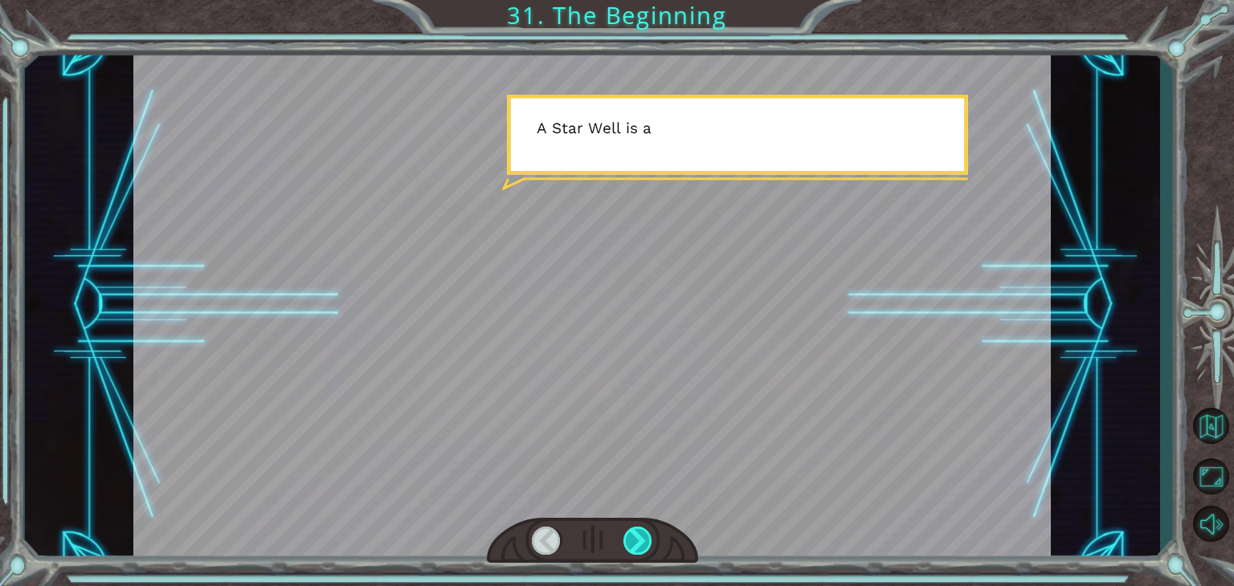
click at [639, 541] on div at bounding box center [637, 541] width 29 height 28
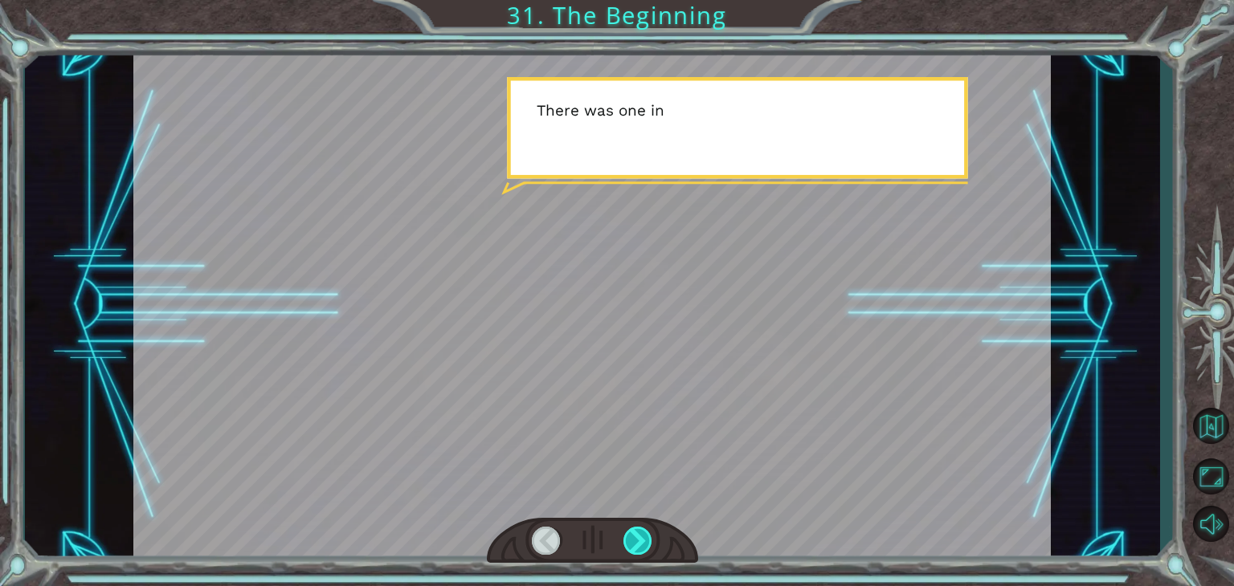
click at [639, 541] on div at bounding box center [637, 541] width 29 height 28
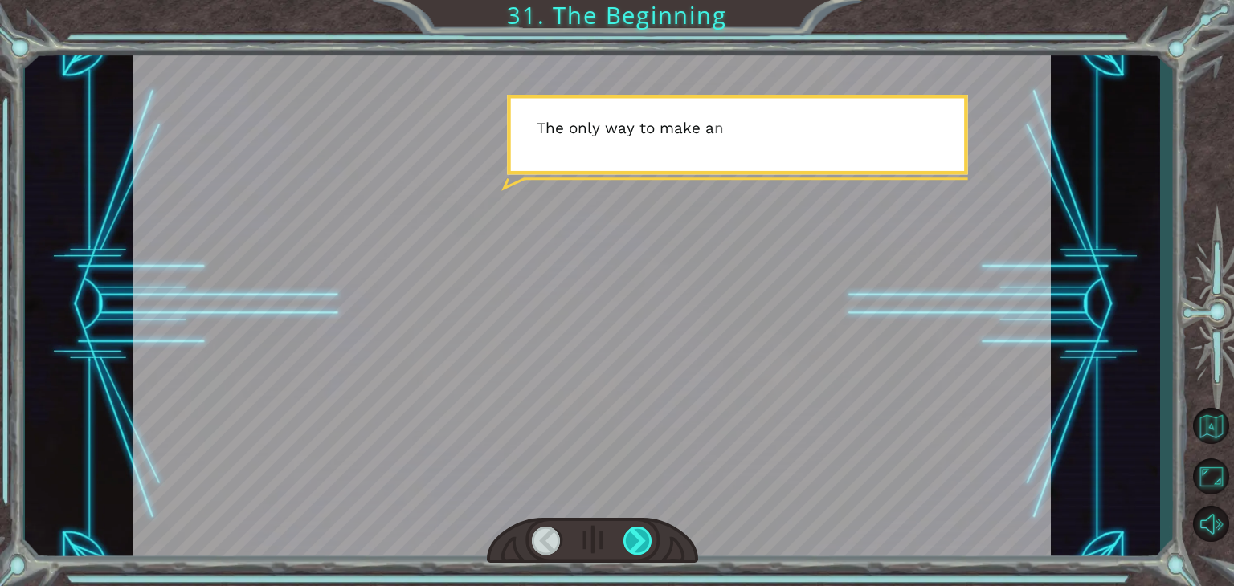
click at [639, 541] on div at bounding box center [637, 541] width 29 height 28
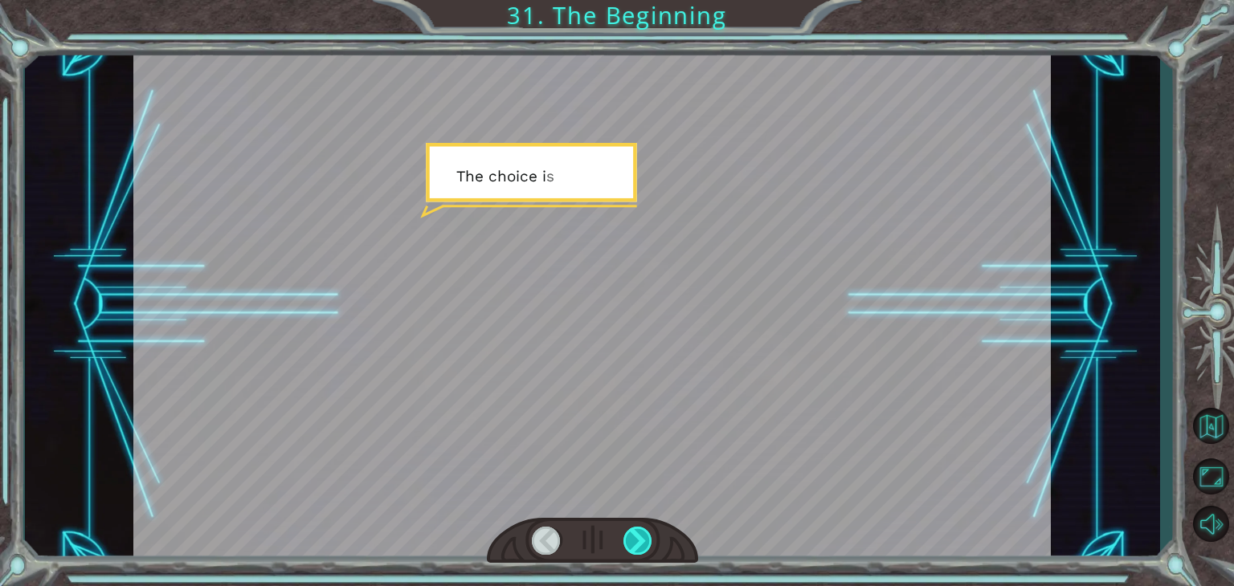
click at [639, 541] on div at bounding box center [637, 541] width 29 height 28
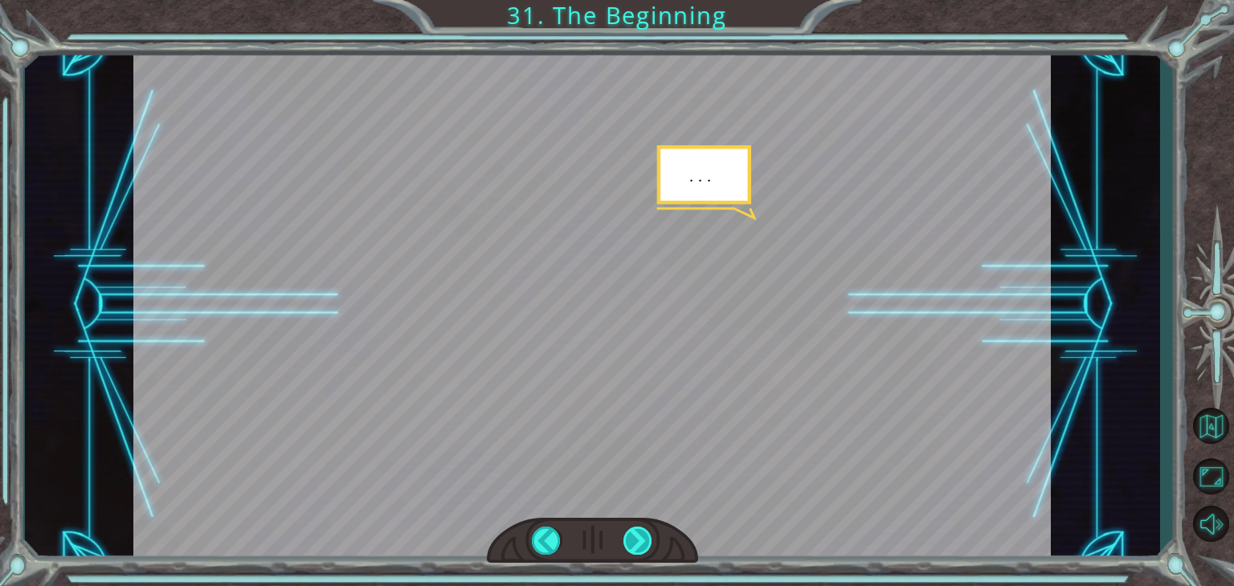
click at [639, 541] on div at bounding box center [637, 541] width 29 height 28
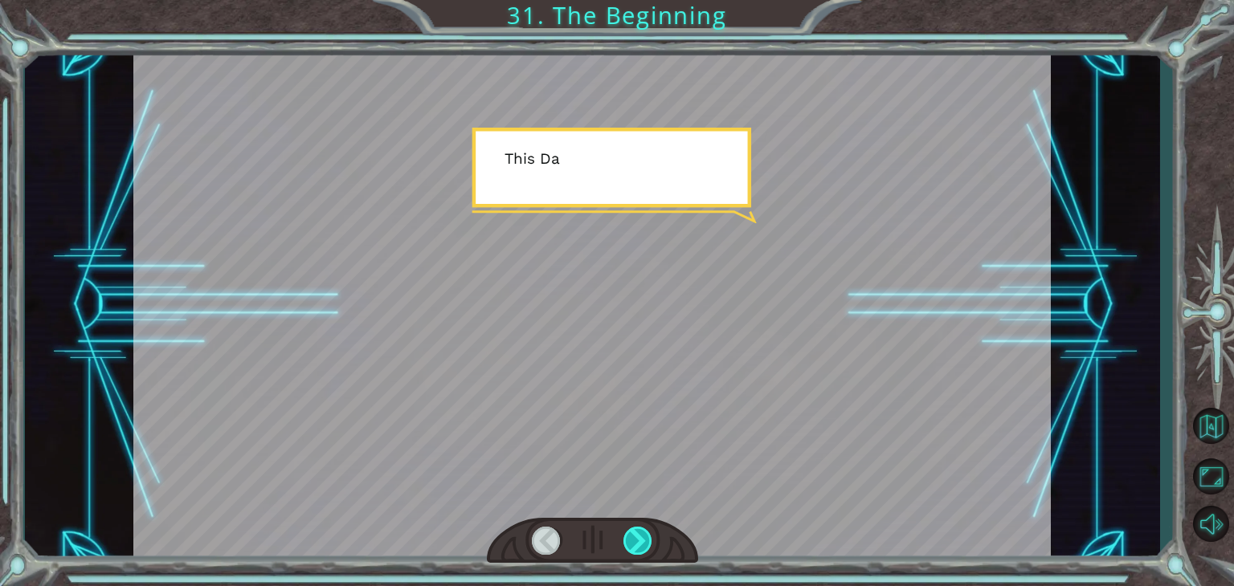
click at [639, 541] on div at bounding box center [637, 541] width 29 height 28
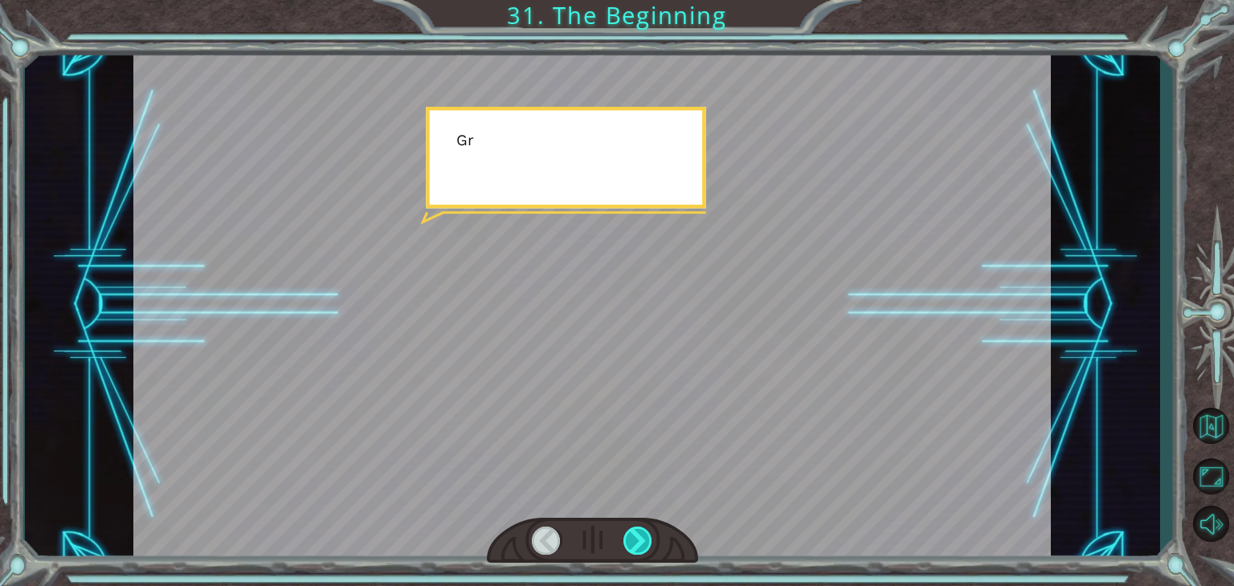
click at [639, 541] on div at bounding box center [637, 541] width 29 height 28
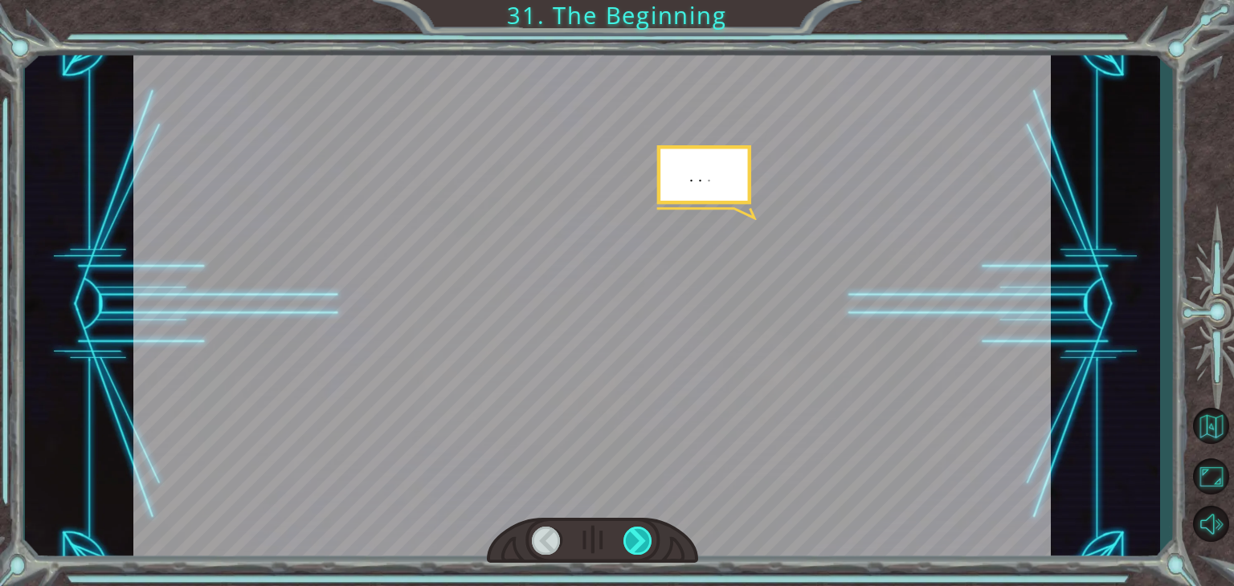
click at [639, 541] on div at bounding box center [637, 541] width 29 height 28
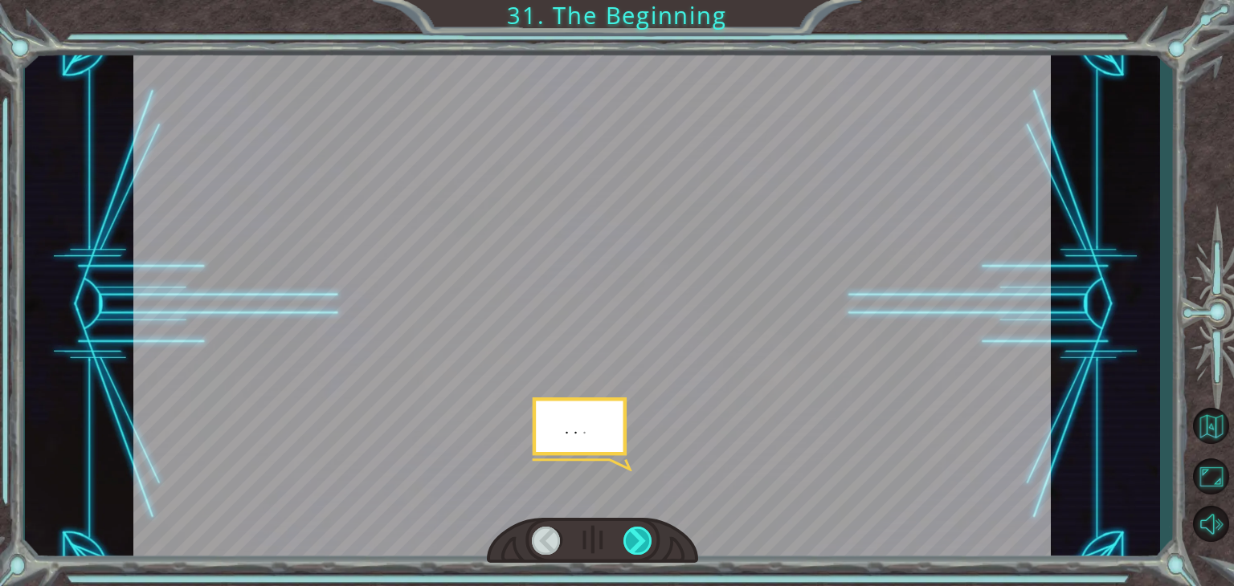
click at [639, 541] on div at bounding box center [637, 541] width 29 height 28
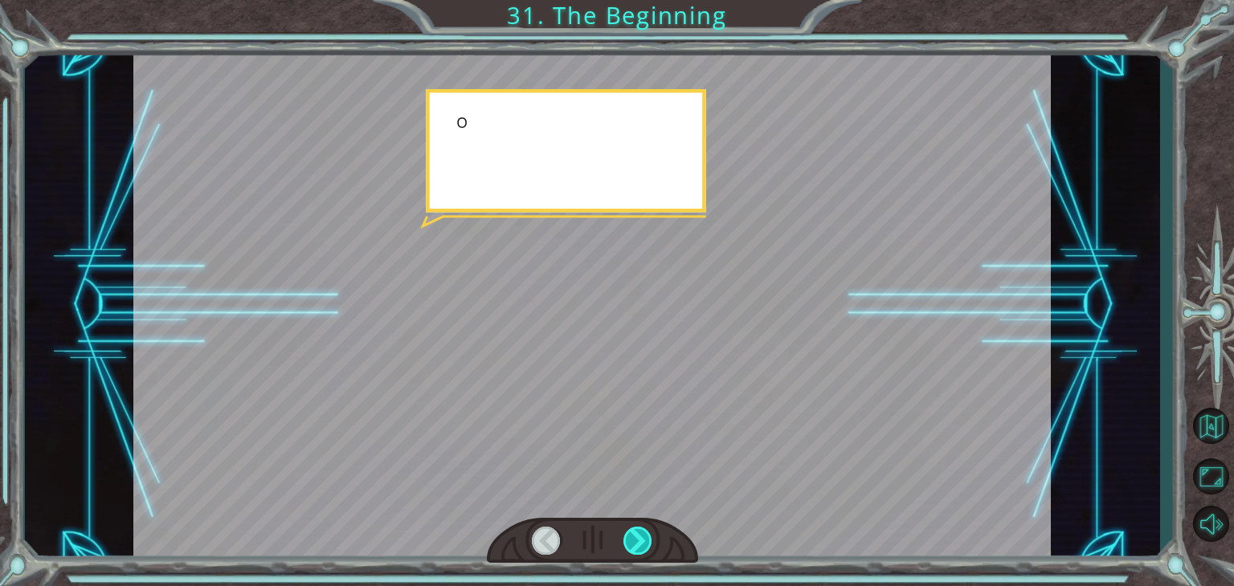
click at [639, 541] on div at bounding box center [637, 541] width 29 height 28
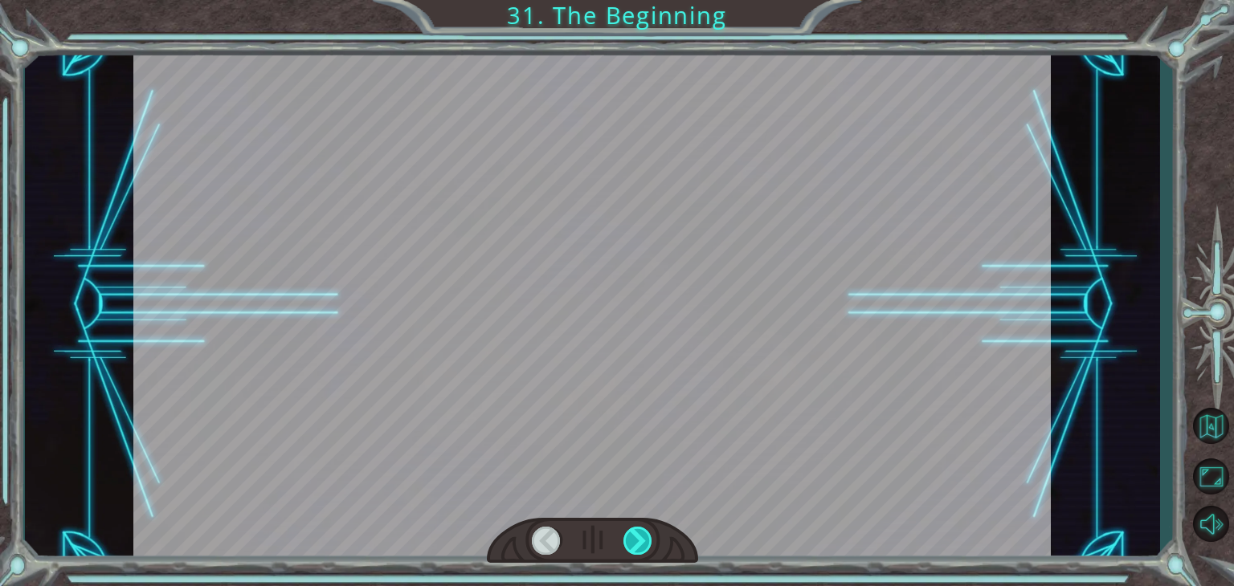
click at [639, 541] on div at bounding box center [637, 541] width 29 height 28
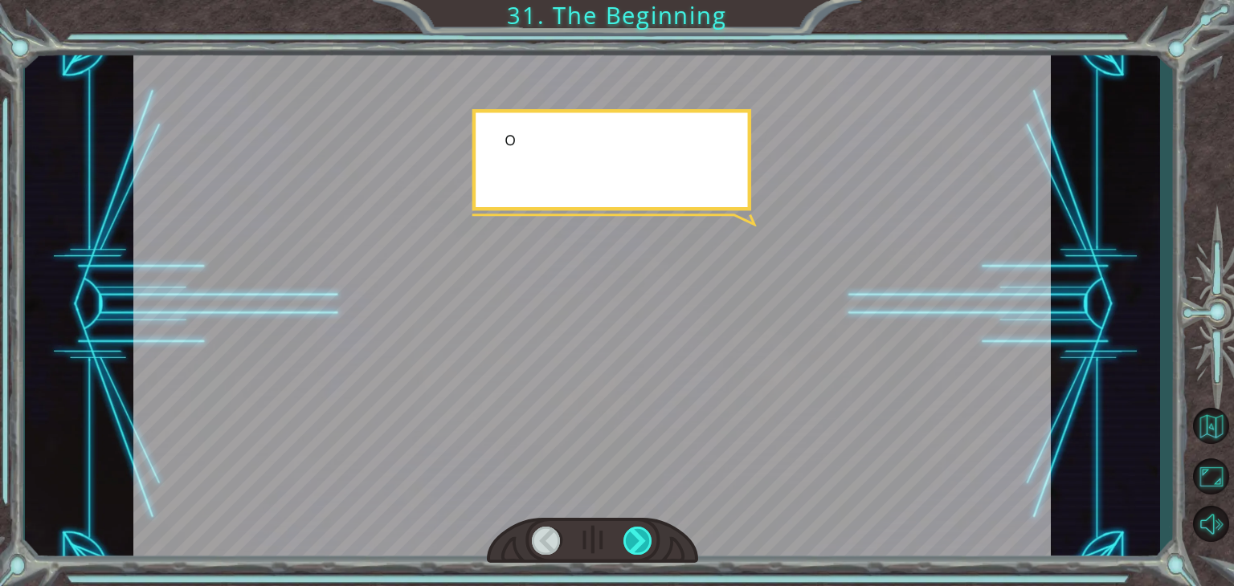
click at [639, 541] on div at bounding box center [637, 541] width 29 height 28
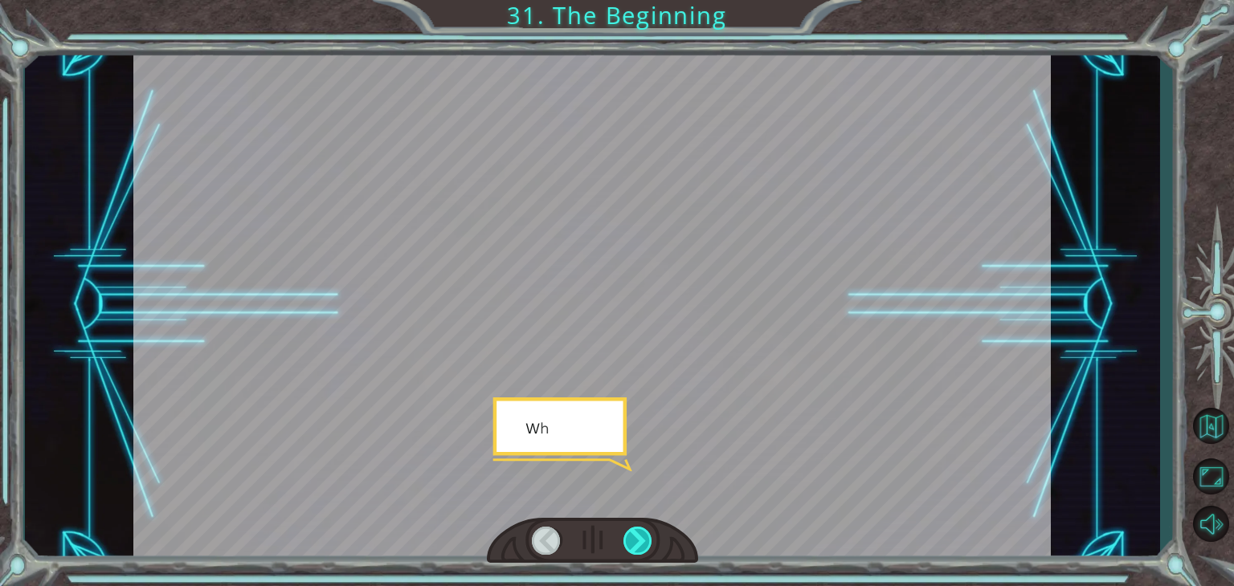
click at [639, 541] on div at bounding box center [637, 541] width 29 height 28
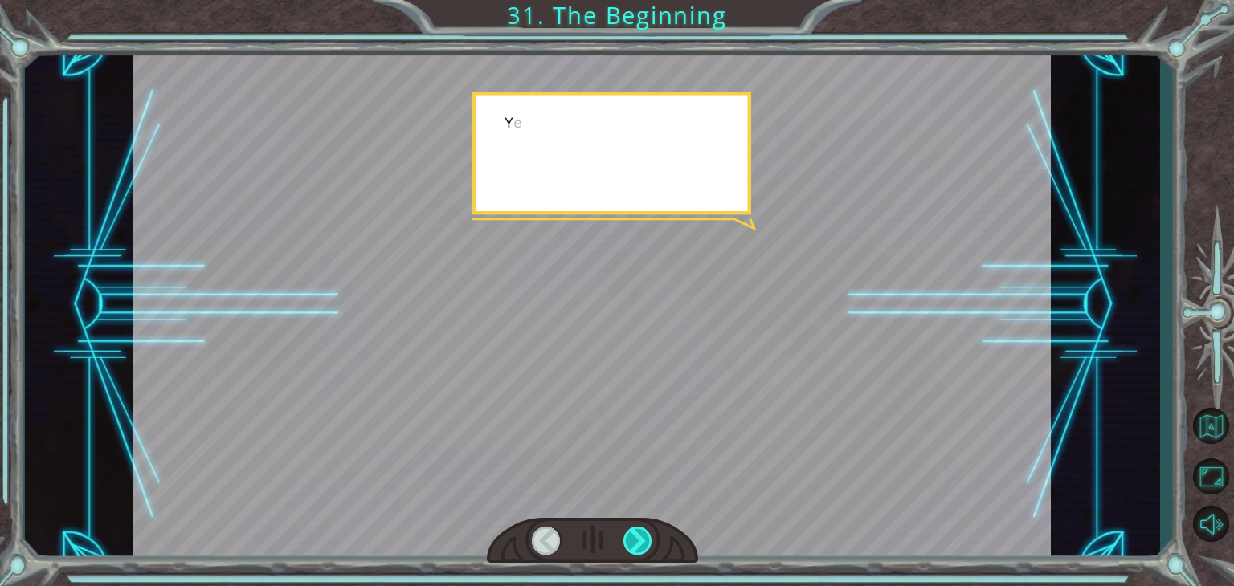
click at [639, 541] on div at bounding box center [637, 541] width 29 height 28
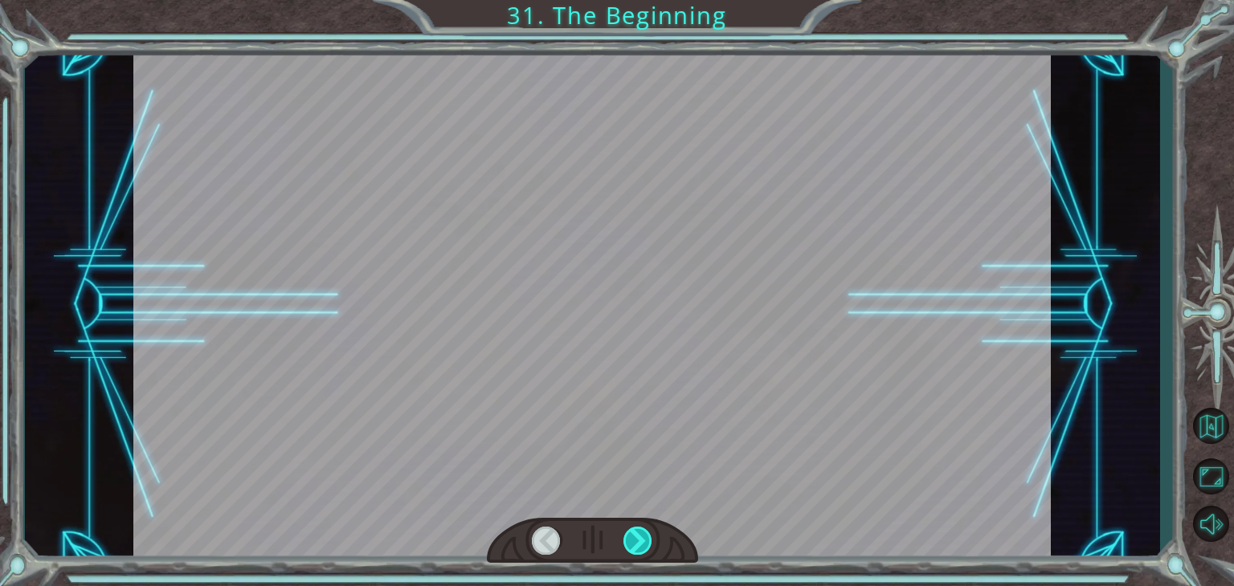
click at [639, 541] on div at bounding box center [637, 541] width 29 height 28
click at [639, 0] on div "Temporary Text H e y , V e g a ! W e d i d i t ! L o o k a t t h e s u n ! . . …" at bounding box center [617, 0] width 1234 height 0
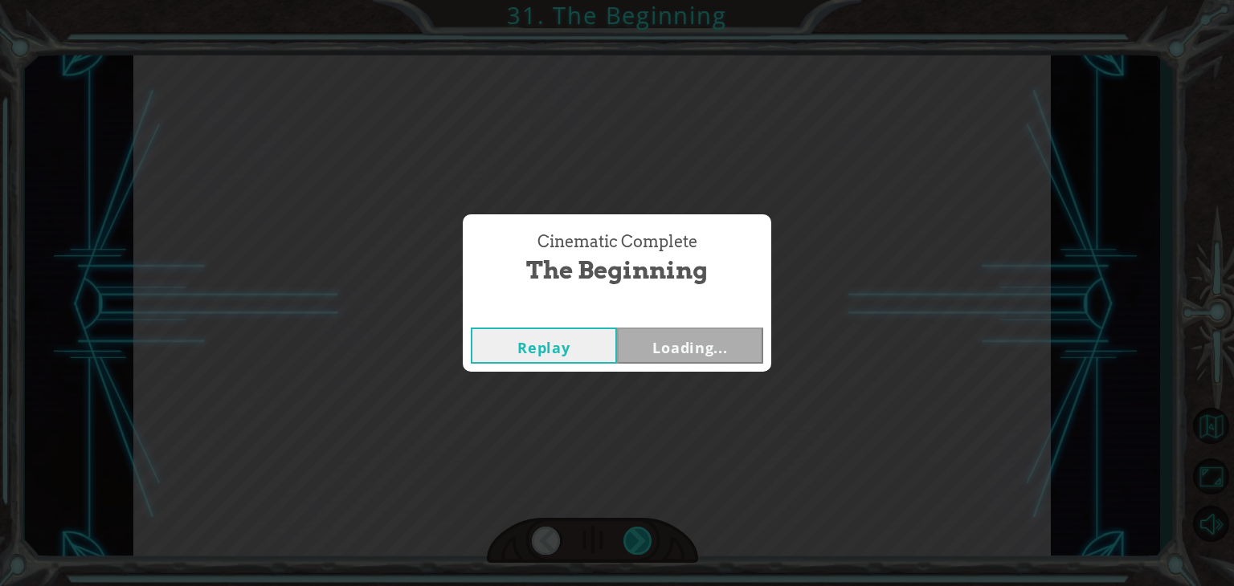
click at [639, 541] on div "Cinematic Complete The Beginning Replay Loading..." at bounding box center [617, 293] width 1234 height 586
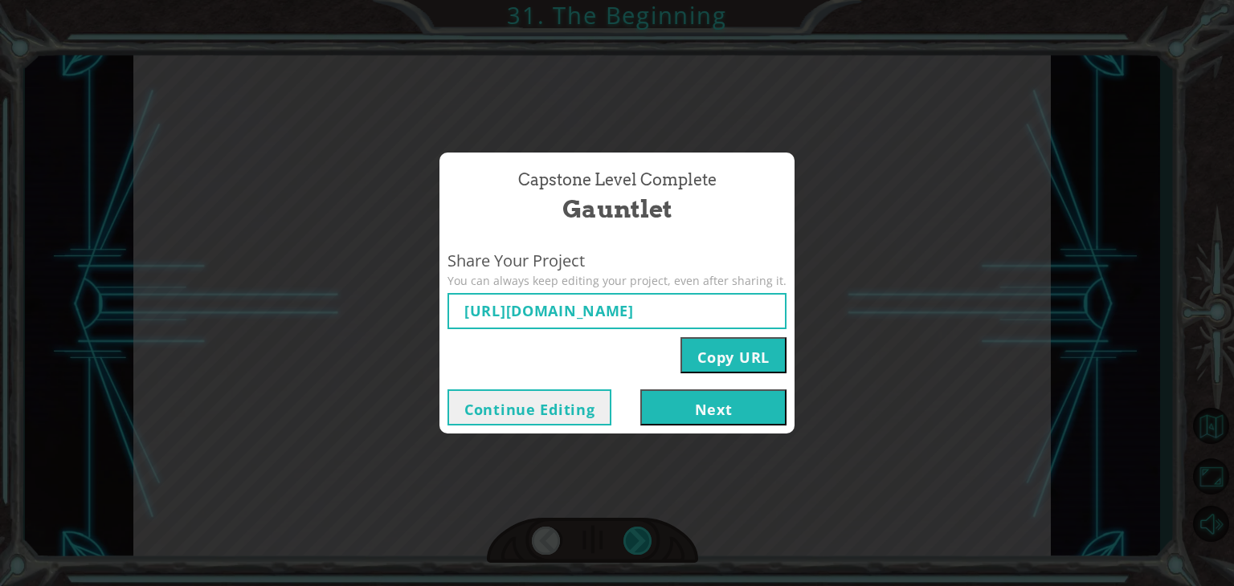
type input "[URL][DOMAIN_NAME]"
click at [672, 415] on button "Next" at bounding box center [713, 408] width 146 height 36
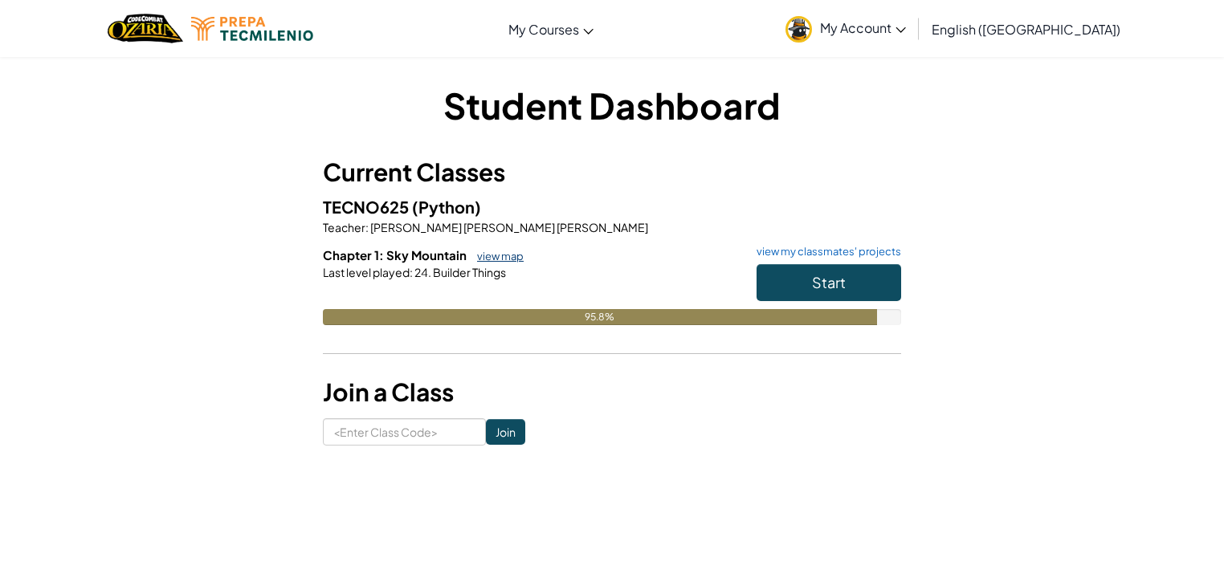
click at [498, 261] on link "view map" at bounding box center [496, 256] width 55 height 13
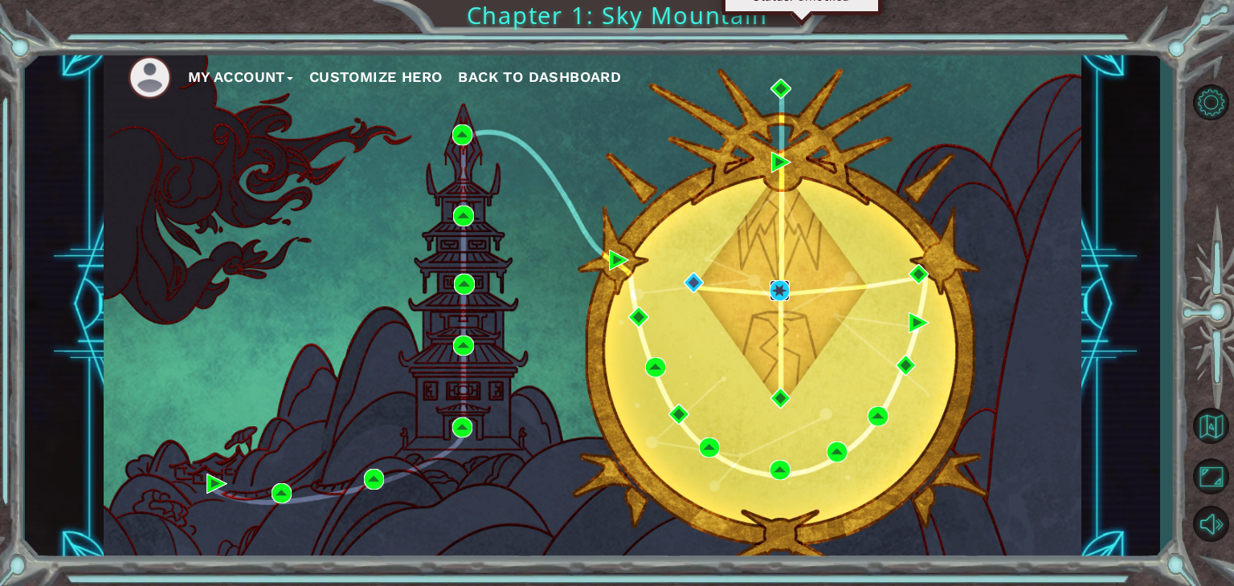
click at [775, 296] on img at bounding box center [779, 290] width 21 height 21
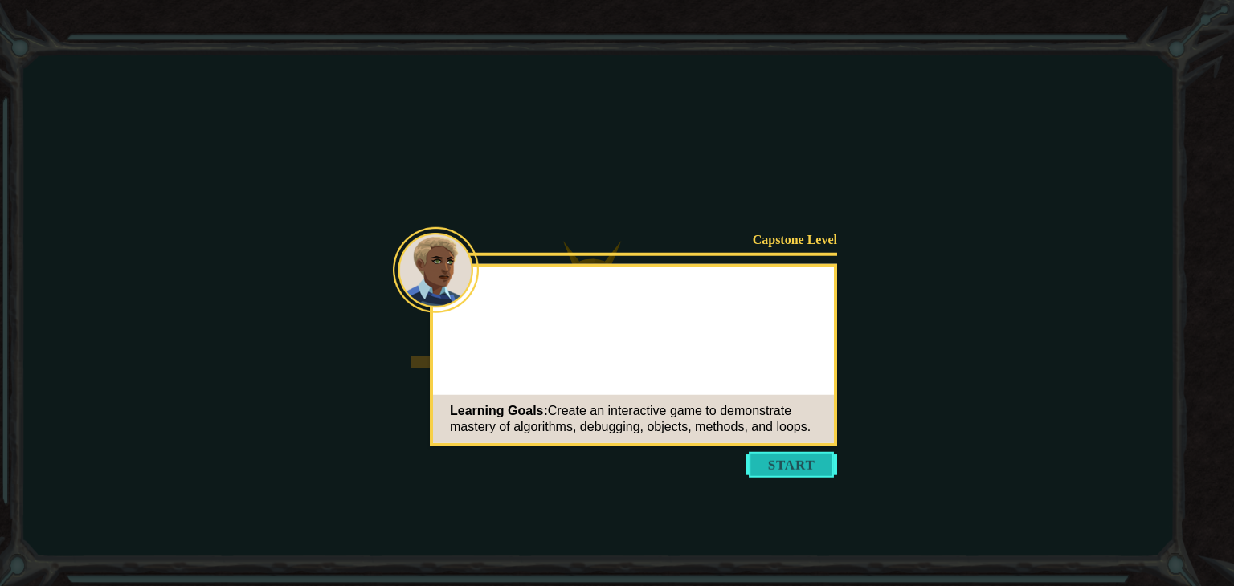
click at [810, 471] on button "Start" at bounding box center [791, 465] width 92 height 26
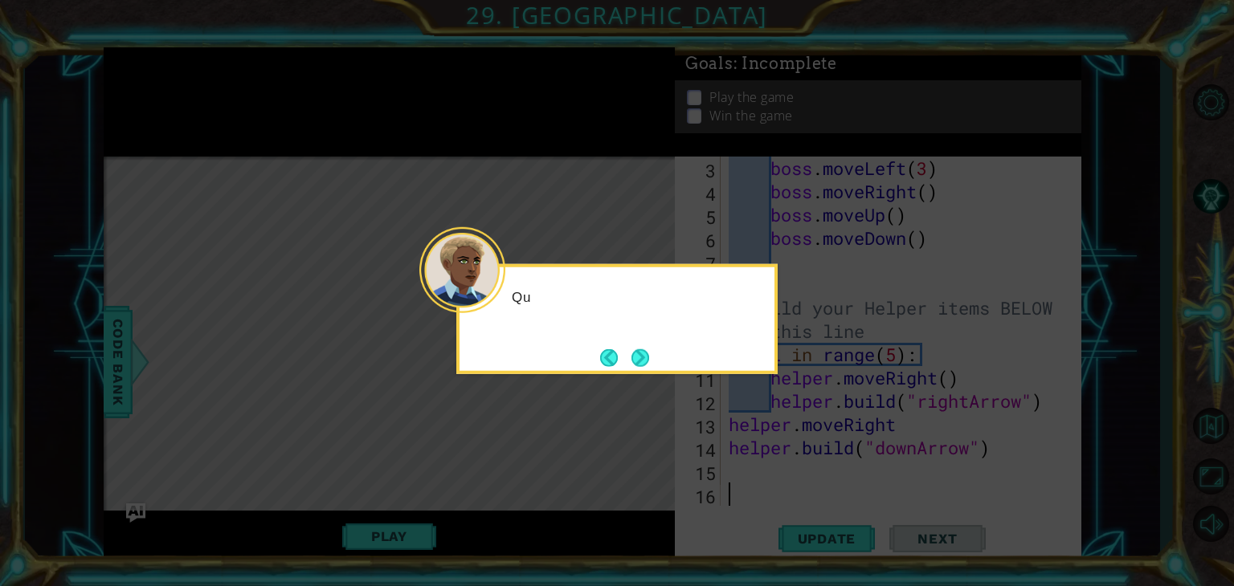
scroll to position [93, 0]
click at [627, 361] on button "Back" at bounding box center [615, 358] width 31 height 18
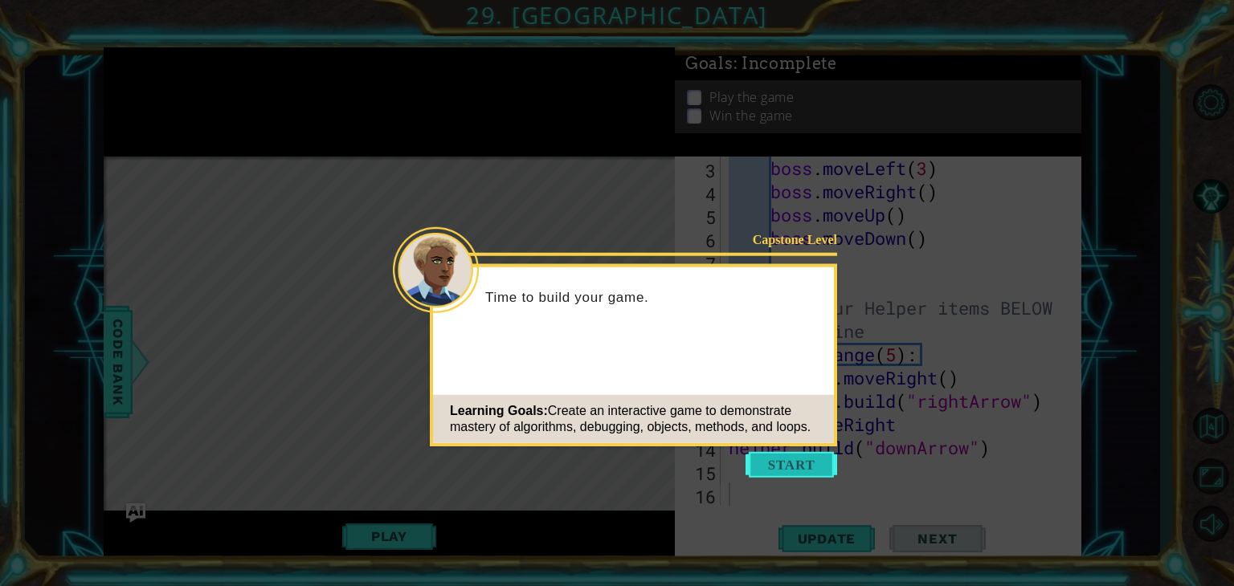
click at [812, 475] on button "Start" at bounding box center [791, 465] width 92 height 26
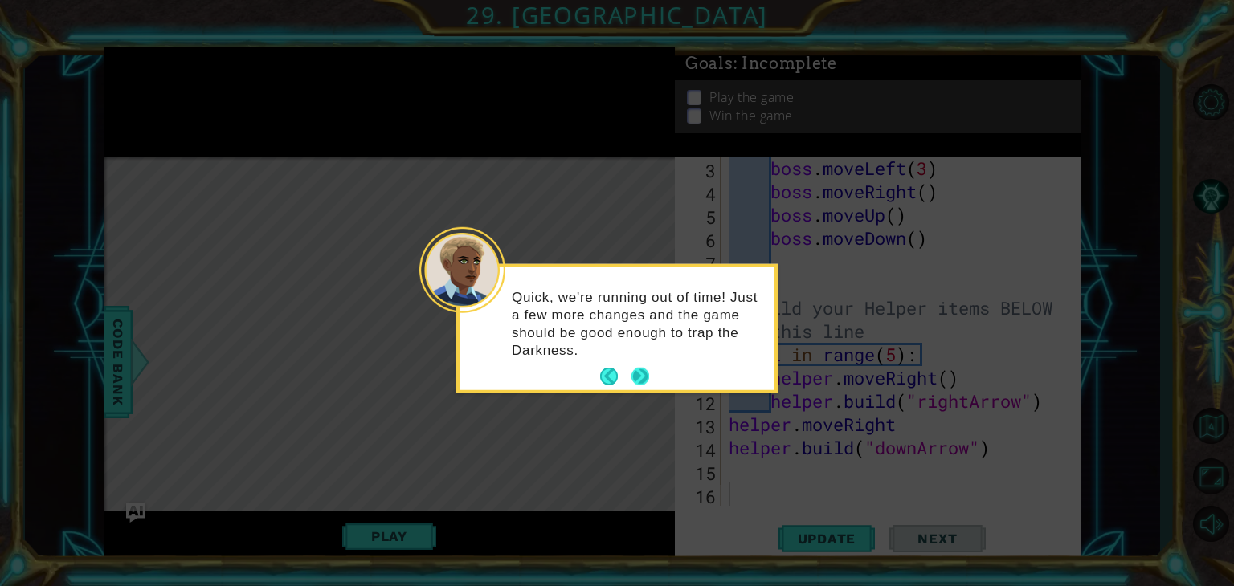
click at [641, 373] on button "Next" at bounding box center [640, 377] width 18 height 18
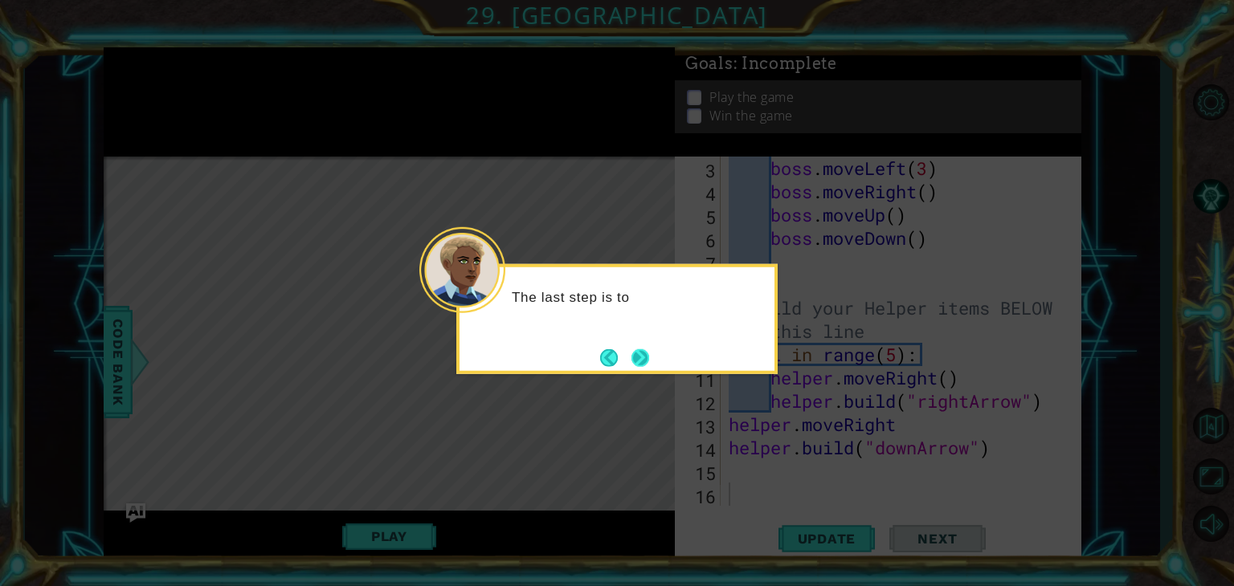
click at [638, 364] on button "Next" at bounding box center [640, 358] width 18 height 18
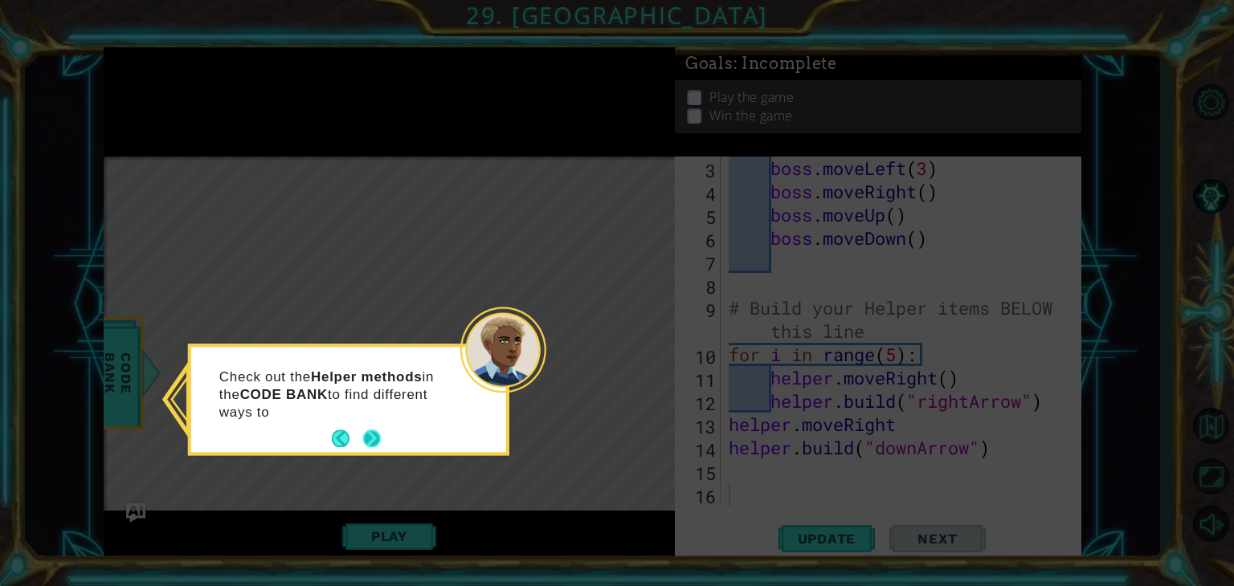
click at [381, 447] on button "Next" at bounding box center [372, 439] width 18 height 18
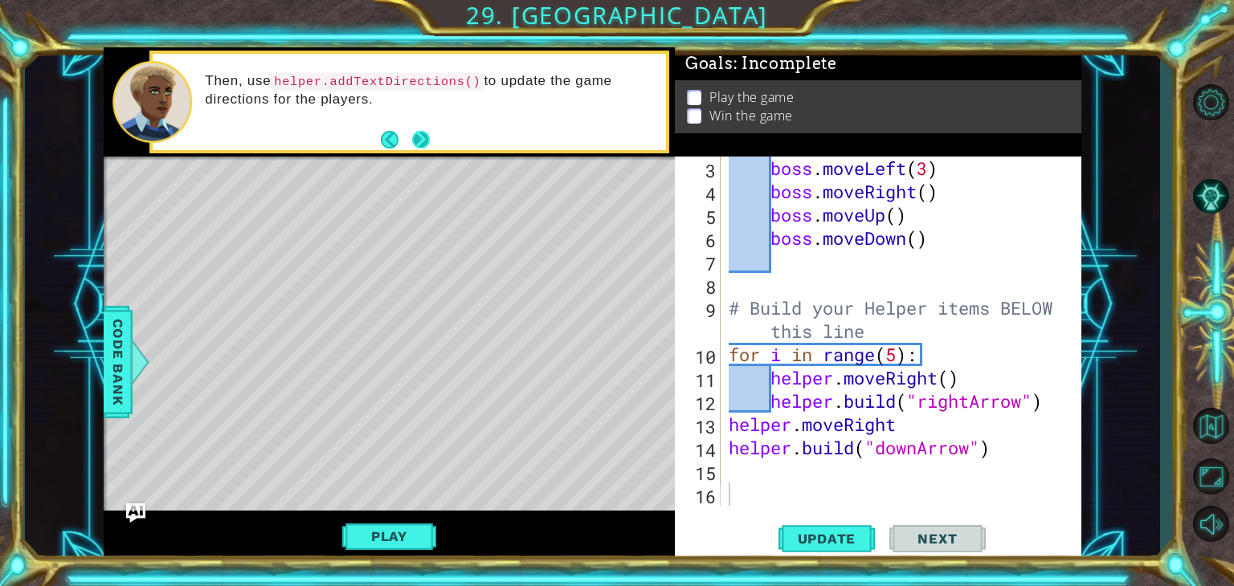
click at [421, 142] on button "Next" at bounding box center [421, 140] width 18 height 18
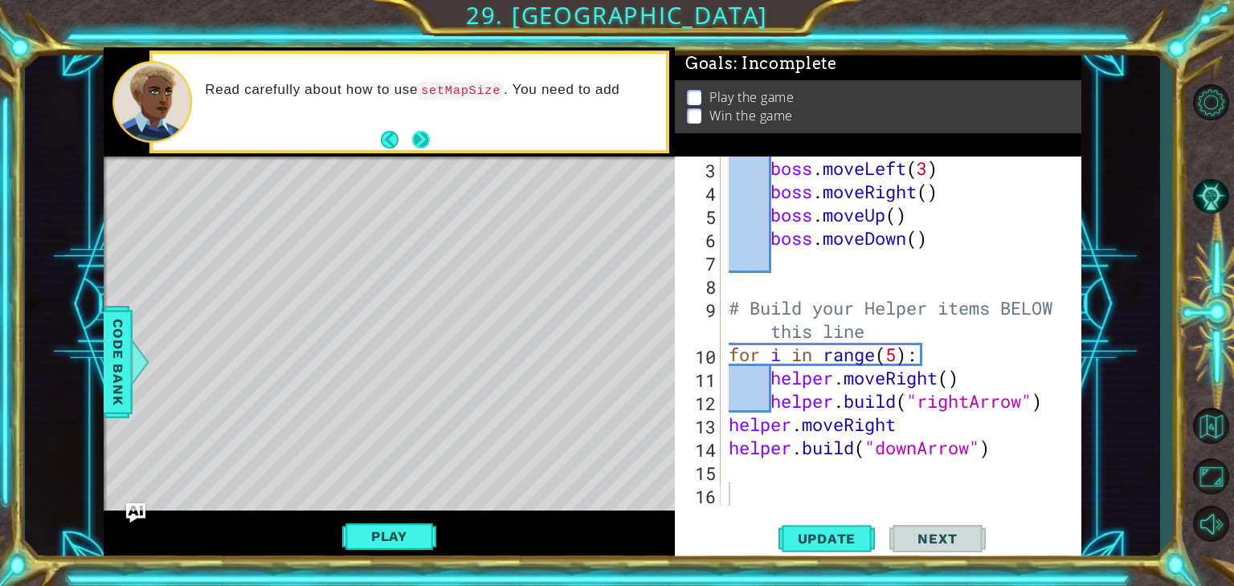
click at [426, 144] on button "Next" at bounding box center [421, 140] width 18 height 18
